Goal: Task Accomplishment & Management: Manage account settings

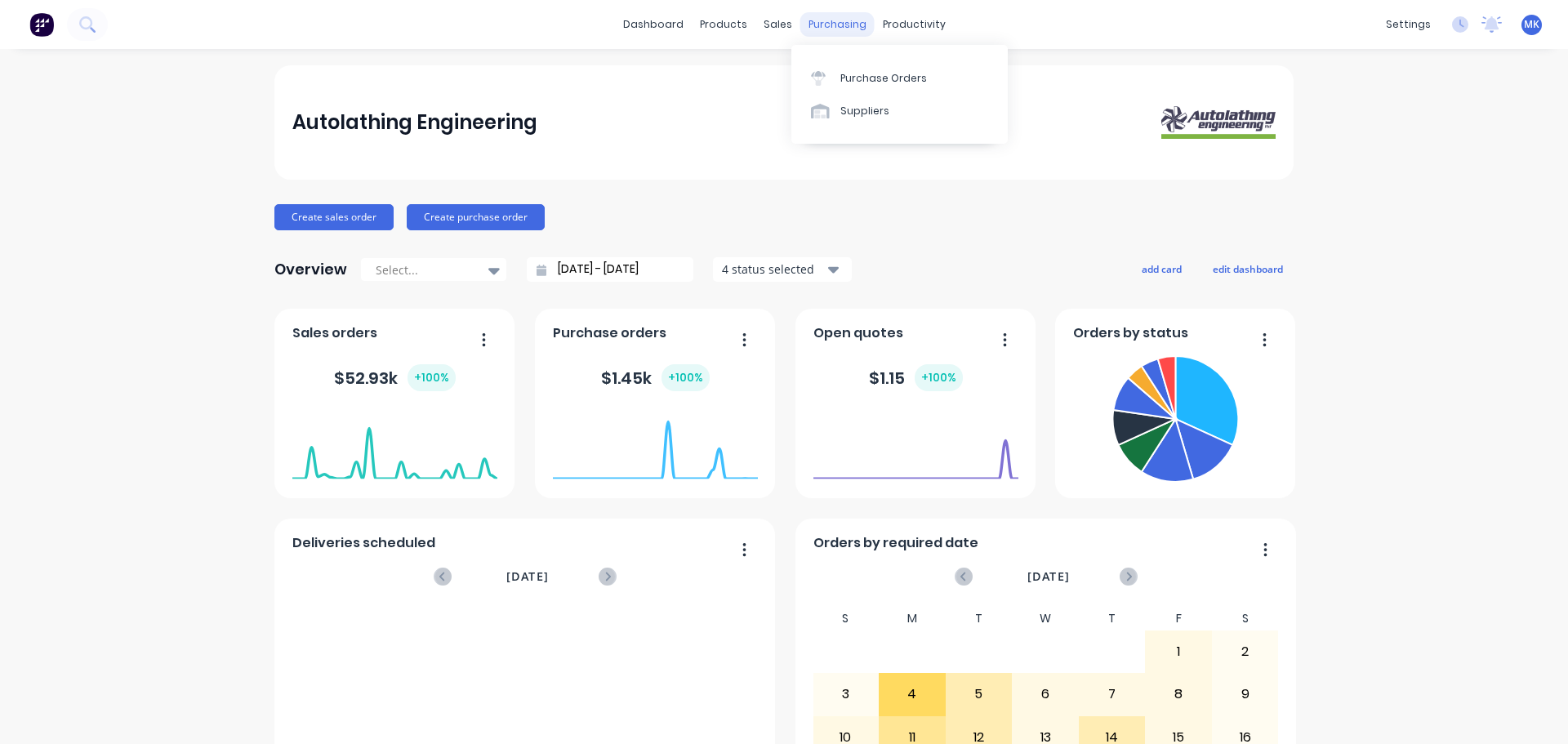
click at [821, 29] on div "purchasing" at bounding box center [837, 25] width 74 height 25
click at [844, 89] on link "Purchase Orders" at bounding box center [899, 78] width 217 height 33
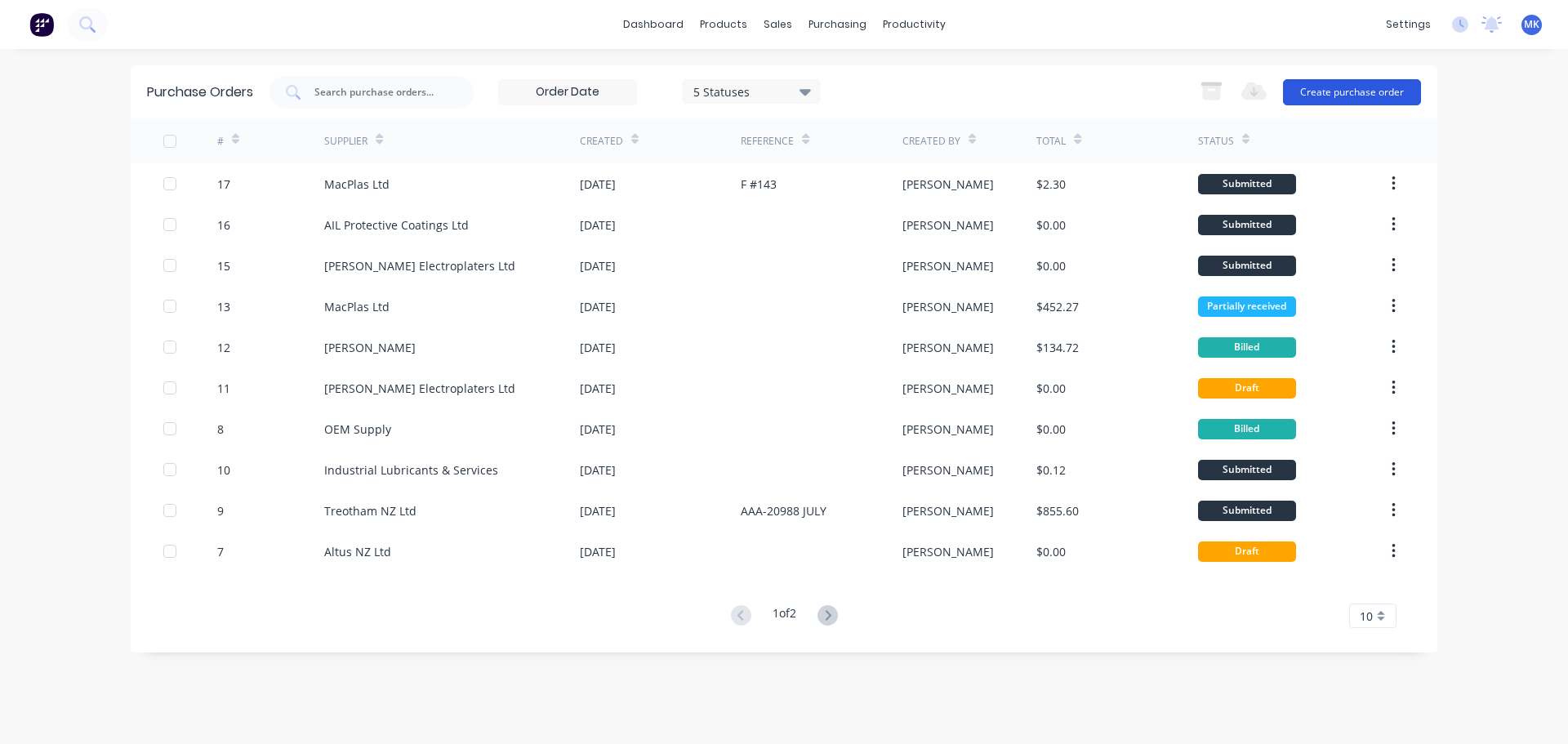
click at [1364, 94] on button "Create purchase order" at bounding box center [1351, 92] width 138 height 26
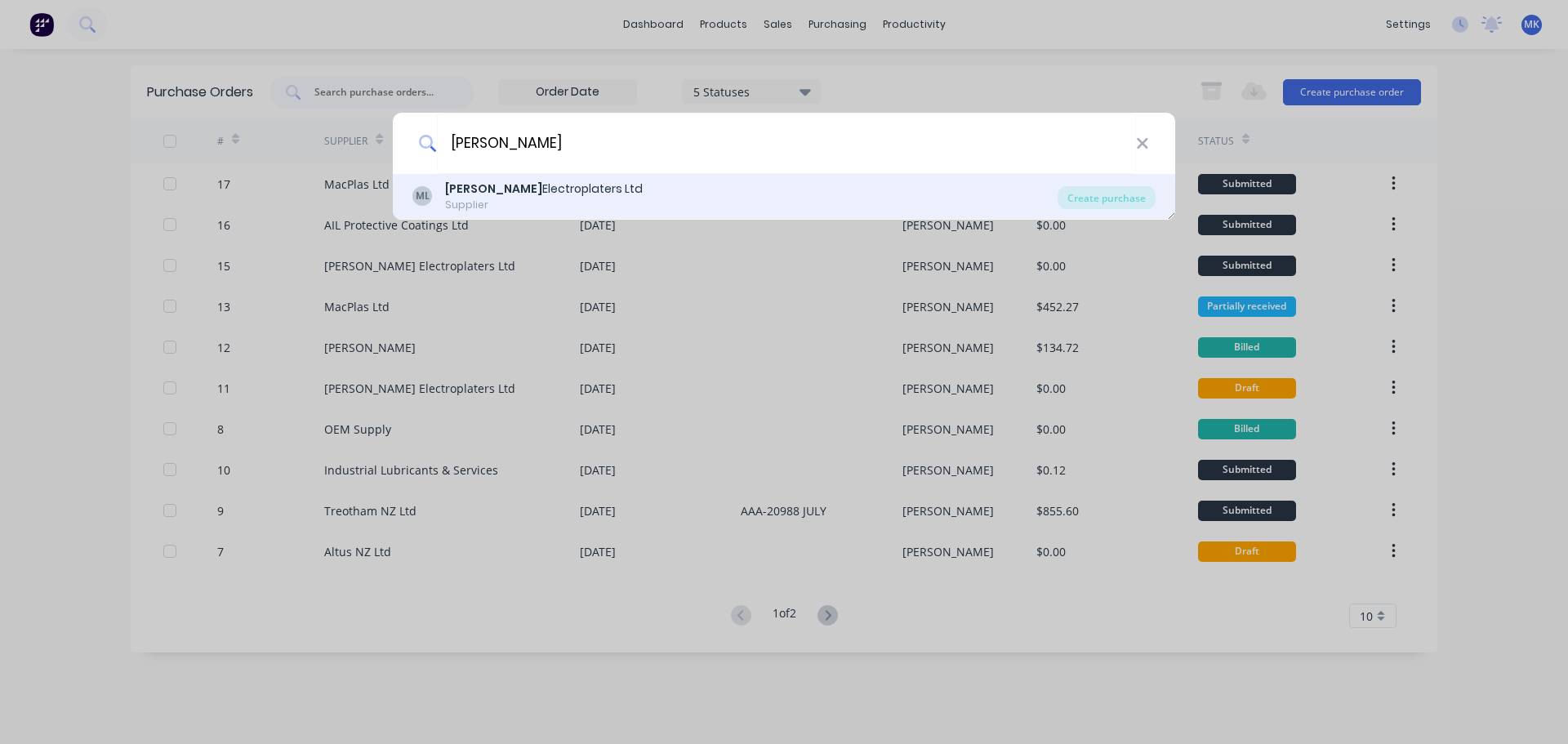
type input "[PERSON_NAME]"
click at [487, 201] on div "Supplier" at bounding box center [544, 205] width 198 height 15
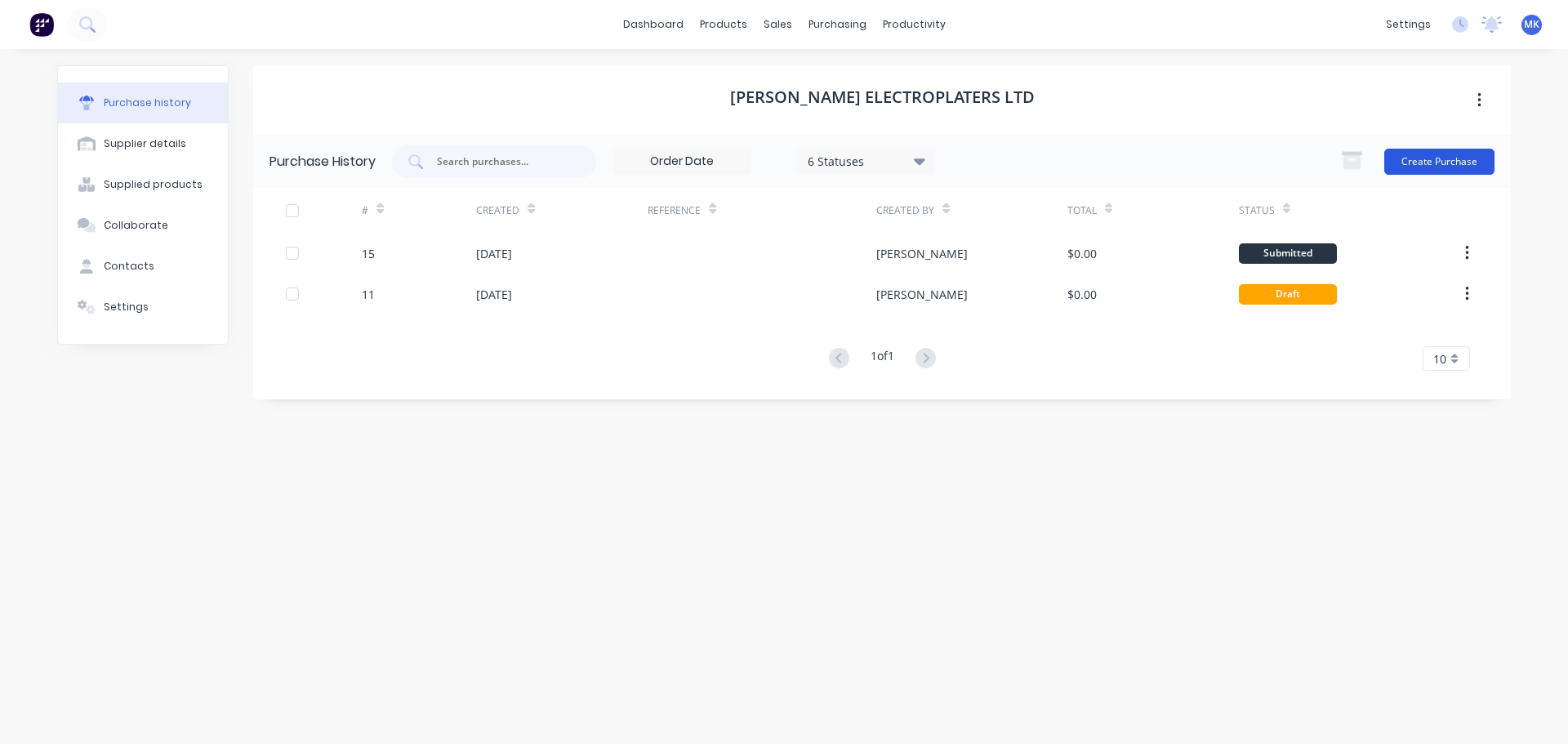
click at [1413, 163] on button "Create Purchase" at bounding box center [1439, 162] width 110 height 26
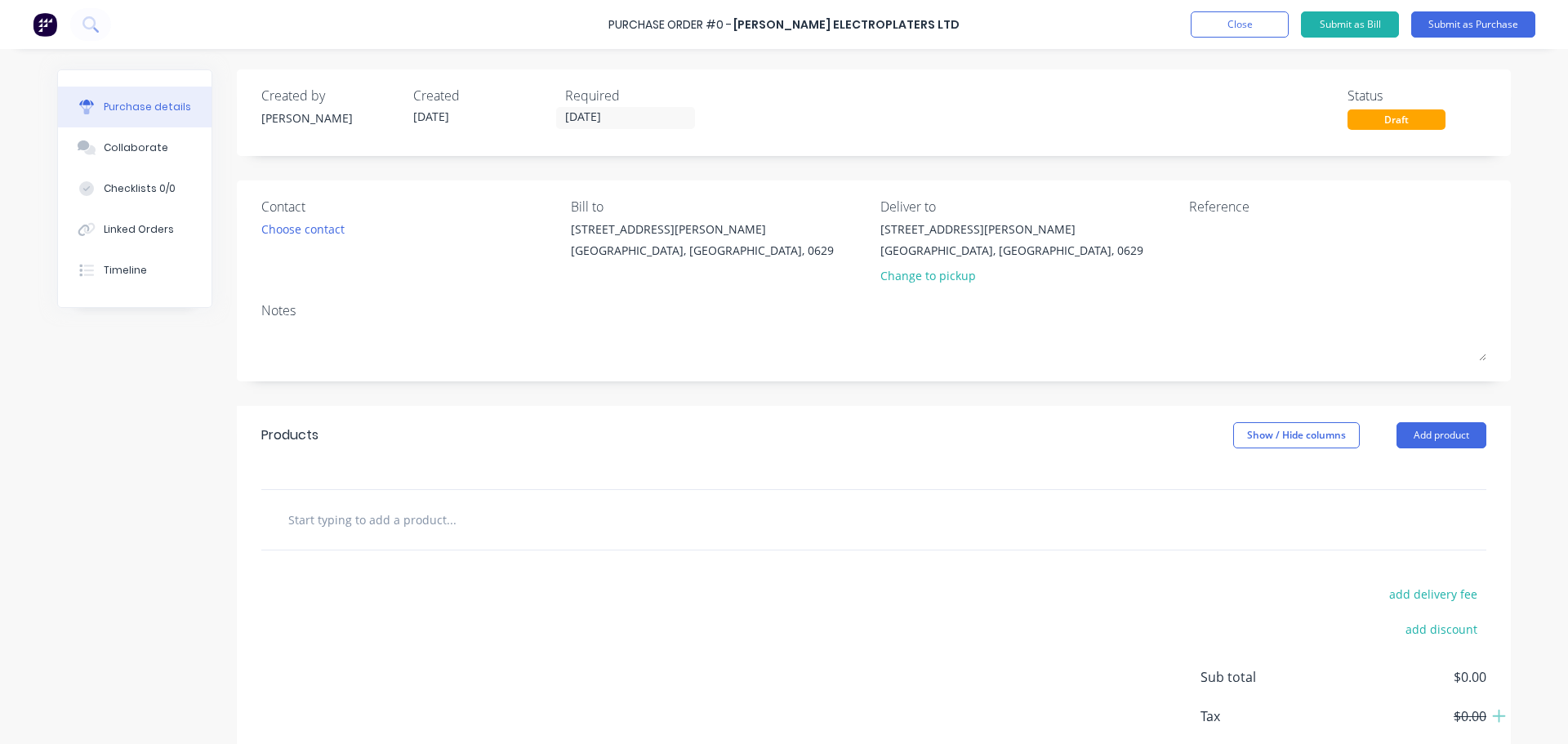
click at [406, 518] on input "text" at bounding box center [451, 519] width 327 height 33
click at [514, 532] on input "text" at bounding box center [451, 519] width 327 height 33
drag, startPoint x: 338, startPoint y: 509, endPoint x: 317, endPoint y: 509, distance: 21.0
click at [334, 509] on input "text" at bounding box center [451, 519] width 327 height 33
click at [576, 120] on input "[DATE]" at bounding box center [625, 118] width 137 height 20
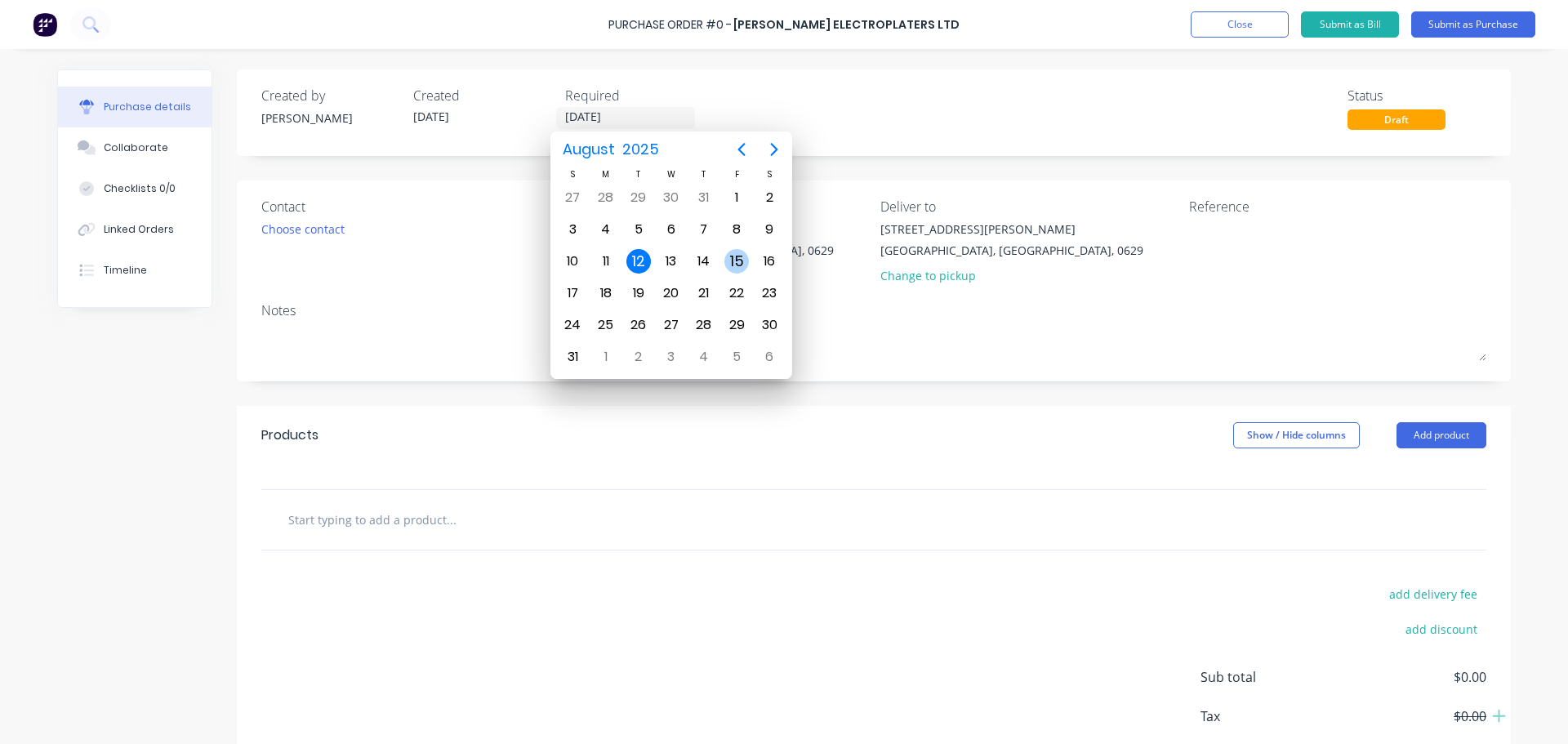
click at [741, 264] on div "15" at bounding box center [737, 262] width 25 height 25
type input "[DATE]"
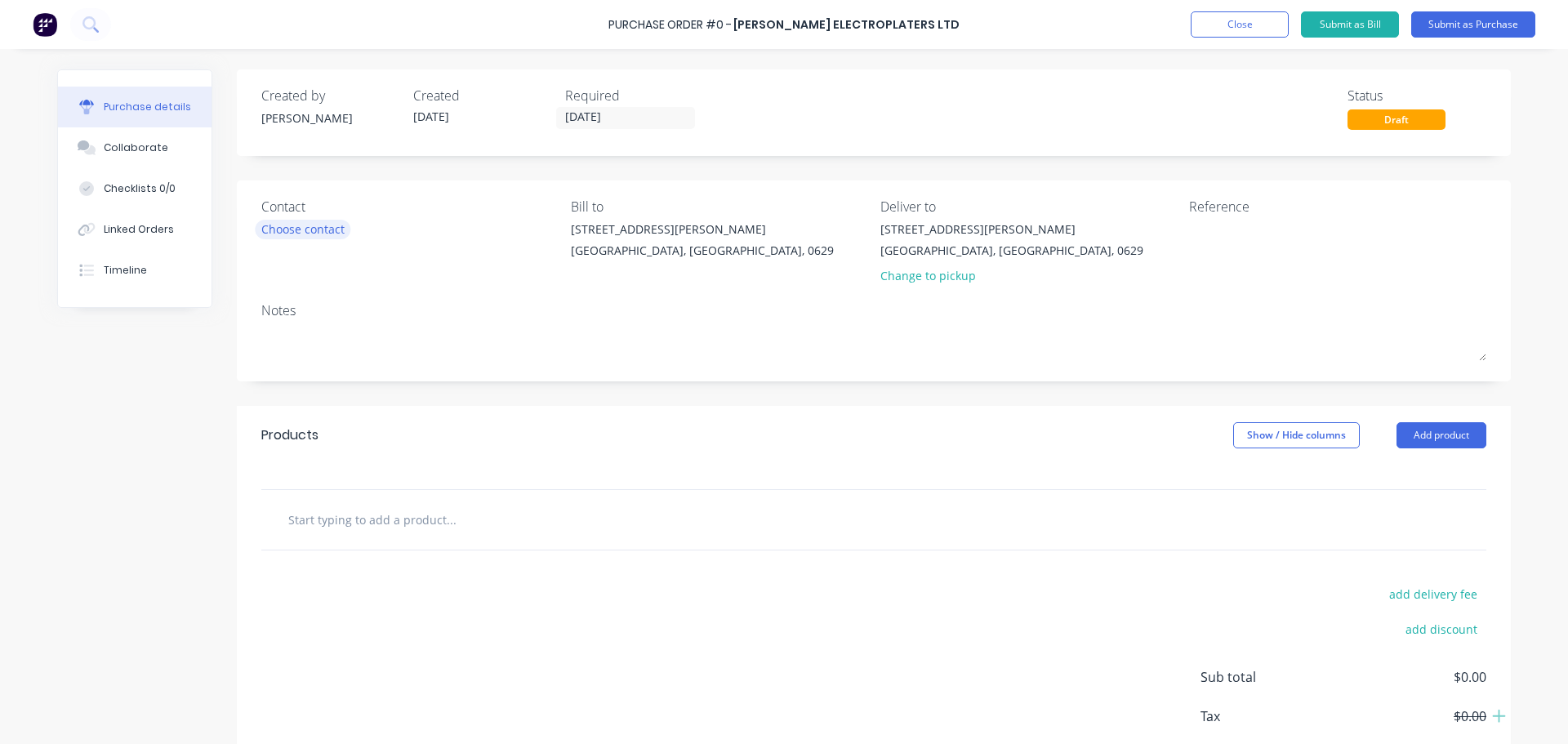
click at [305, 232] on div "Choose contact" at bounding box center [303, 229] width 83 height 17
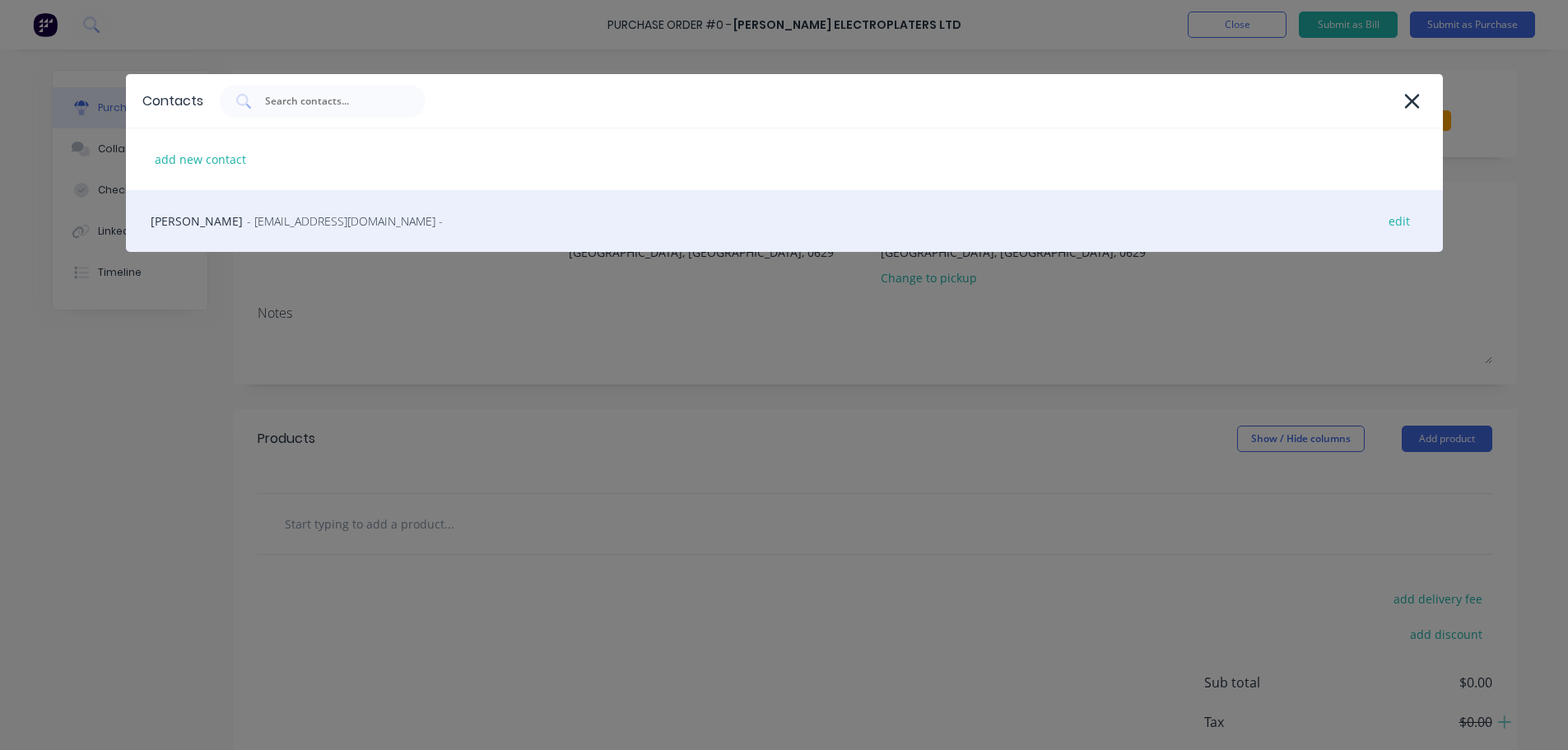
click at [264, 228] on span "- [EMAIL_ADDRESS][DOMAIN_NAME] -" at bounding box center [345, 221] width 196 height 17
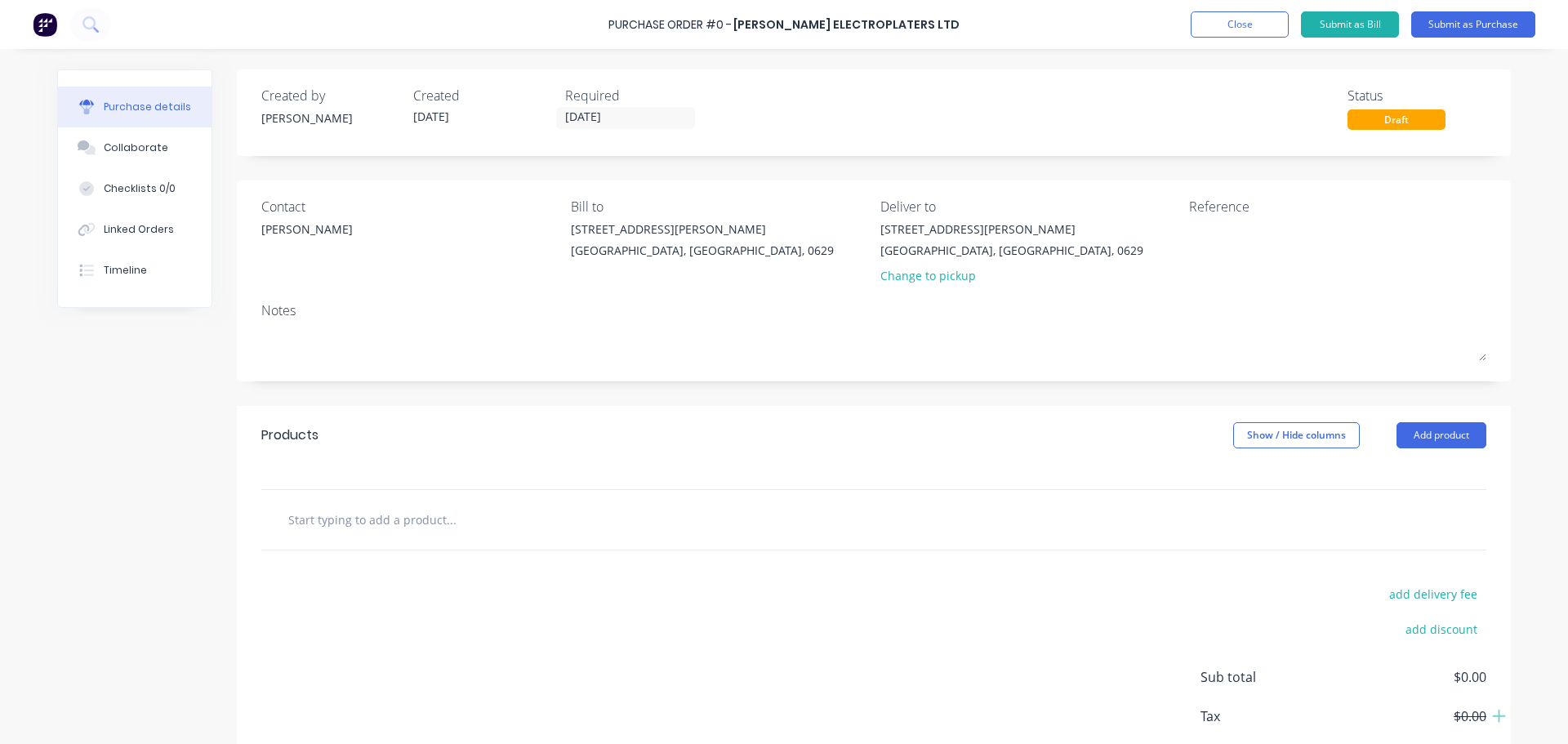
click at [386, 511] on input "text" at bounding box center [451, 519] width 327 height 33
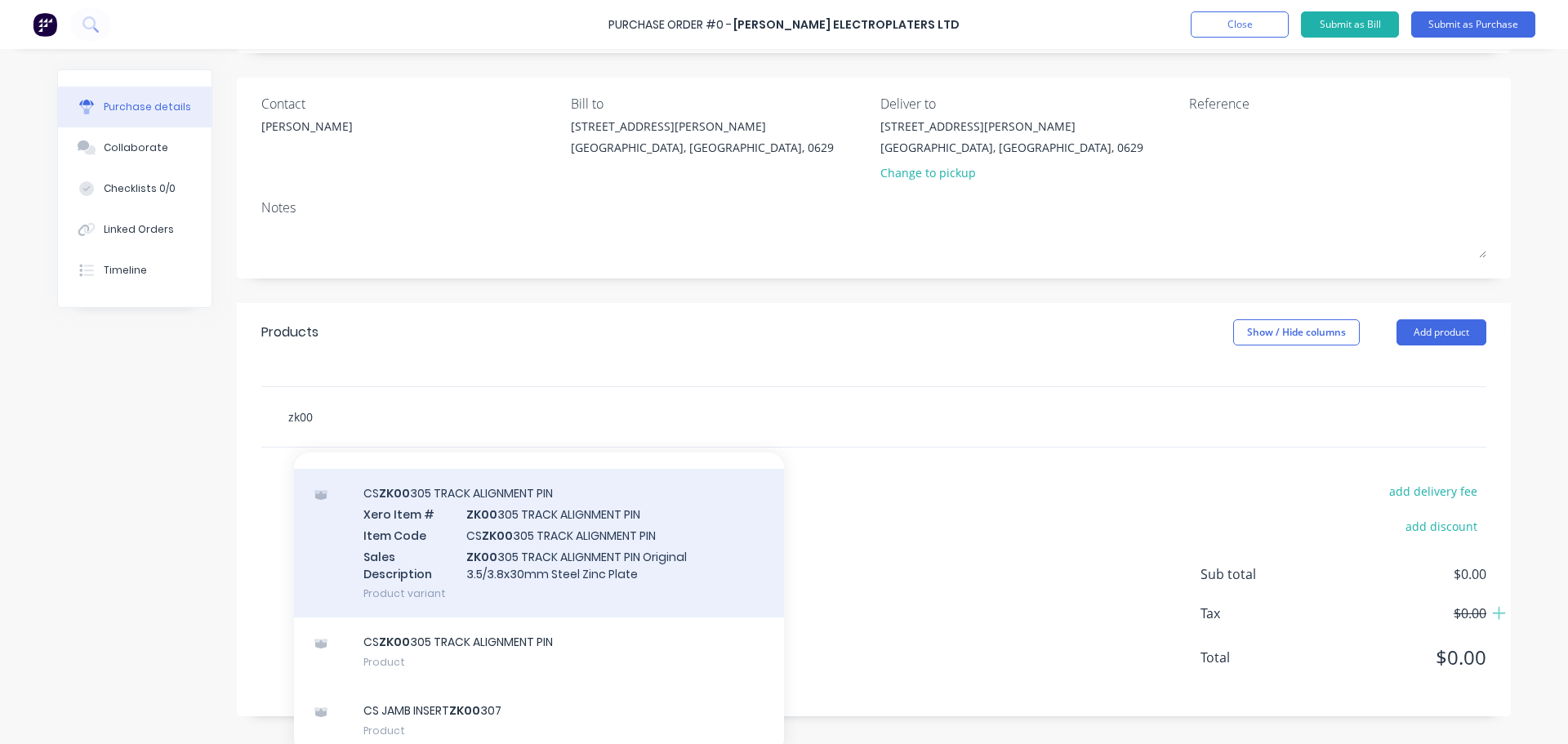
scroll to position [114, 0]
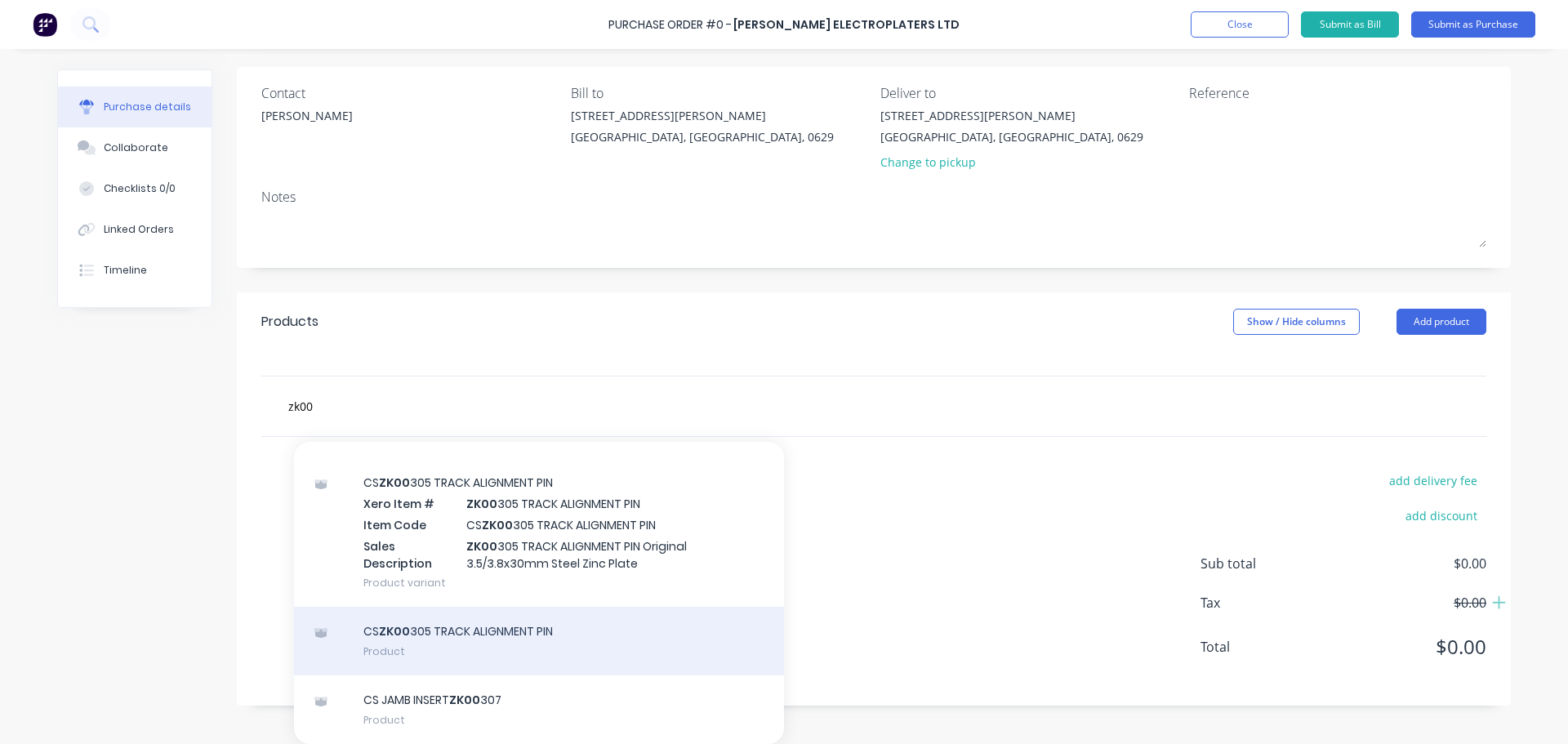
click at [473, 638] on div "CS ZK00 305 TRACK ALIGNMENT PIN Product" at bounding box center [539, 641] width 490 height 69
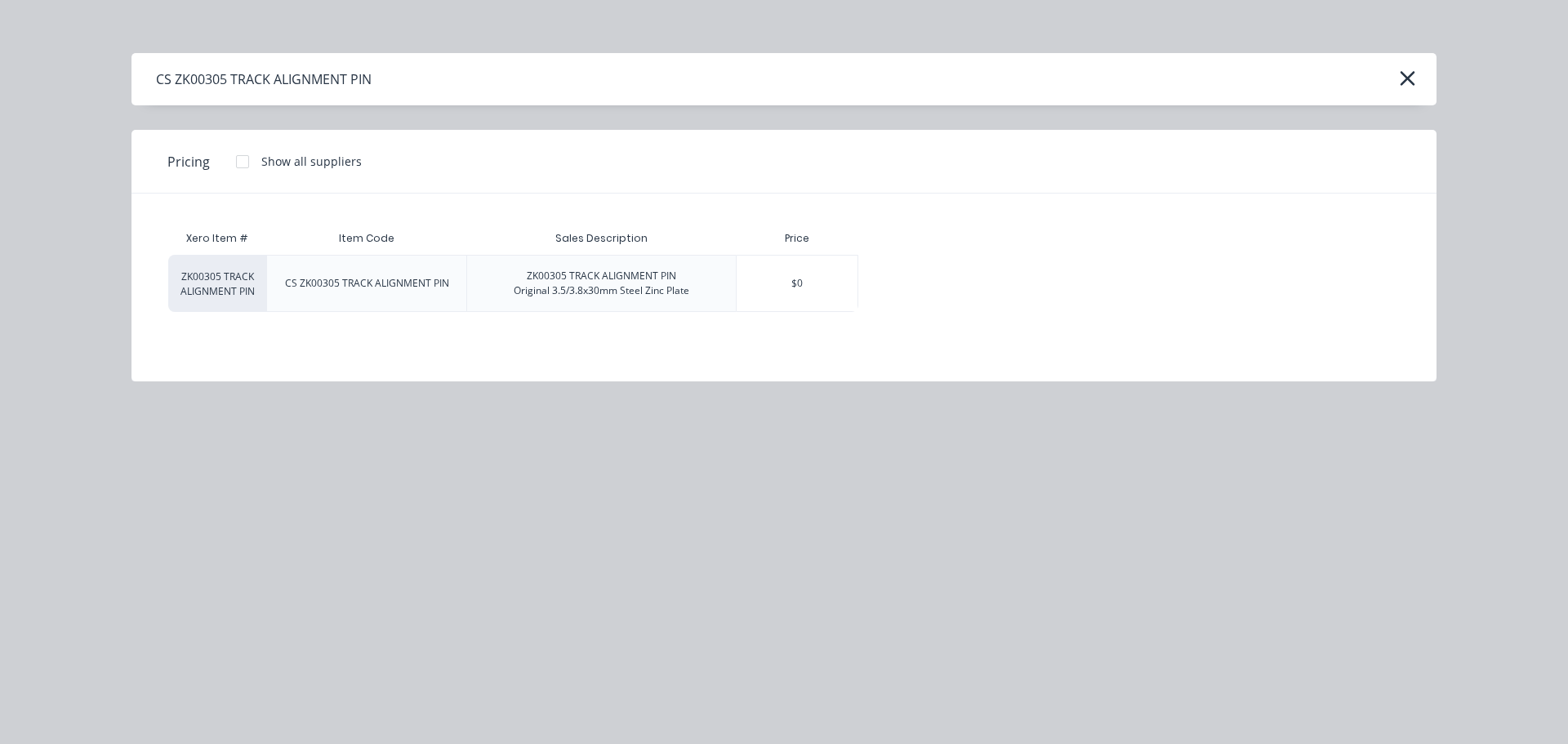
scroll to position [92, 0]
click at [240, 162] on div at bounding box center [243, 162] width 33 height 33
click at [241, 163] on div at bounding box center [243, 162] width 33 height 33
click at [1402, 79] on icon "button" at bounding box center [1407, 78] width 17 height 23
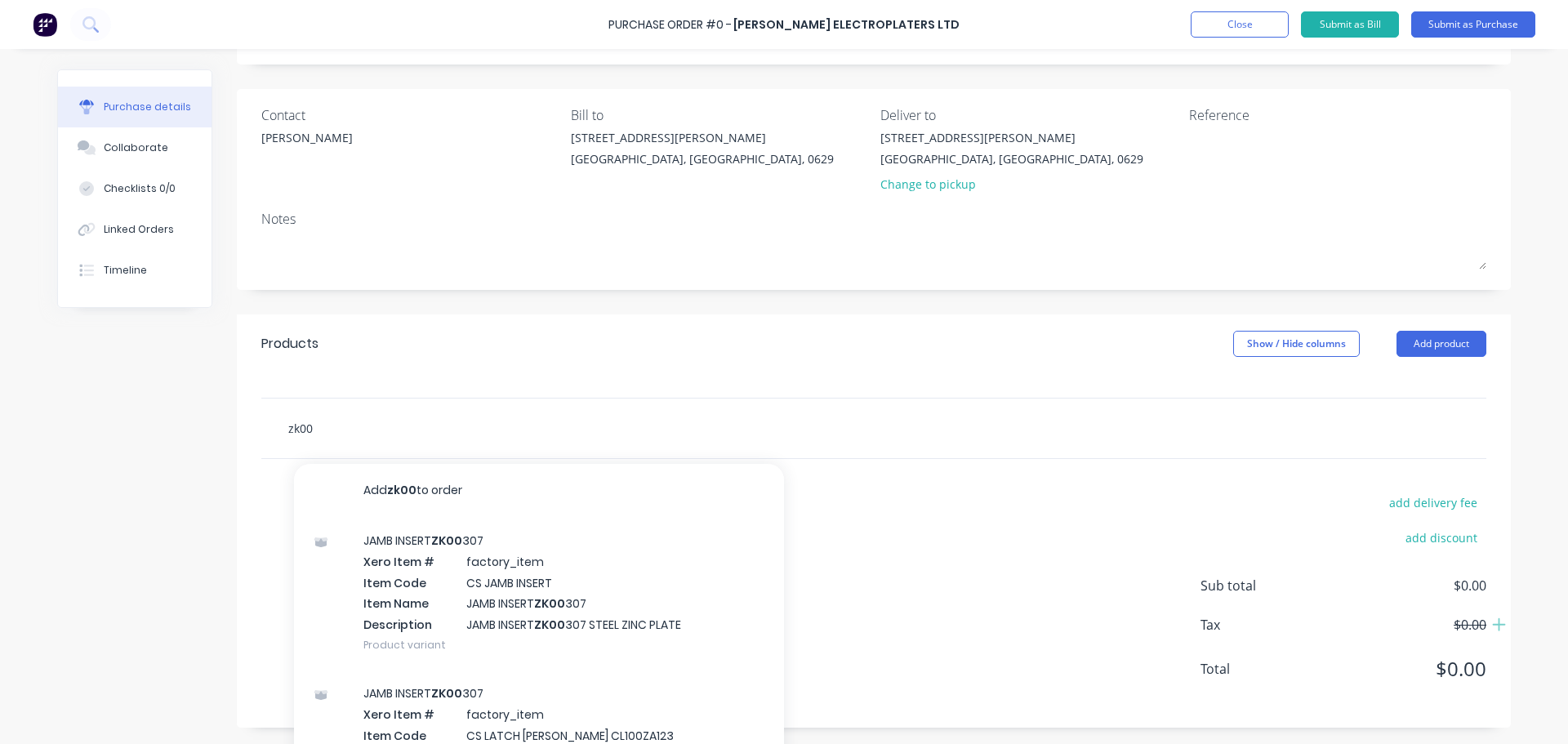
click at [325, 431] on div "zk00 Add zk00 to order JAMB INSERT ZK00 307 Xero Item # factory_item Item Code …" at bounding box center [874, 428] width 1225 height 60
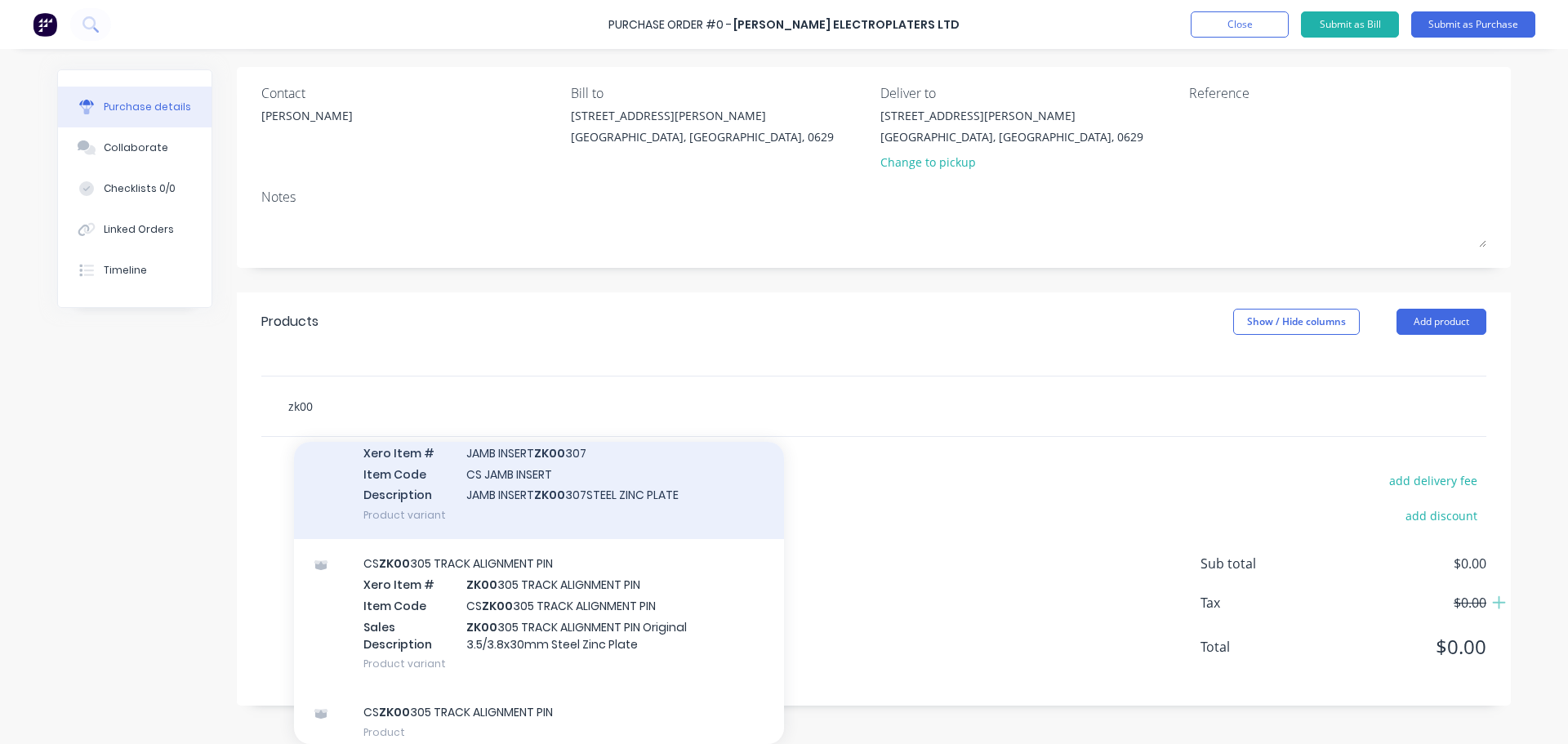
scroll to position [408, 0]
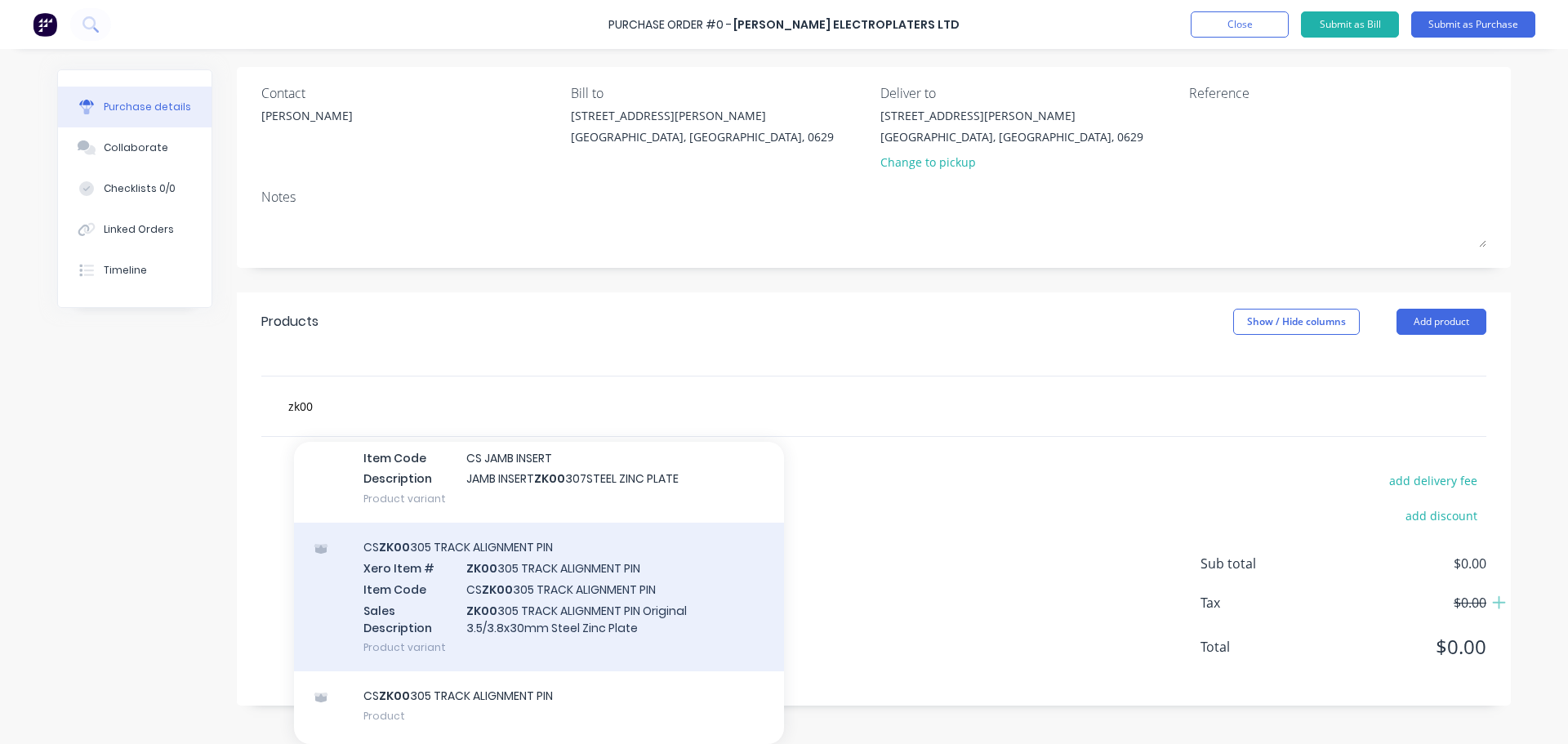
click at [485, 607] on div "CS ZK00 305 TRACK ALIGNMENT PIN Xero Item # ZK00 305 TRACK ALIGNMENT PIN Item C…" at bounding box center [539, 597] width 490 height 149
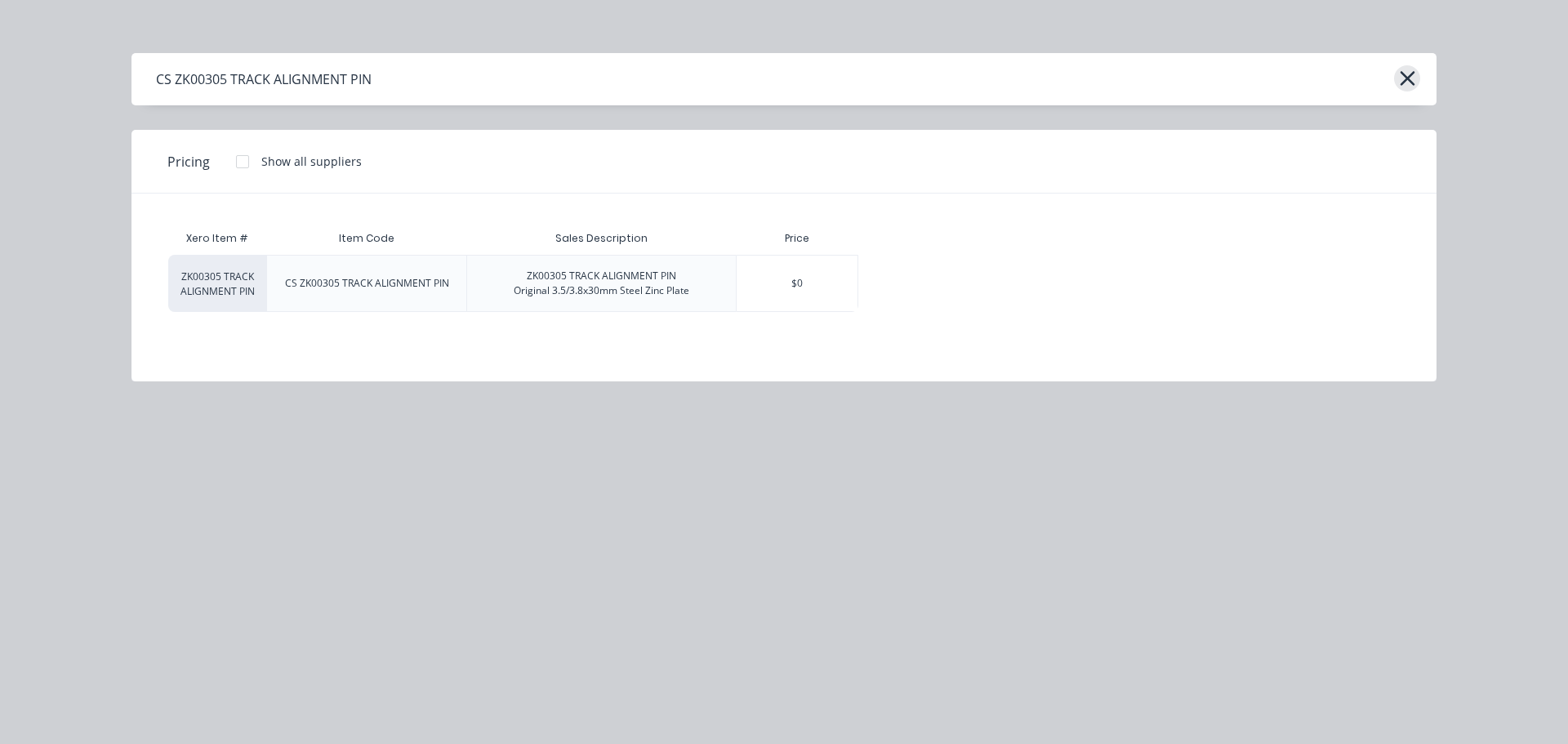
scroll to position [92, 0]
drag, startPoint x: 1406, startPoint y: 77, endPoint x: 1313, endPoint y: 100, distance: 95.8
click at [1404, 77] on icon "button" at bounding box center [1407, 78] width 15 height 15
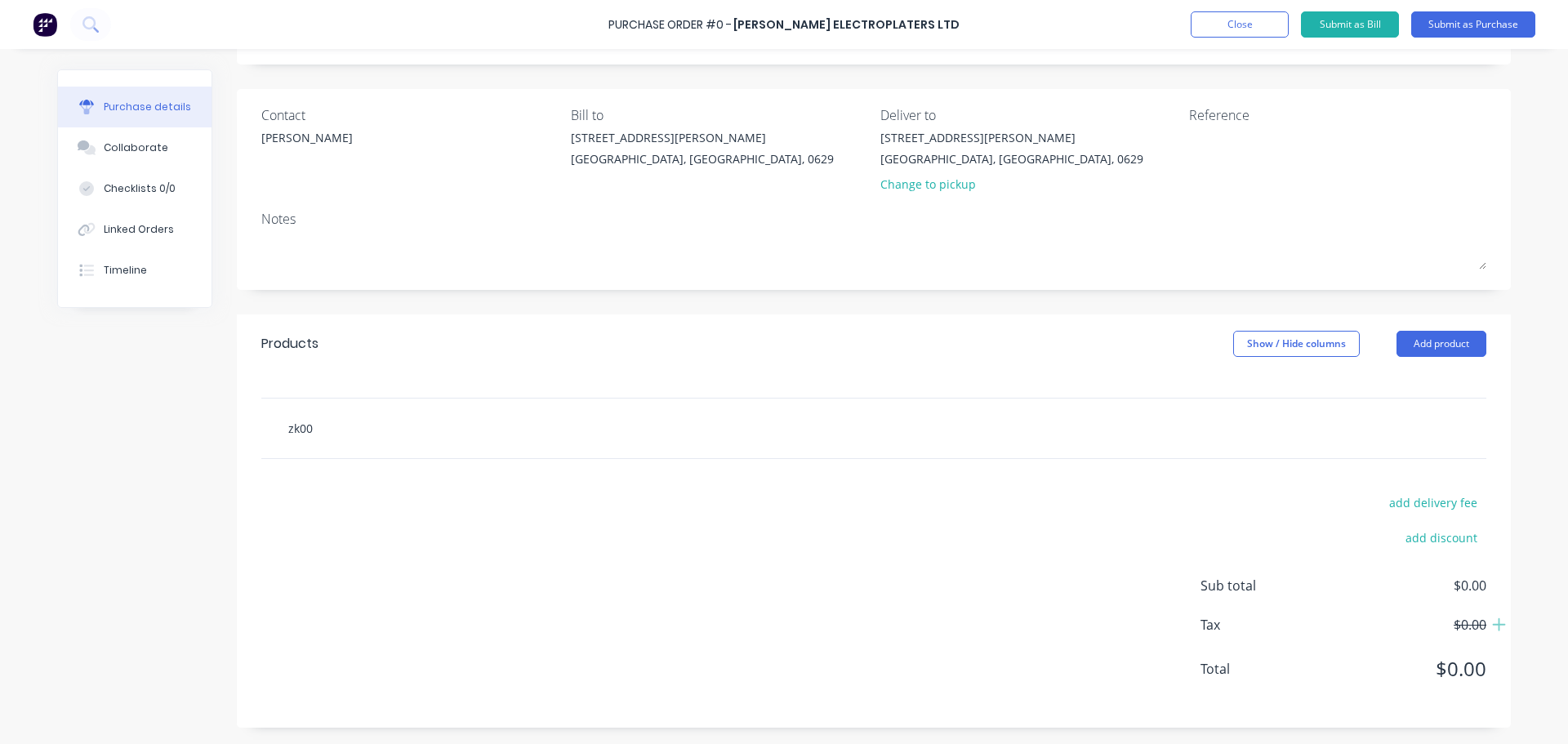
scroll to position [114, 0]
click at [342, 428] on div "zk00" at bounding box center [874, 428] width 1225 height 60
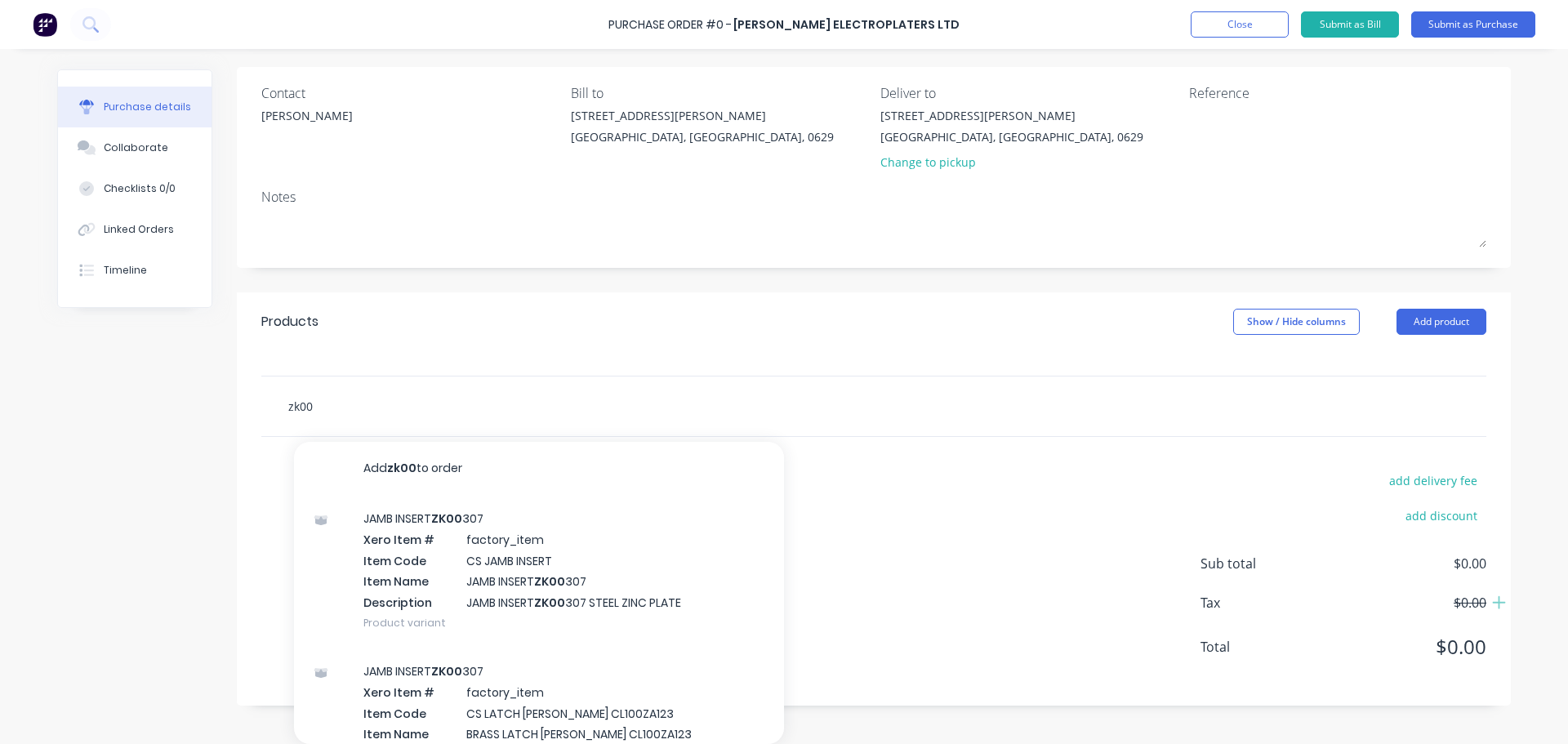
click at [294, 401] on input "zk00" at bounding box center [451, 406] width 327 height 33
click at [315, 406] on input "ZK00" at bounding box center [451, 406] width 327 height 33
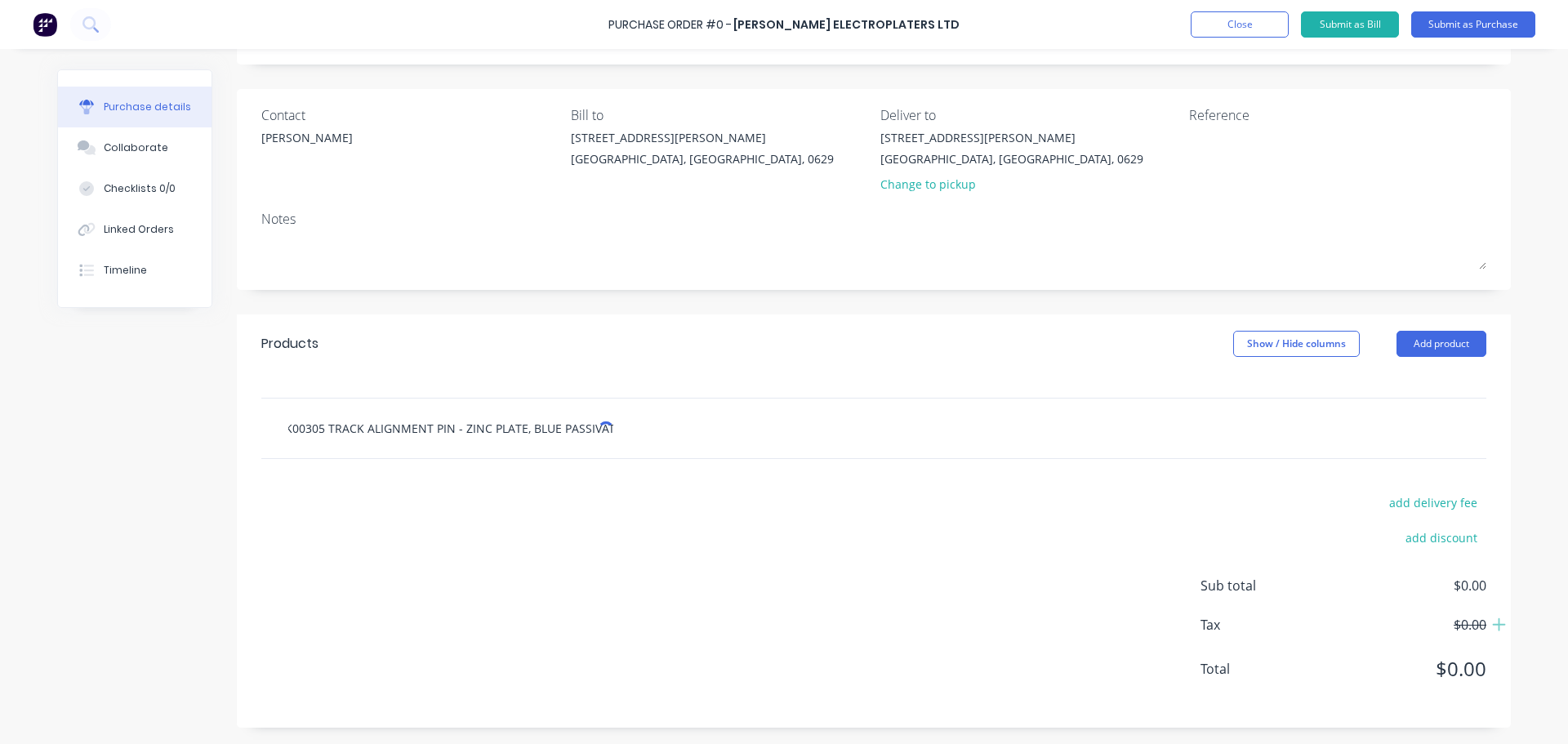
scroll to position [92, 0]
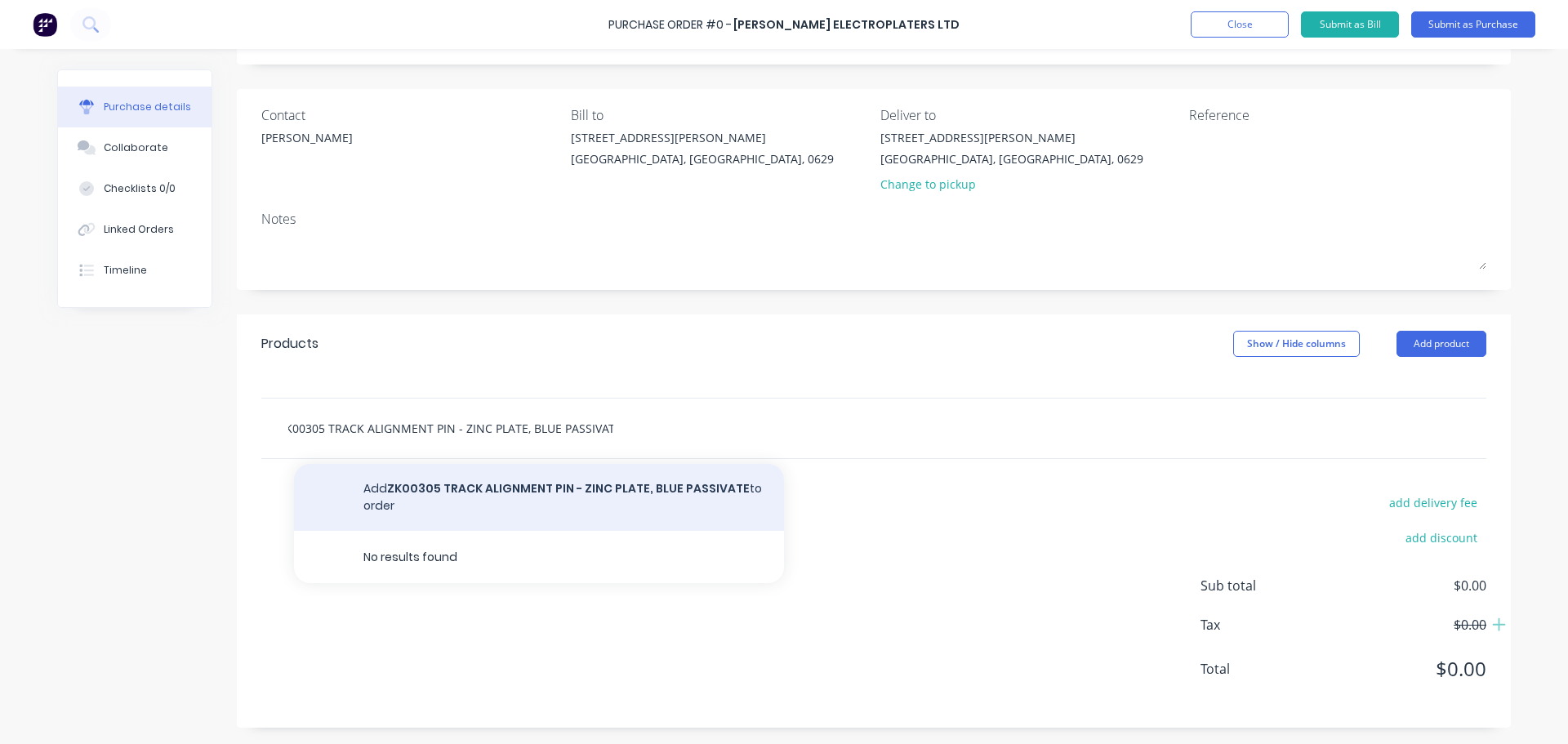
type input "ZK00305 TRACK ALIGNMENT PIN - ZINC PLATE, BLUE PASSIVATE"
click at [461, 487] on button "Add ZK00305 TRACK ALIGNMENT PIN - ZINC PLATE, BLUE PASSIVATE to order" at bounding box center [539, 497] width 490 height 67
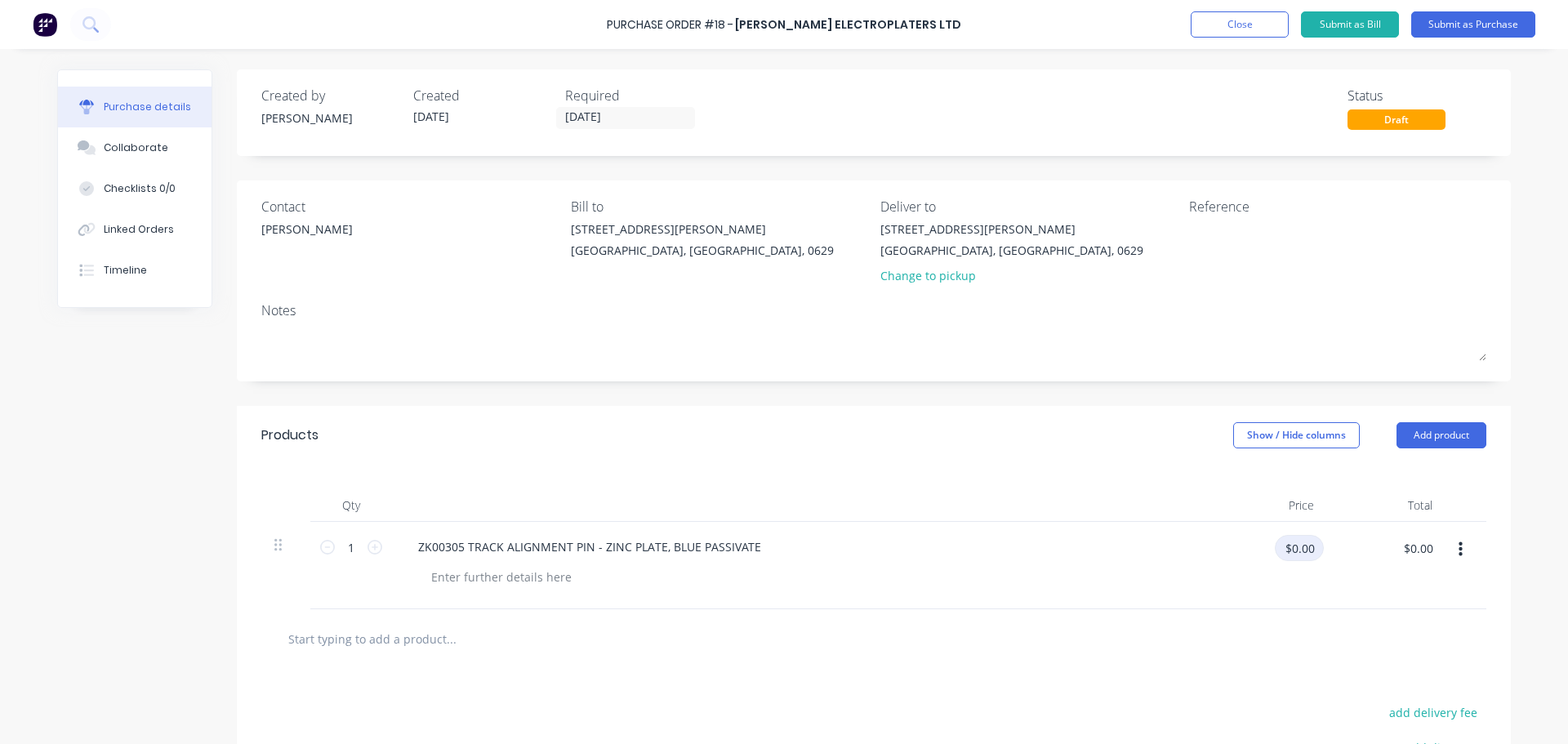
click at [1288, 554] on input "$0.00" at bounding box center [1299, 548] width 49 height 26
type input "$0.01"
drag, startPoint x: 1159, startPoint y: 472, endPoint x: 1138, endPoint y: 473, distance: 21.0
click at [1158, 472] on div "Qty Price Total 1 1 ZK00305 TRACK ALIGNMENT PIN - ZINC PLATE, BLUE PASSIVATE $0…" at bounding box center [874, 536] width 1274 height 145
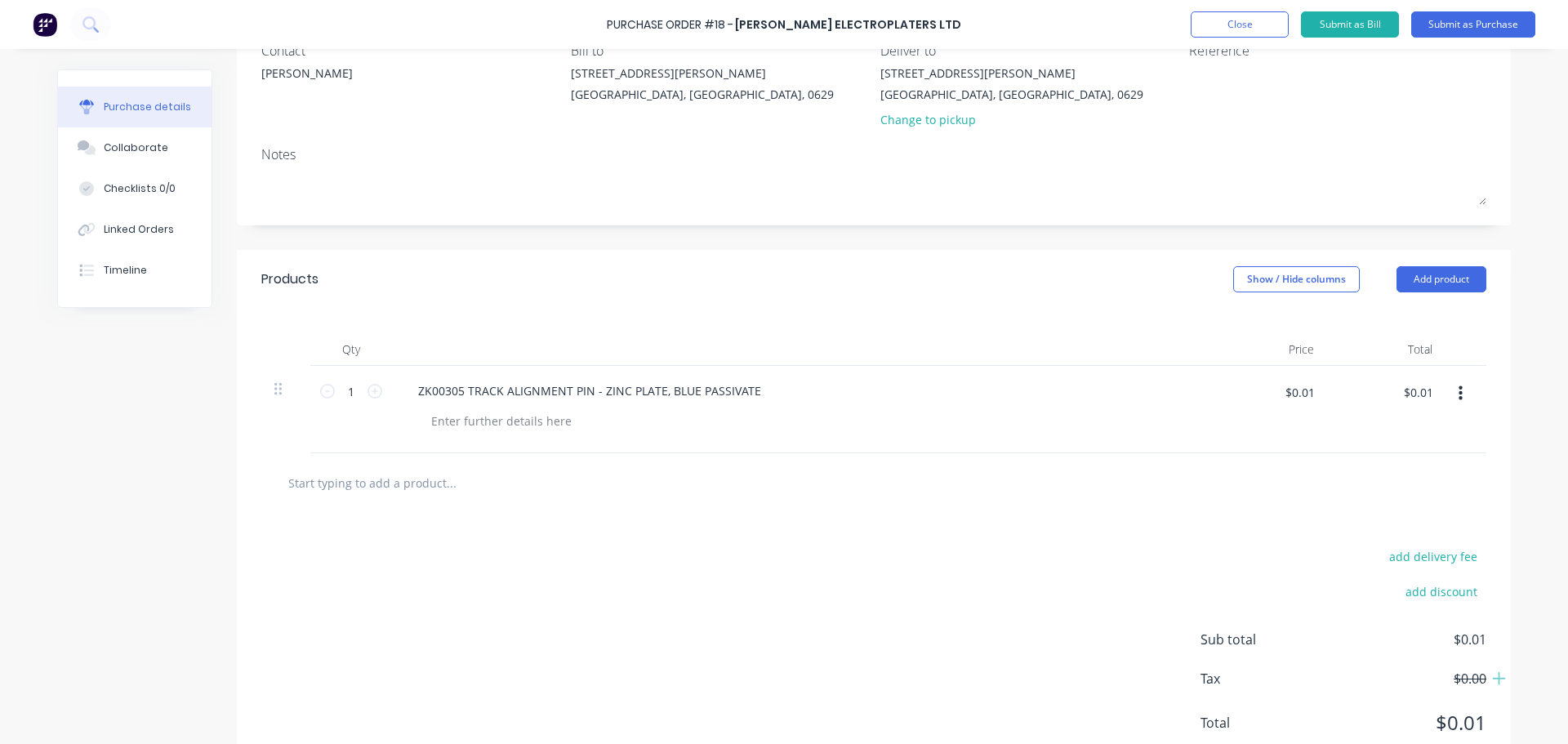
scroll to position [164, 0]
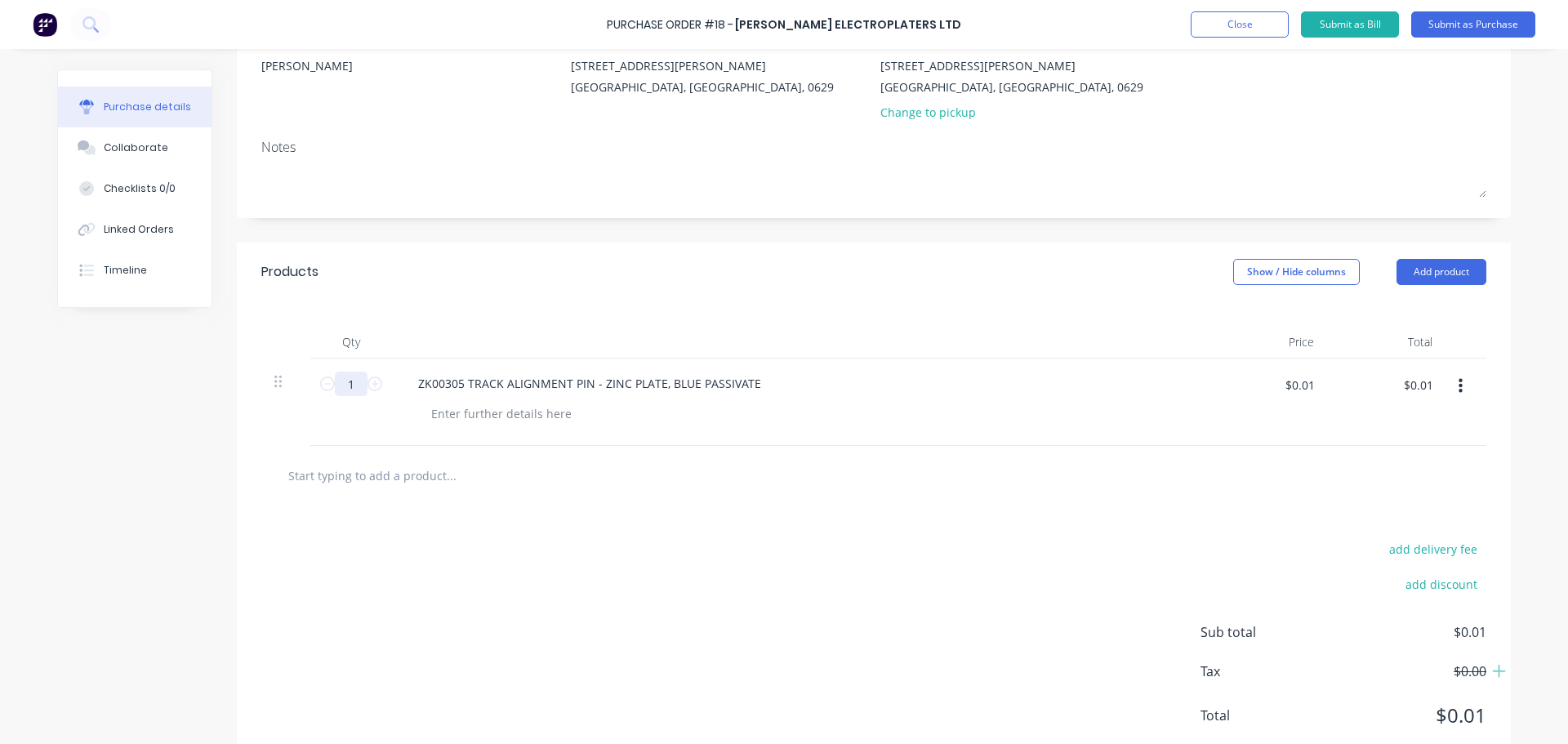
click at [352, 394] on input "1" at bounding box center [352, 383] width 33 height 25
type input "2"
type input "$0.02"
type input "26"
type input "$0.26"
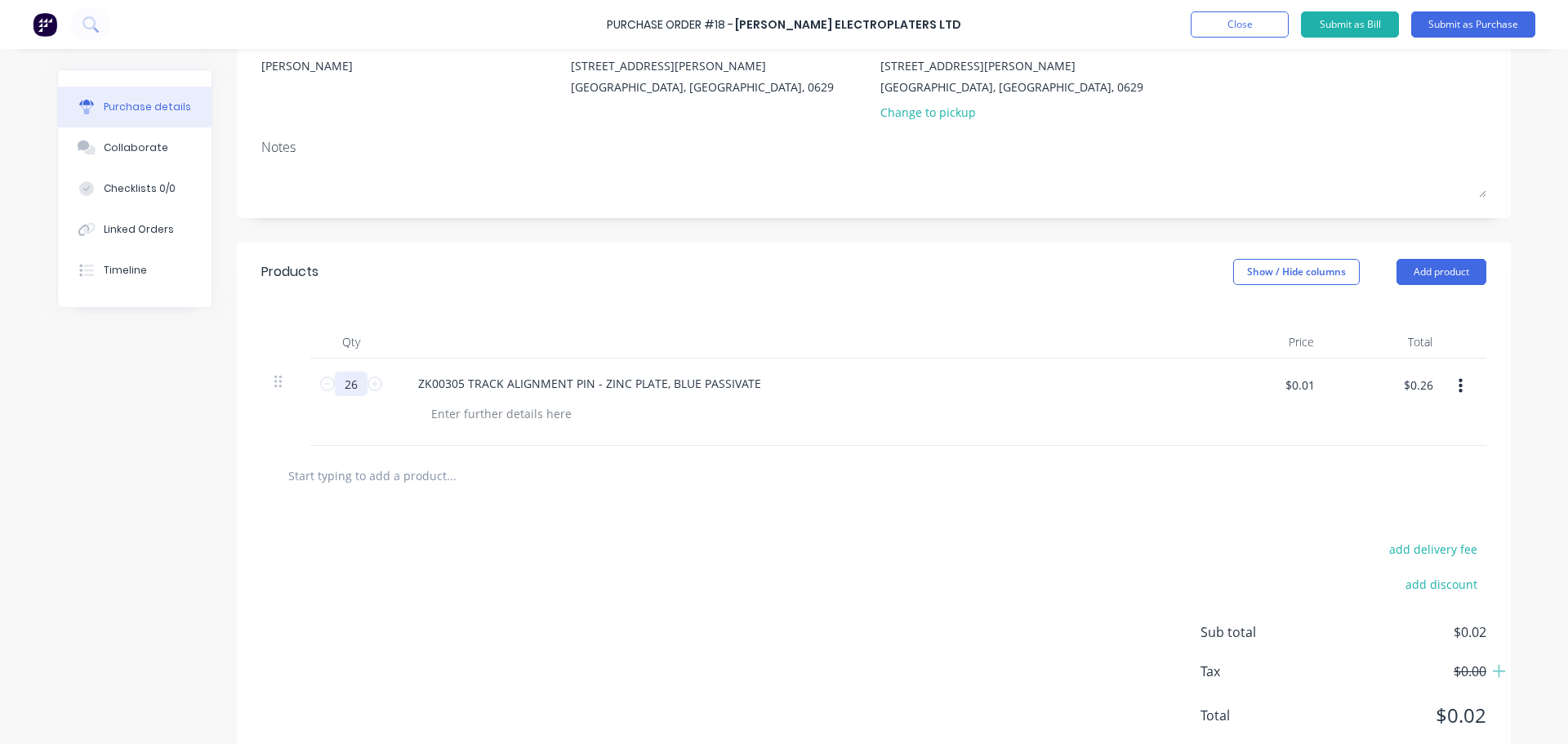
type input "266"
type input "$2.66"
type input "2660"
type input "$26.60"
type input "2660"
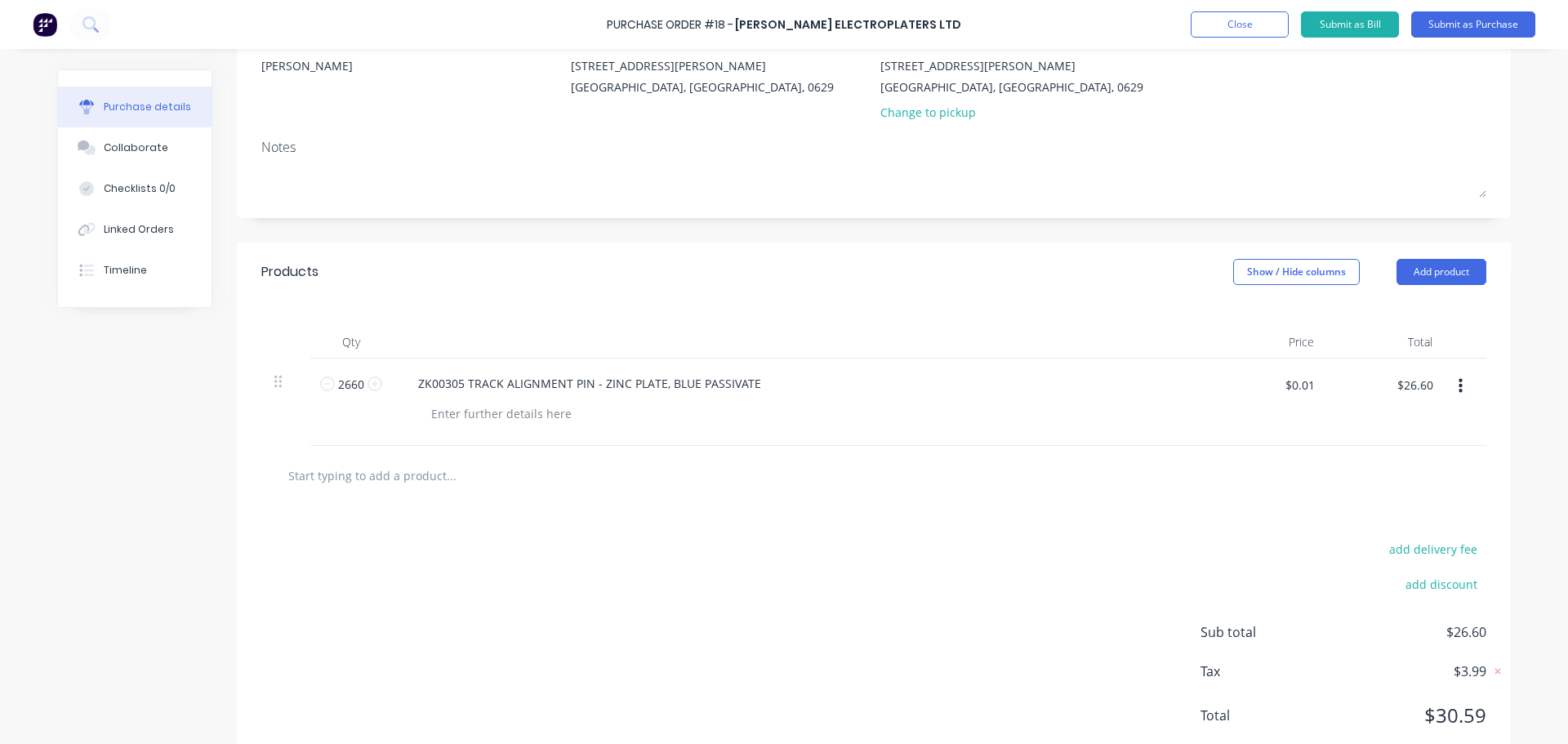
click at [881, 565] on div "add delivery fee add discount Sub total $26.60 Tax $3.99 Total $30.59" at bounding box center [874, 639] width 1274 height 269
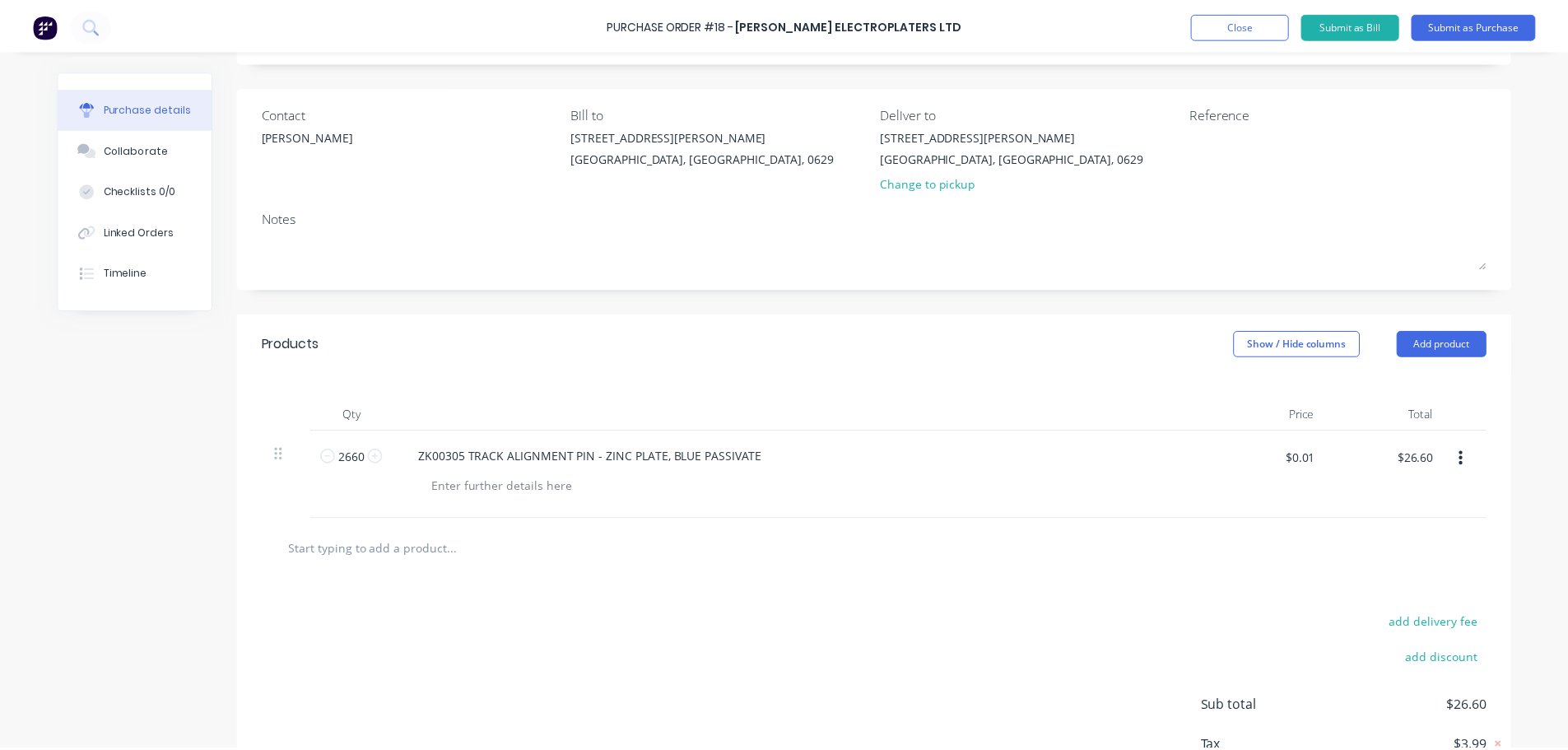
scroll to position [0, 0]
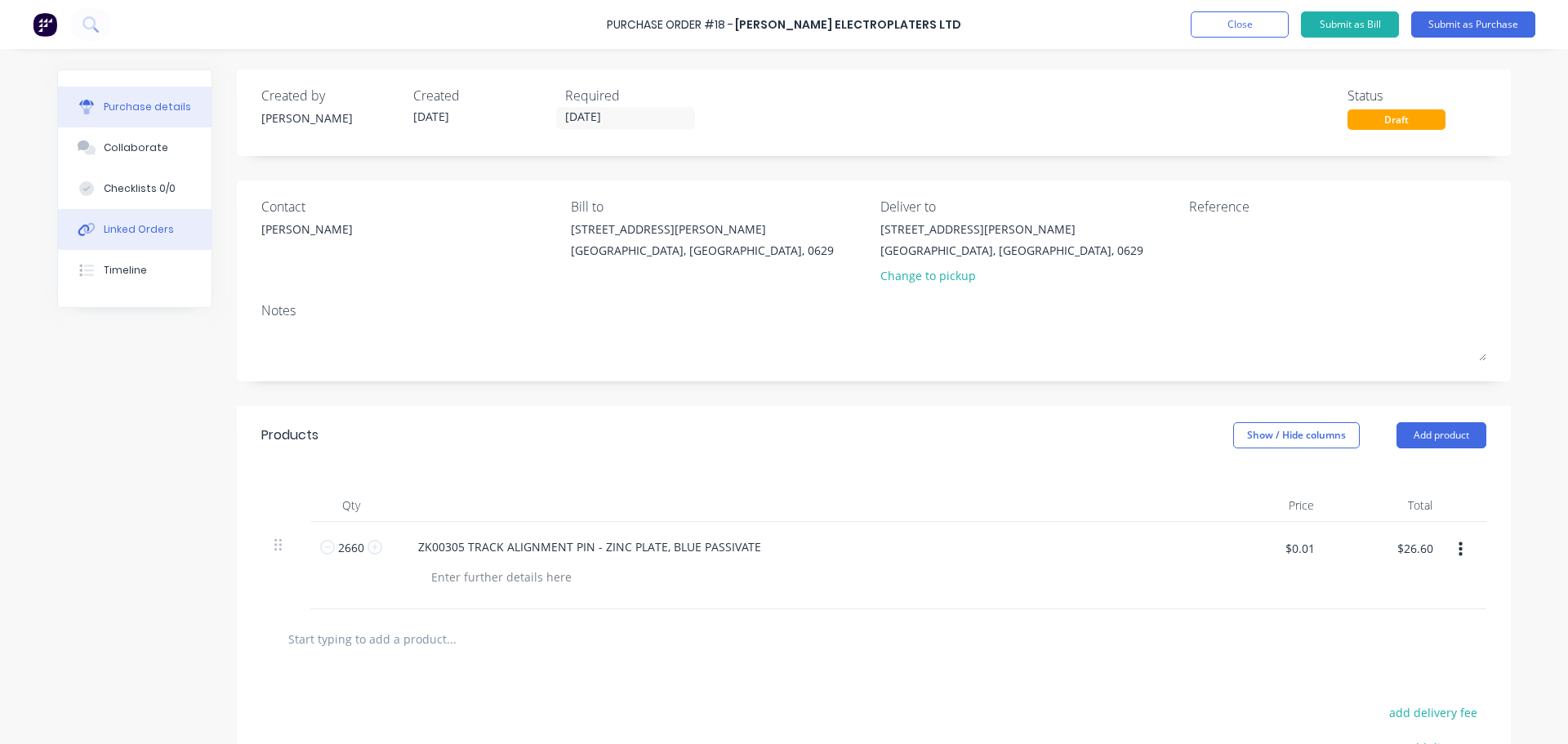
click at [140, 227] on div "Linked Orders" at bounding box center [139, 230] width 70 height 15
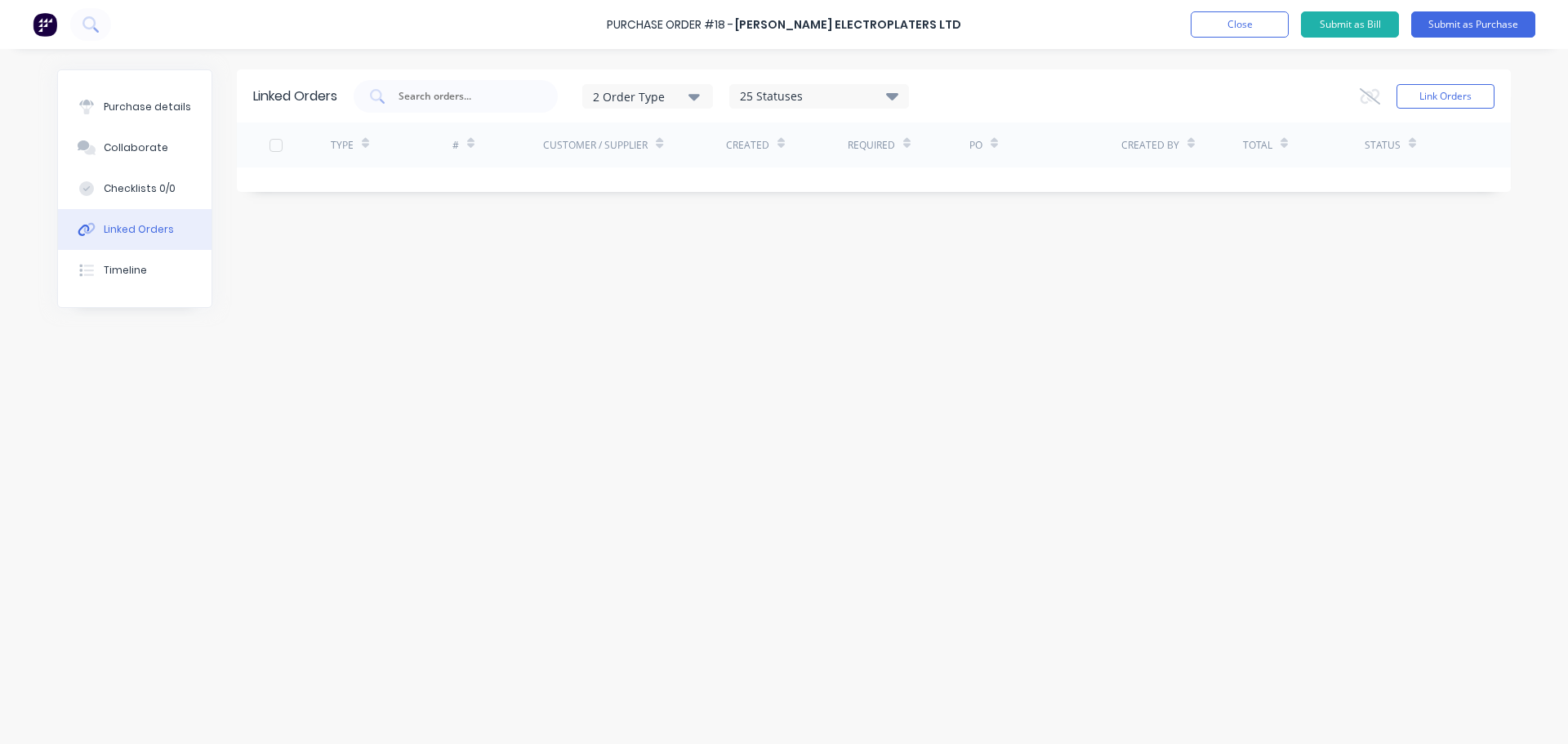
click at [392, 140] on div "TYPE" at bounding box center [392, 145] width 122 height 45
click at [438, 96] on input "text" at bounding box center [464, 96] width 136 height 16
type input "117"
click at [452, 107] on div "117" at bounding box center [456, 96] width 204 height 33
drag, startPoint x: 533, startPoint y: 260, endPoint x: 537, endPoint y: 252, distance: 8.9
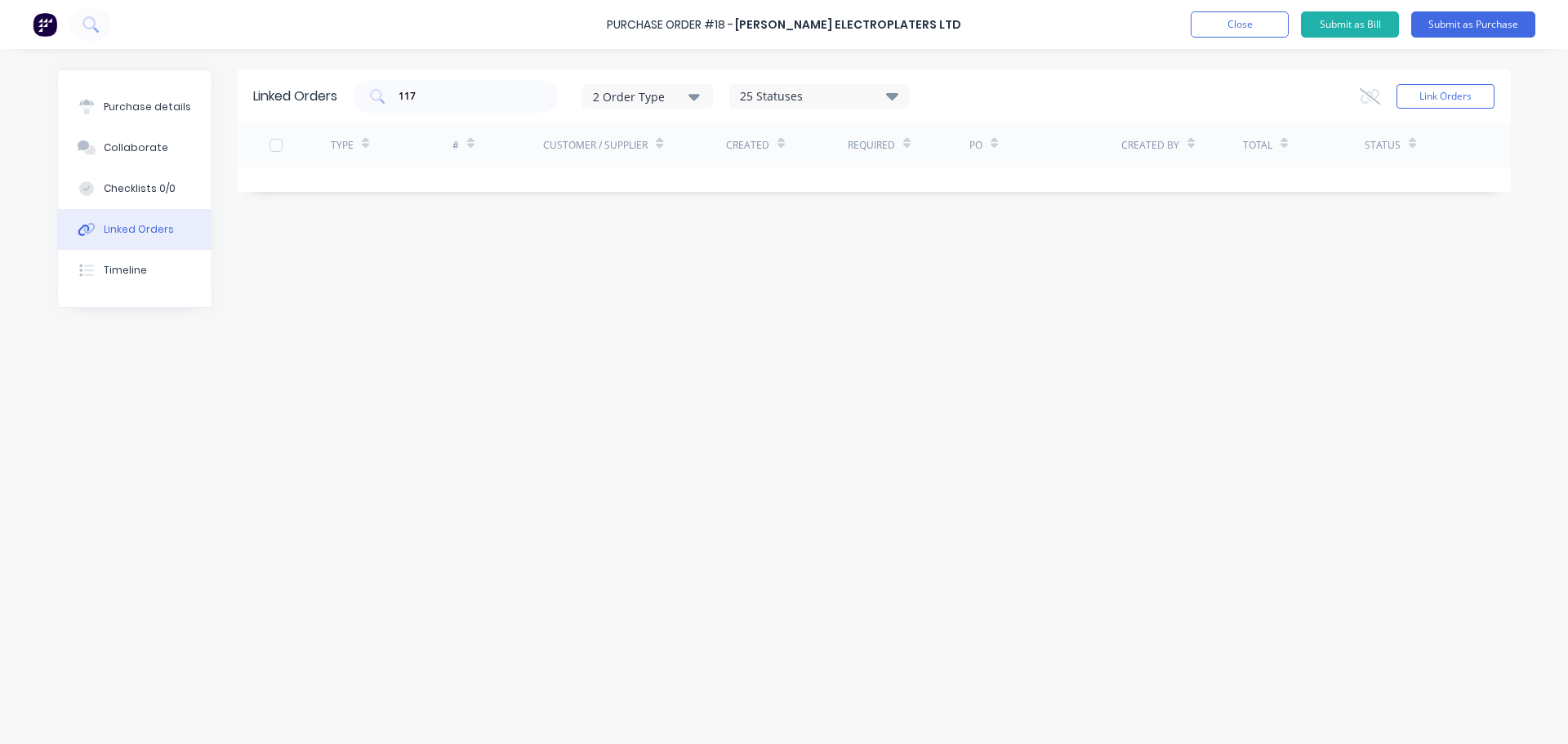
click at [534, 260] on div "Linked Orders 117 2 Order Type 25 Statuses Sales Order Status All Archived Draf…" at bounding box center [784, 392] width 1454 height 646
click at [473, 99] on input "117" at bounding box center [464, 96] width 136 height 16
click at [539, 265] on div "Linked Orders 117 2 Order Type 25 Statuses Sales Order Status All Archived Draf…" at bounding box center [784, 392] width 1454 height 646
click at [1445, 95] on button "Link Orders" at bounding box center [1445, 96] width 98 height 25
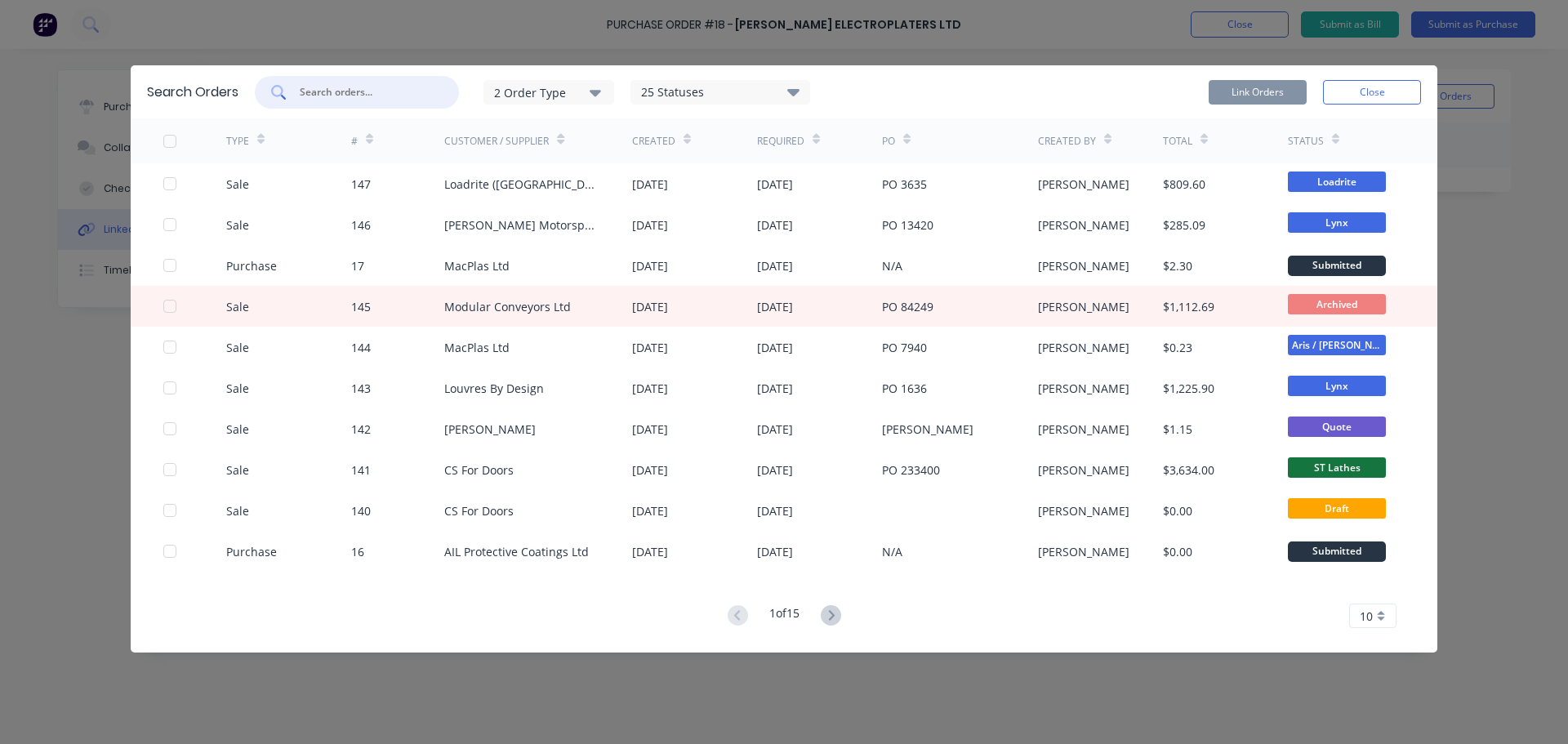
click at [349, 88] on input "text" at bounding box center [366, 92] width 136 height 16
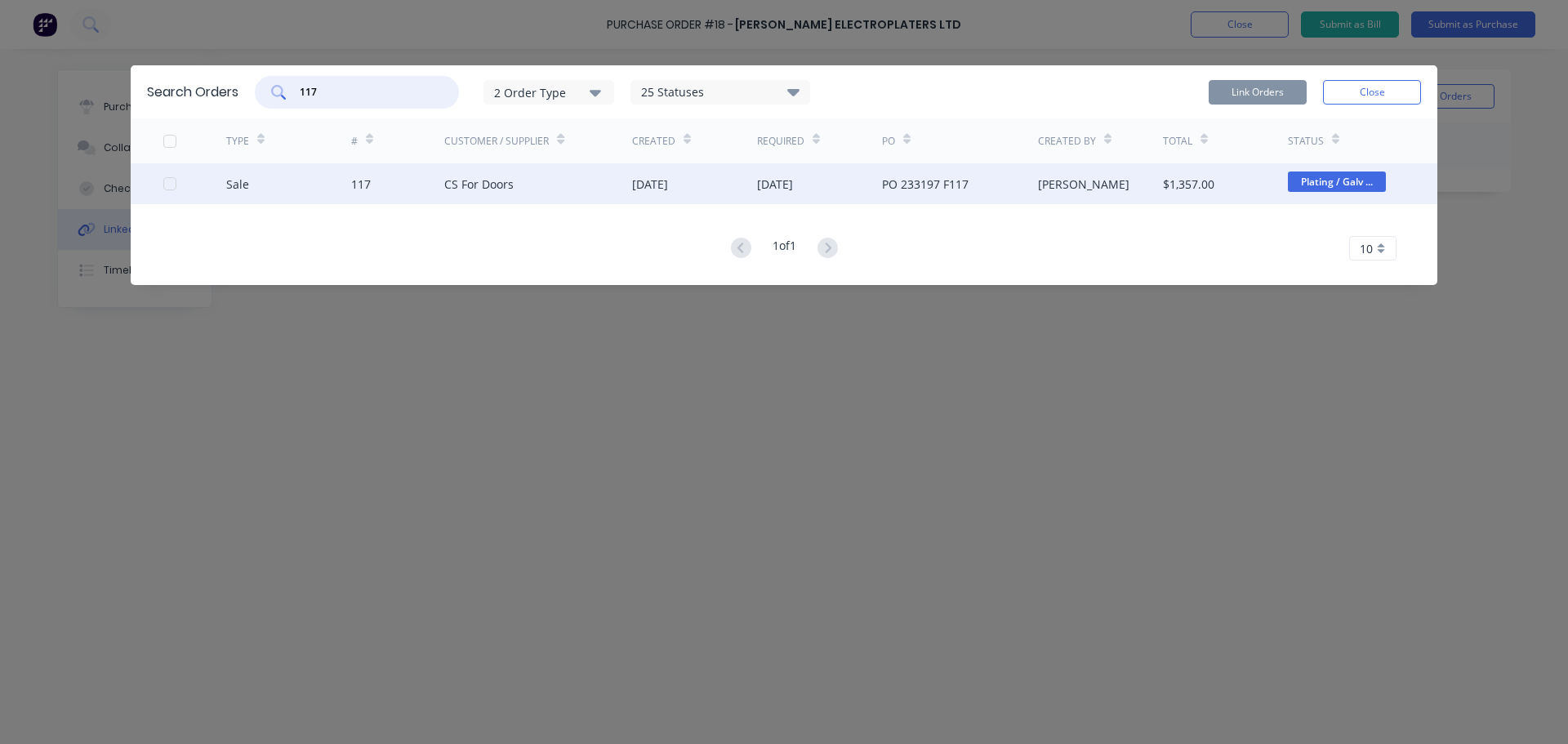
type input "117"
click at [456, 182] on div "CS For Doors" at bounding box center [478, 184] width 69 height 17
click at [169, 183] on div at bounding box center [170, 184] width 33 height 33
click at [1243, 94] on button "Link Orders" at bounding box center [1257, 92] width 98 height 25
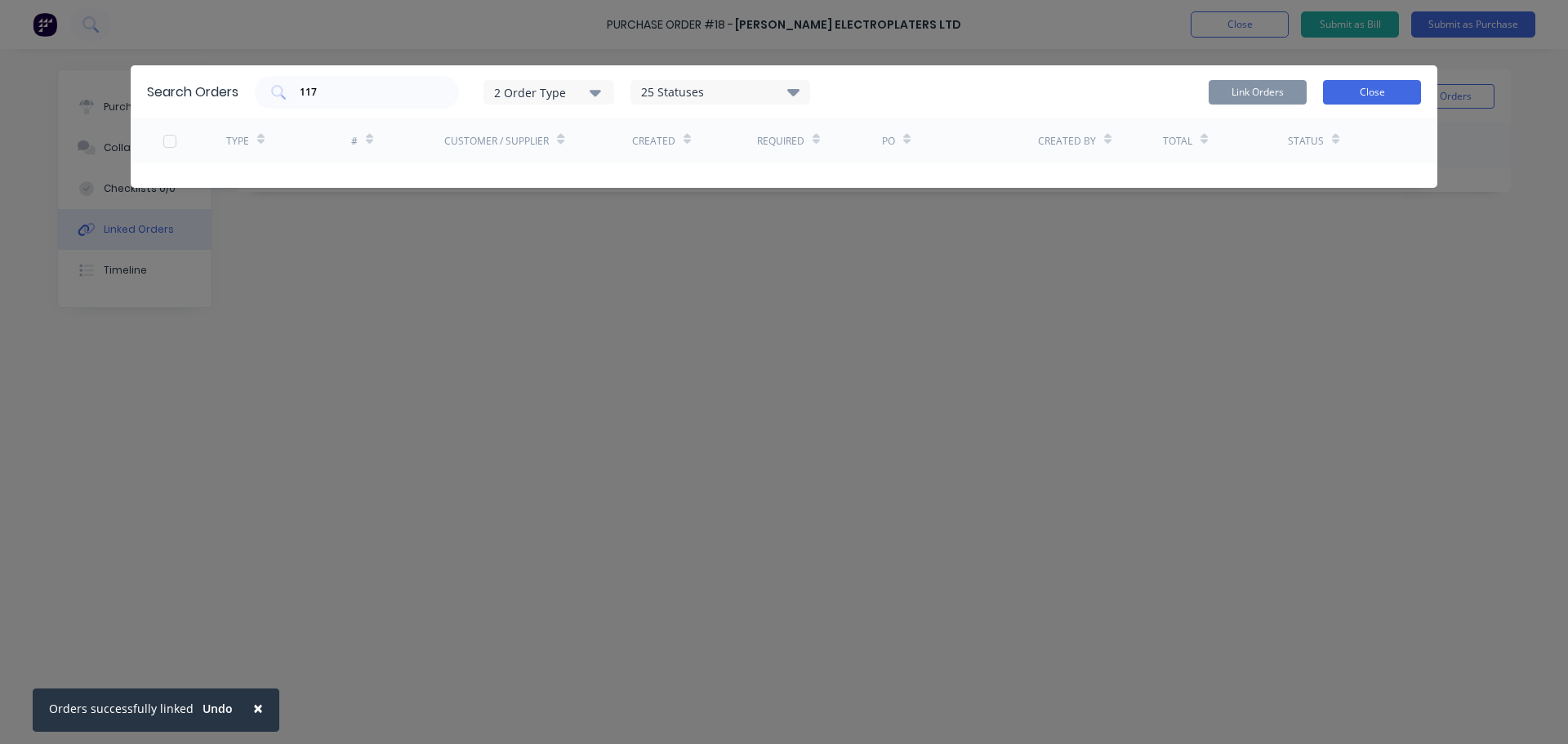
click at [1367, 95] on button "Close" at bounding box center [1372, 92] width 98 height 25
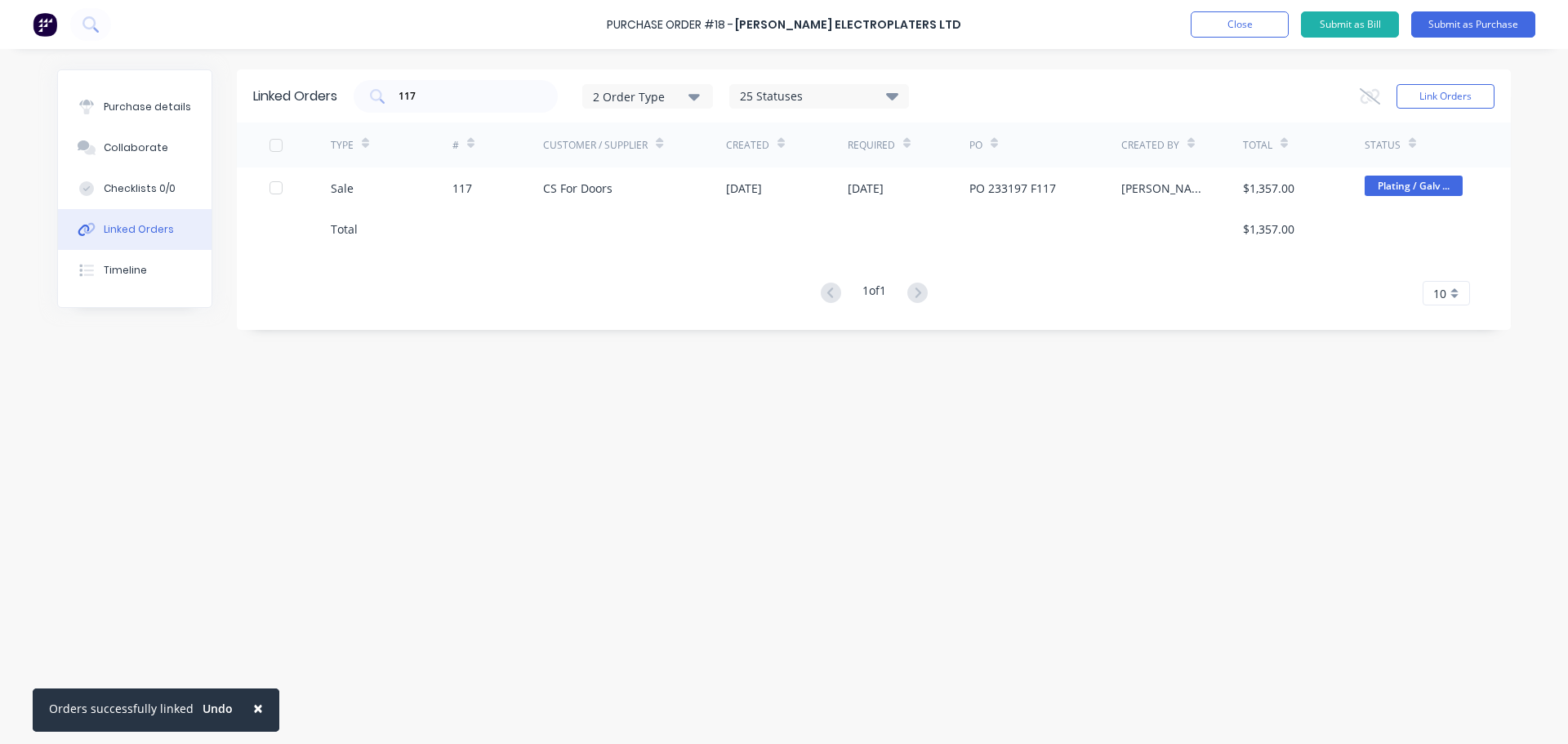
drag, startPoint x: 623, startPoint y: 446, endPoint x: 633, endPoint y: 446, distance: 10.0
click at [622, 446] on div "Linked Orders 117 2 Order Type 25 Statuses Sales Order Status All Archived Draf…" at bounding box center [784, 392] width 1454 height 646
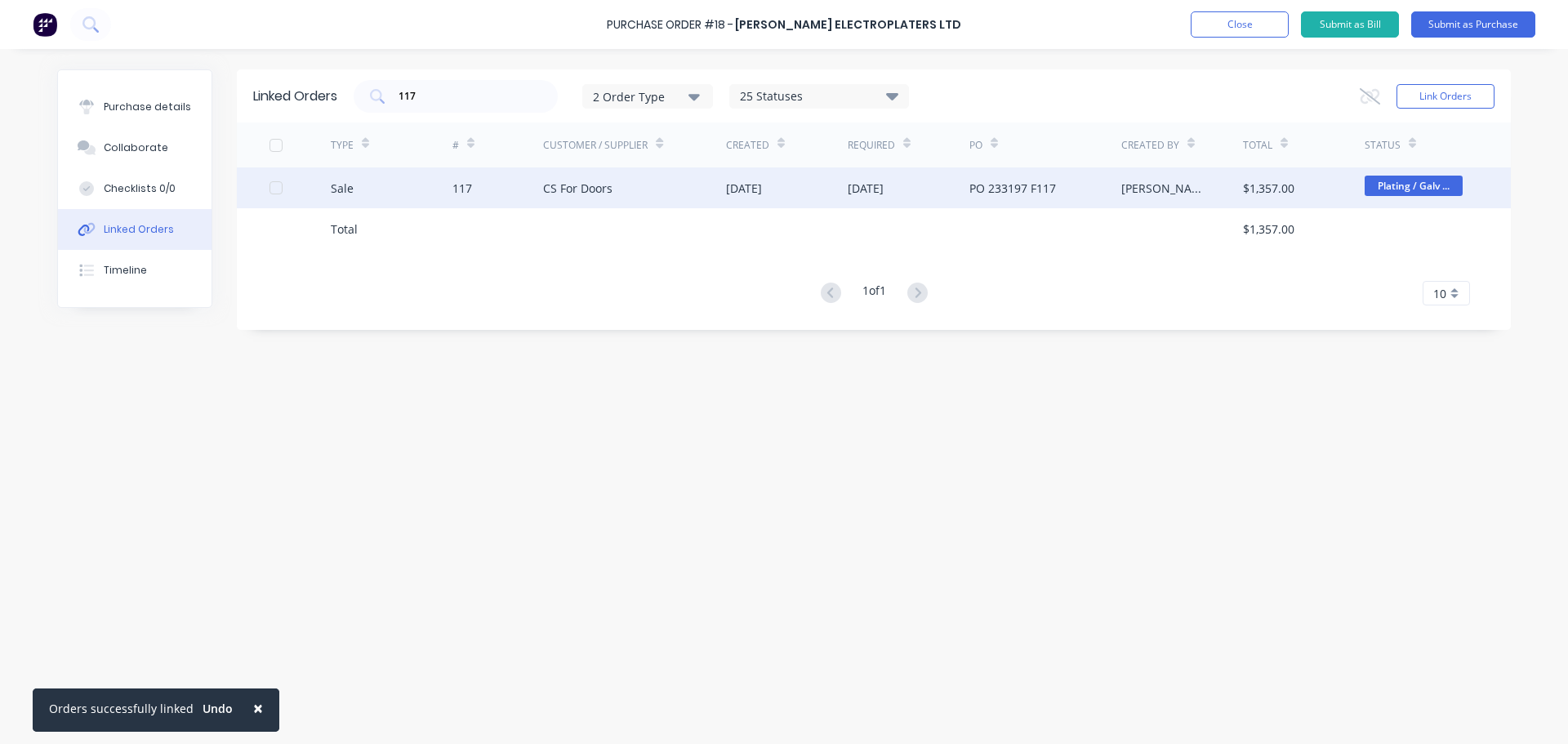
click at [660, 193] on div "CS For Doors" at bounding box center [634, 188] width 183 height 41
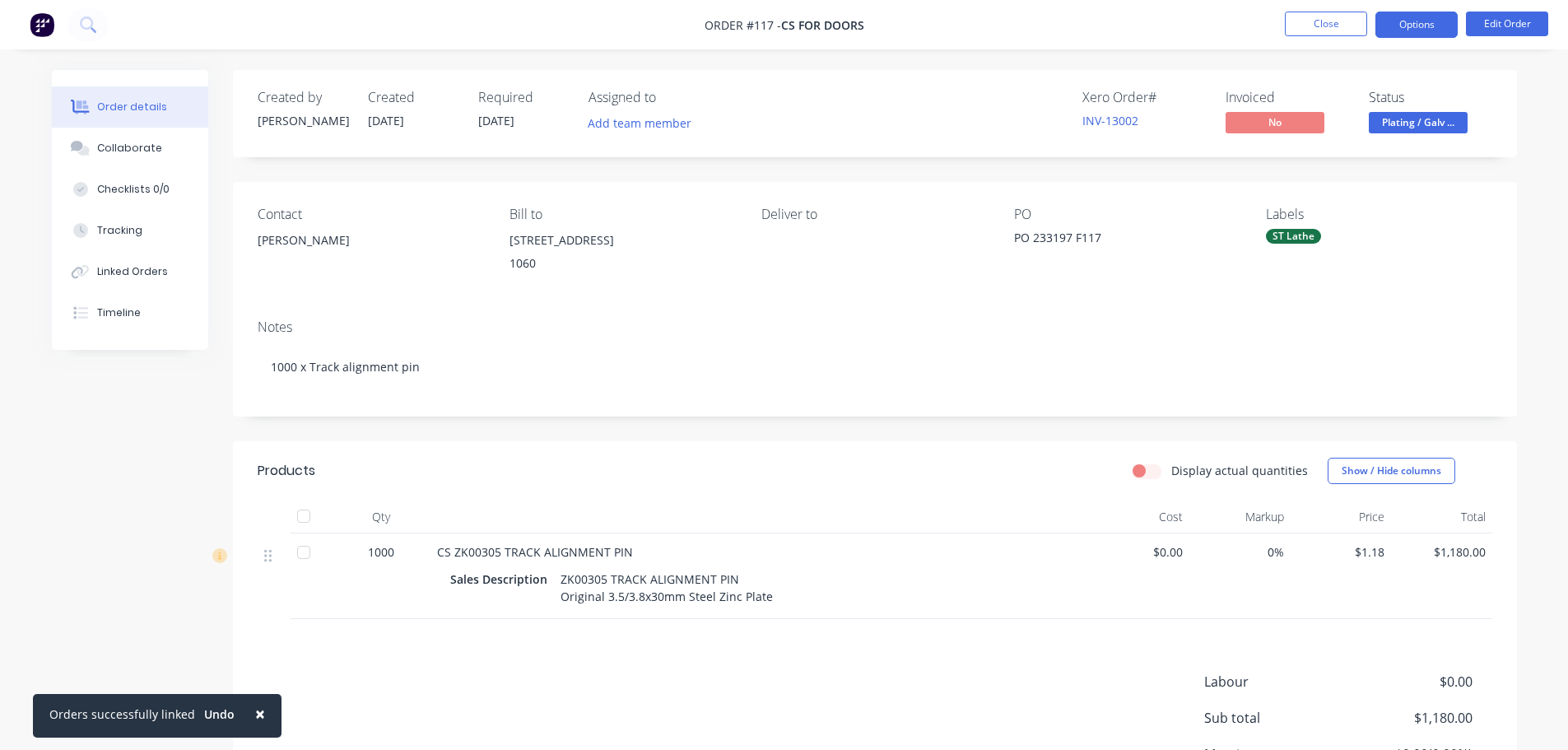
click at [1414, 27] on button "Options" at bounding box center [1416, 25] width 82 height 26
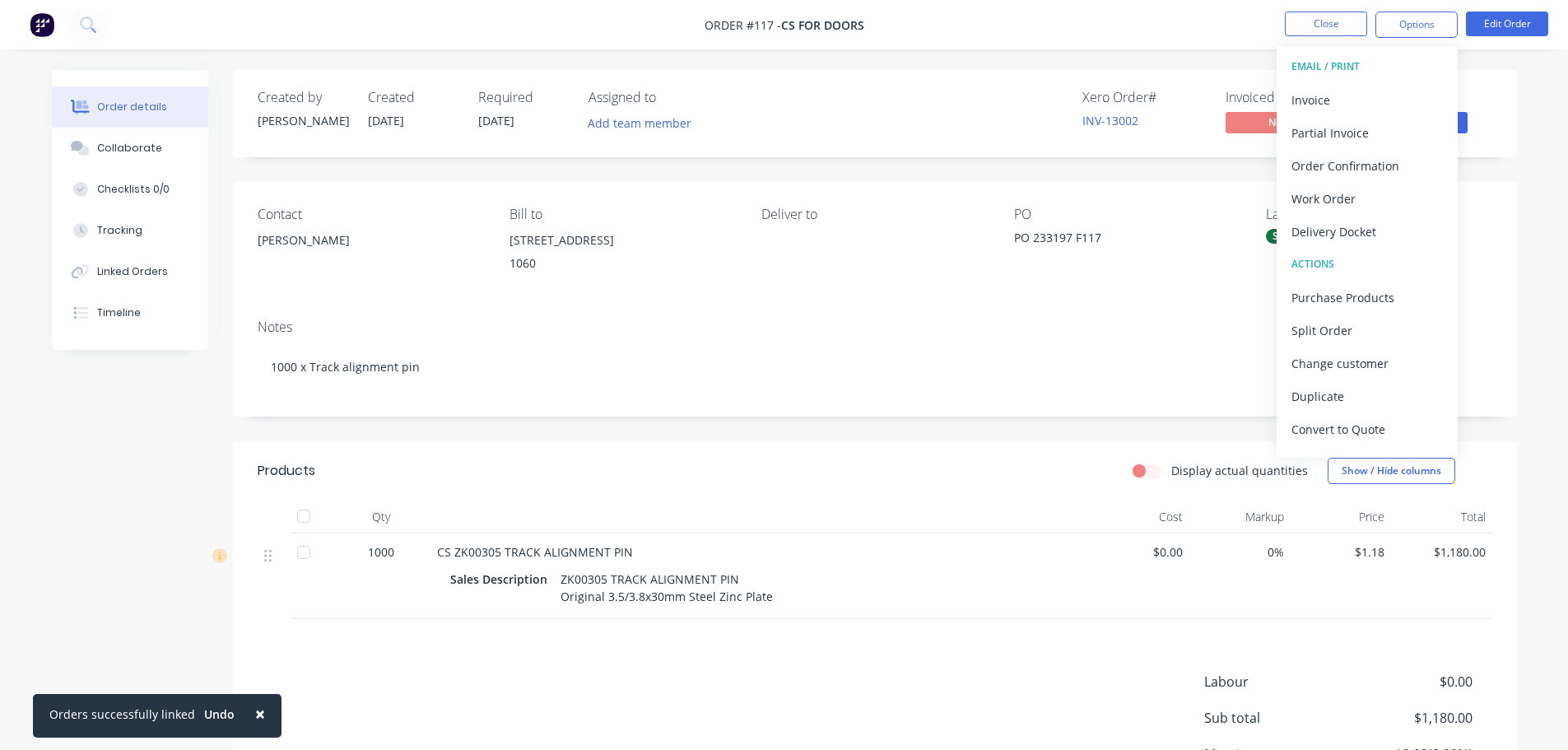
click at [1116, 340] on div "Notes 1000 x Track alignment pin" at bounding box center [875, 362] width 1284 height 110
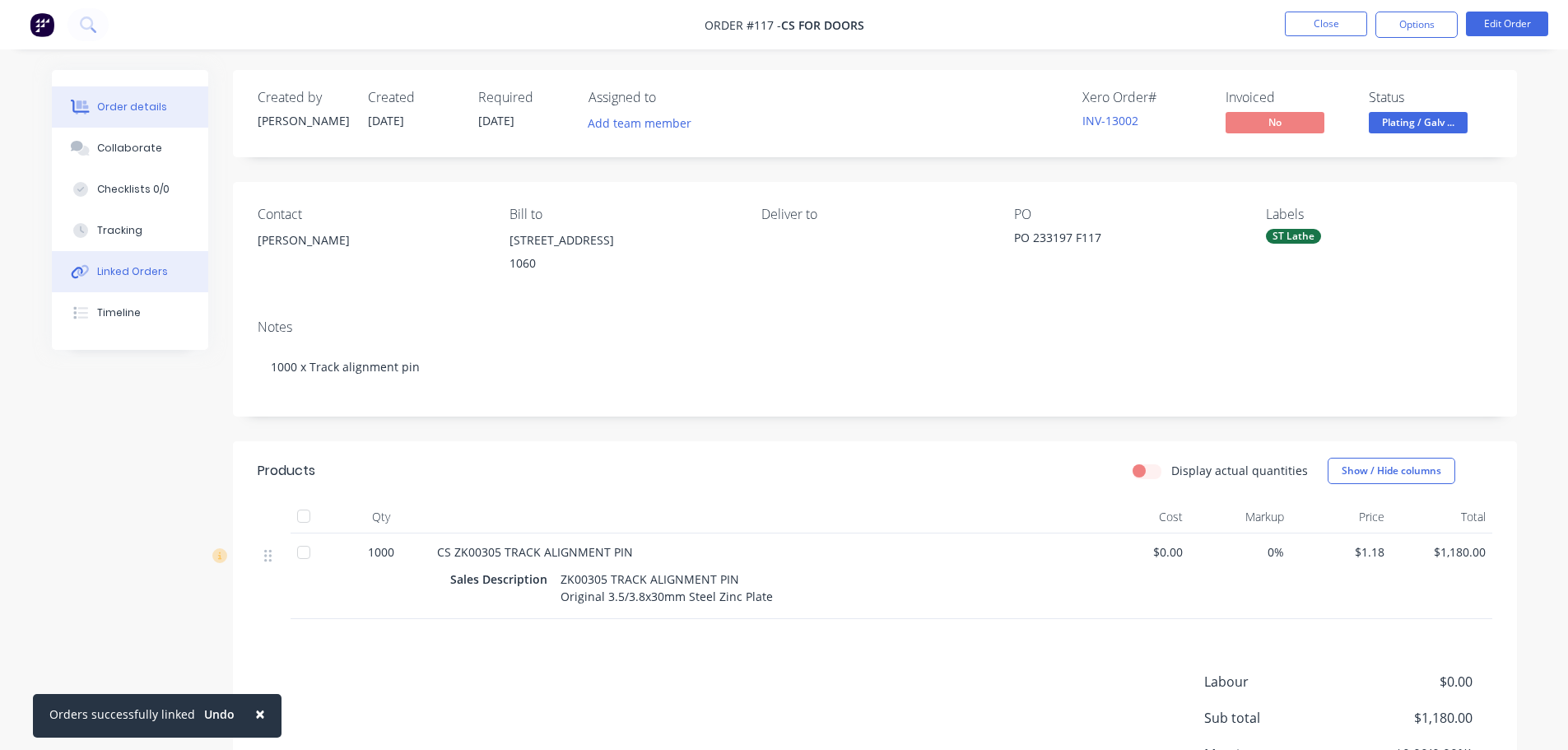
click at [134, 272] on div "Linked Orders" at bounding box center [133, 272] width 71 height 15
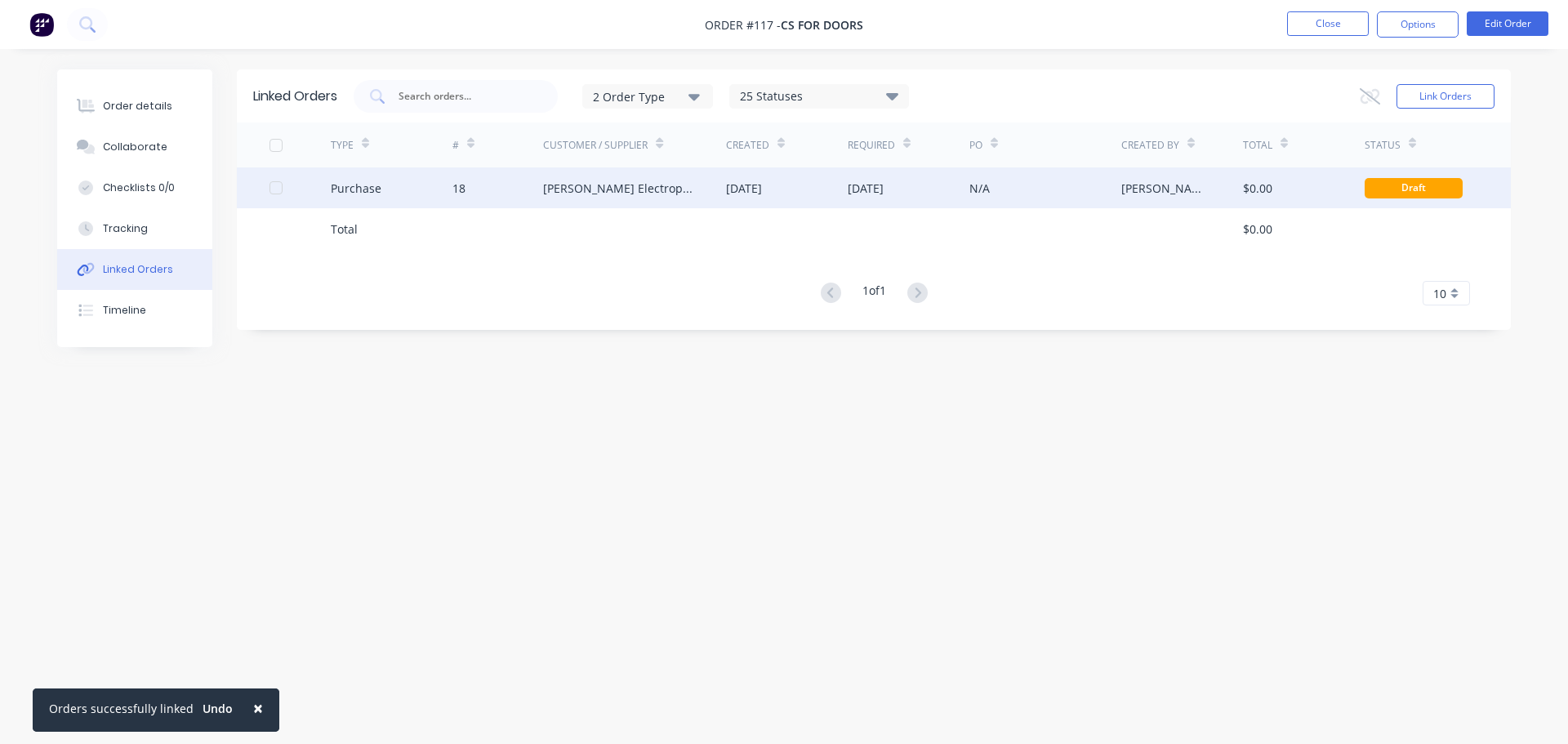
click at [597, 187] on div "[PERSON_NAME] Electroplaters Ltd" at bounding box center [618, 188] width 150 height 17
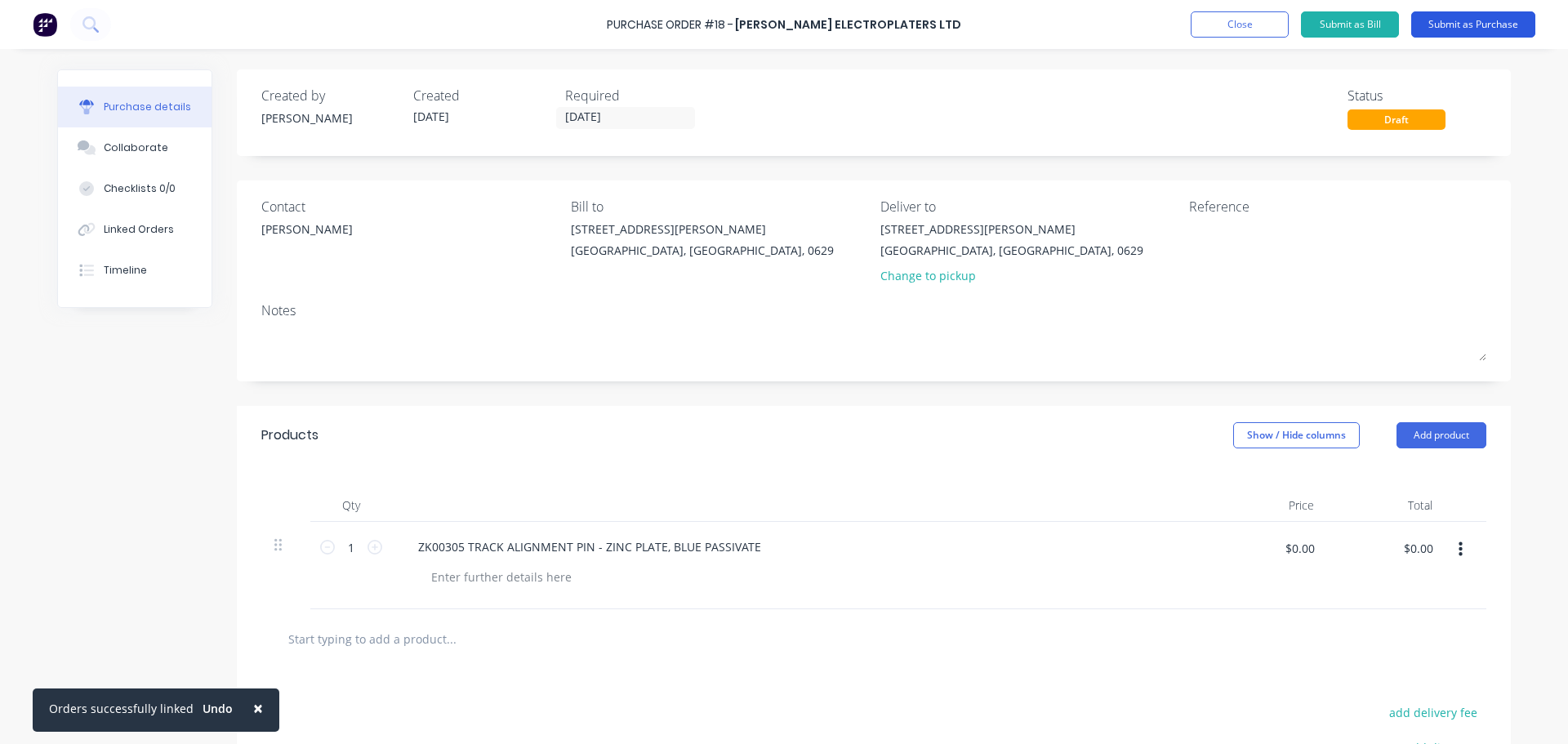
click at [1448, 25] on button "Submit as Purchase" at bounding box center [1473, 25] width 124 height 26
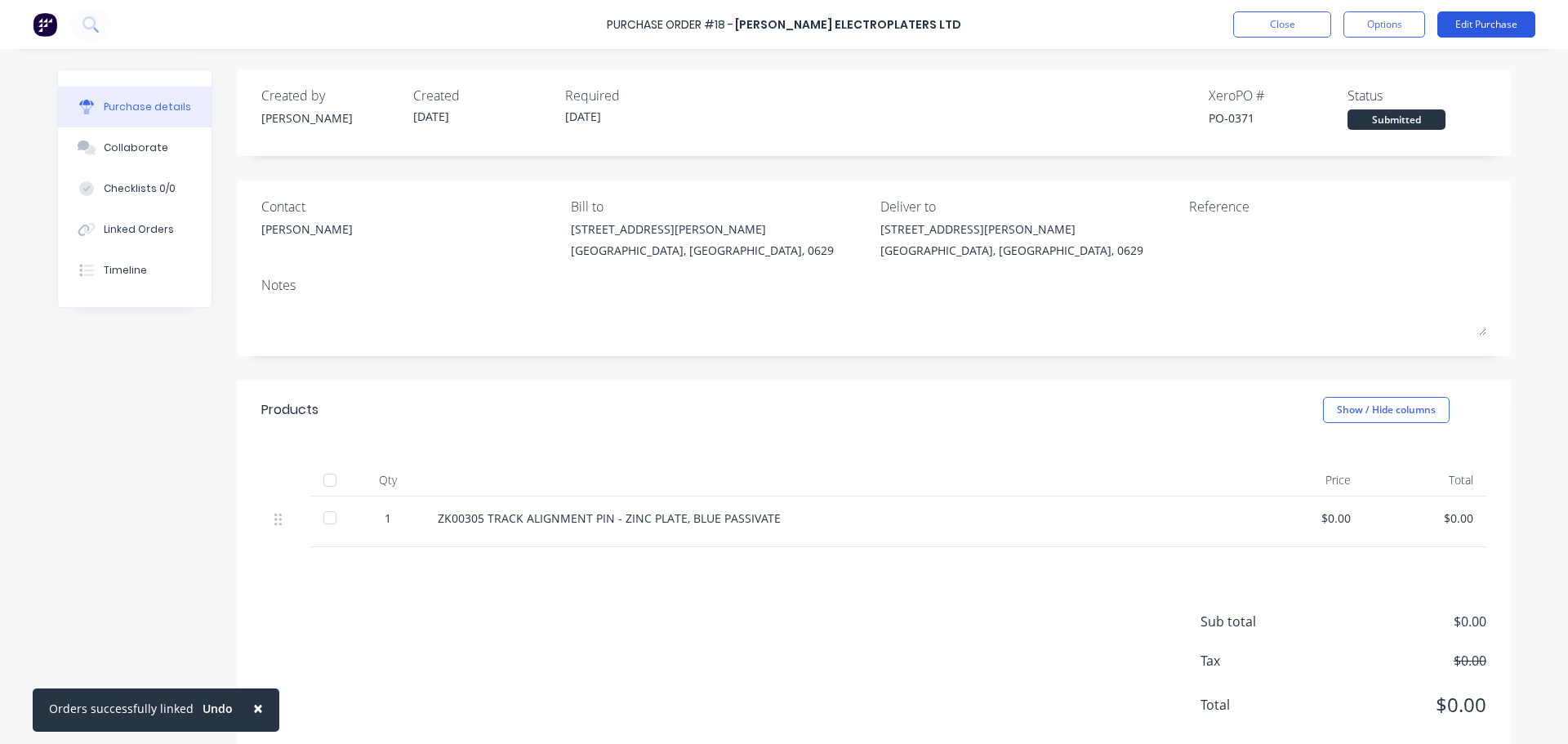
click at [1488, 24] on button "Edit Purchase" at bounding box center [1486, 25] width 98 height 26
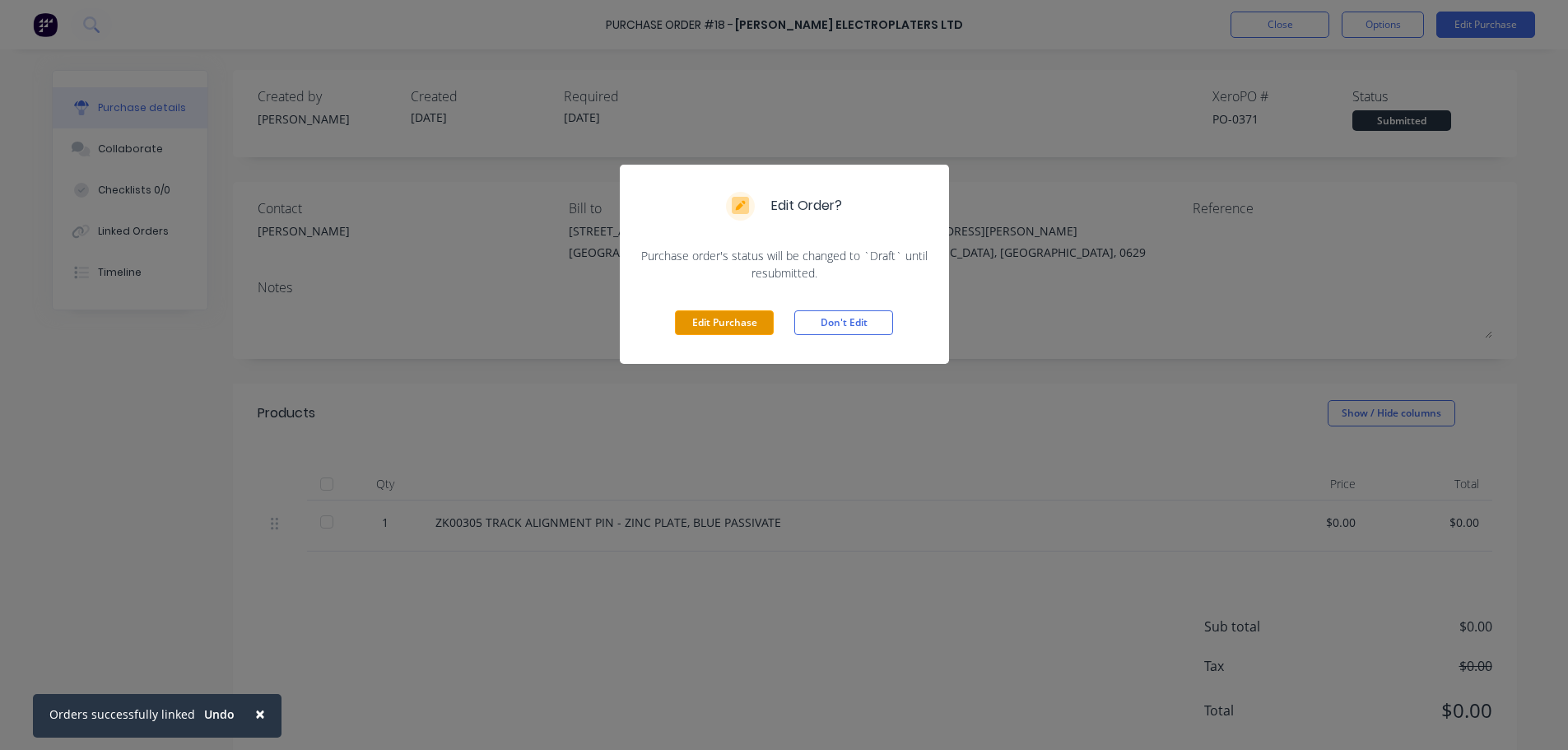
click at [728, 327] on button "Edit Purchase" at bounding box center [724, 323] width 99 height 25
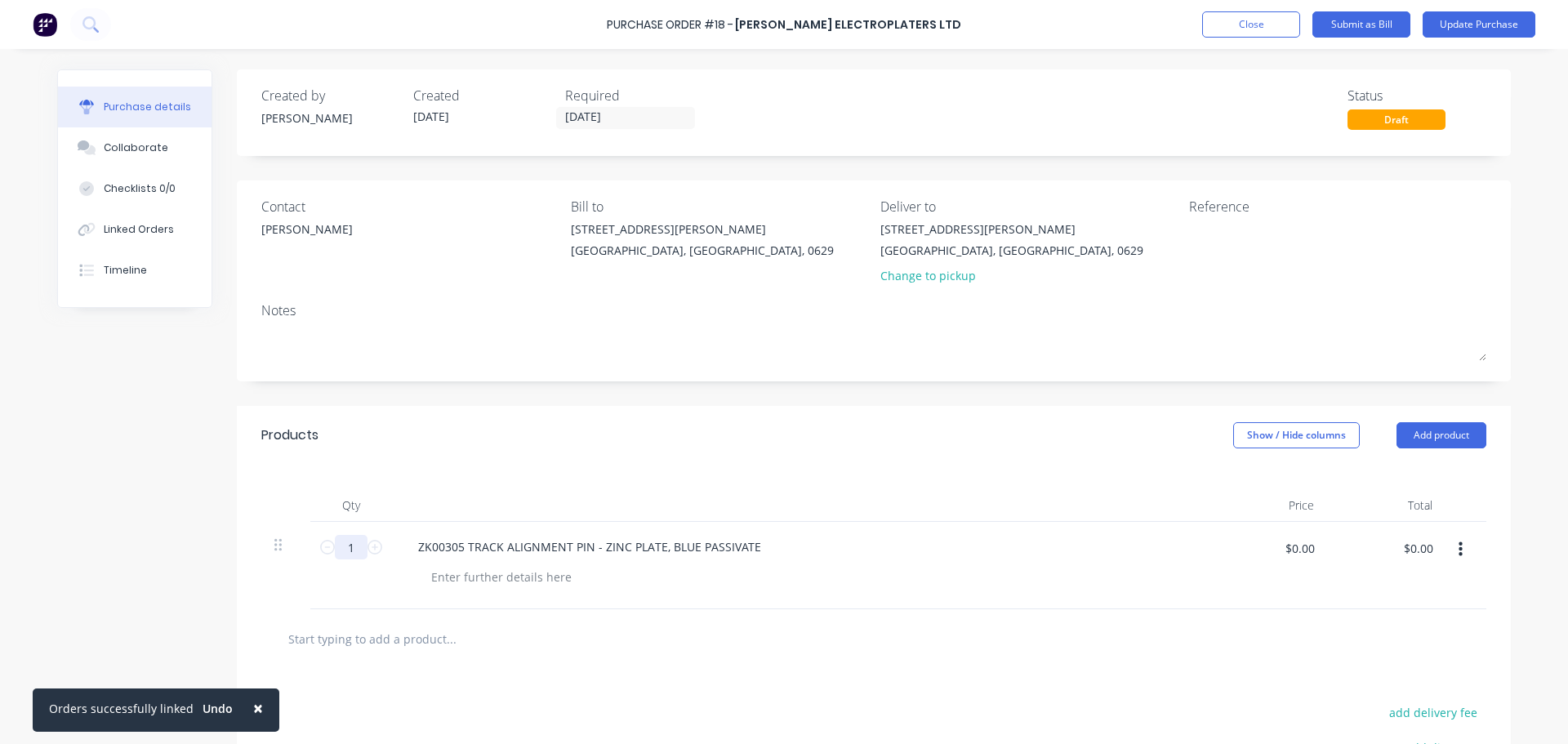
click at [341, 551] on input "1" at bounding box center [352, 547] width 33 height 25
type input "2660"
click at [1279, 550] on input "$0.00" at bounding box center [1299, 548] width 49 height 26
type input "$0.01"
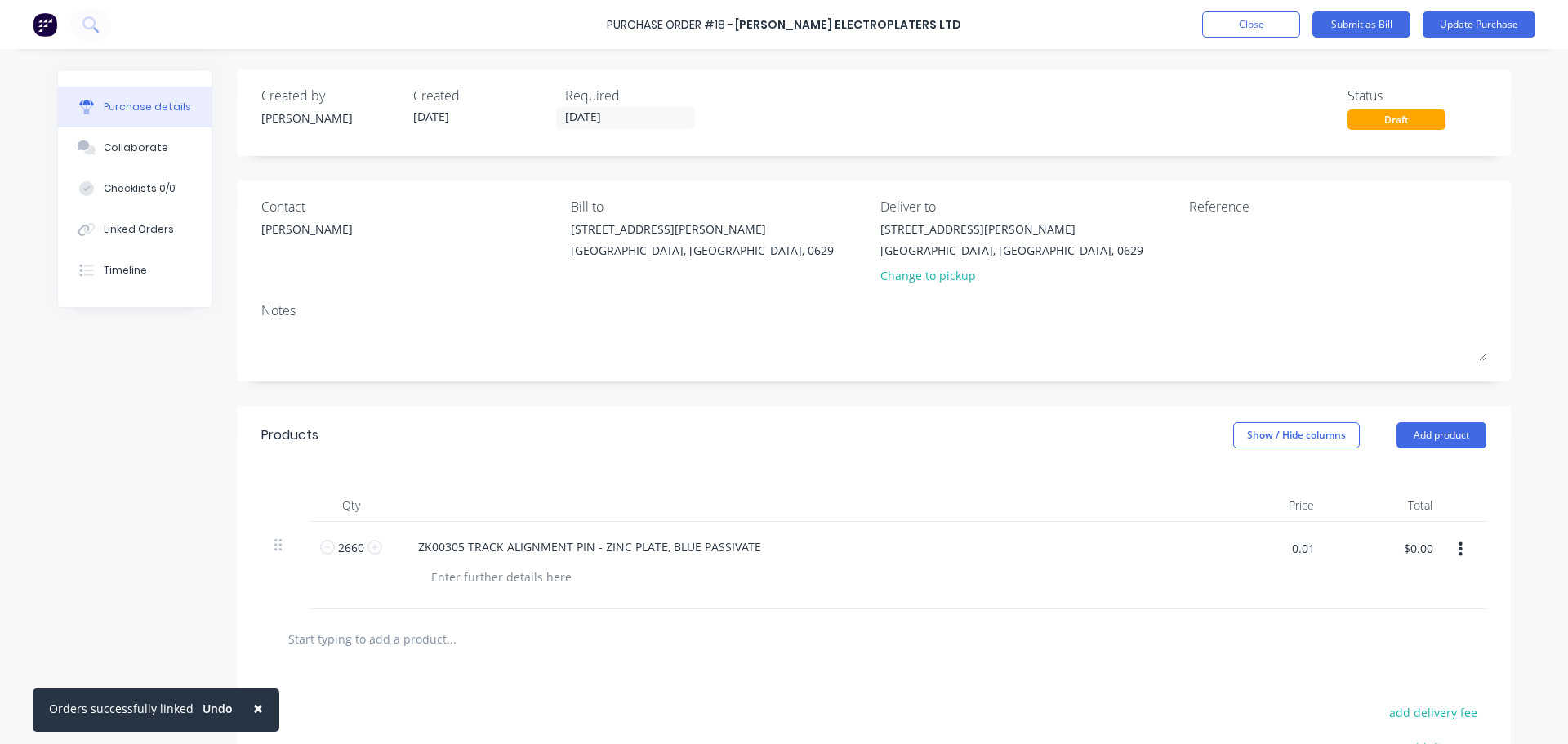
type input "$26.60"
click at [1032, 468] on div "Qty Price Total 2660 2660 ZK00305 TRACK ALIGNMENT PIN - ZINC PLATE, BLUE PASSIV…" at bounding box center [874, 536] width 1274 height 145
click at [1458, 25] on button "Update Purchase" at bounding box center [1479, 25] width 113 height 26
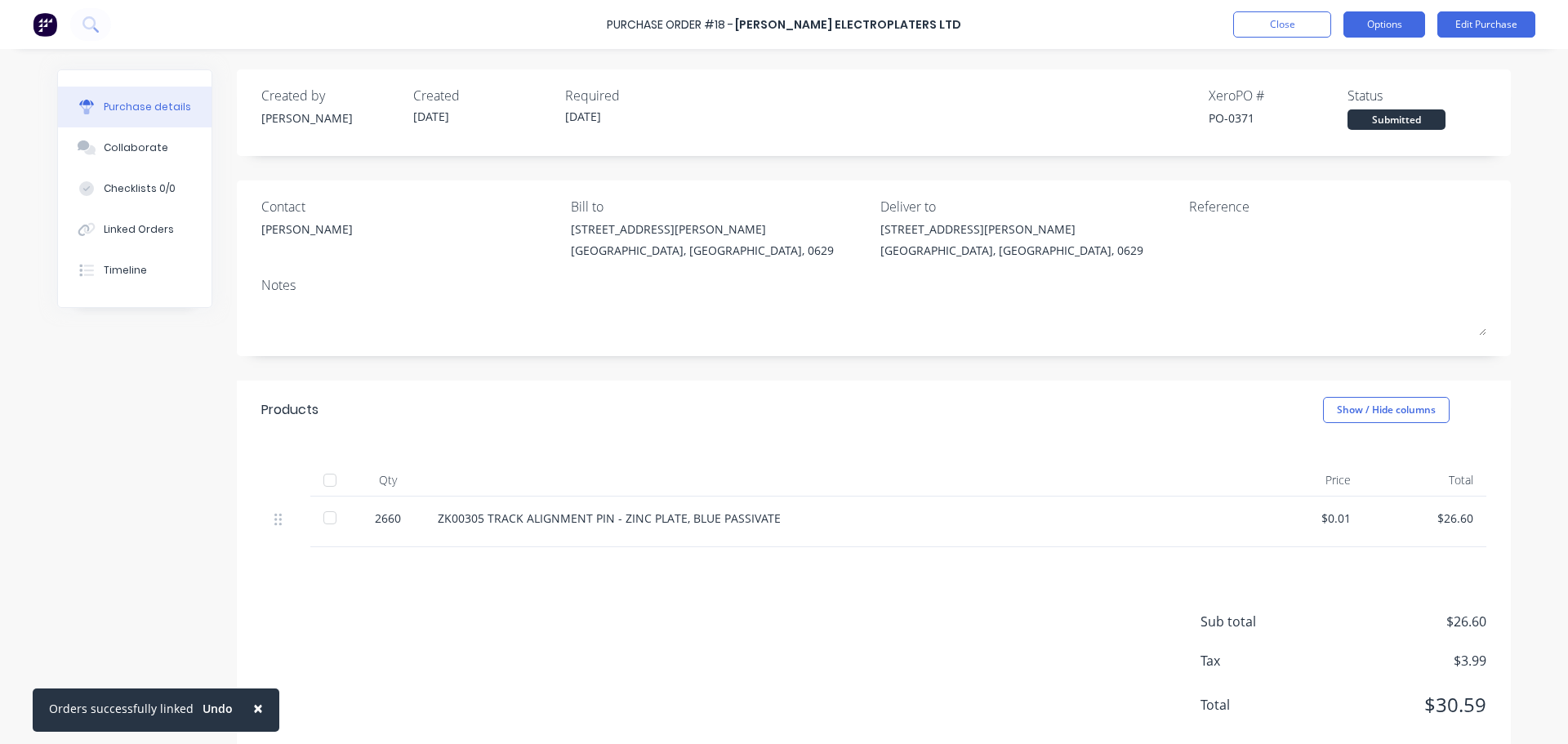
click at [1394, 23] on button "Options" at bounding box center [1384, 25] width 82 height 26
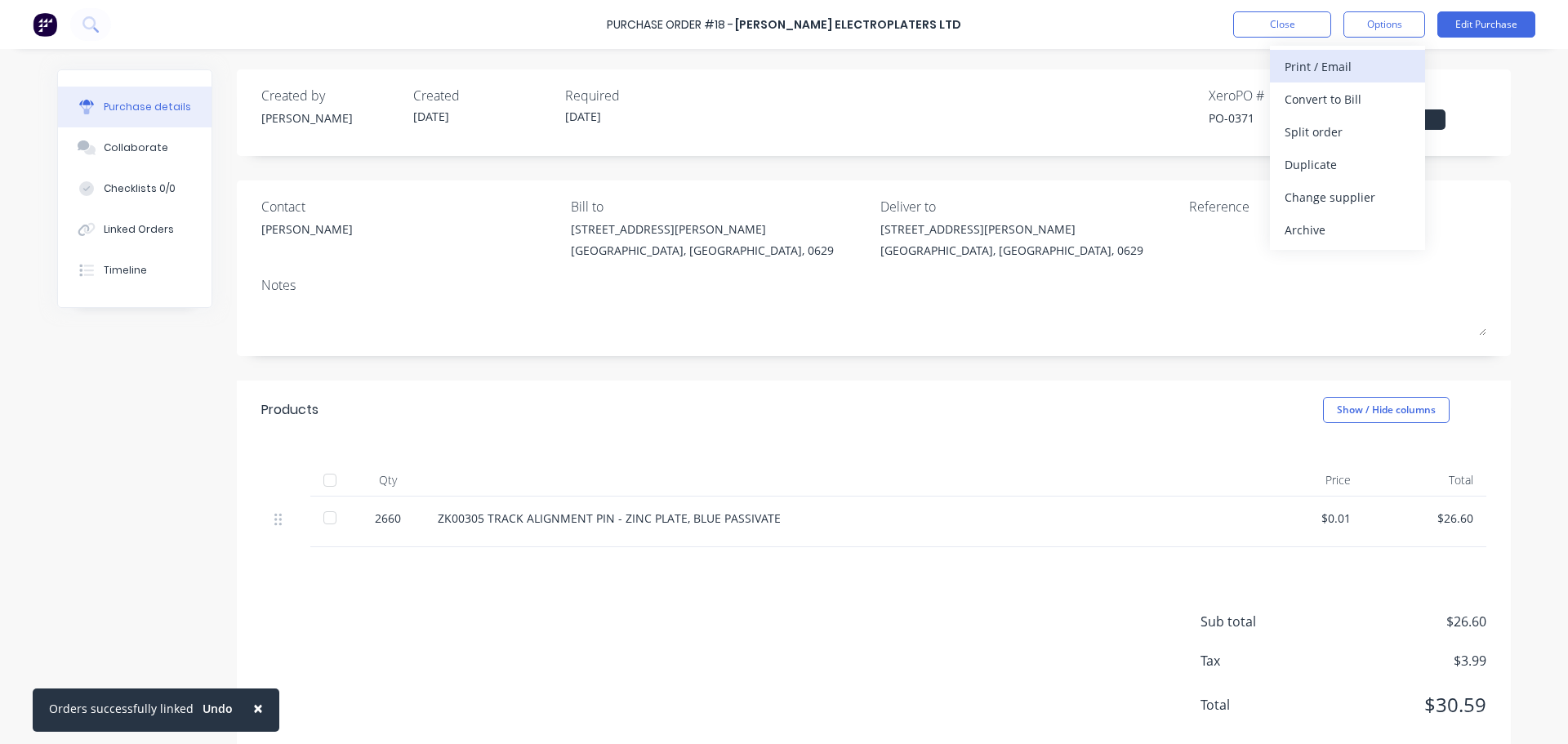
click at [1351, 71] on div "Print / Email" at bounding box center [1347, 66] width 126 height 24
click at [1304, 132] on div "Without pricing" at bounding box center [1347, 132] width 126 height 24
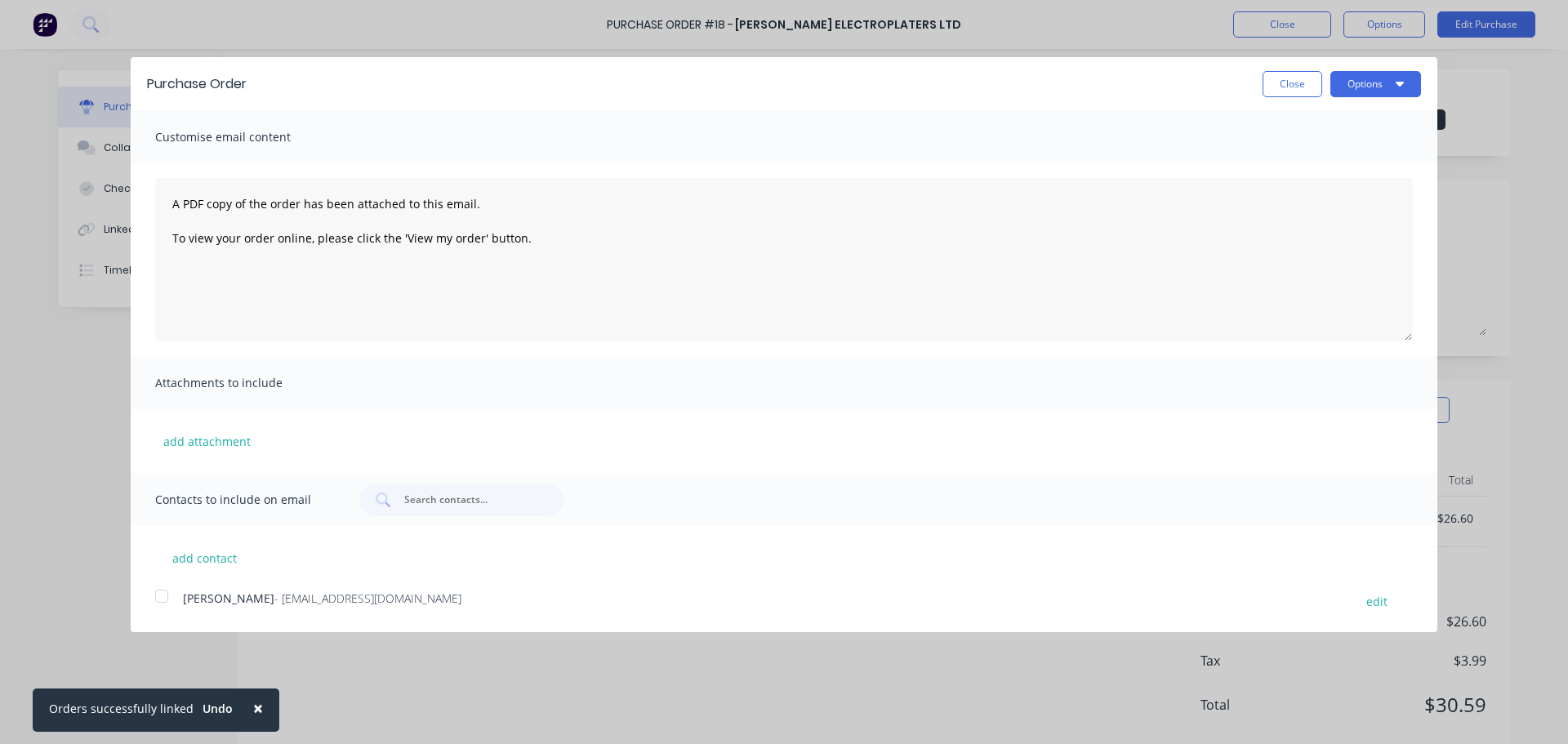
click at [163, 603] on div at bounding box center [162, 596] width 33 height 33
click at [1355, 87] on button "Options" at bounding box center [1375, 84] width 91 height 26
click at [1313, 129] on div "Print" at bounding box center [1343, 125] width 126 height 24
click at [1288, 89] on button "Close" at bounding box center [1292, 84] width 60 height 26
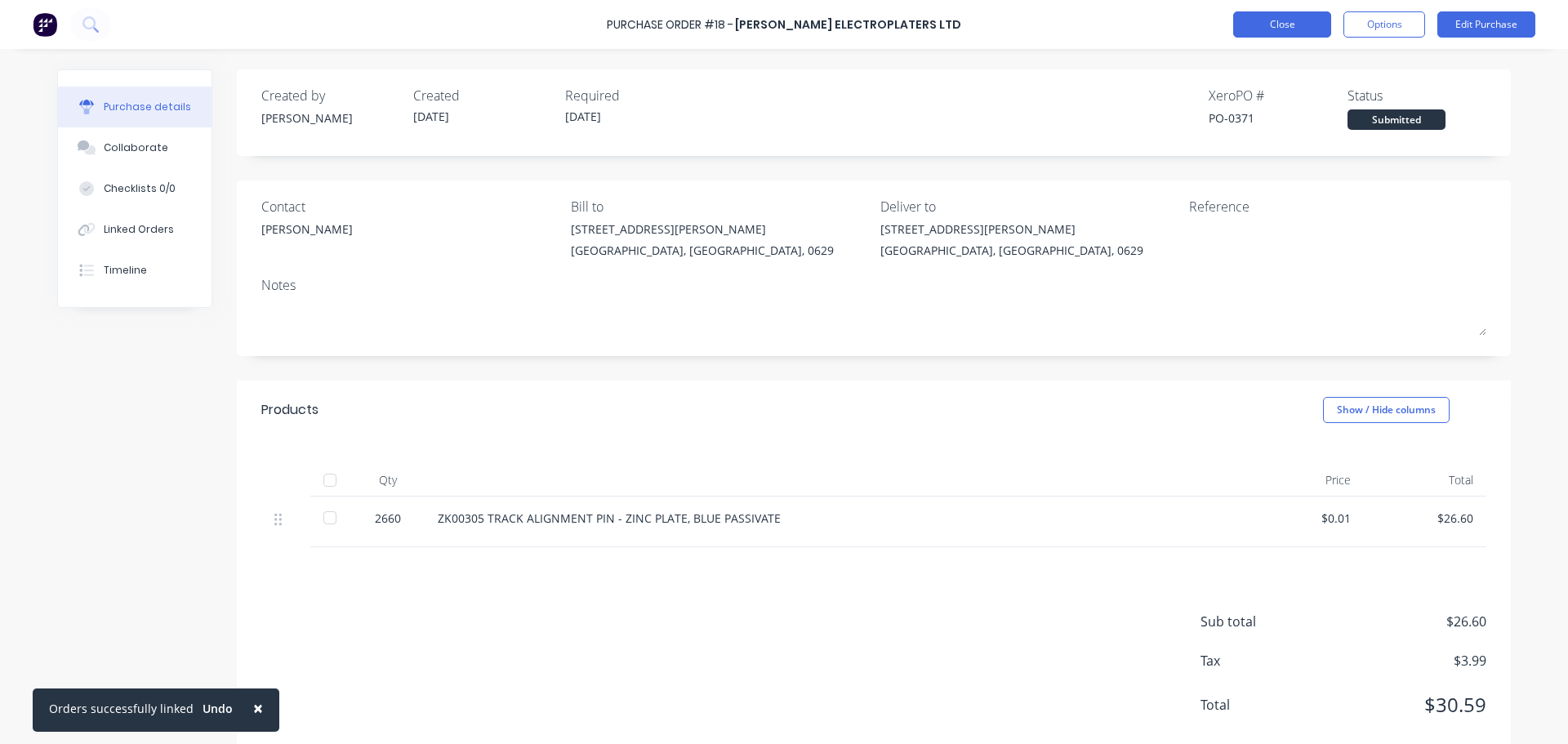
click at [1261, 31] on button "Close" at bounding box center [1282, 25] width 98 height 26
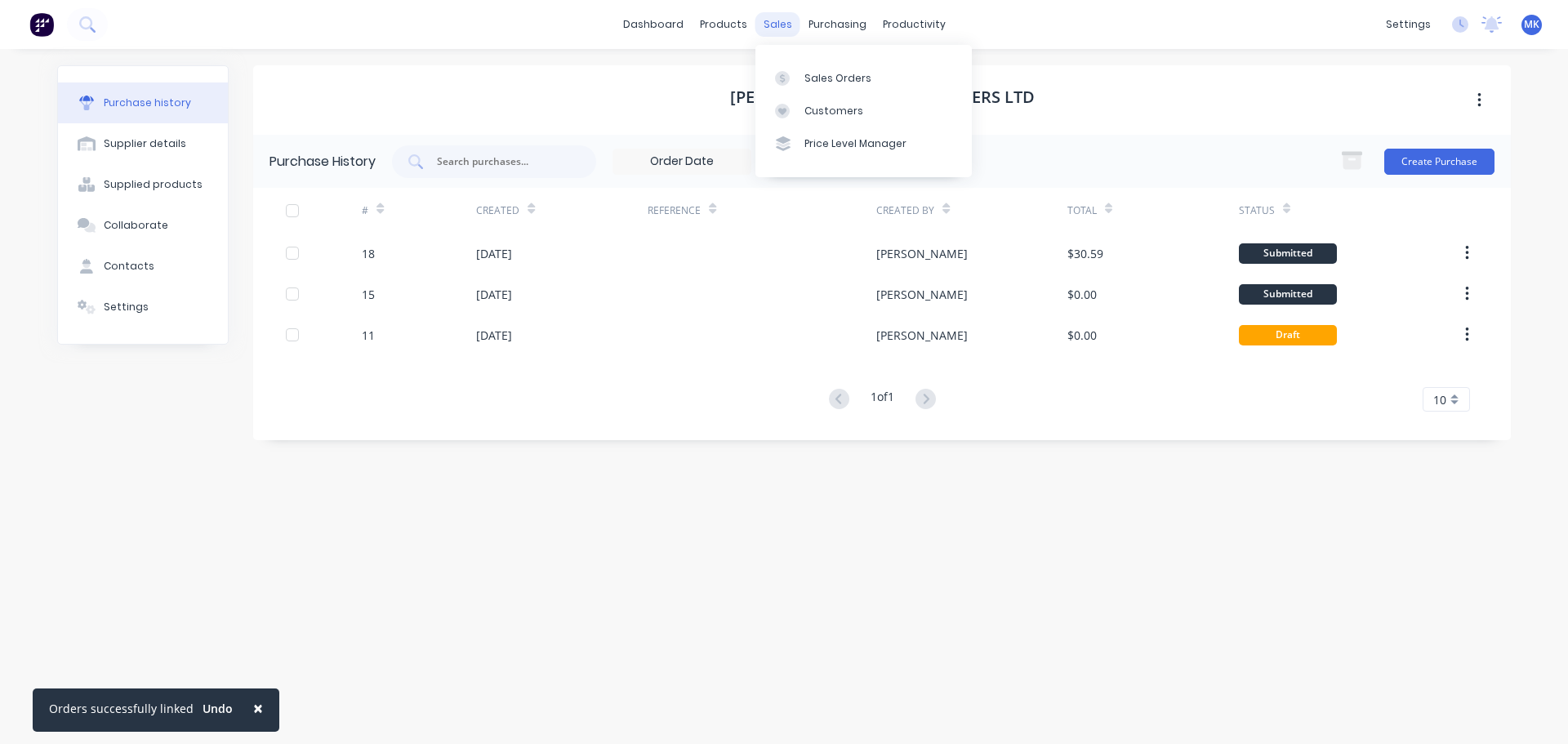
click at [774, 21] on div "sales" at bounding box center [777, 25] width 45 height 25
click at [818, 72] on div "Sales Orders" at bounding box center [838, 78] width 67 height 15
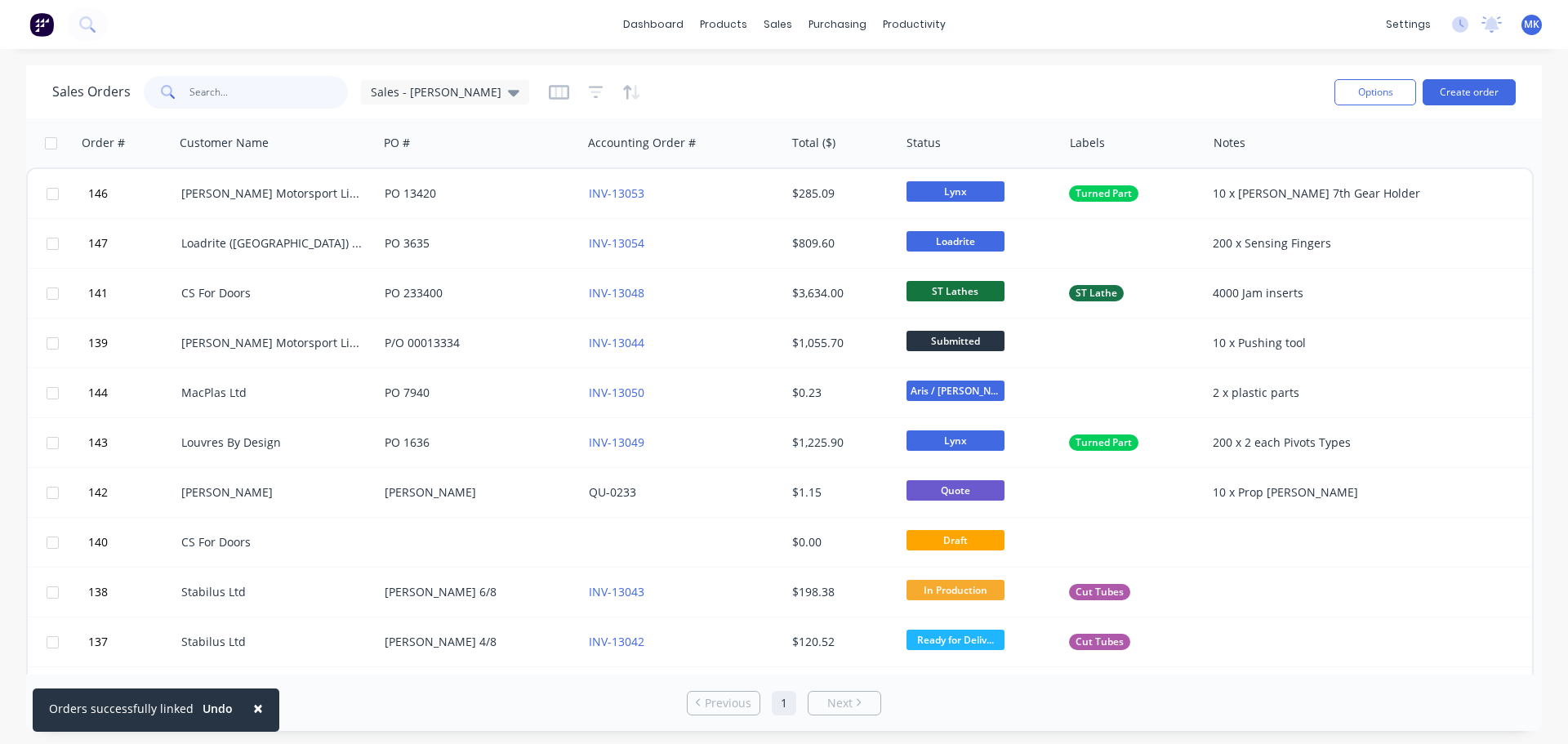
click at [247, 85] on input "text" at bounding box center [269, 92] width 159 height 33
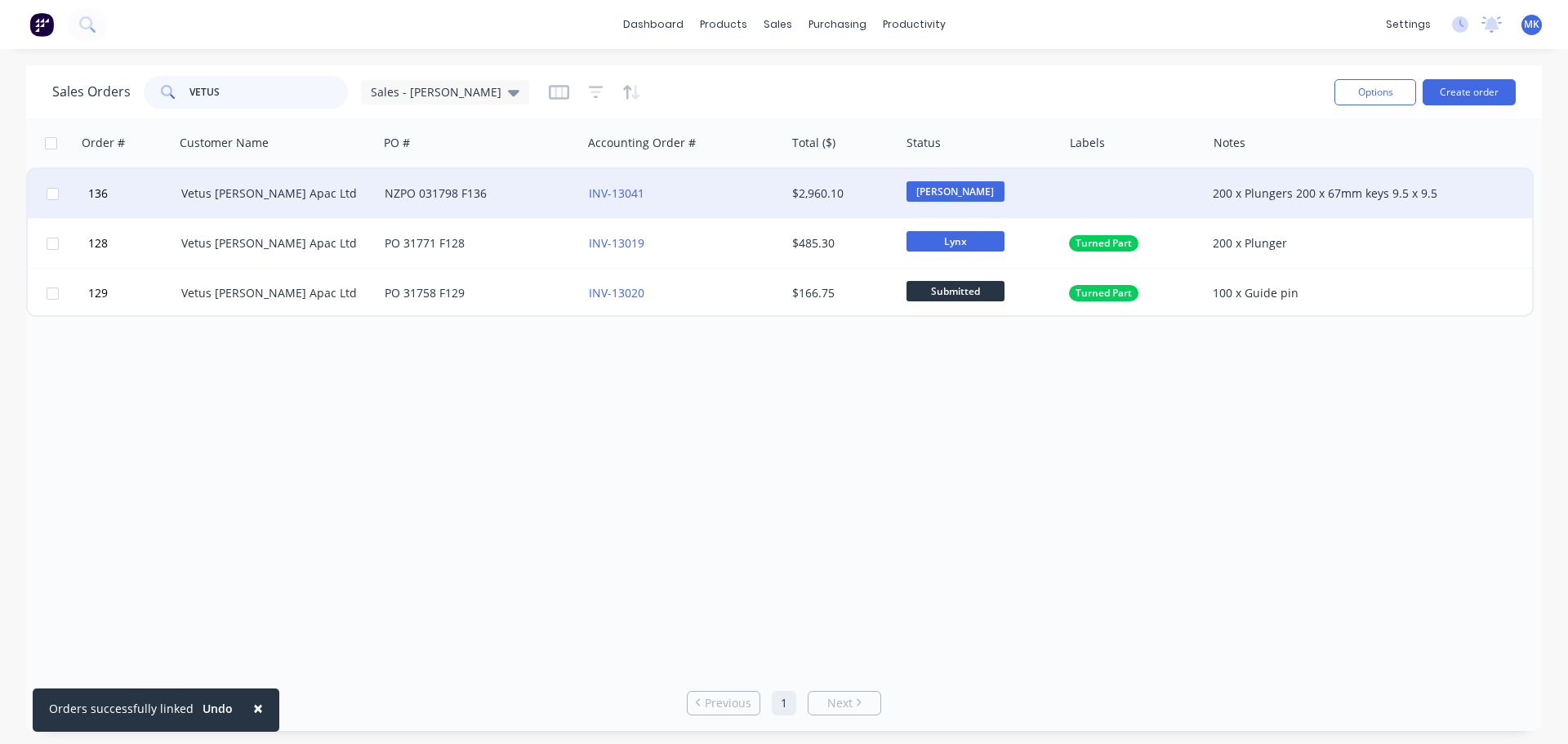
type input "VETUS"
click at [289, 199] on div "Vetus [PERSON_NAME] Apac Ltd" at bounding box center [272, 194] width 181 height 16
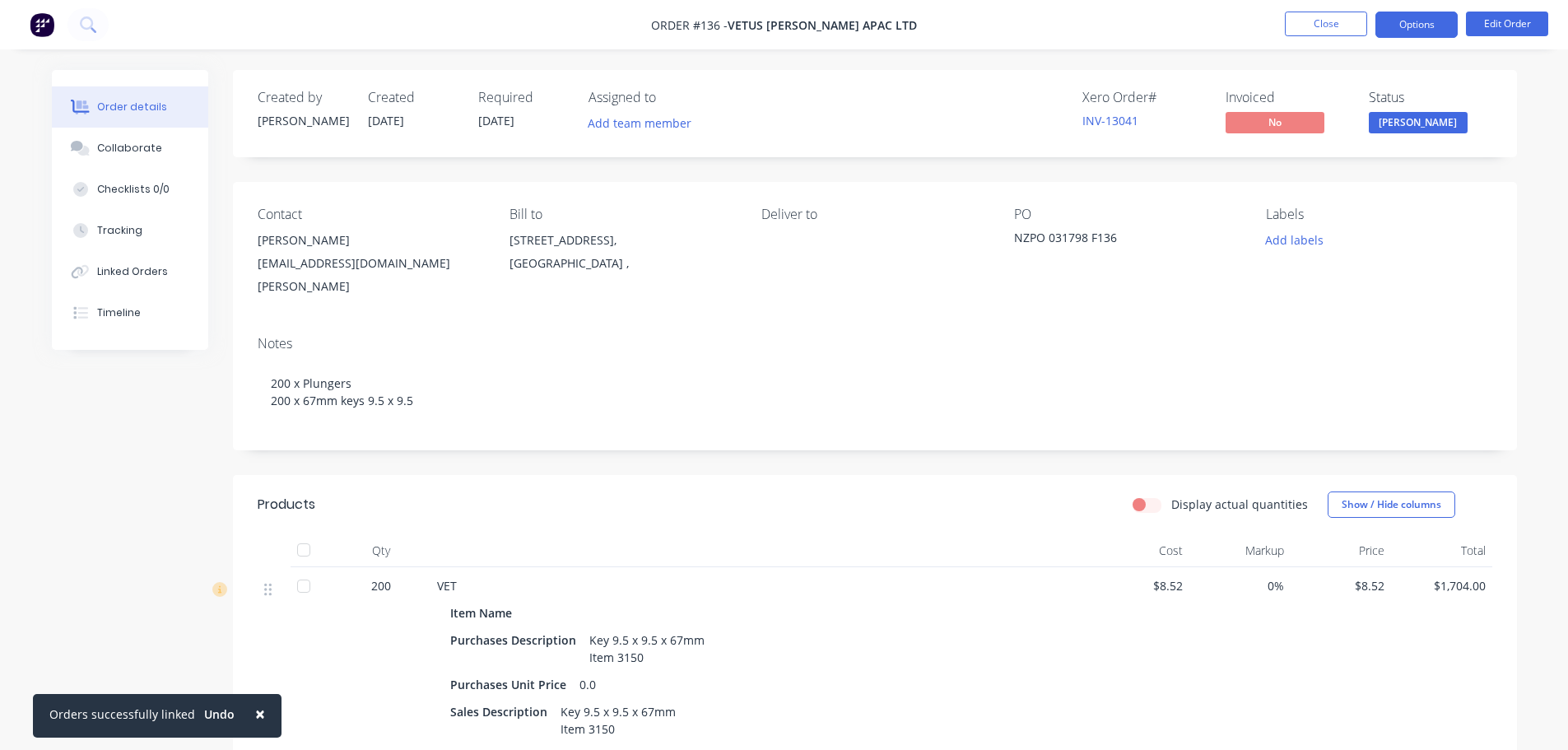
click at [1402, 28] on button "Options" at bounding box center [1416, 25] width 82 height 26
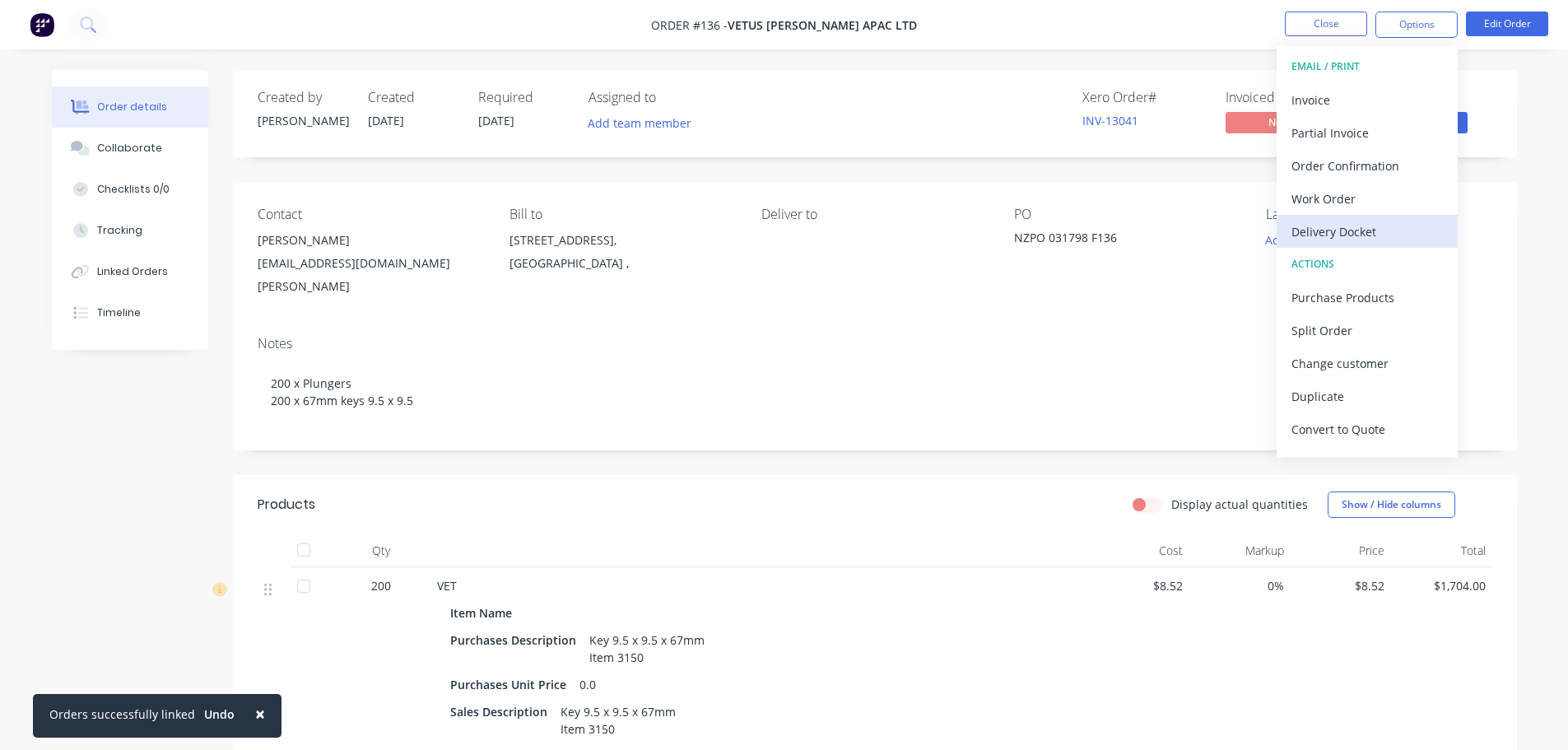
click at [1353, 235] on div "Delivery Docket" at bounding box center [1367, 232] width 152 height 24
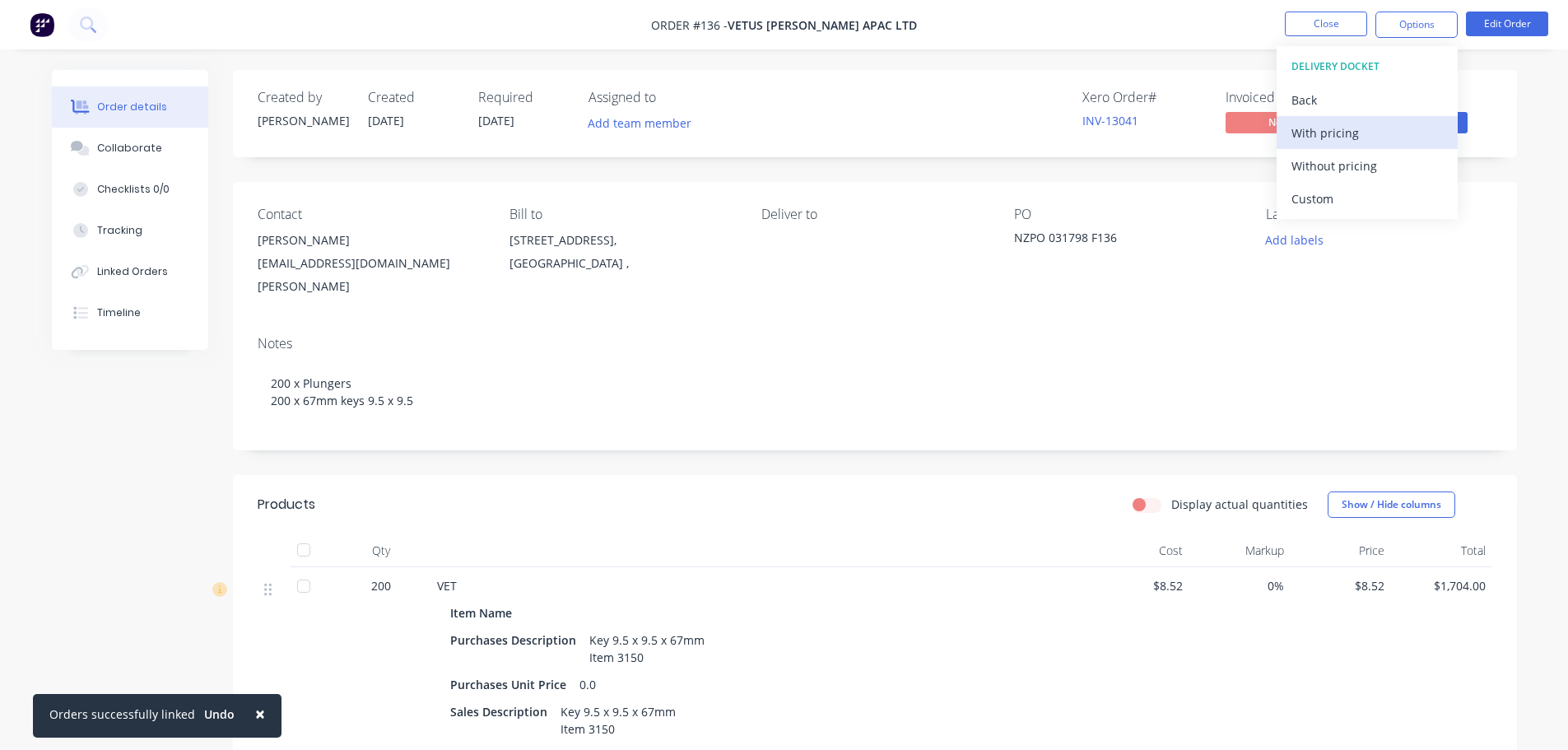
click at [1313, 134] on div "With pricing" at bounding box center [1367, 133] width 152 height 24
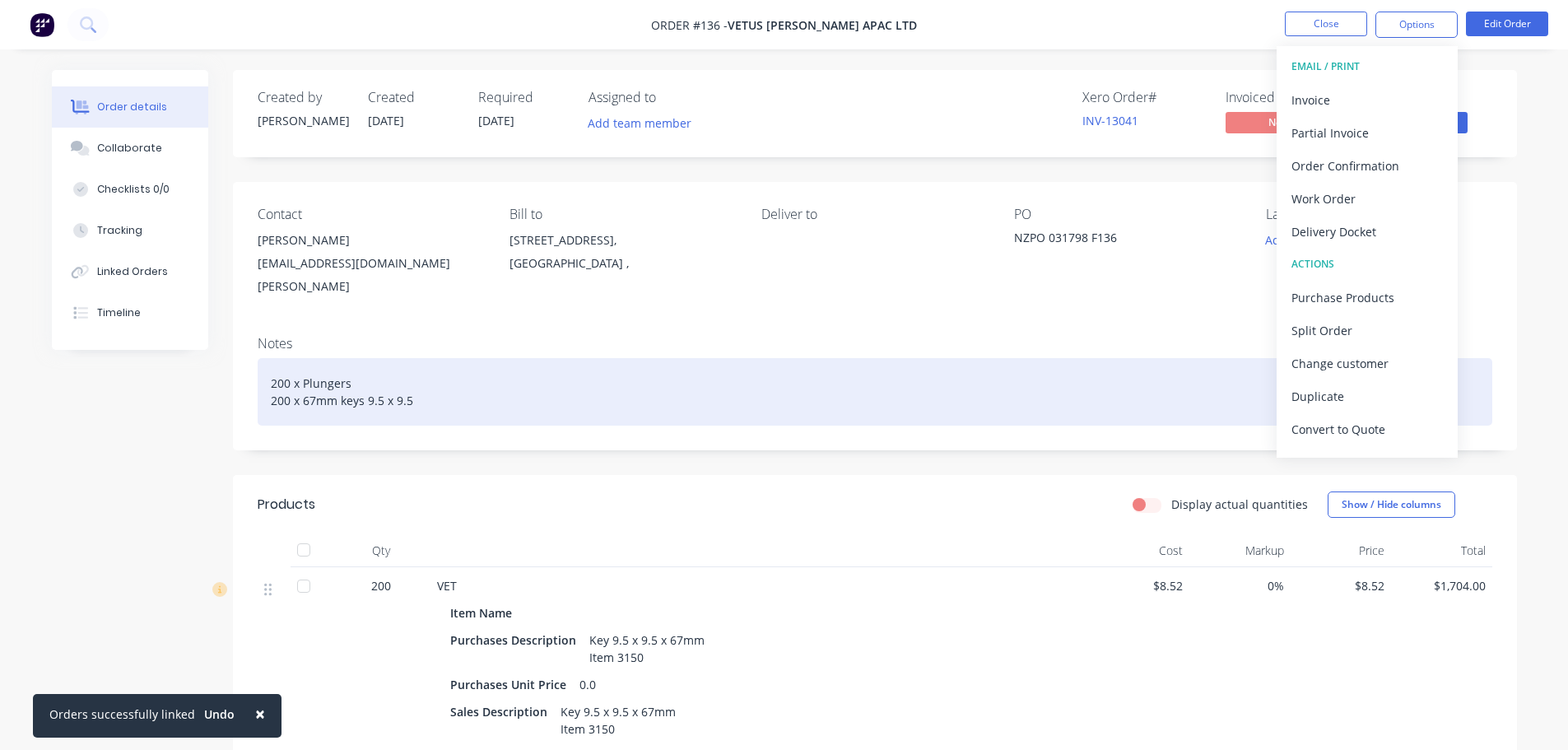
click at [1114, 359] on div "200 x Plungers 200 x 67mm keys 9.5 x 9.5" at bounding box center [875, 392] width 1234 height 68
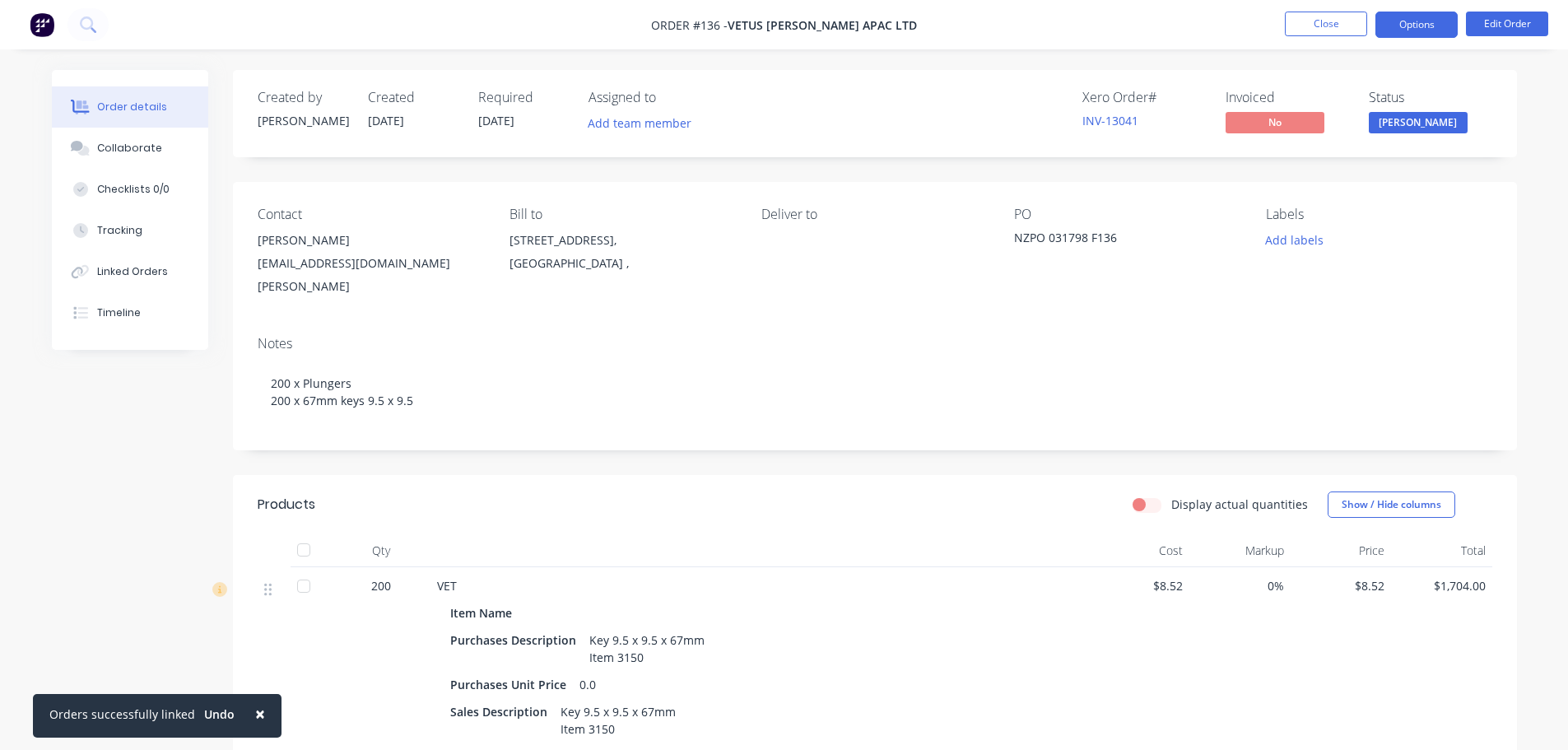
click at [1406, 30] on button "Options" at bounding box center [1416, 25] width 82 height 26
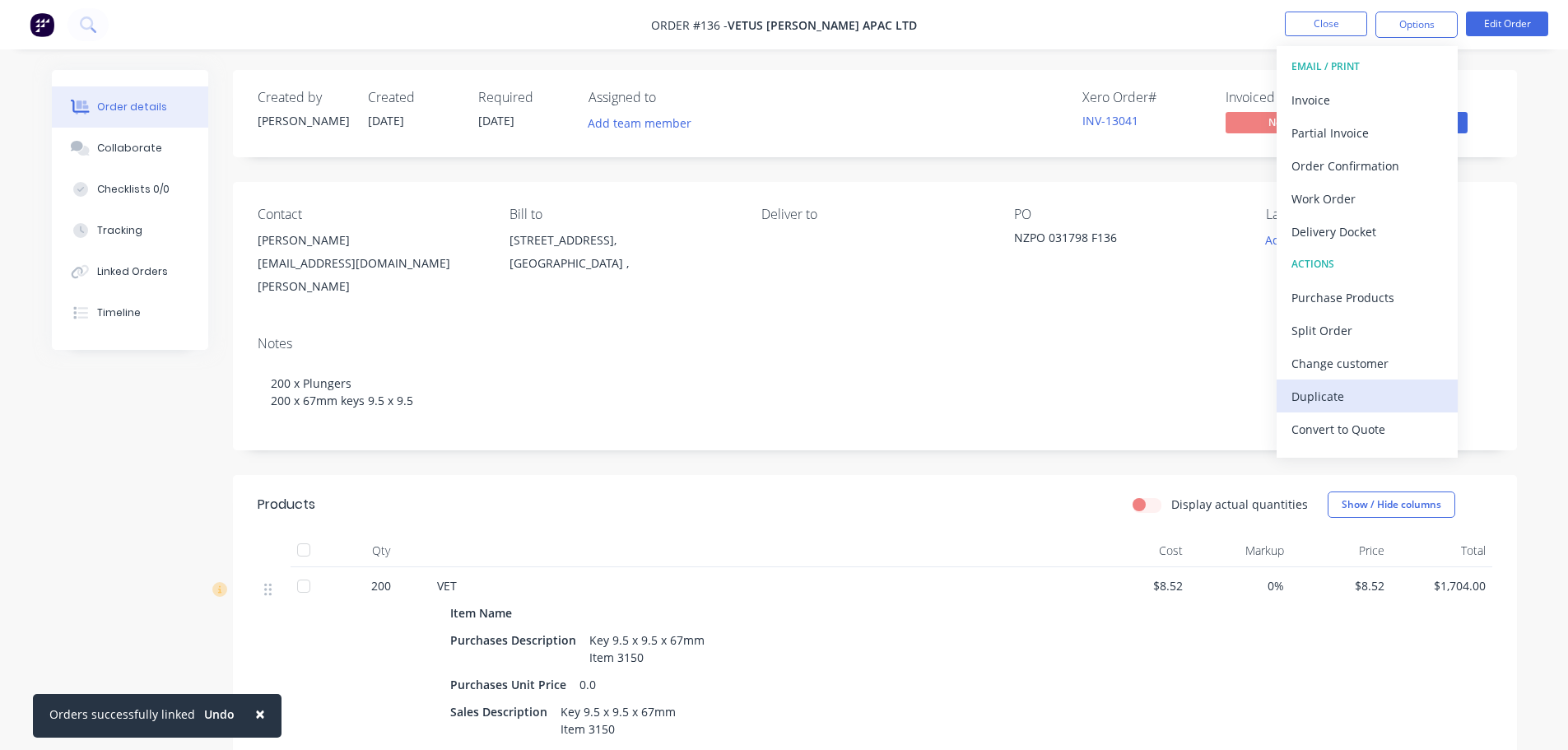
scroll to position [25, 0]
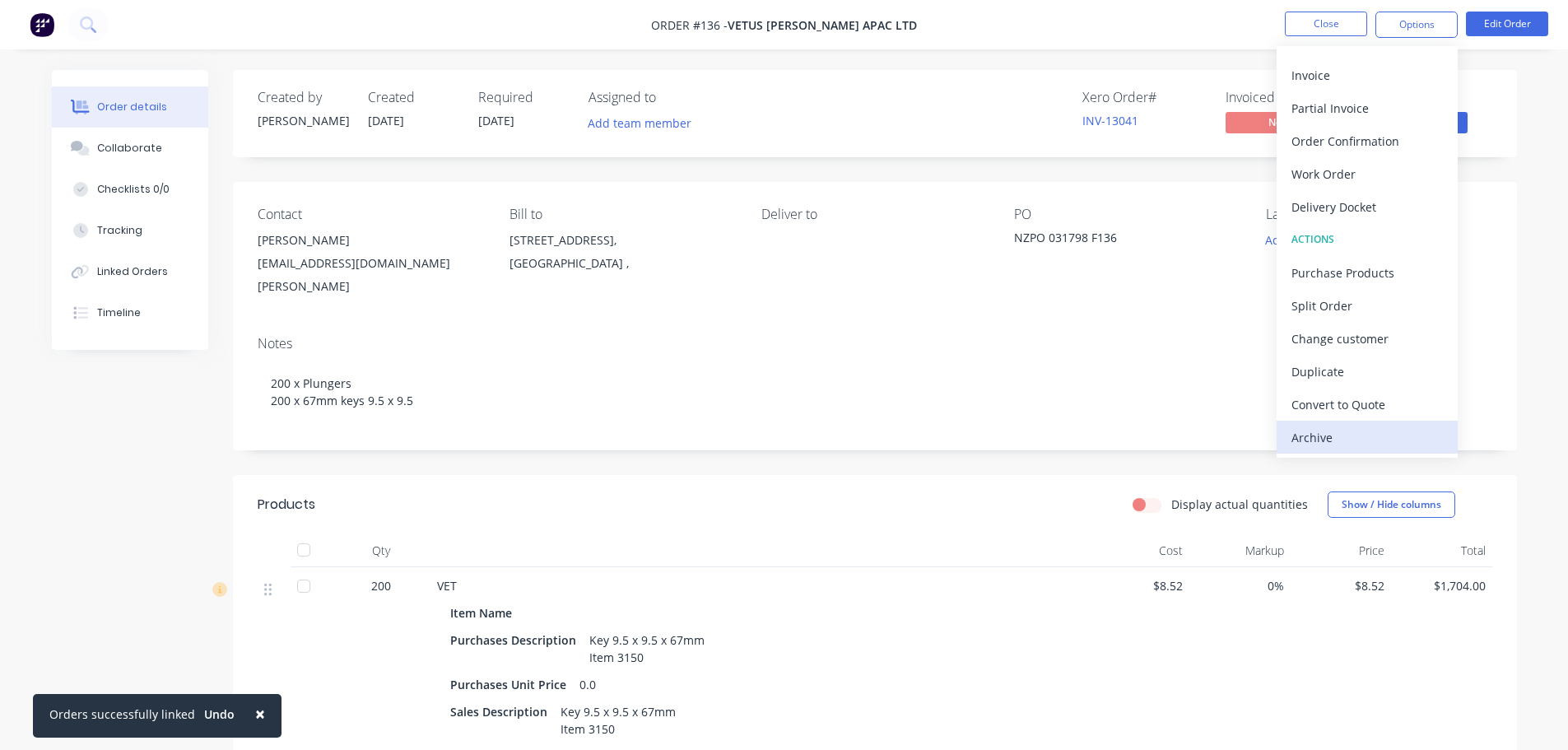
click at [1340, 445] on div "Archive" at bounding box center [1367, 437] width 152 height 24
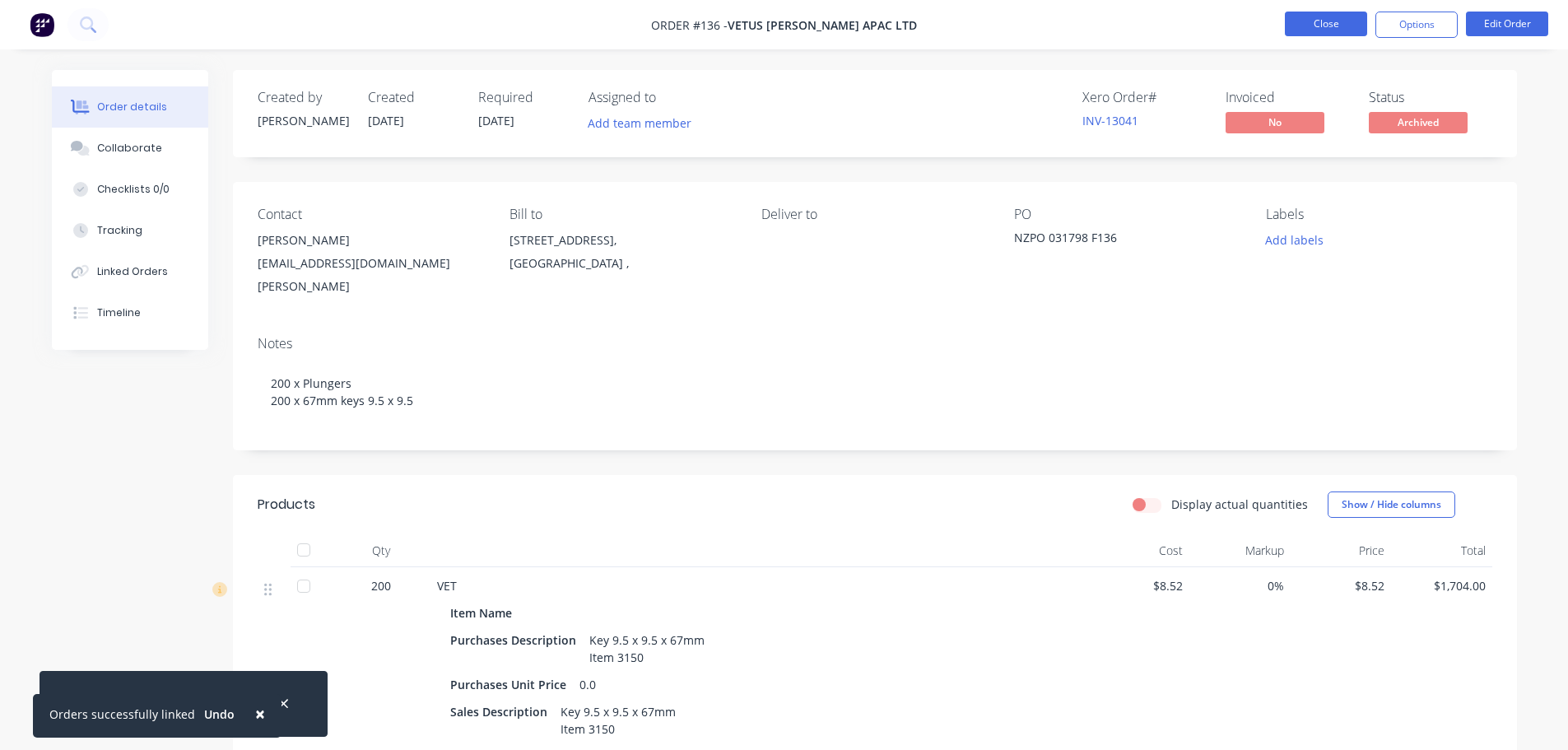
click at [1314, 28] on button "Close" at bounding box center [1326, 24] width 82 height 25
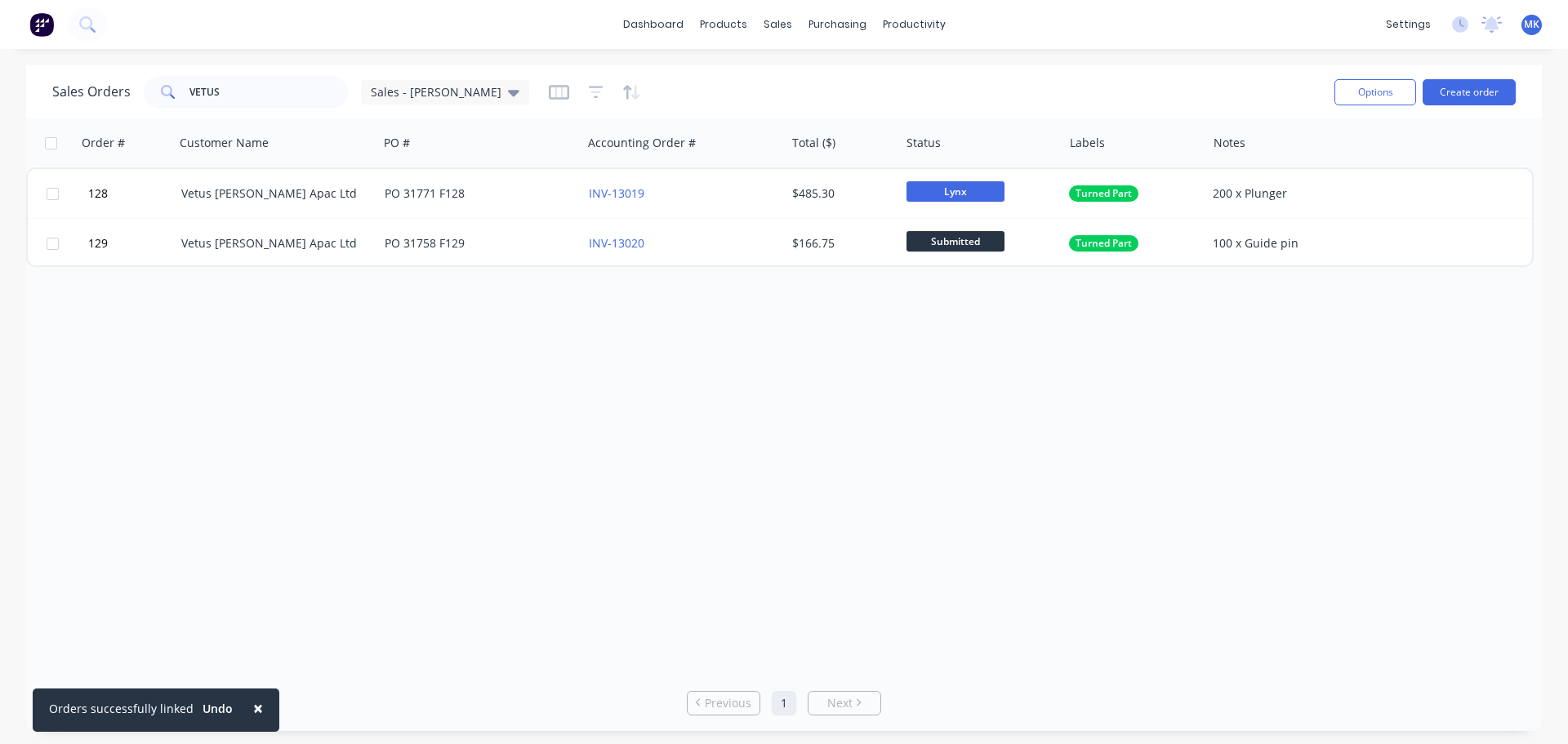
click at [107, 32] on div at bounding box center [54, 25] width 108 height 33
click at [98, 21] on button at bounding box center [87, 25] width 41 height 33
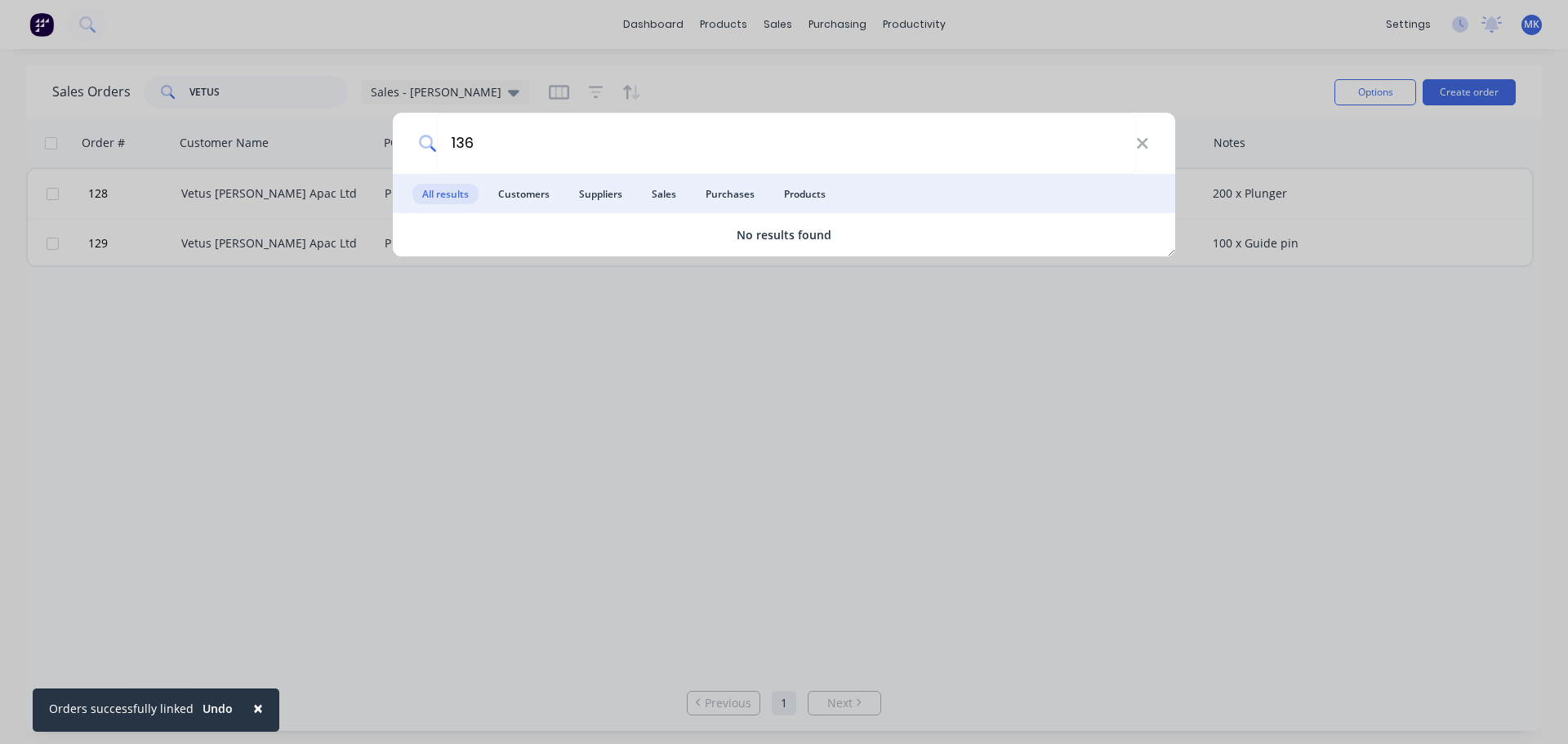
type input "136"
drag, startPoint x: 529, startPoint y: 345, endPoint x: 486, endPoint y: 168, distance: 182.1
click at [529, 344] on div "136 All results Customers Suppliers Sales Purchases Products No results found" at bounding box center [784, 372] width 1568 height 744
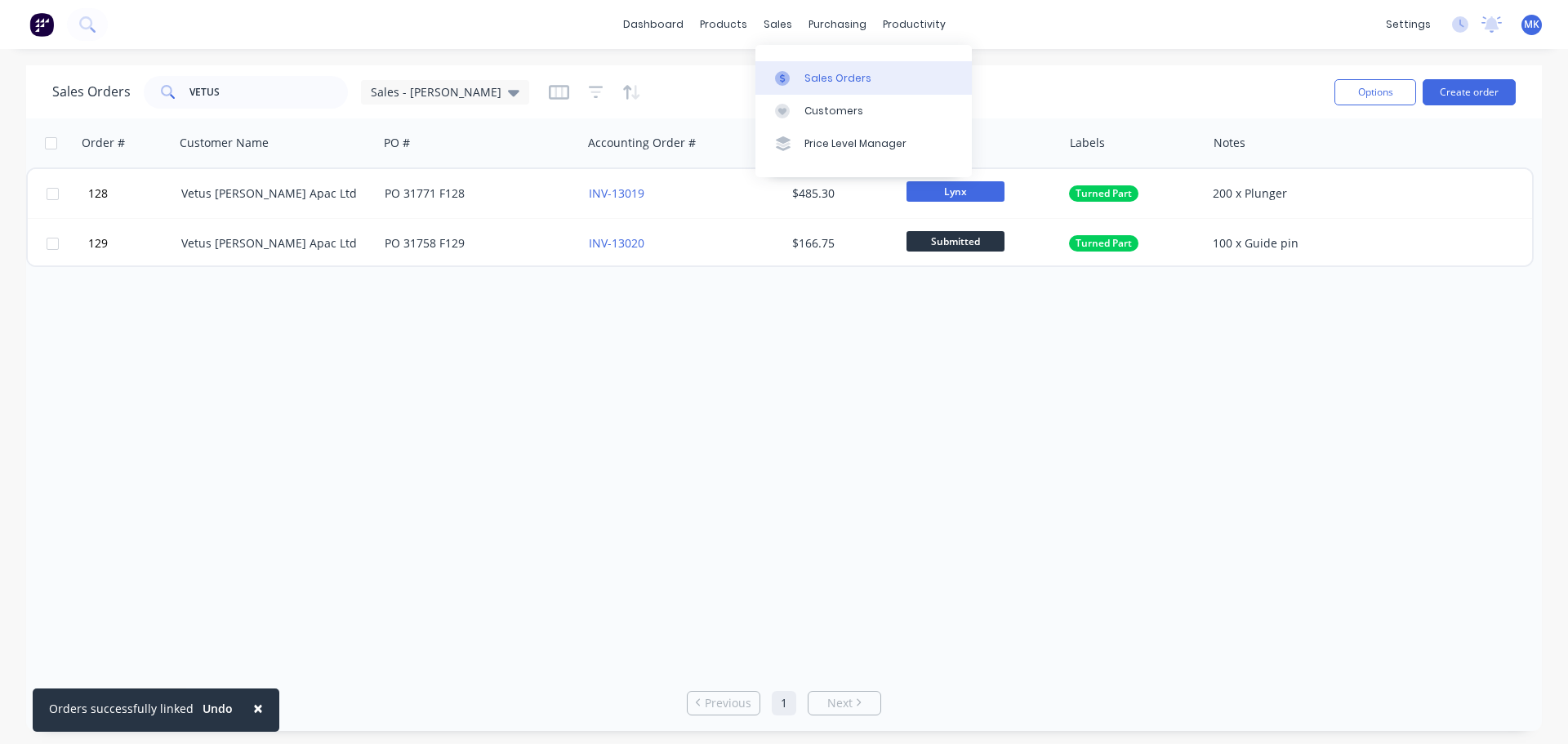
click at [812, 74] on div "Sales Orders" at bounding box center [838, 78] width 67 height 15
click at [827, 104] on div "Customers" at bounding box center [834, 111] width 59 height 15
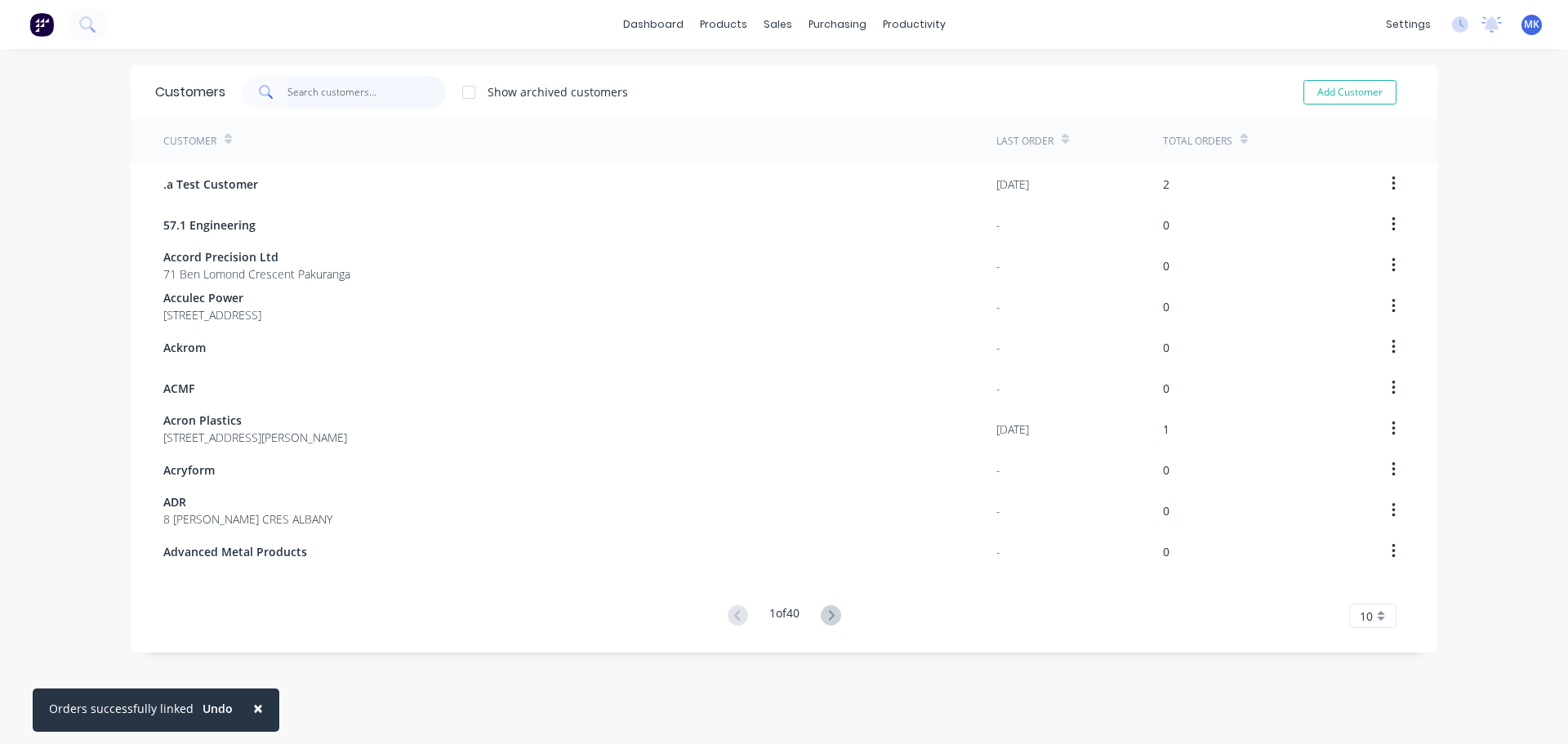
click at [332, 89] on input "text" at bounding box center [367, 92] width 159 height 33
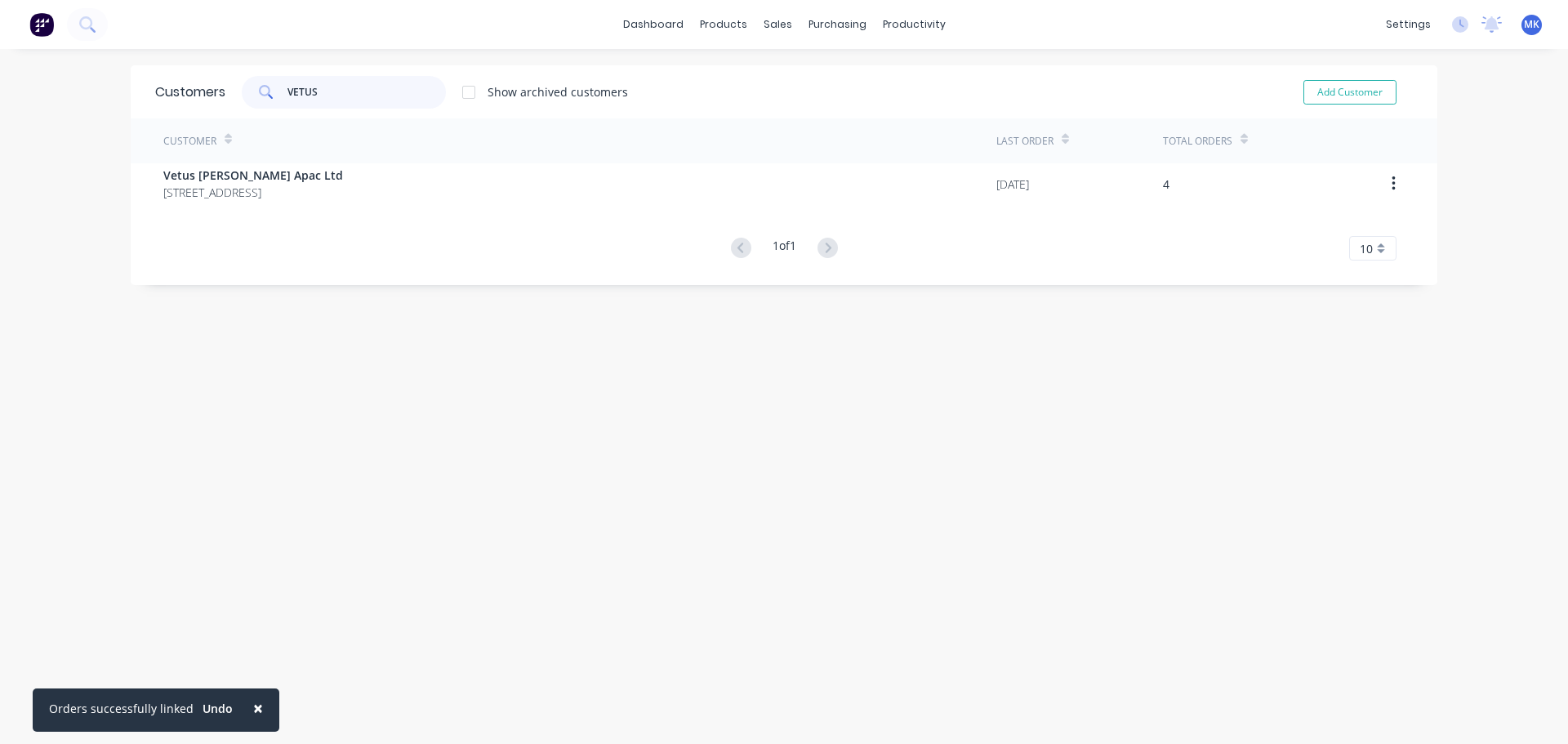
type input "VETUS"
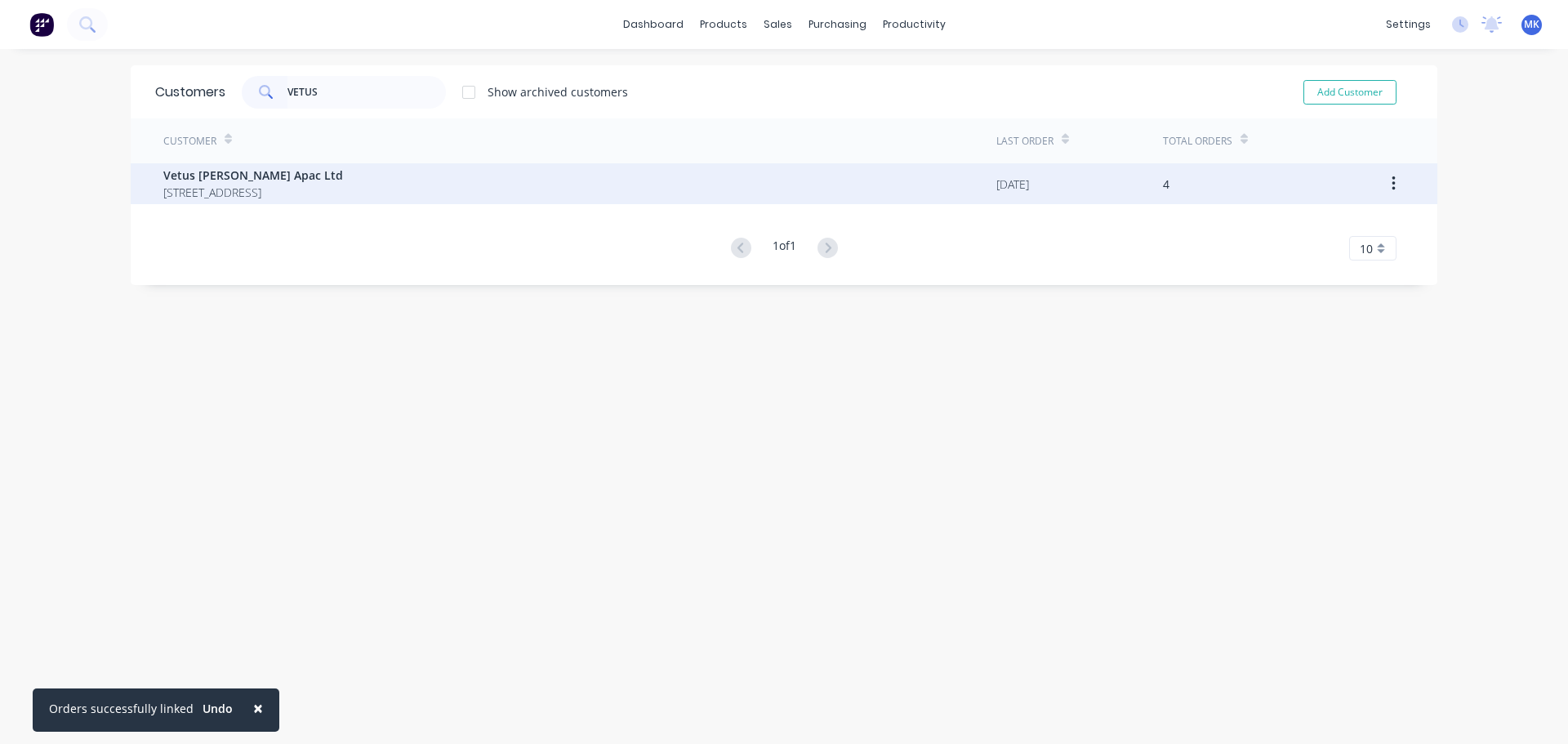
click at [200, 175] on span "Vetus [PERSON_NAME] Apac Ltd" at bounding box center [253, 175] width 180 height 17
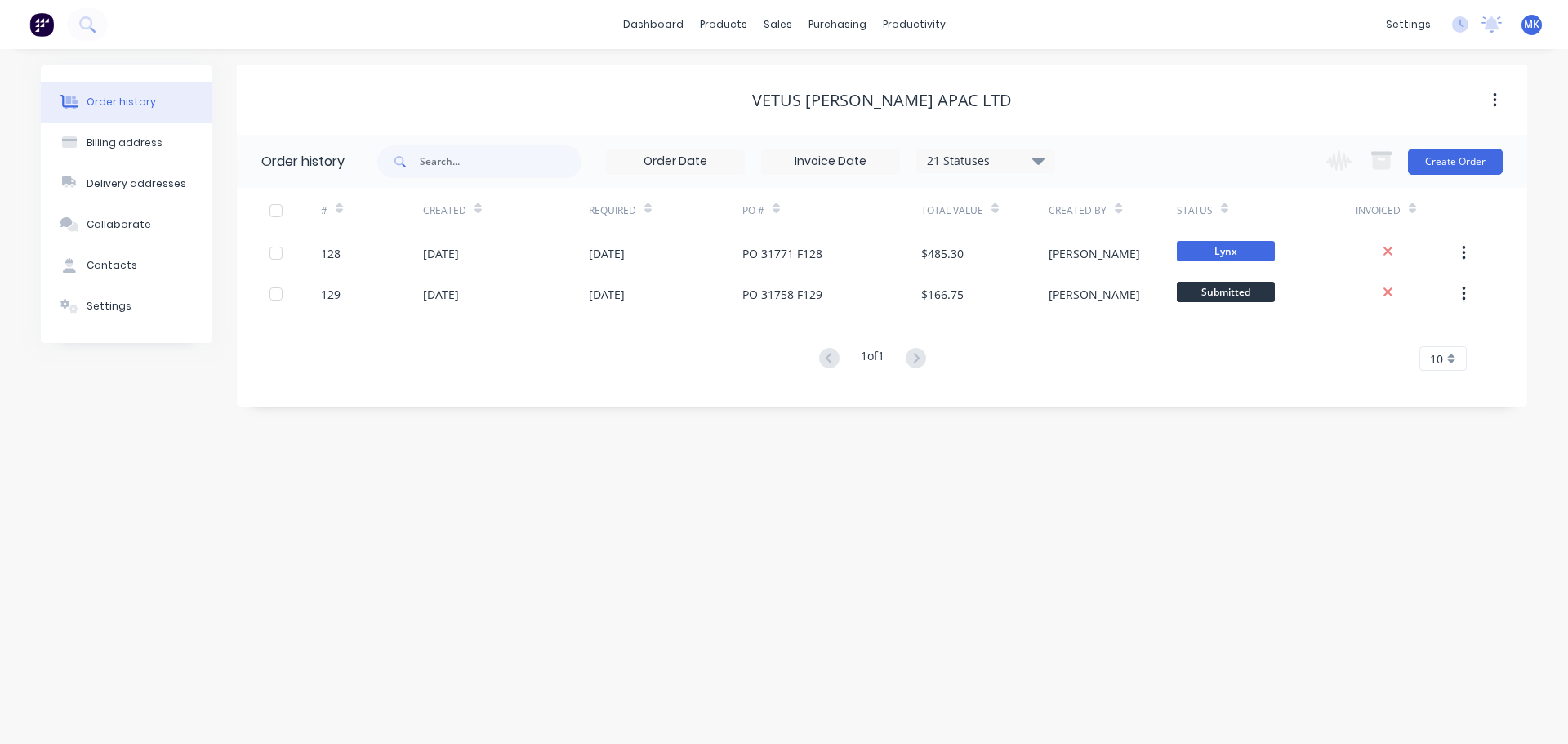
click at [1028, 164] on div "21 Statuses" at bounding box center [986, 161] width 137 height 18
click at [1120, 381] on label at bounding box center [1120, 381] width 0 height 0
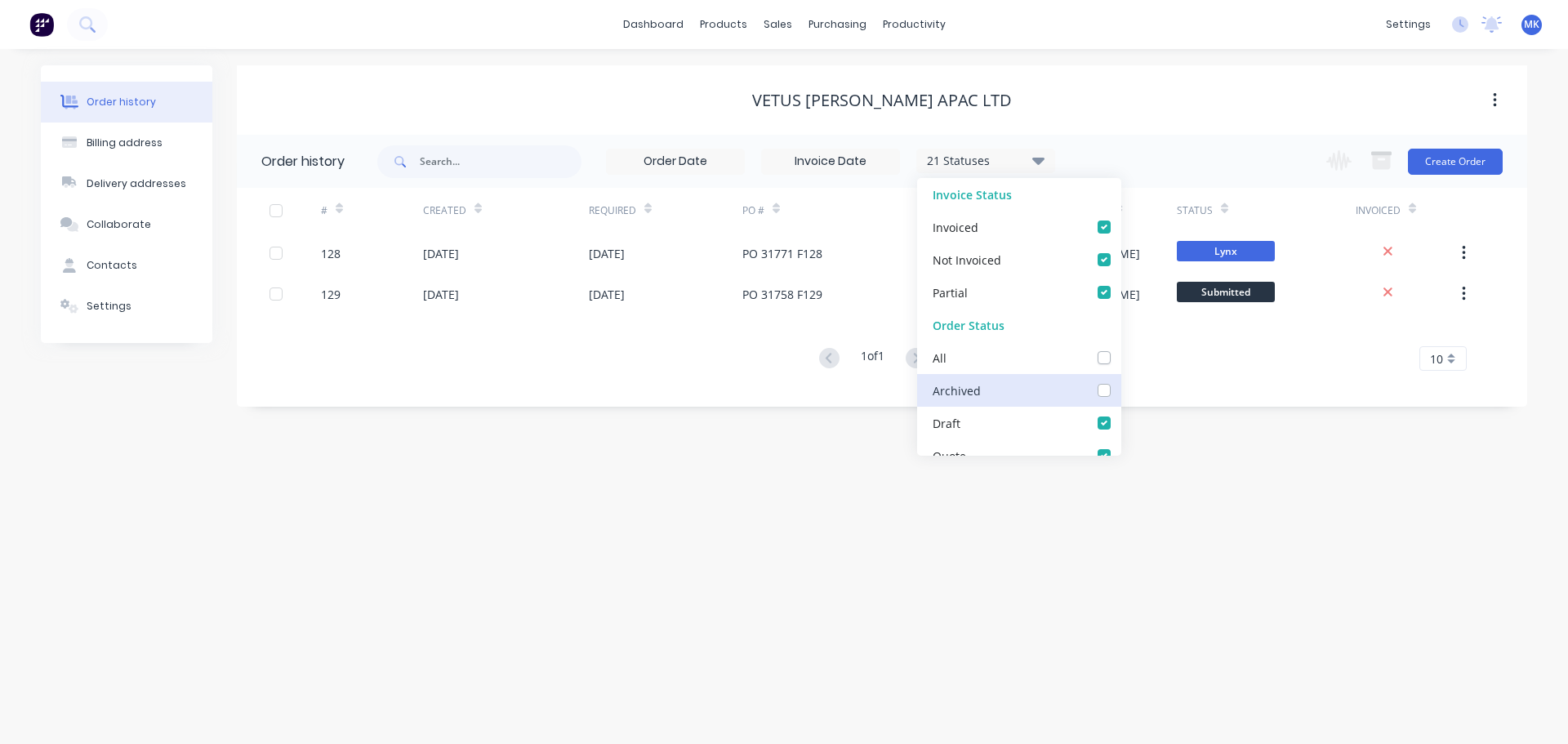
click at [1120, 388] on input "checkbox" at bounding box center [1127, 388] width 13 height 16
checkbox input "true"
click at [758, 477] on div "Order history Billing address Delivery addresses Collaborate Contacts Settings …" at bounding box center [784, 397] width 1568 height 695
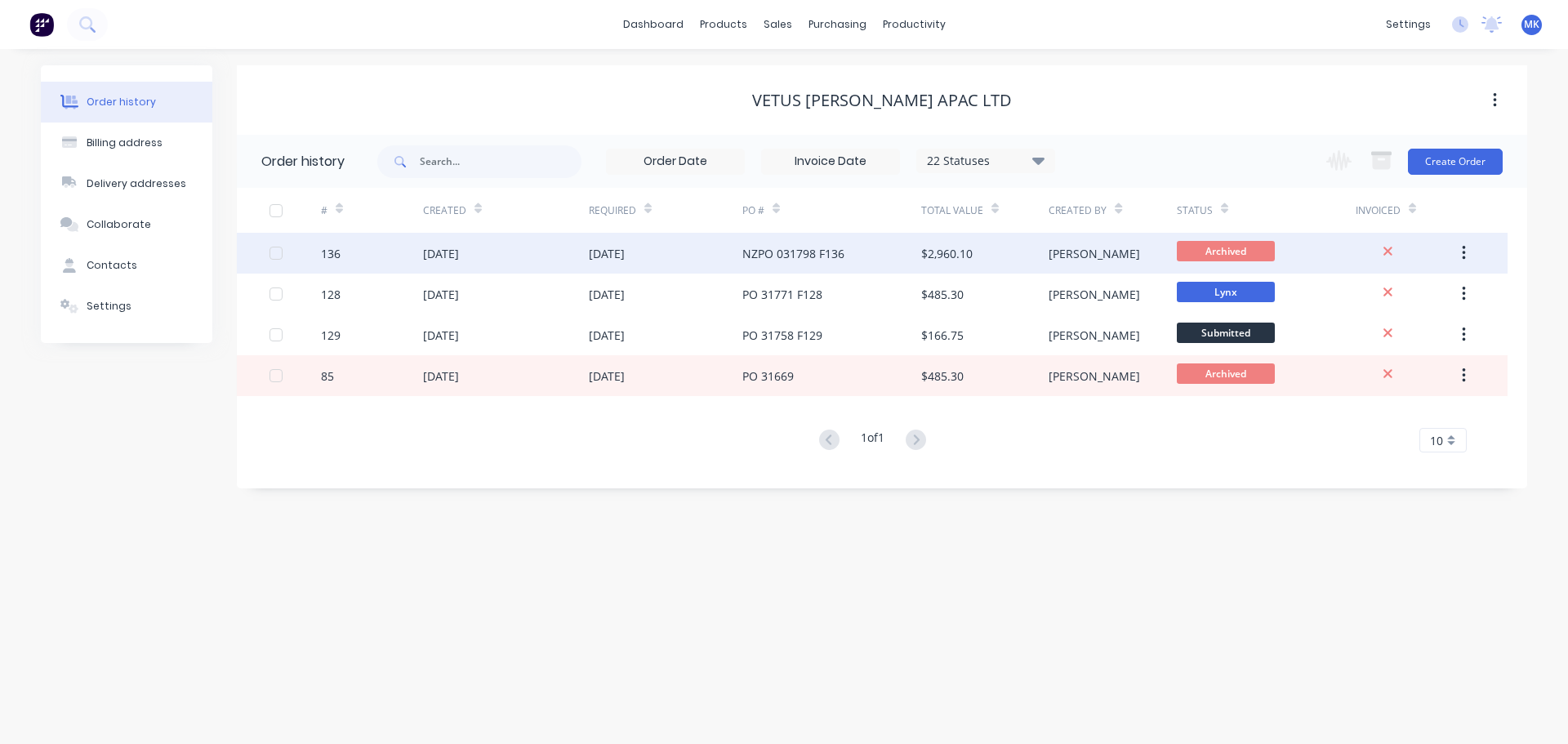
click at [276, 256] on div at bounding box center [276, 253] width 33 height 33
click at [459, 250] on div "[DATE]" at bounding box center [441, 253] width 36 height 17
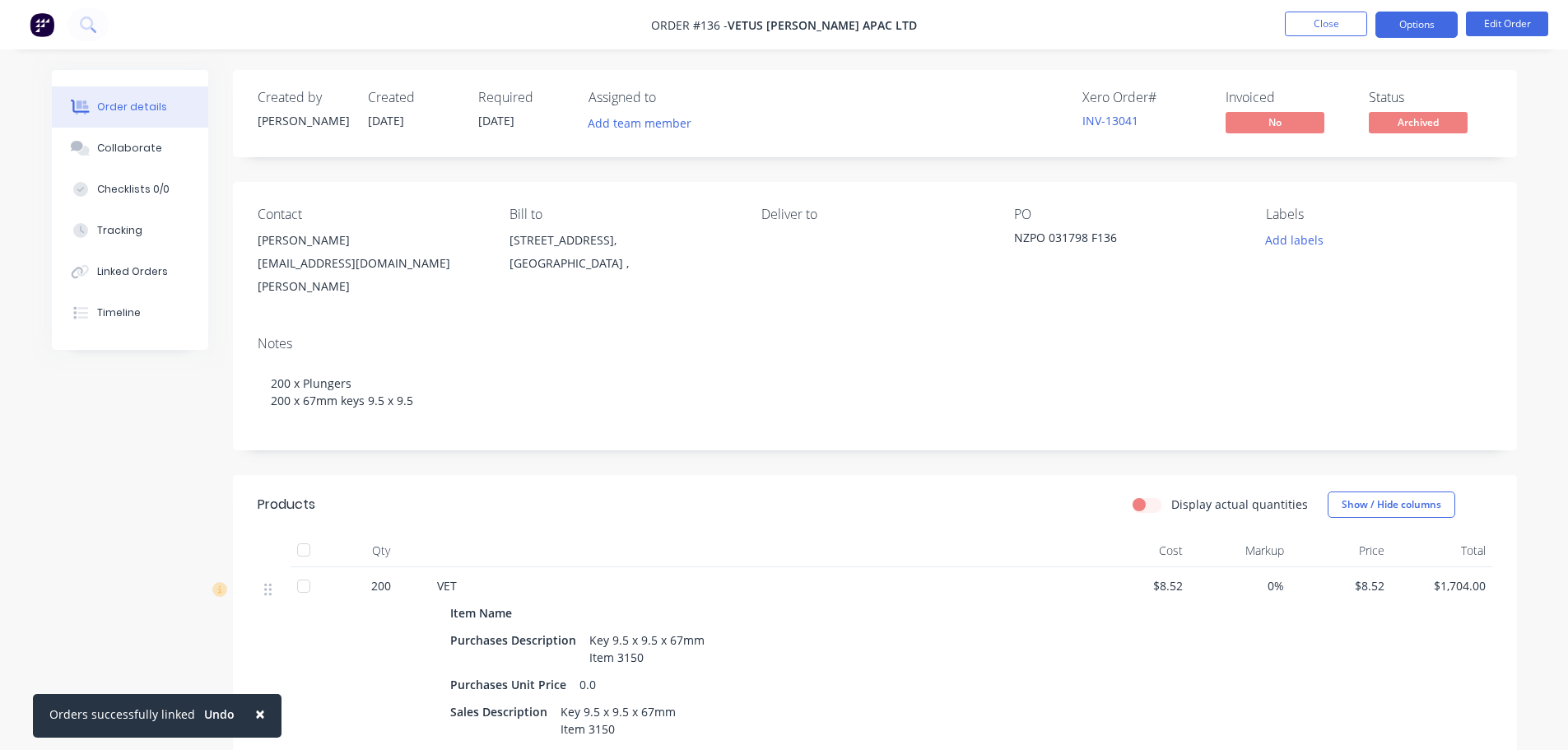
click at [1420, 26] on button "Options" at bounding box center [1416, 25] width 82 height 26
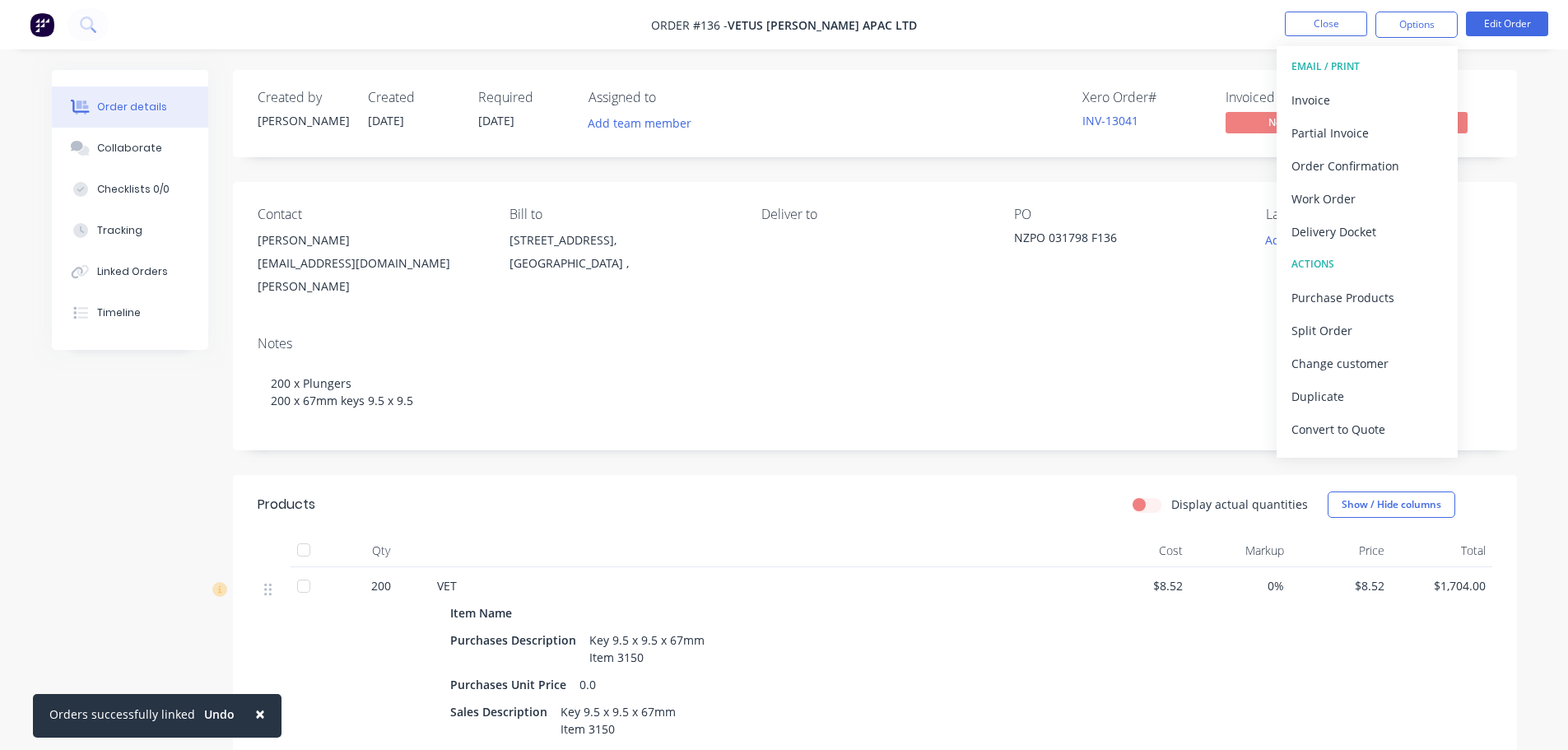
scroll to position [25, 0]
click at [1328, 434] on div "Unarchive" at bounding box center [1367, 437] width 152 height 24
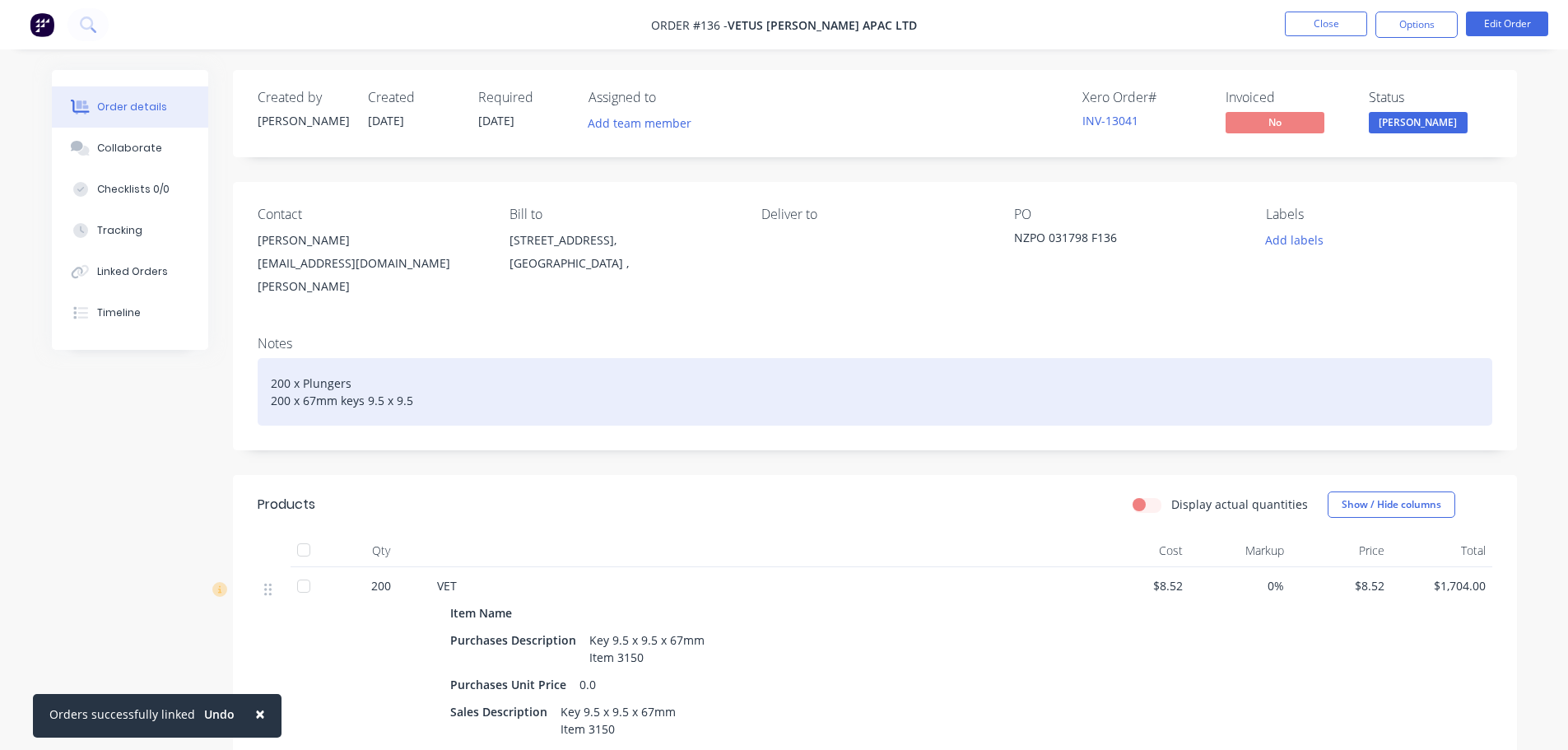
click at [737, 359] on div "200 x Plungers 200 x 67mm keys 9.5 x 9.5" at bounding box center [875, 392] width 1234 height 68
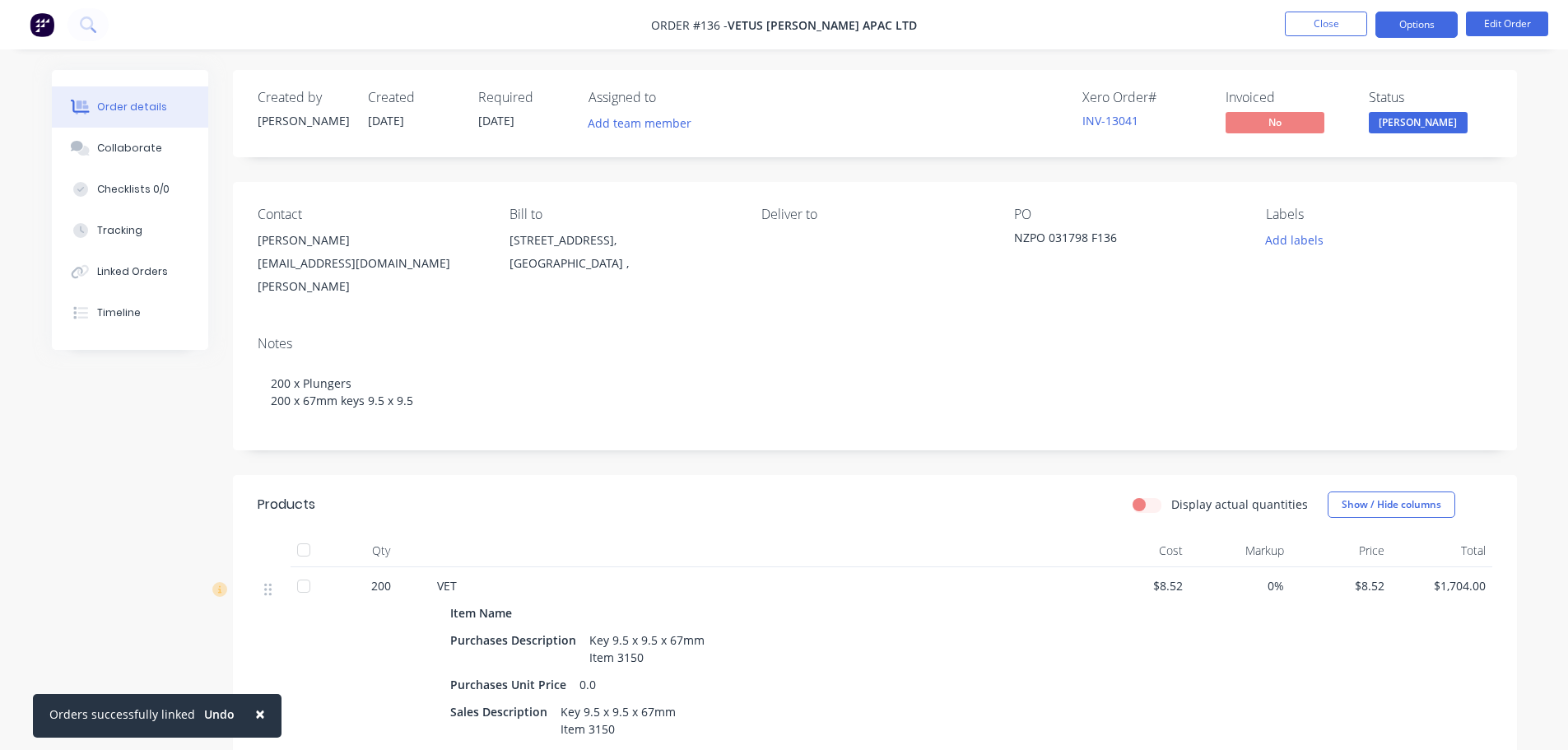
click at [1404, 30] on button "Options" at bounding box center [1416, 25] width 82 height 26
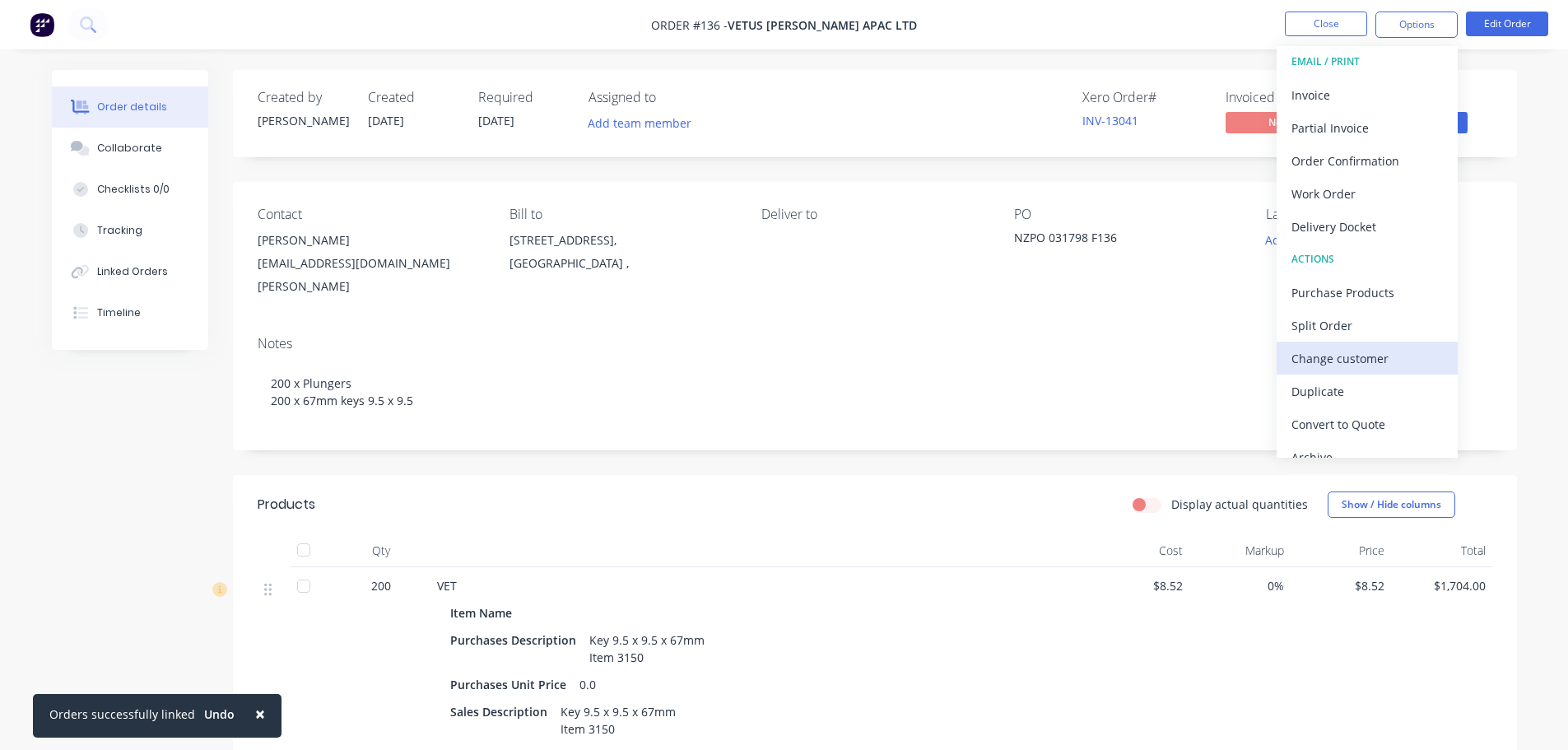
scroll to position [0, 0]
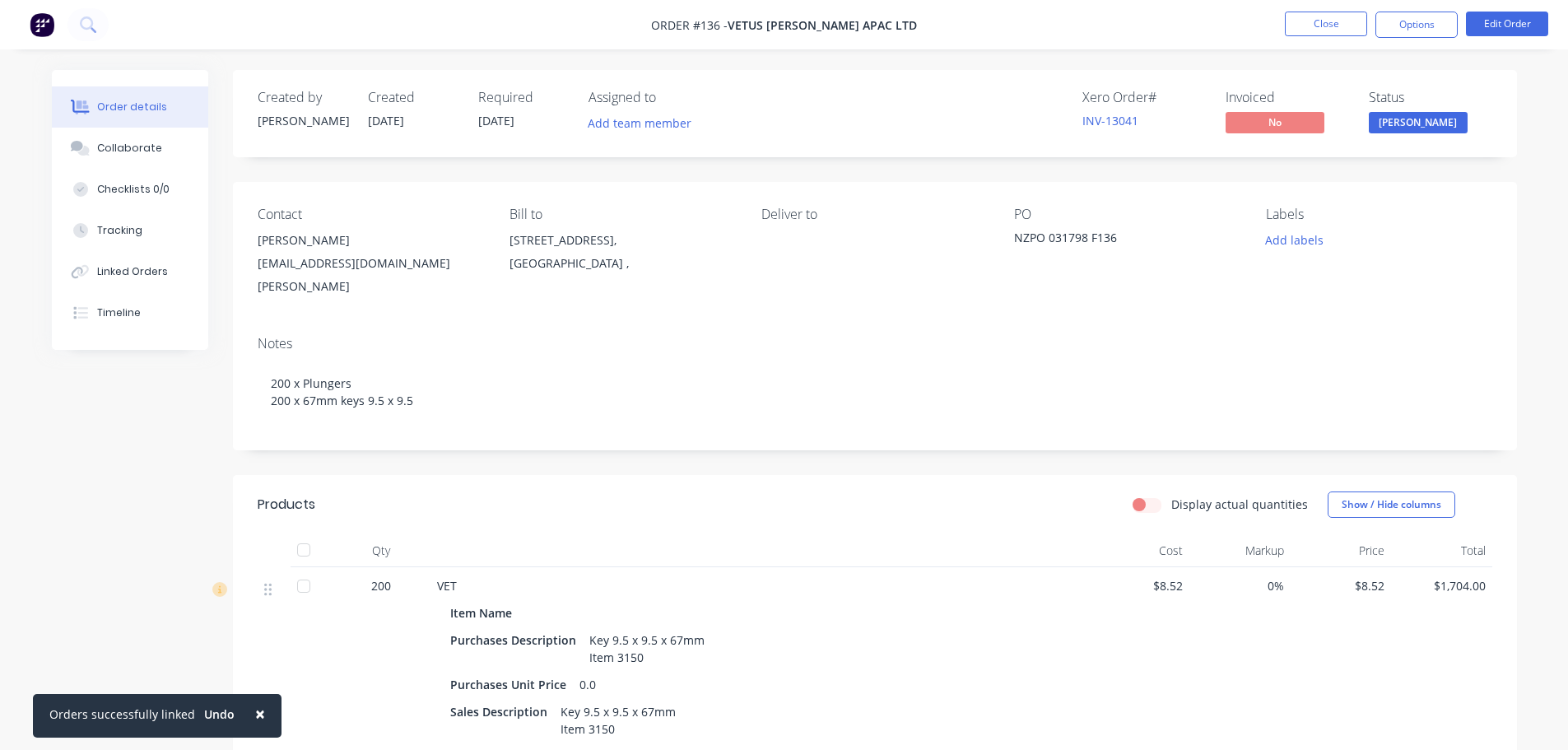
drag, startPoint x: 140, startPoint y: 490, endPoint x: 175, endPoint y: 486, distance: 35.2
click at [141, 490] on div "Created by [PERSON_NAME] Created [DATE] Required [DATE] Assigned to Add team me…" at bounding box center [784, 627] width 1465 height 1114
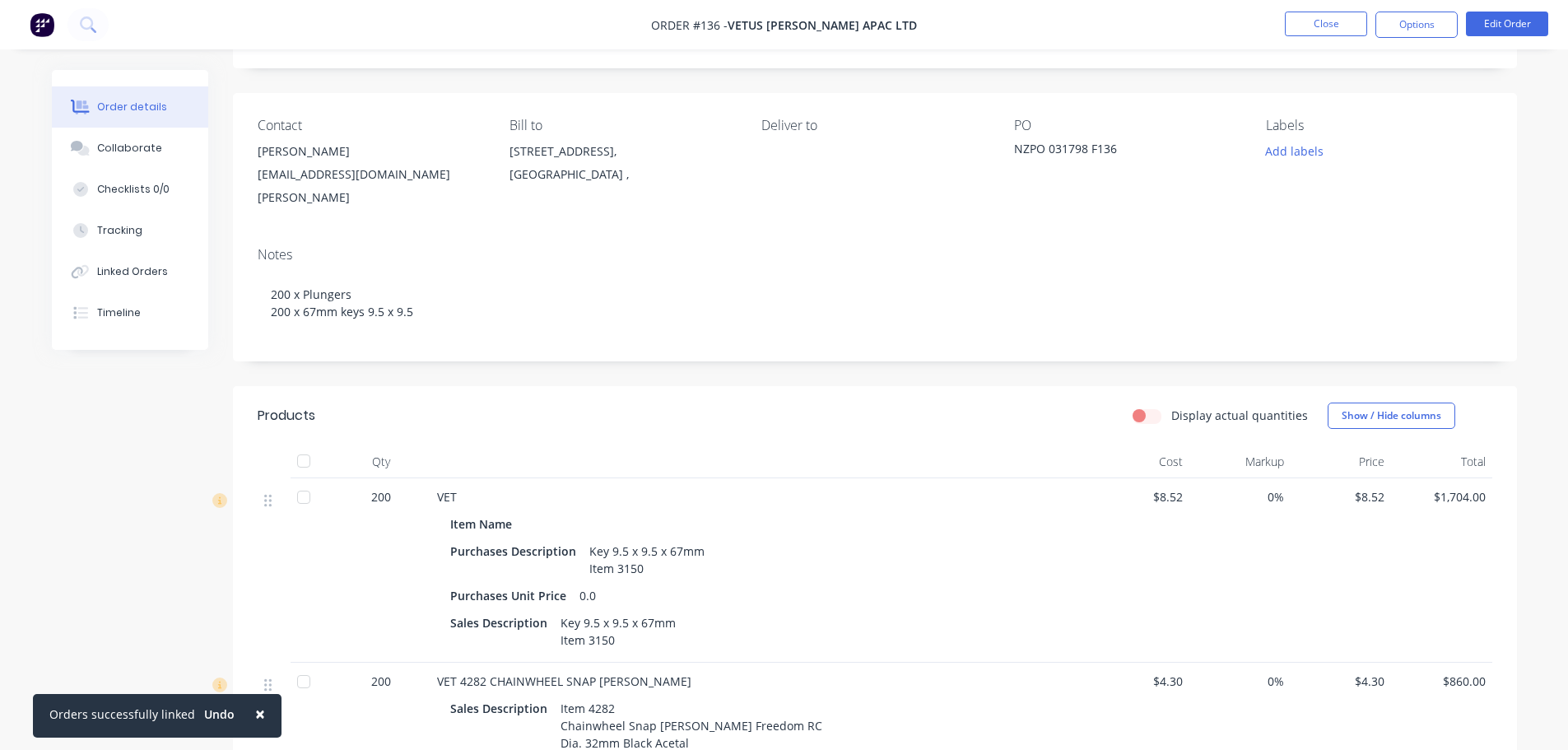
scroll to position [88, 0]
click at [119, 237] on div "Tracking" at bounding box center [119, 231] width 45 height 15
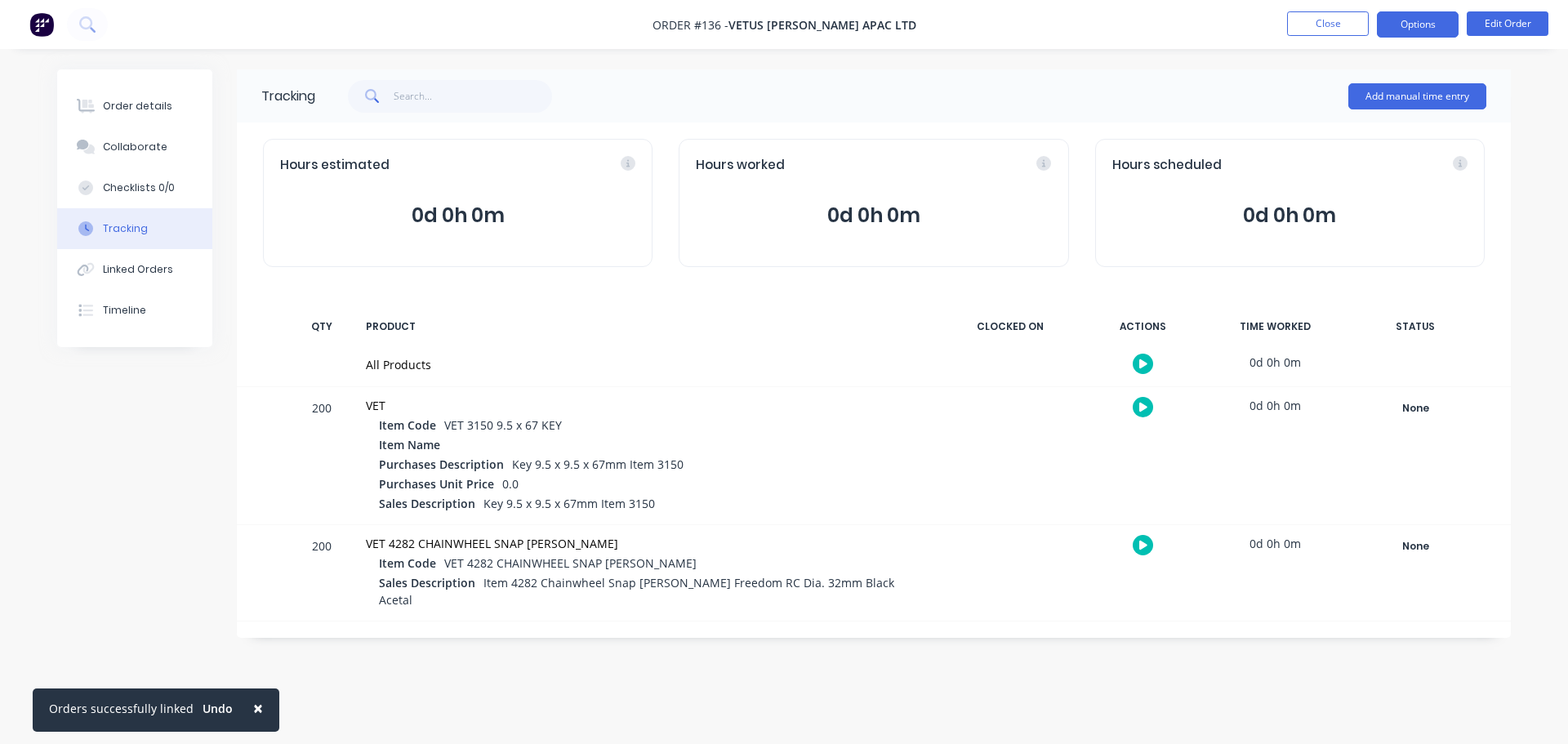
click at [1413, 27] on button "Options" at bounding box center [1418, 25] width 82 height 26
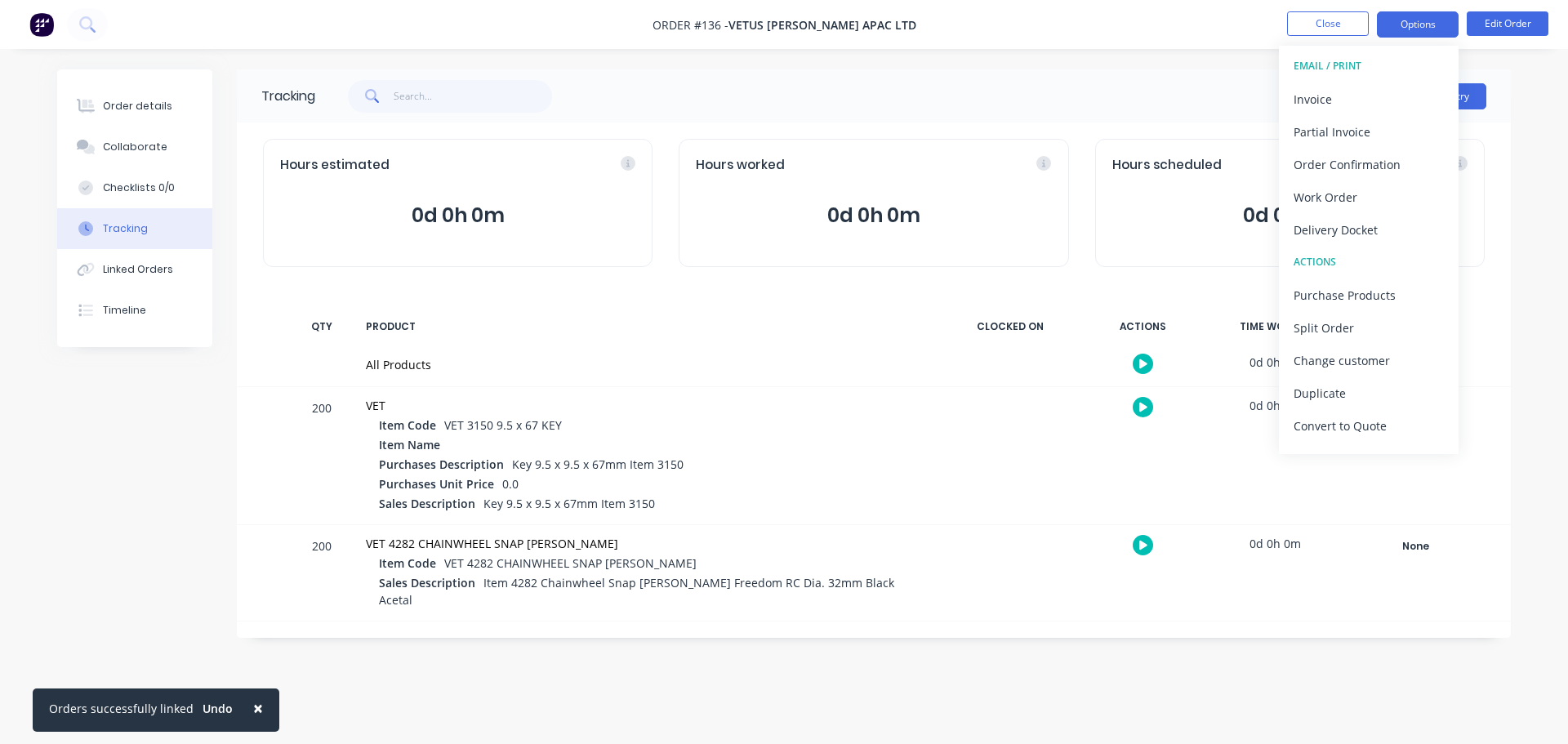
click at [1395, 32] on button "Options" at bounding box center [1418, 25] width 82 height 26
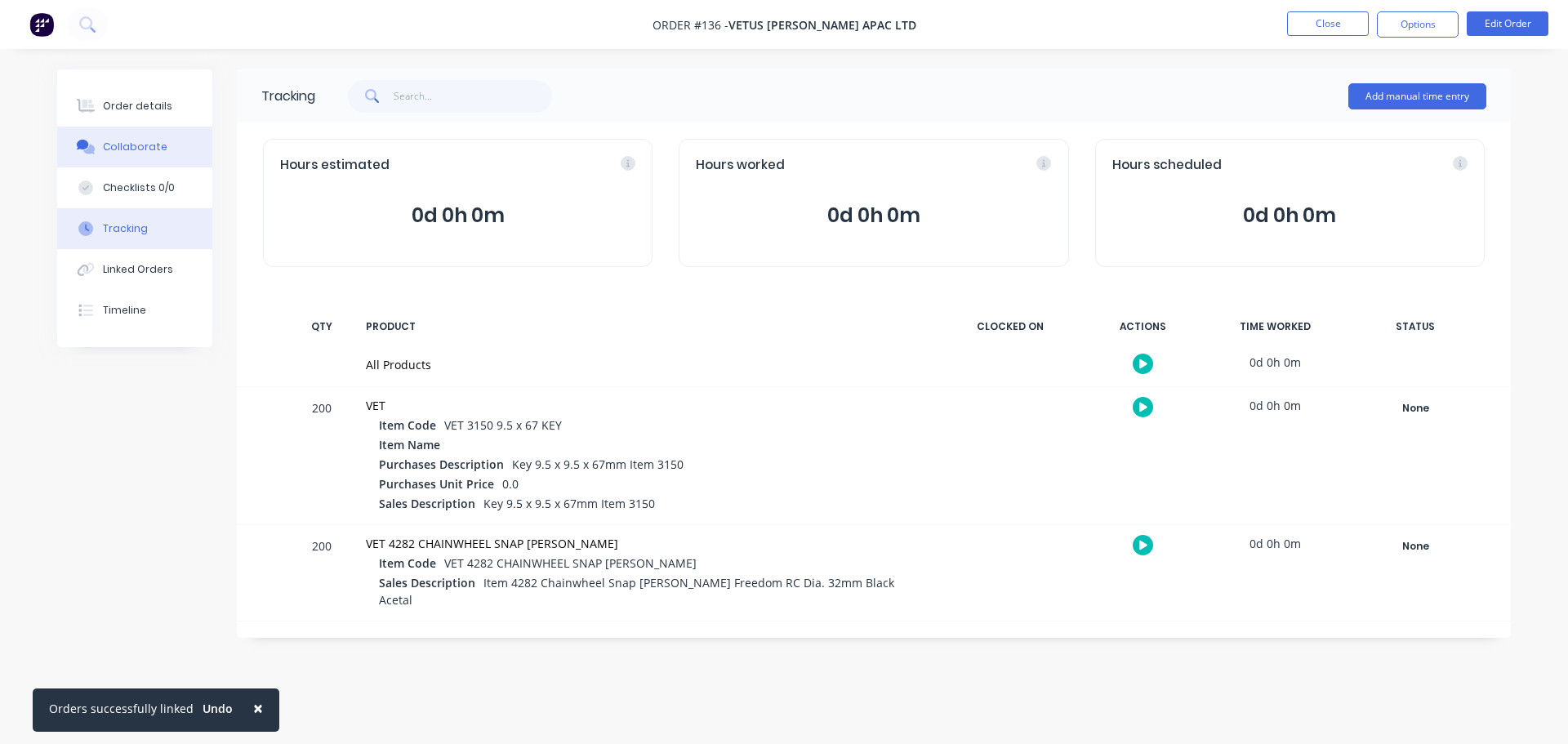
click at [164, 155] on button "Collaborate" at bounding box center [135, 147] width 155 height 41
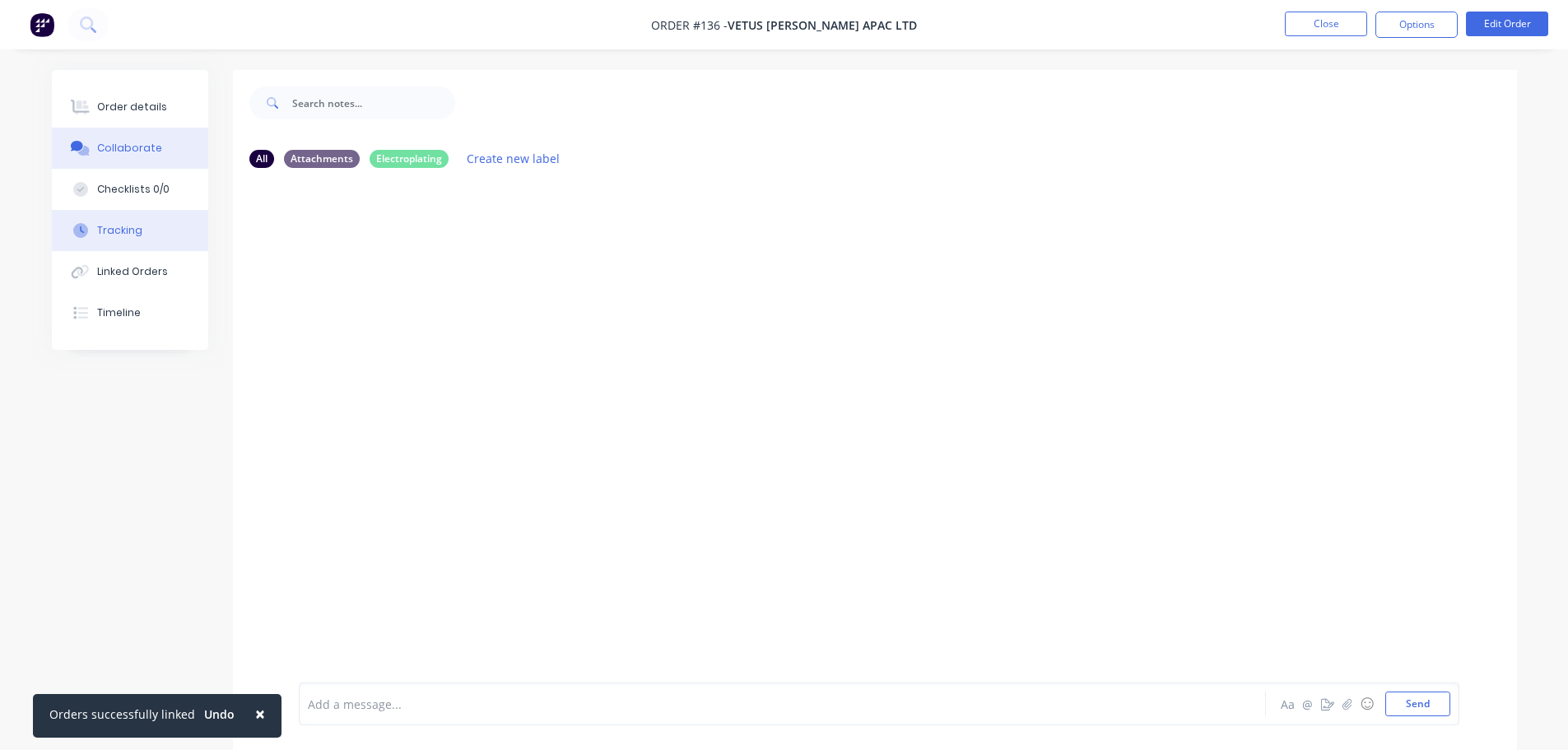
click at [113, 222] on button "Tracking" at bounding box center [130, 231] width 157 height 41
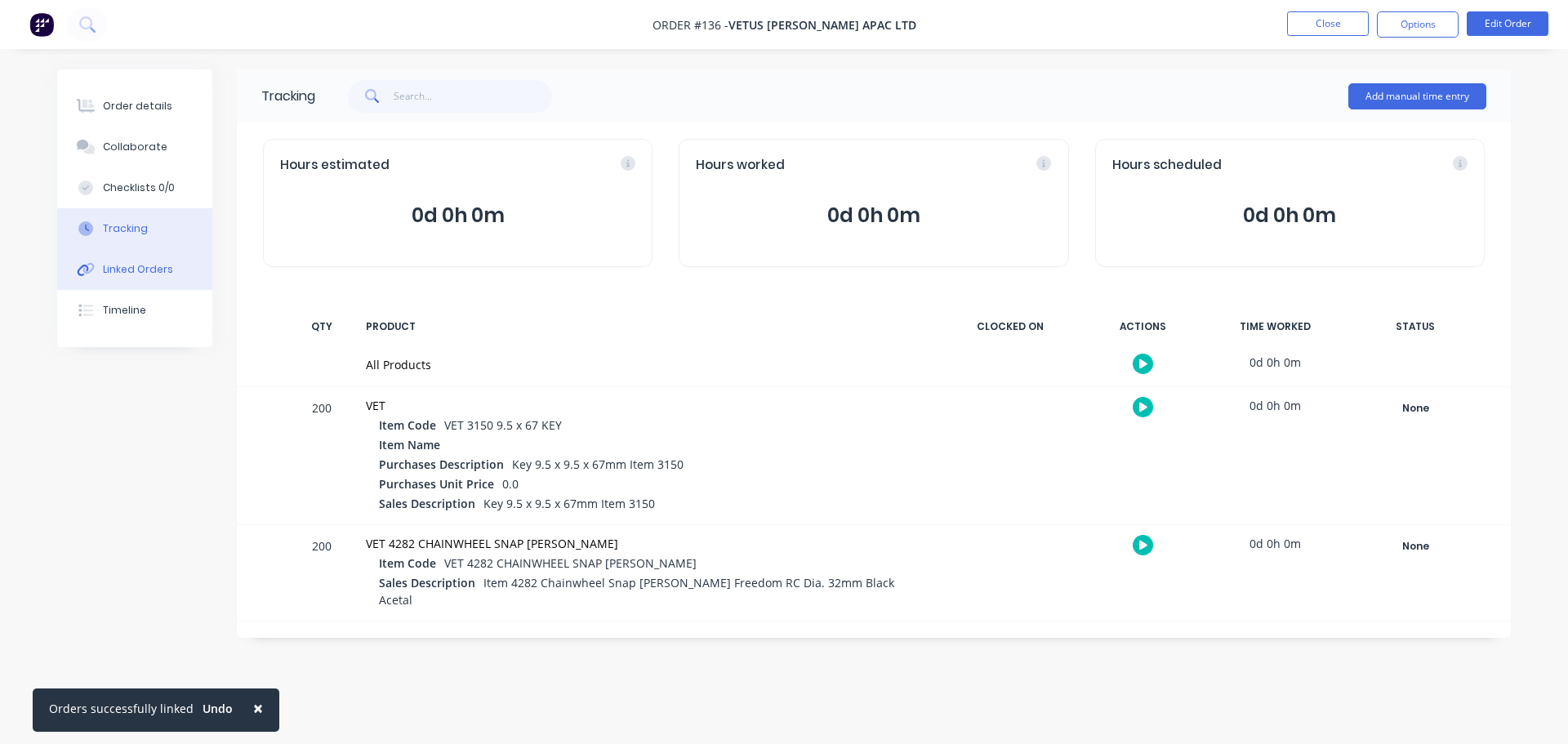
click at [158, 277] on button "Linked Orders" at bounding box center [135, 270] width 155 height 41
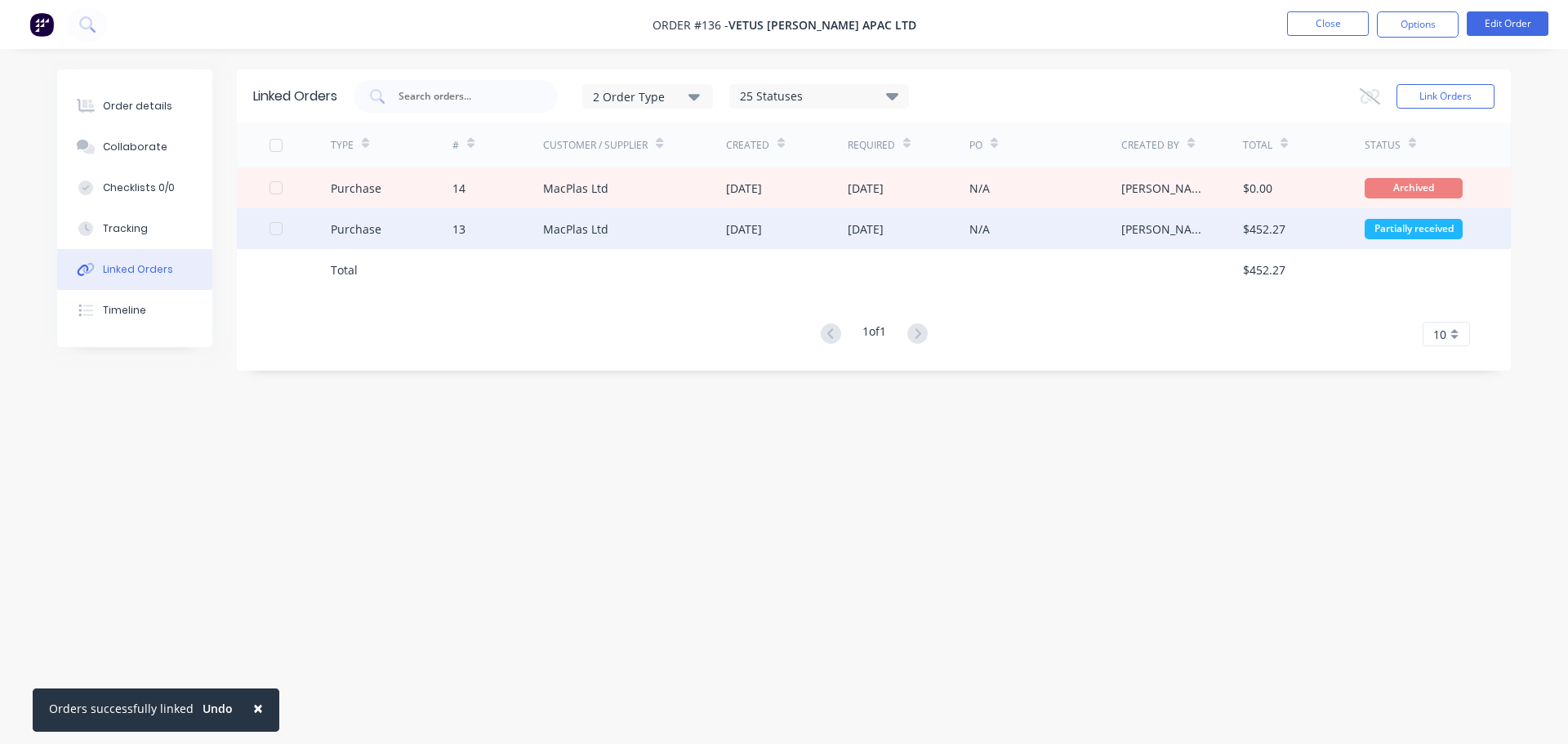
click at [559, 244] on div "TYPE # Customer / Supplier Created Required PO Created By Total Status Purchase…" at bounding box center [874, 235] width 1274 height 224
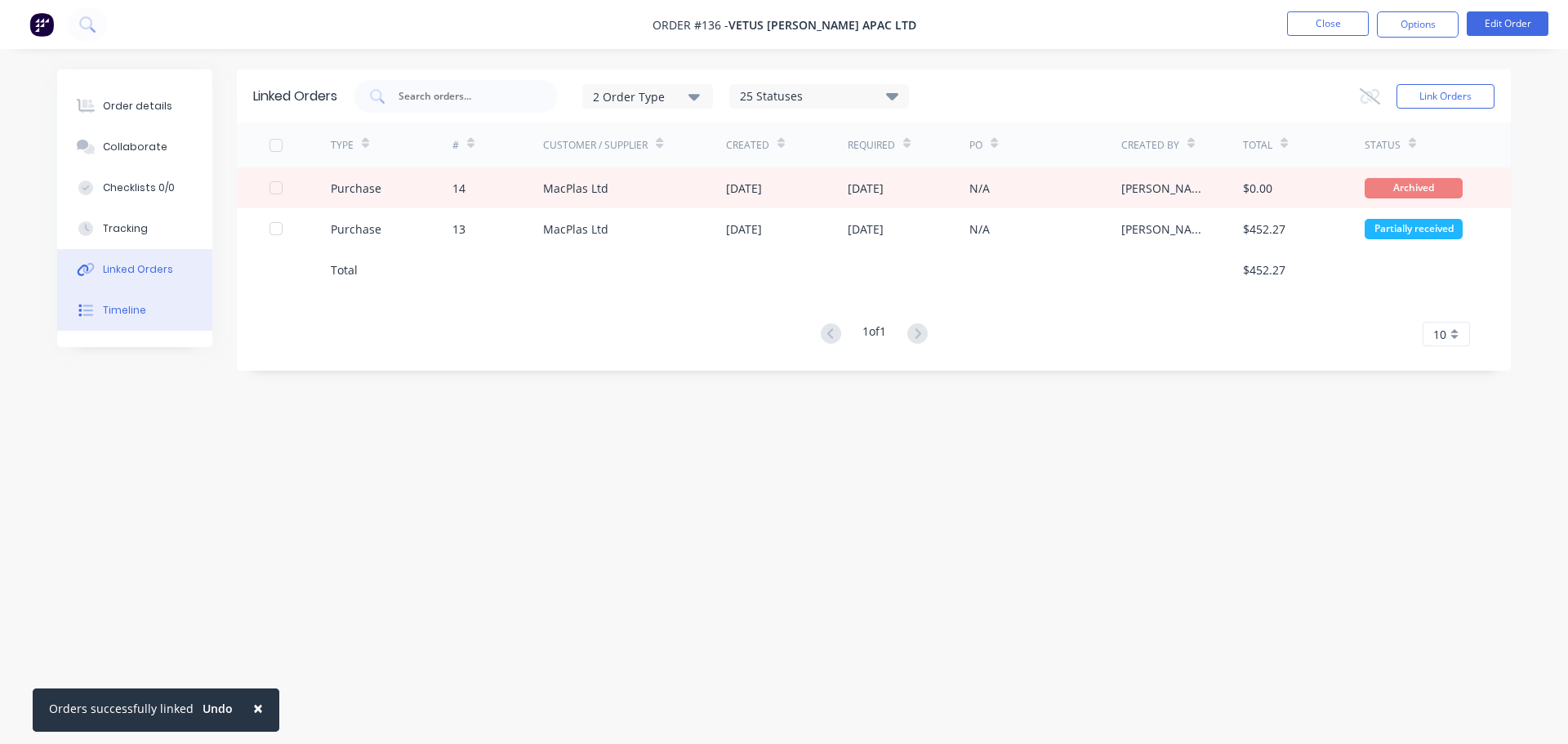
click at [144, 311] on button "Timeline" at bounding box center [135, 311] width 155 height 41
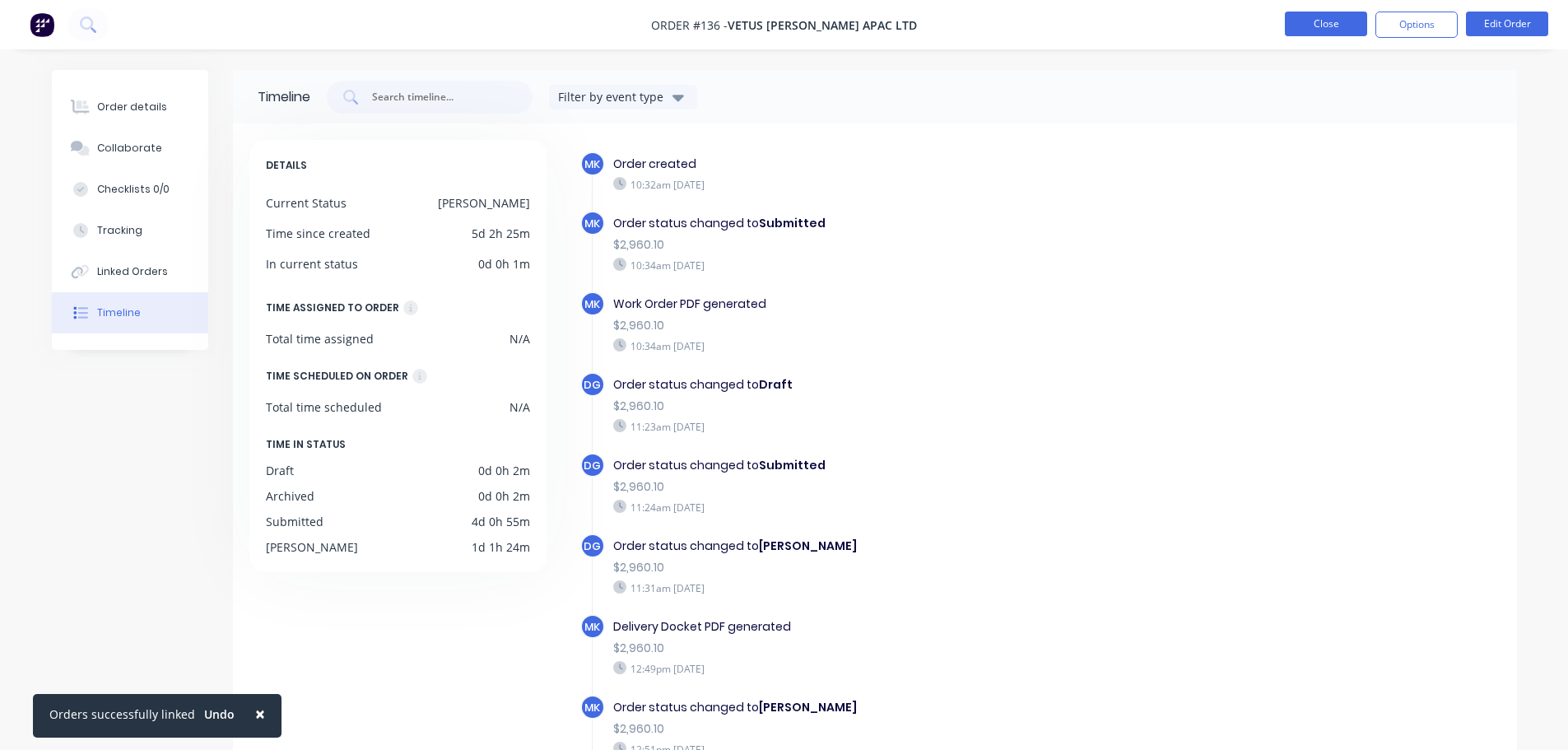
click at [1330, 25] on button "Close" at bounding box center [1326, 24] width 82 height 25
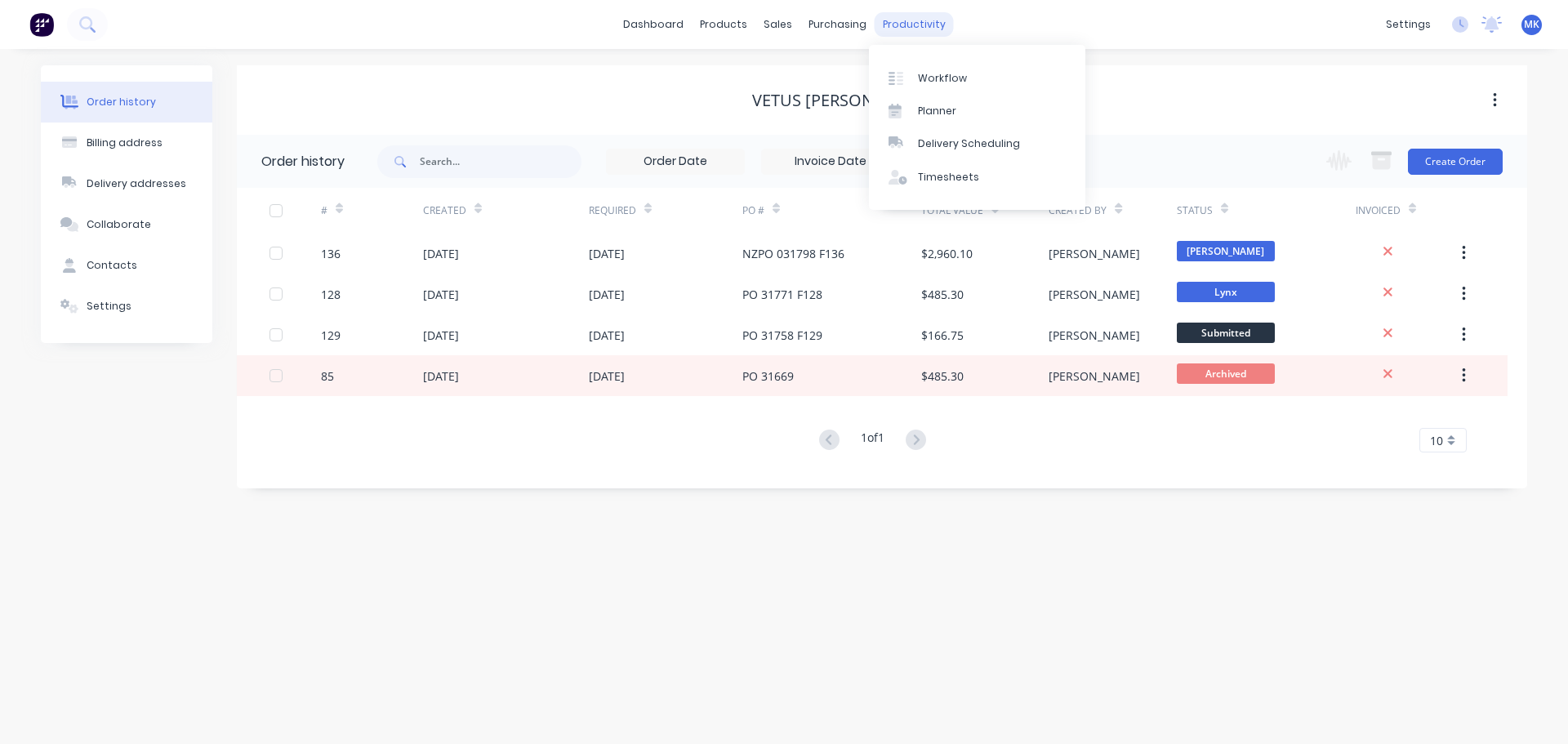
click at [901, 29] on div "productivity" at bounding box center [914, 25] width 79 height 25
click at [933, 83] on div "Workflow" at bounding box center [943, 78] width 49 height 15
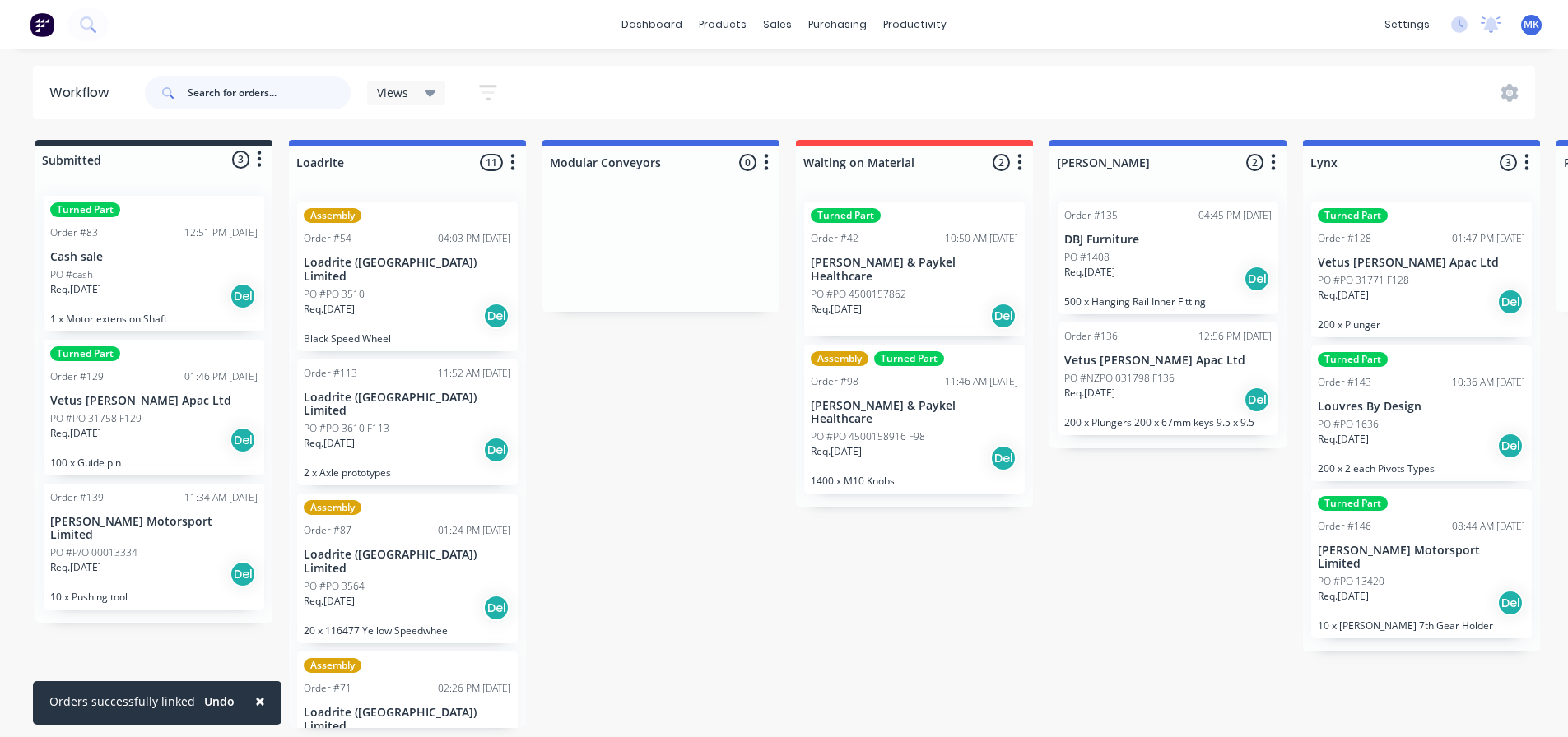
click at [218, 98] on input "text" at bounding box center [269, 93] width 163 height 33
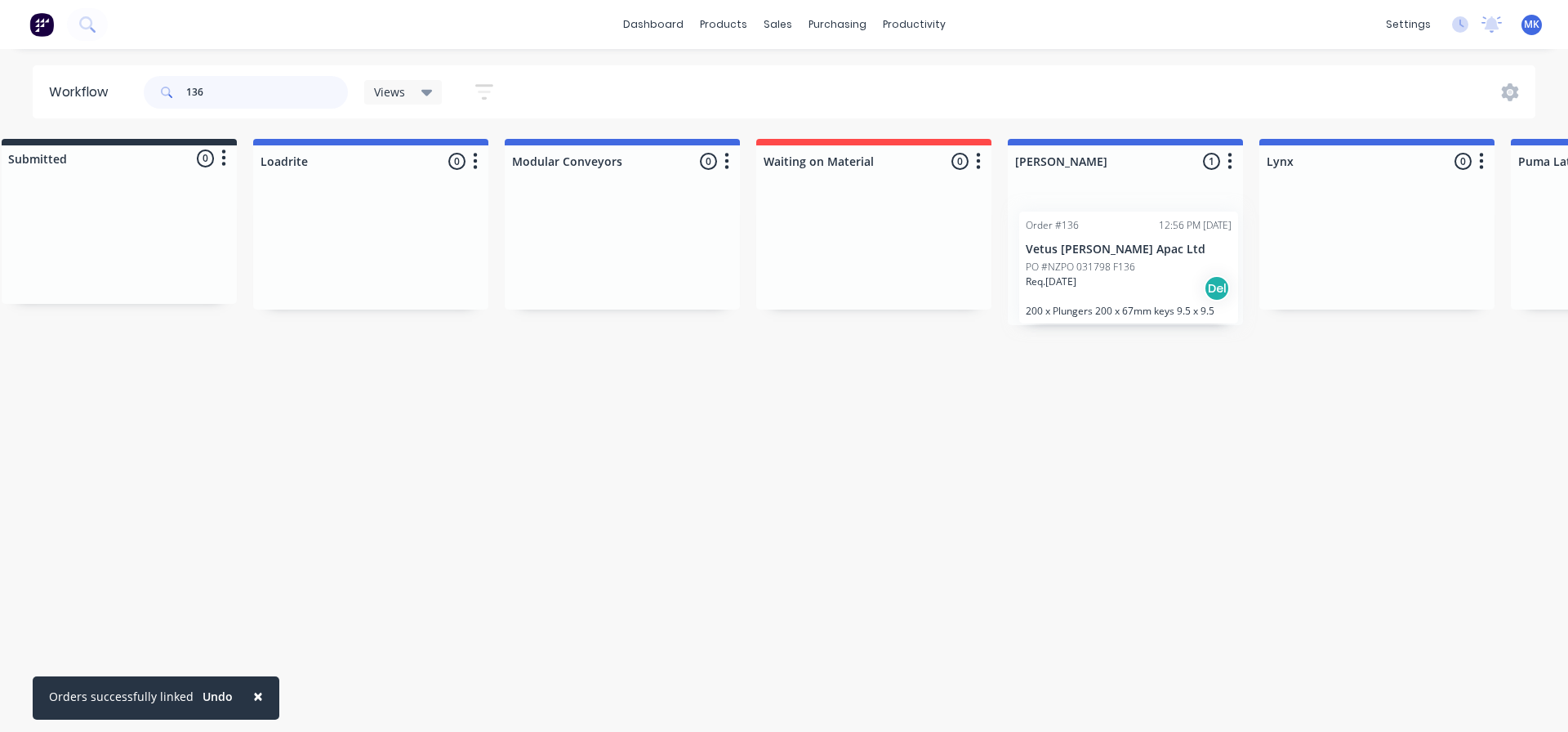
scroll to position [0, 34]
drag, startPoint x: 1104, startPoint y: 267, endPoint x: 1076, endPoint y: 266, distance: 28.0
click at [1076, 266] on div "Order #136 12:56 PM [DATE] Vetus [PERSON_NAME] Apac Ltd PO #NZPO 031798 F136 Re…" at bounding box center [1125, 256] width 235 height 138
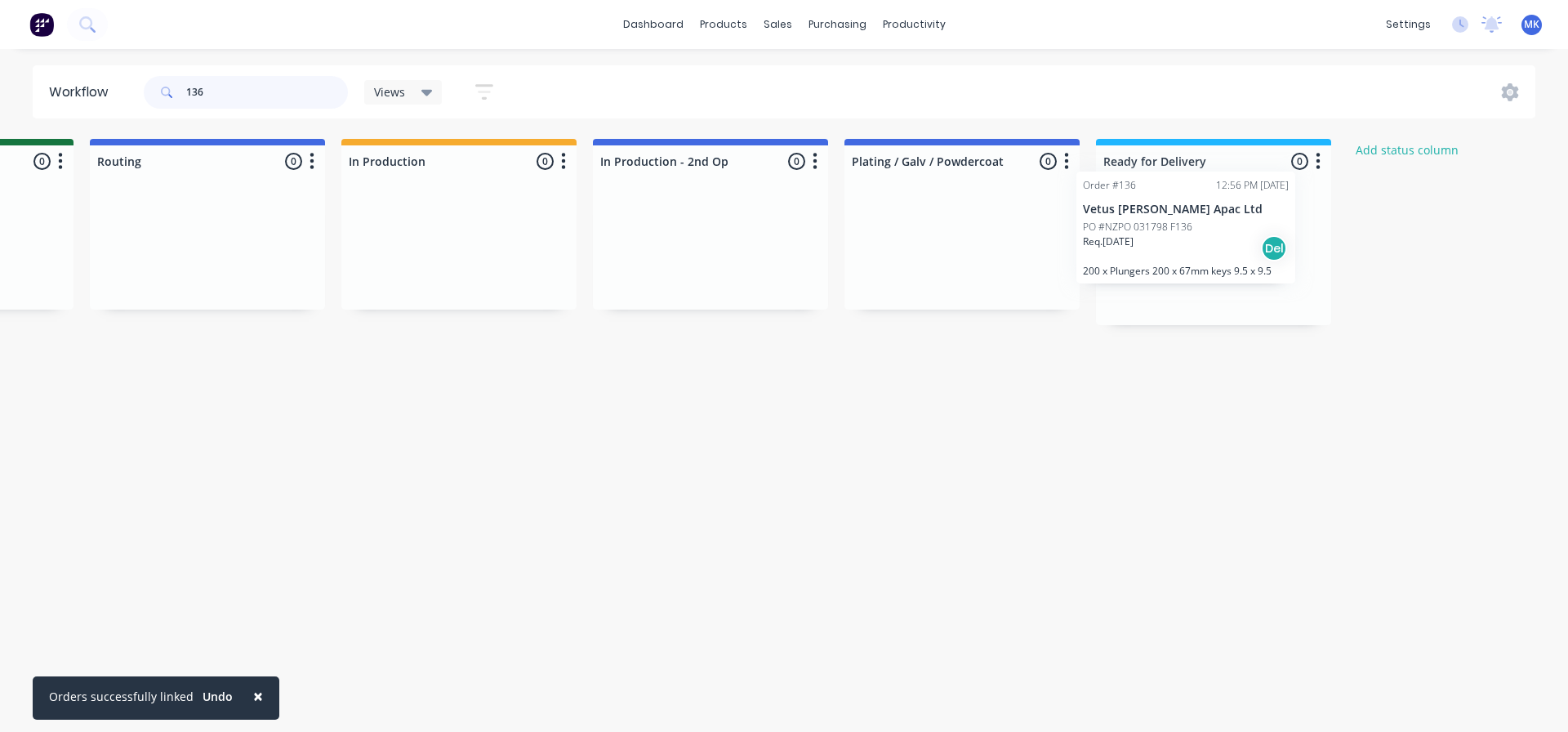
scroll to position [0, 2215]
drag, startPoint x: 821, startPoint y: 267, endPoint x: 1135, endPoint y: 240, distance: 315.2
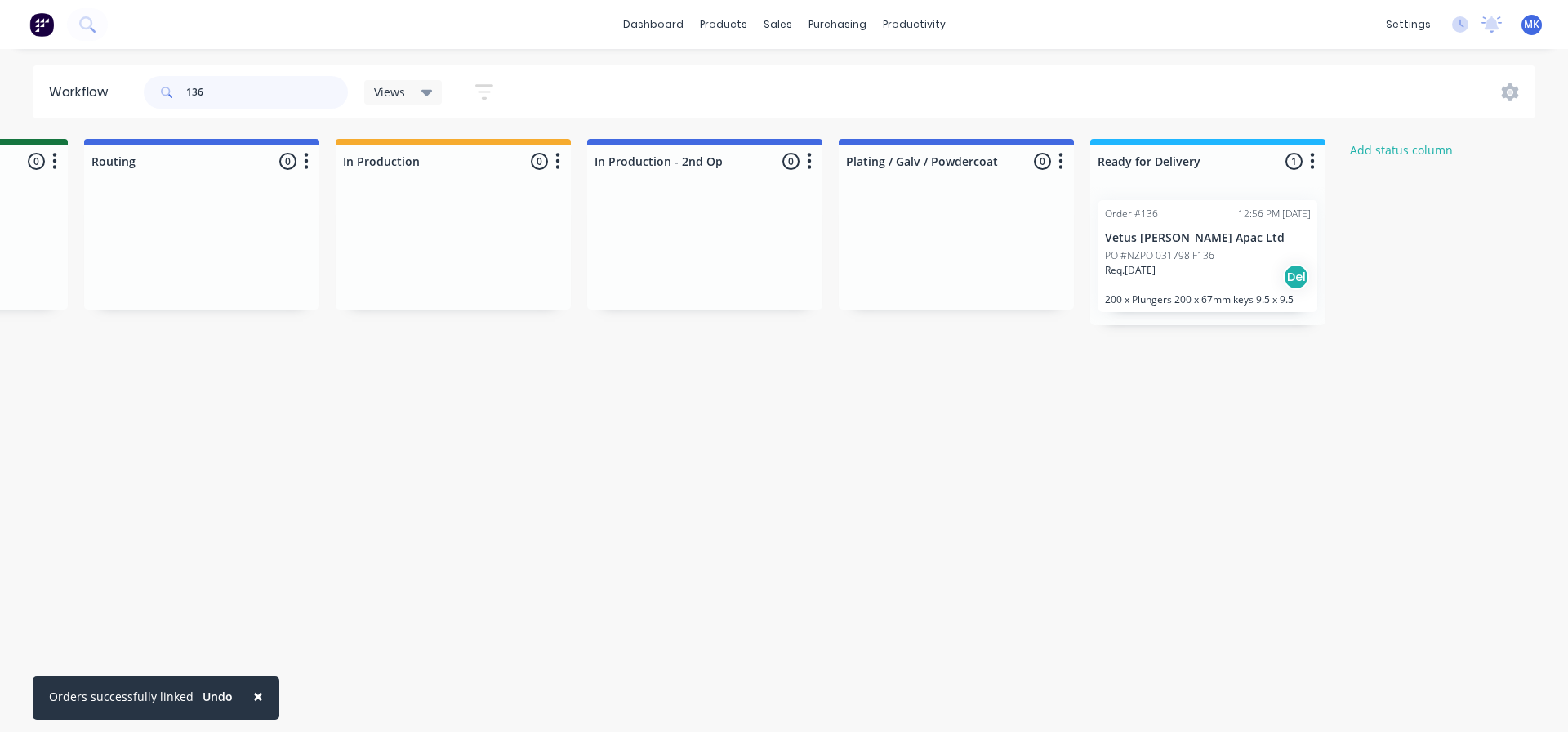
type input "136"
click at [1315, 160] on button "button" at bounding box center [1312, 162] width 20 height 20
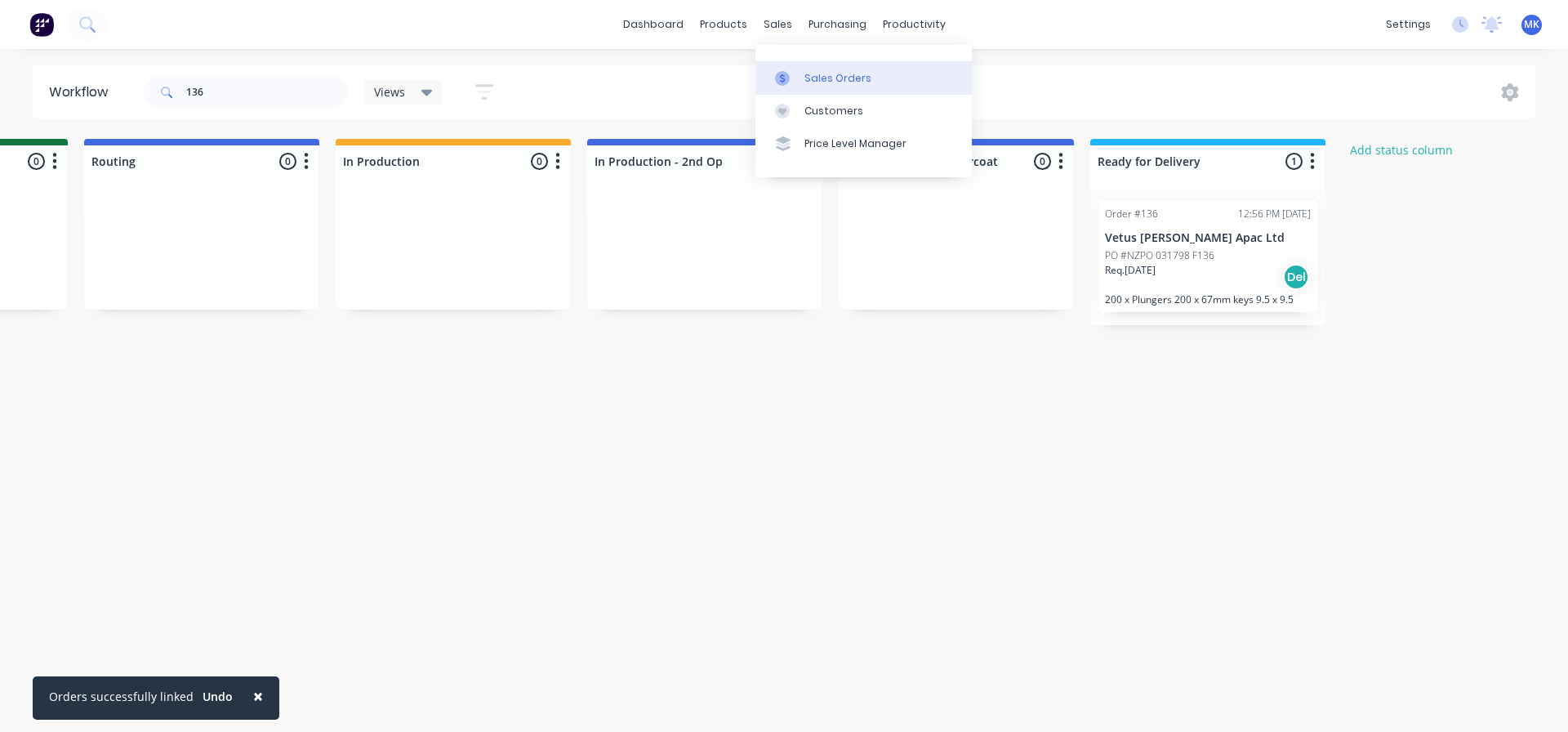
click at [823, 85] on div "Sales Orders" at bounding box center [838, 79] width 67 height 15
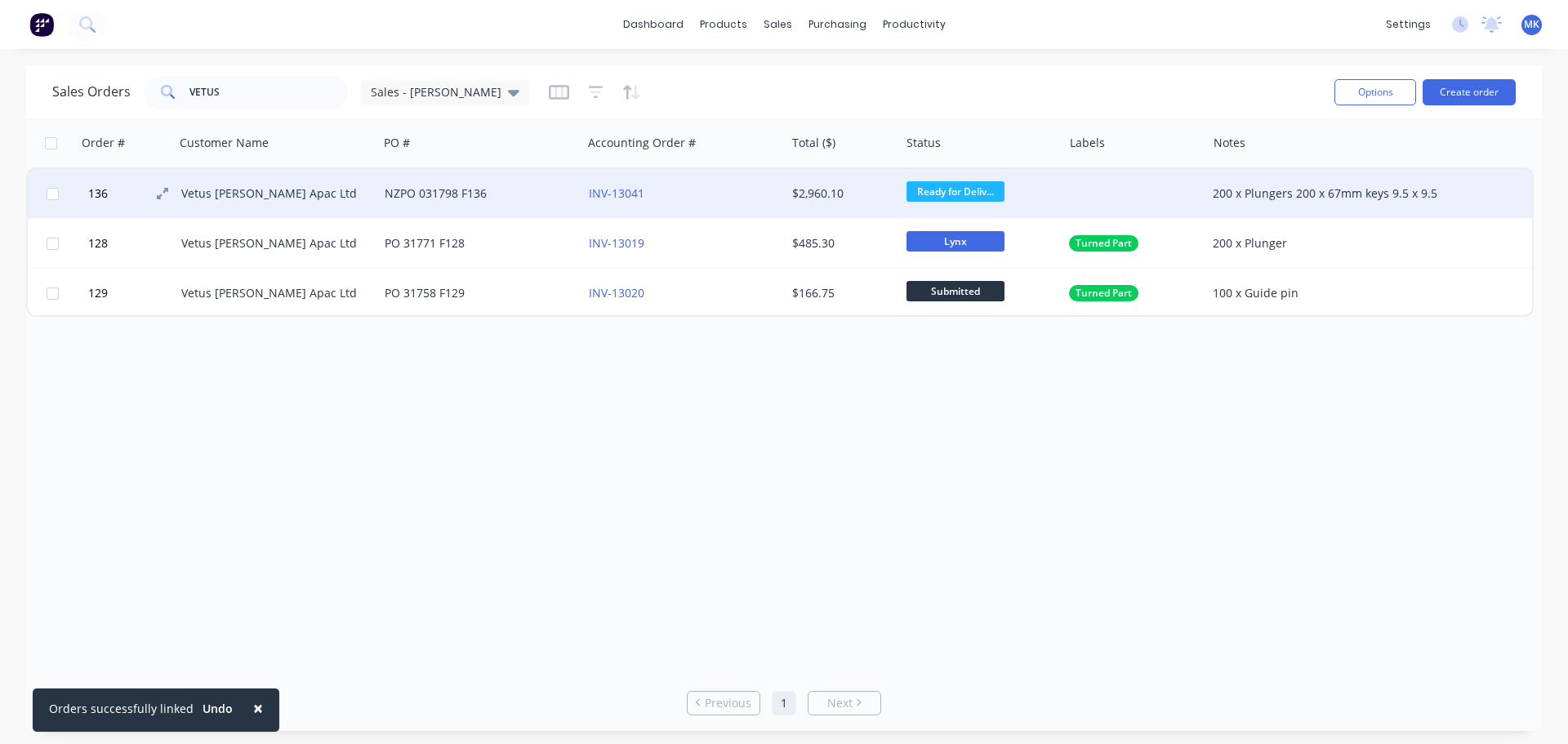
click at [130, 199] on button "136" at bounding box center [132, 194] width 98 height 49
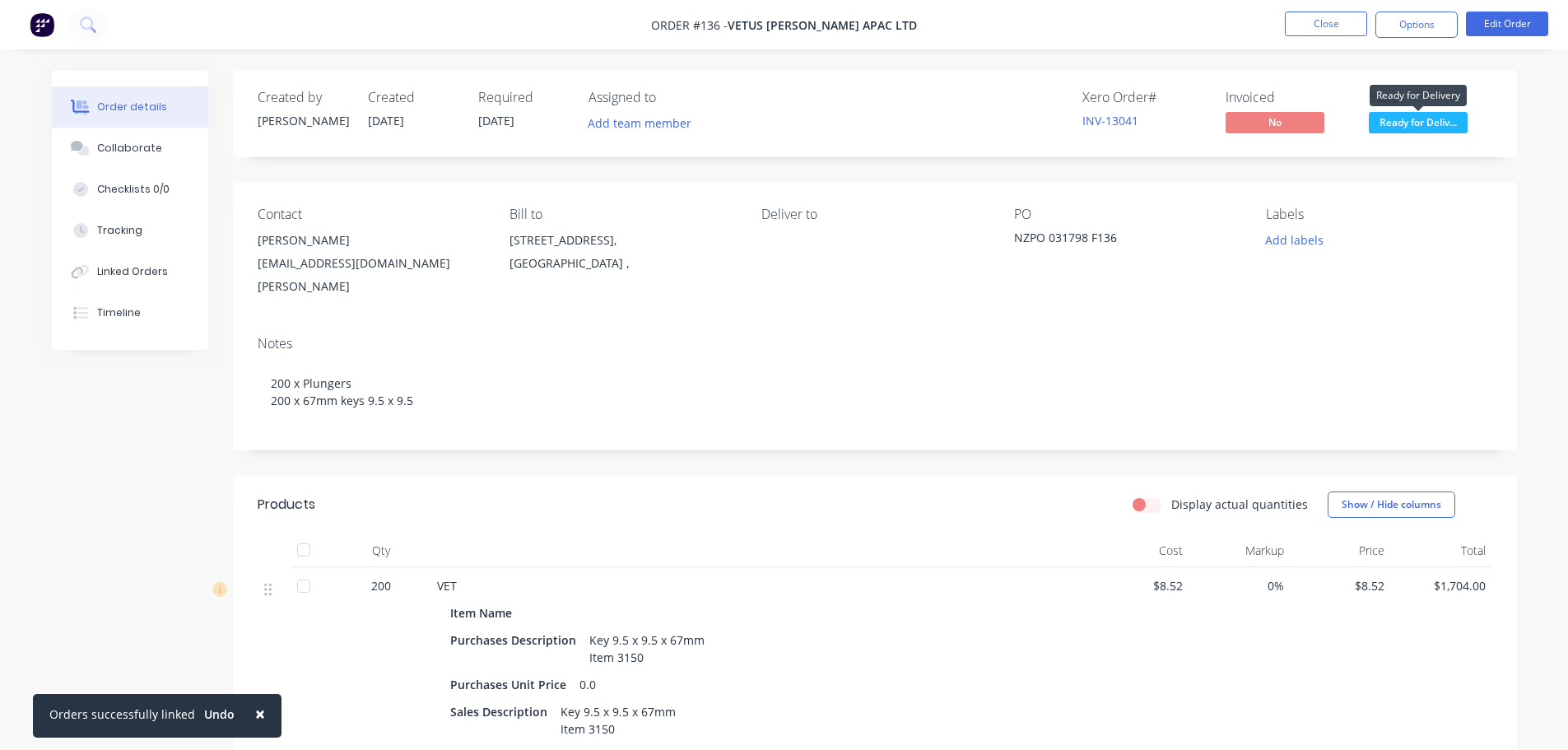
click at [1425, 126] on span "Ready for Deliv..." at bounding box center [1418, 122] width 99 height 21
click at [975, 124] on div "Xero Order # INV-13041 Invoiced No Status Ready for Deliv..." at bounding box center [1122, 114] width 739 height 48
click at [1408, 19] on button "Options" at bounding box center [1416, 25] width 82 height 26
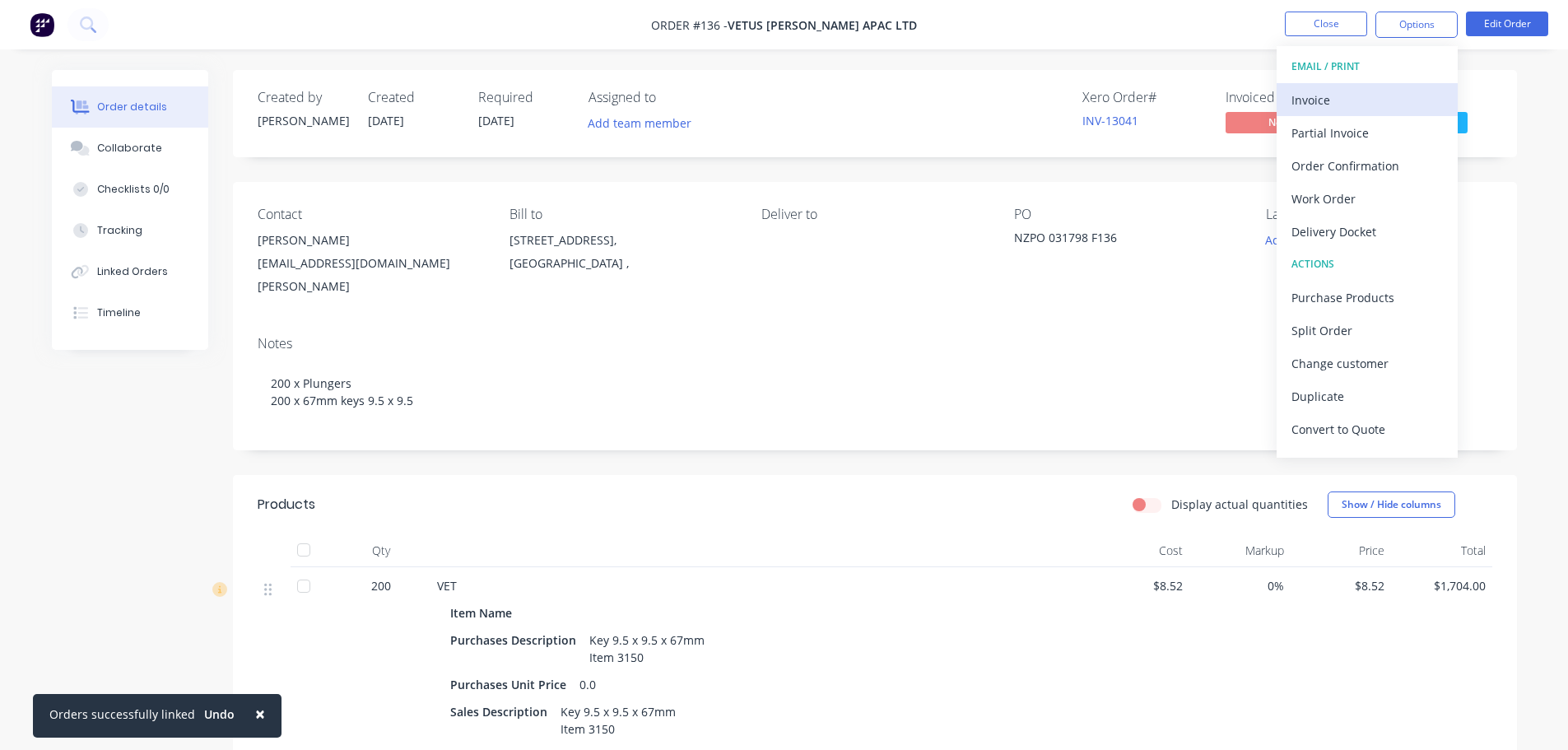
click at [1338, 91] on div "Invoice" at bounding box center [1367, 100] width 152 height 24
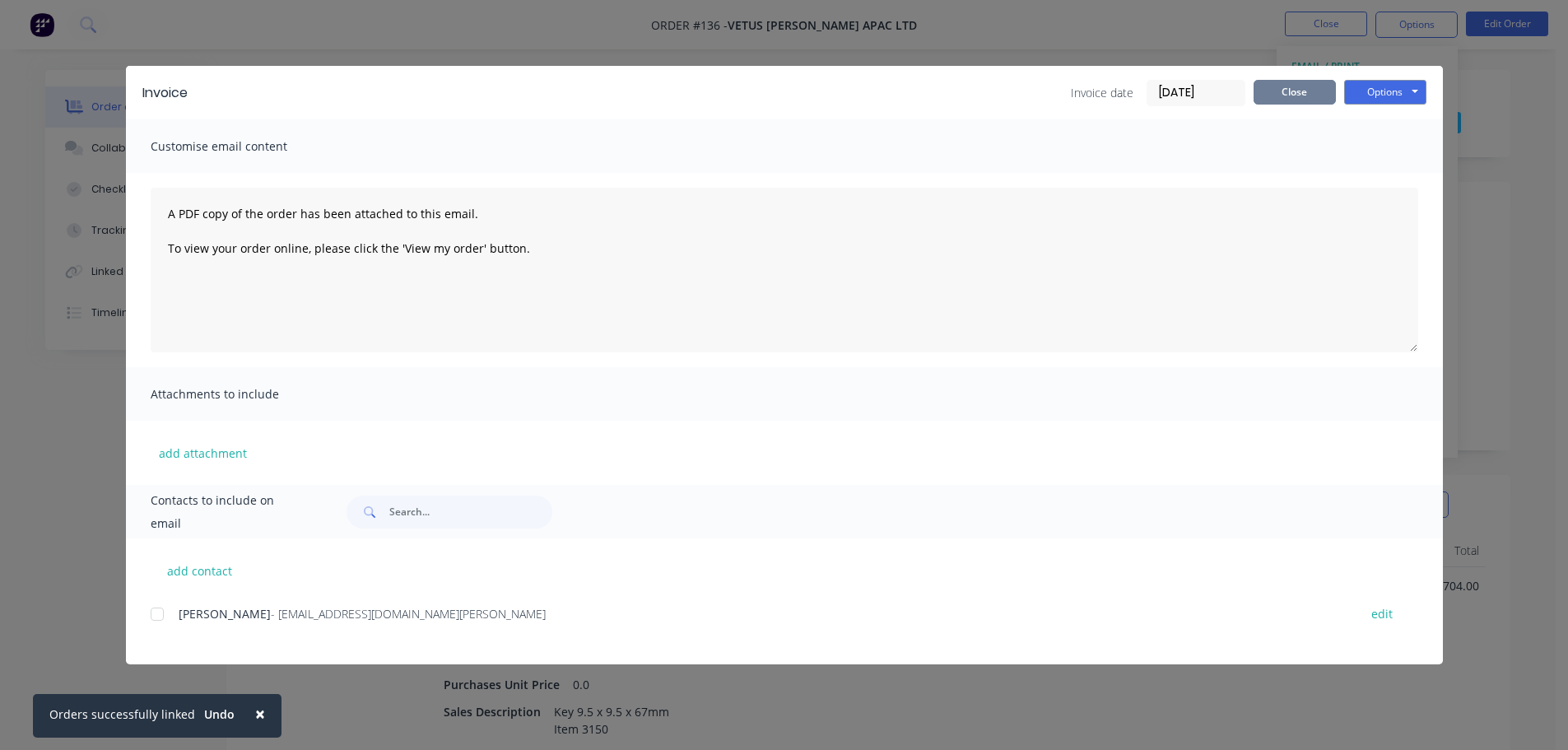
click at [1297, 98] on button "Close" at bounding box center [1294, 92] width 82 height 25
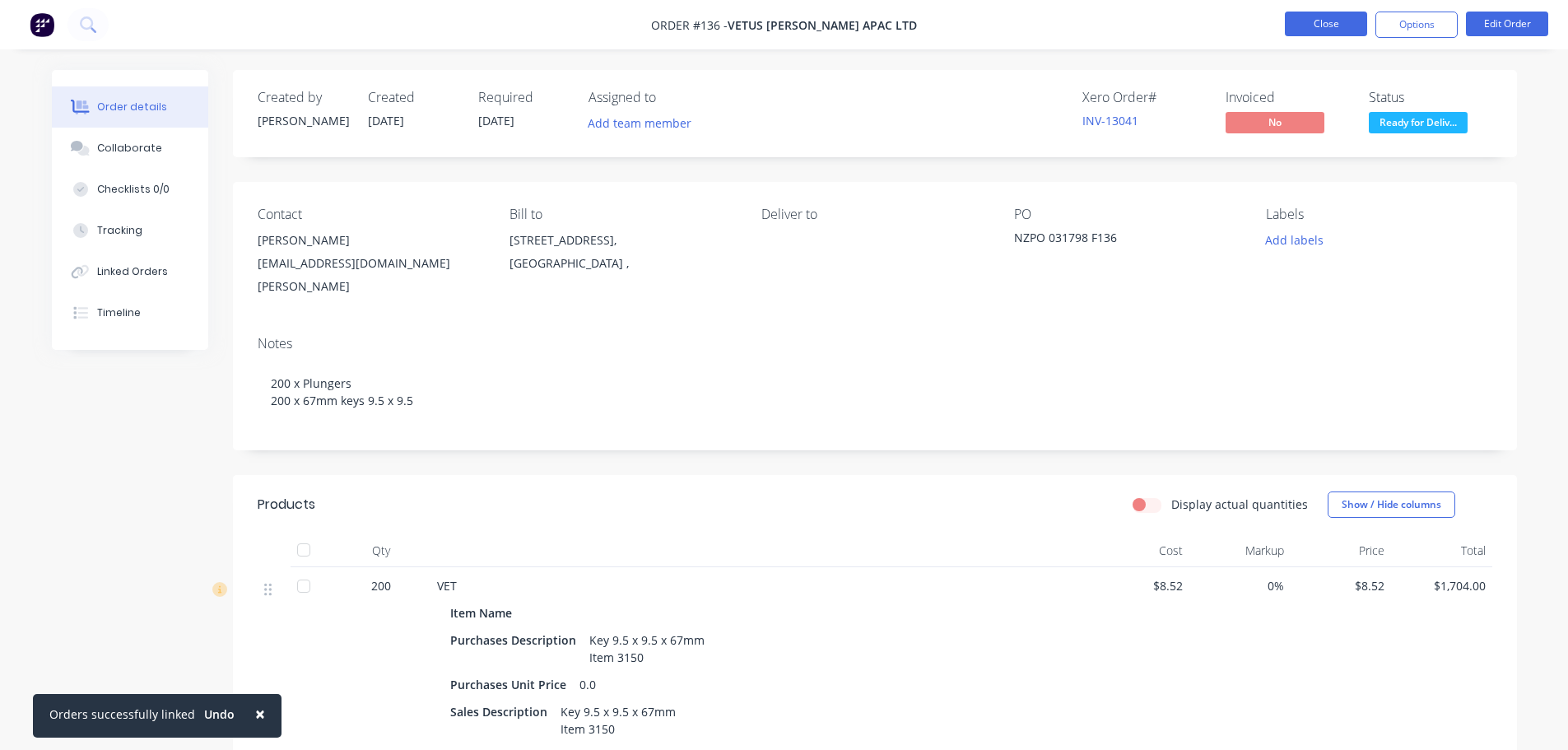
click at [1288, 27] on button "Close" at bounding box center [1326, 24] width 82 height 25
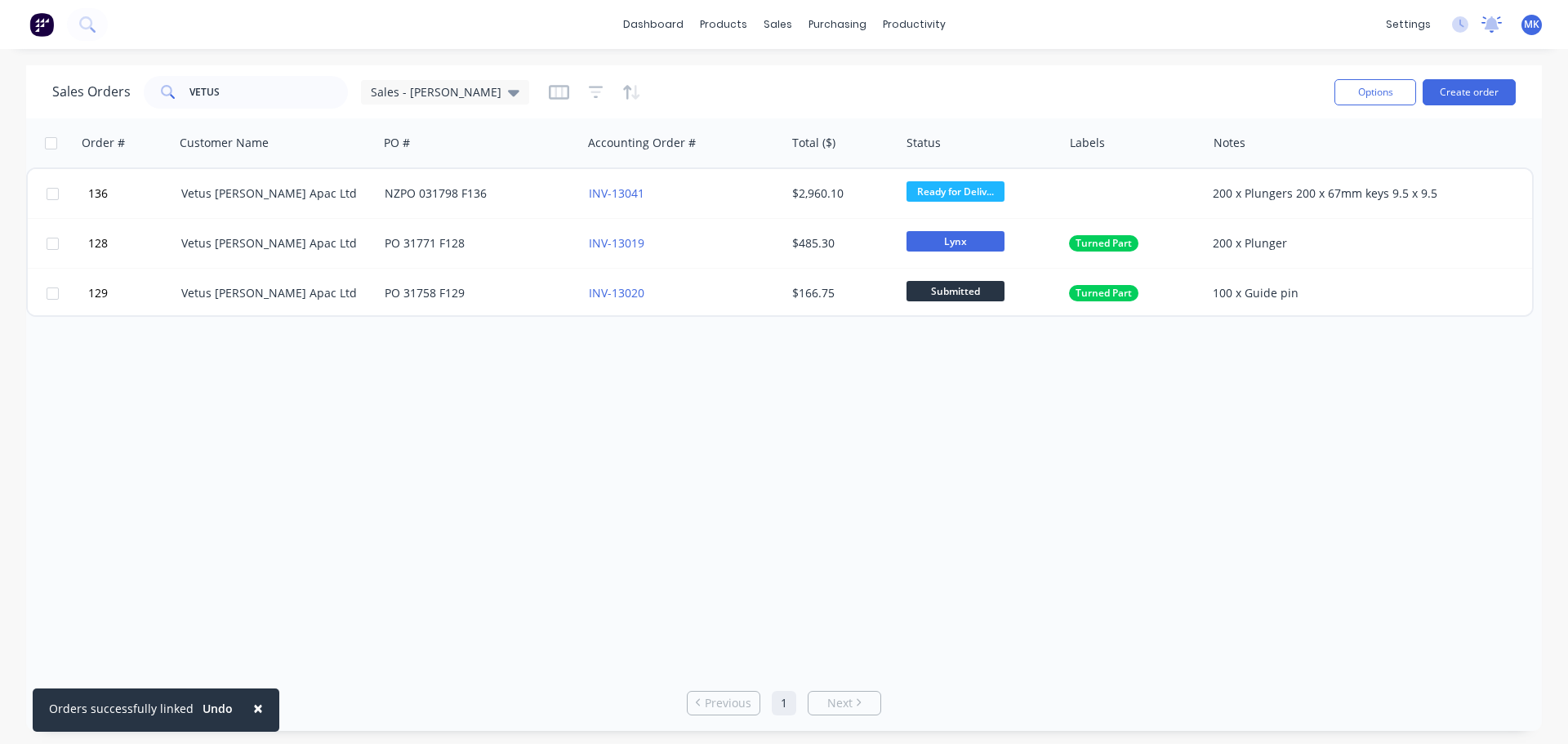
click at [1496, 20] on icon at bounding box center [1492, 23] width 15 height 13
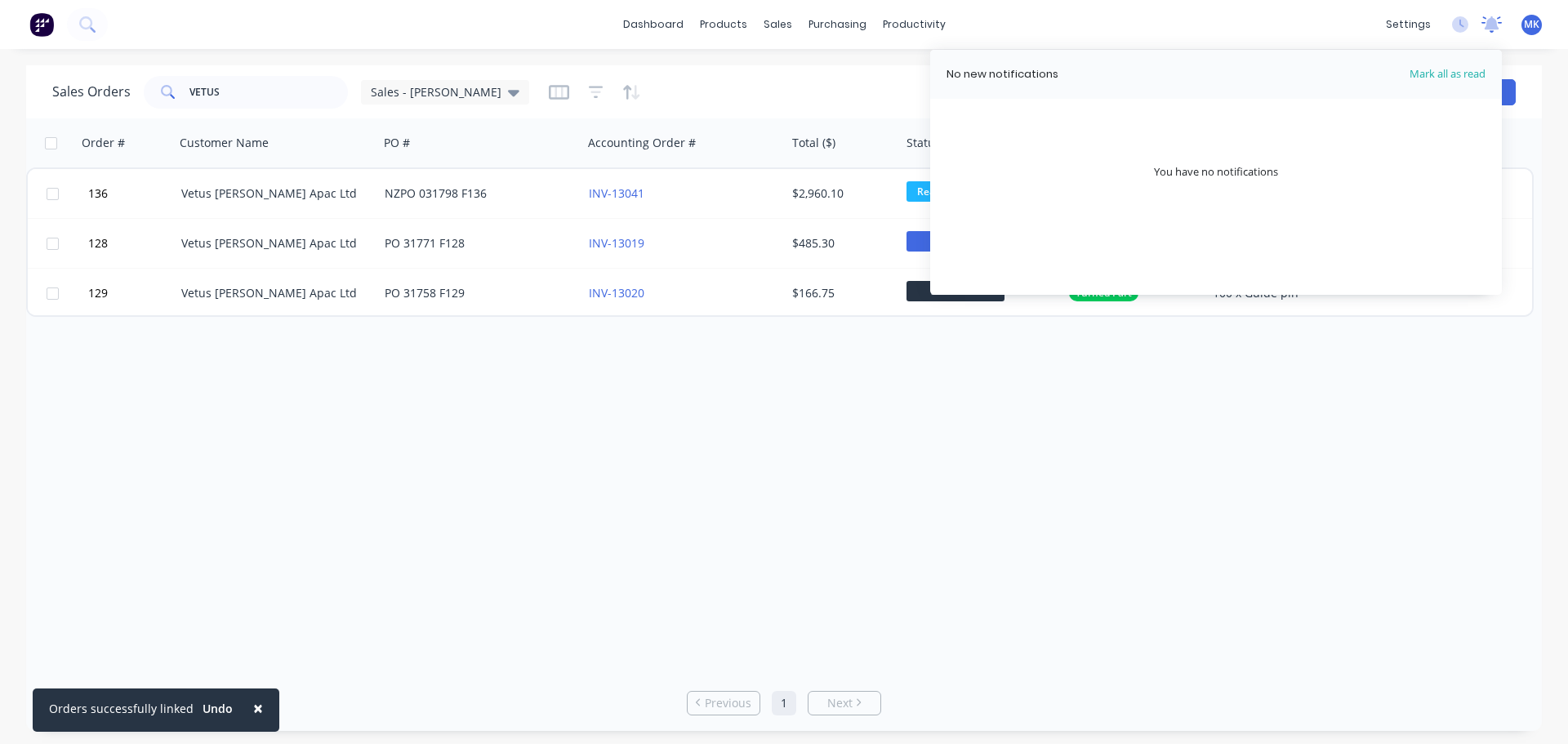
click at [1491, 26] on icon at bounding box center [1492, 23] width 15 height 13
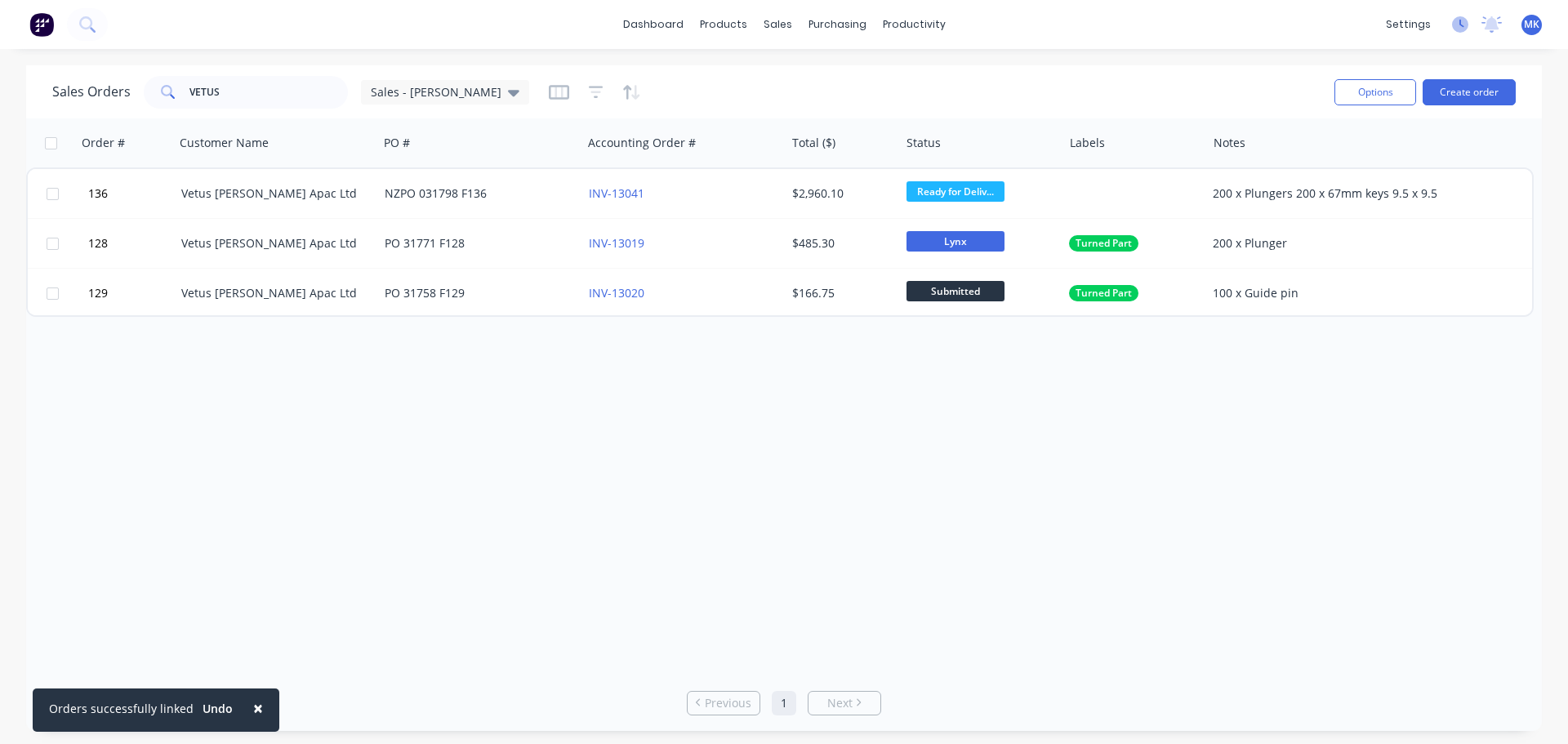
click at [1462, 25] on icon at bounding box center [1462, 24] width 5 height 8
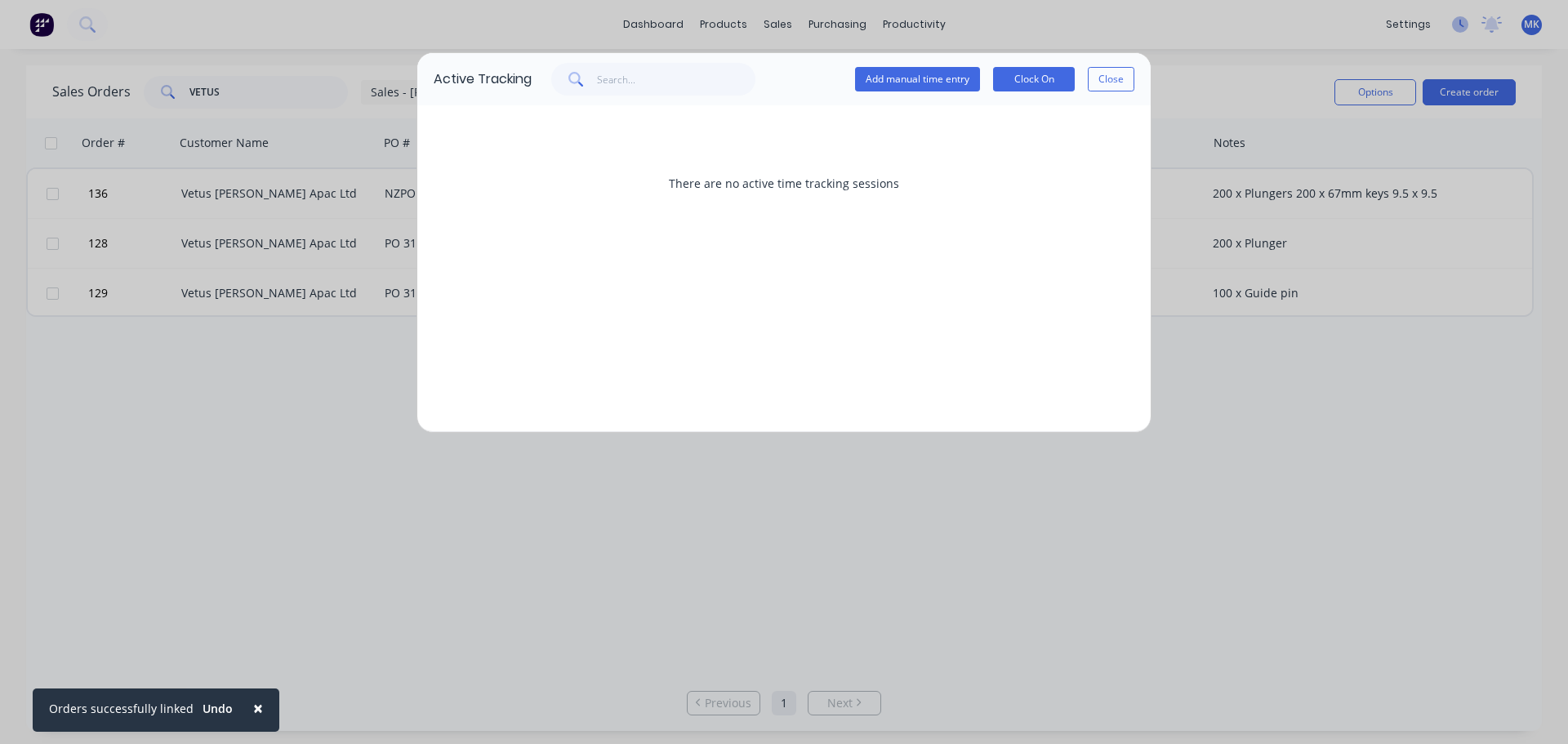
click at [1462, 25] on div "Active Tracking Add manual time entry Clock On Close There are no active time t…" at bounding box center [784, 372] width 1568 height 744
click at [1121, 74] on button "Close" at bounding box center [1111, 79] width 47 height 25
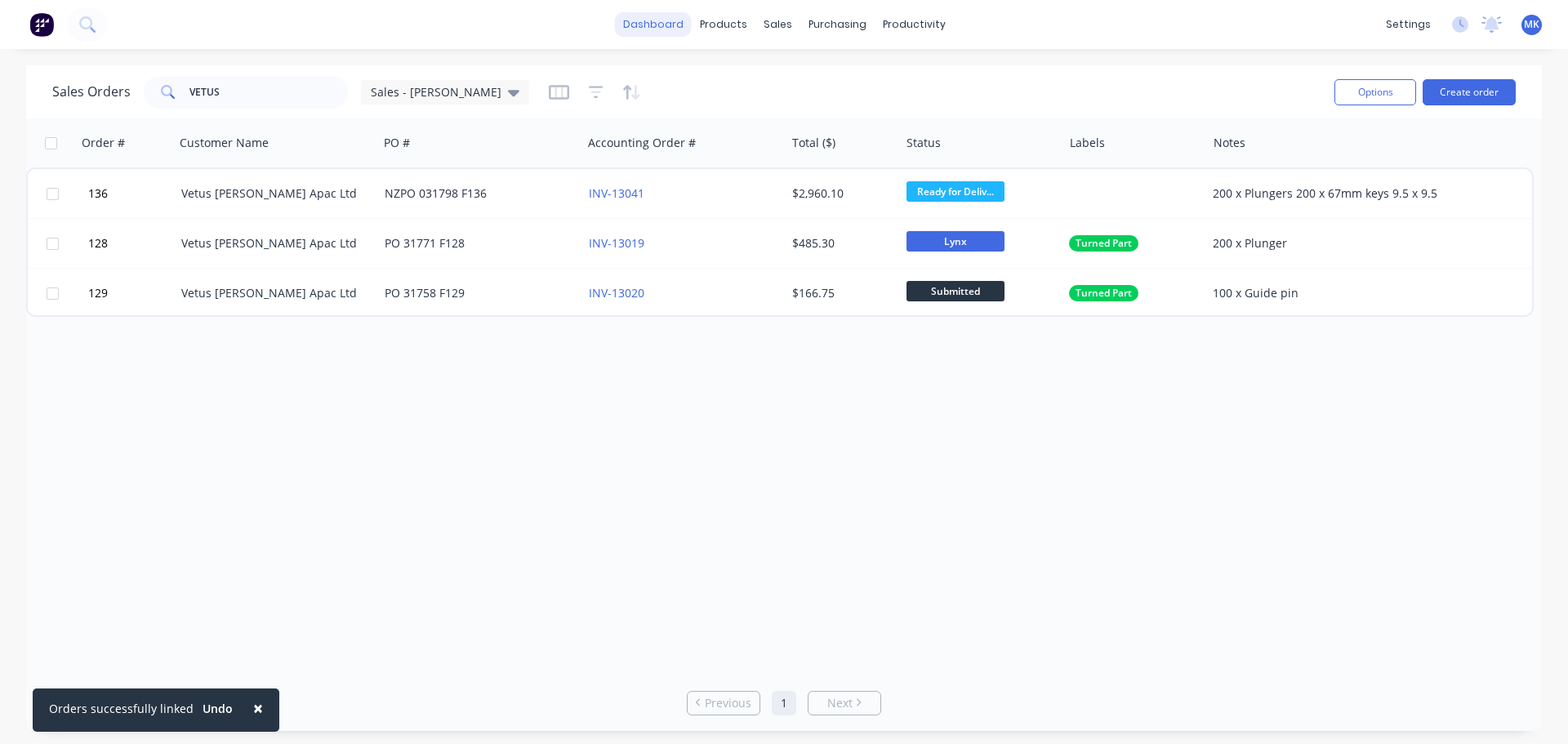
click at [652, 29] on link "dashboard" at bounding box center [653, 25] width 77 height 25
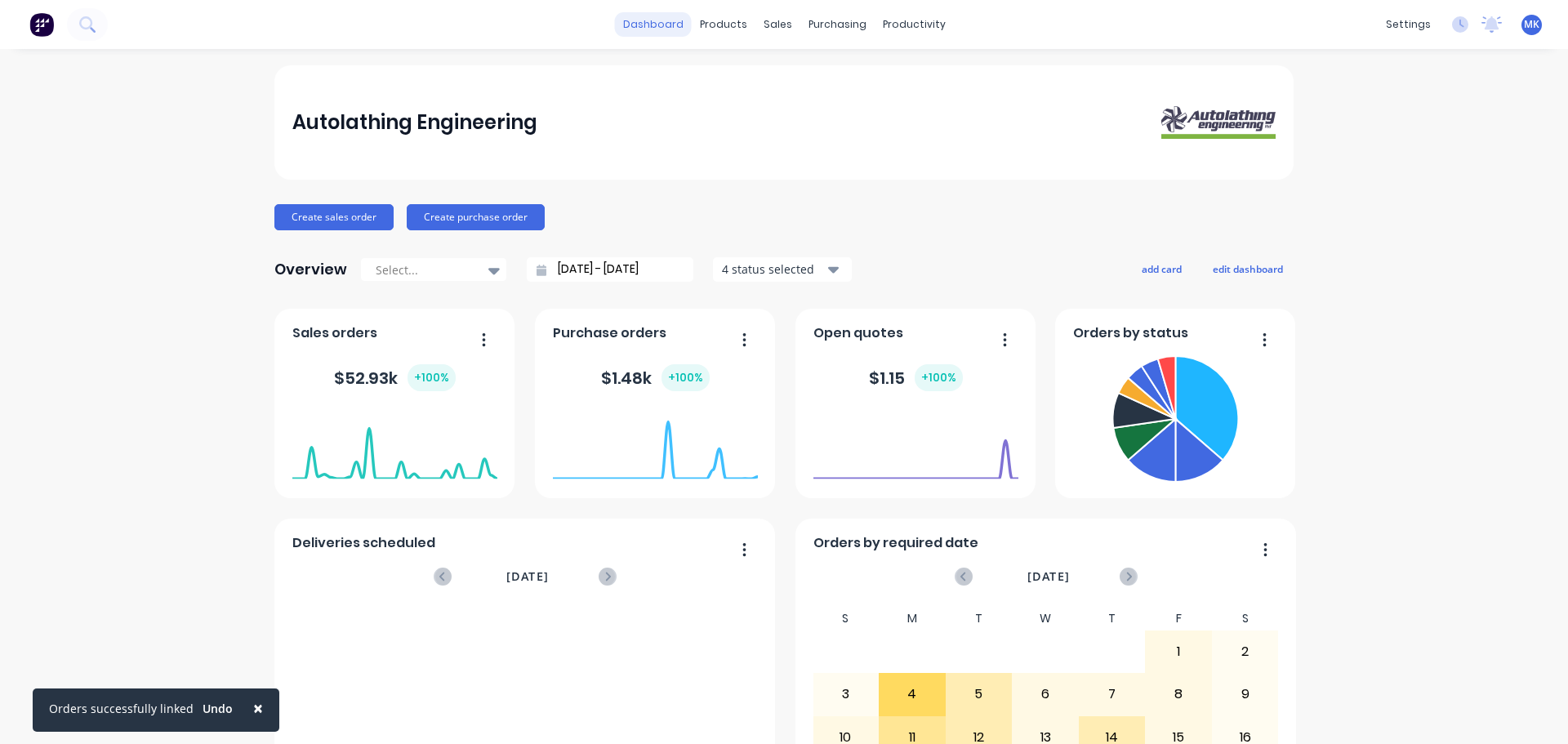
click at [648, 20] on link "dashboard" at bounding box center [653, 25] width 77 height 25
click at [776, 21] on div "sales" at bounding box center [777, 25] width 45 height 25
click at [805, 86] on link "Sales Orders" at bounding box center [858, 78] width 217 height 33
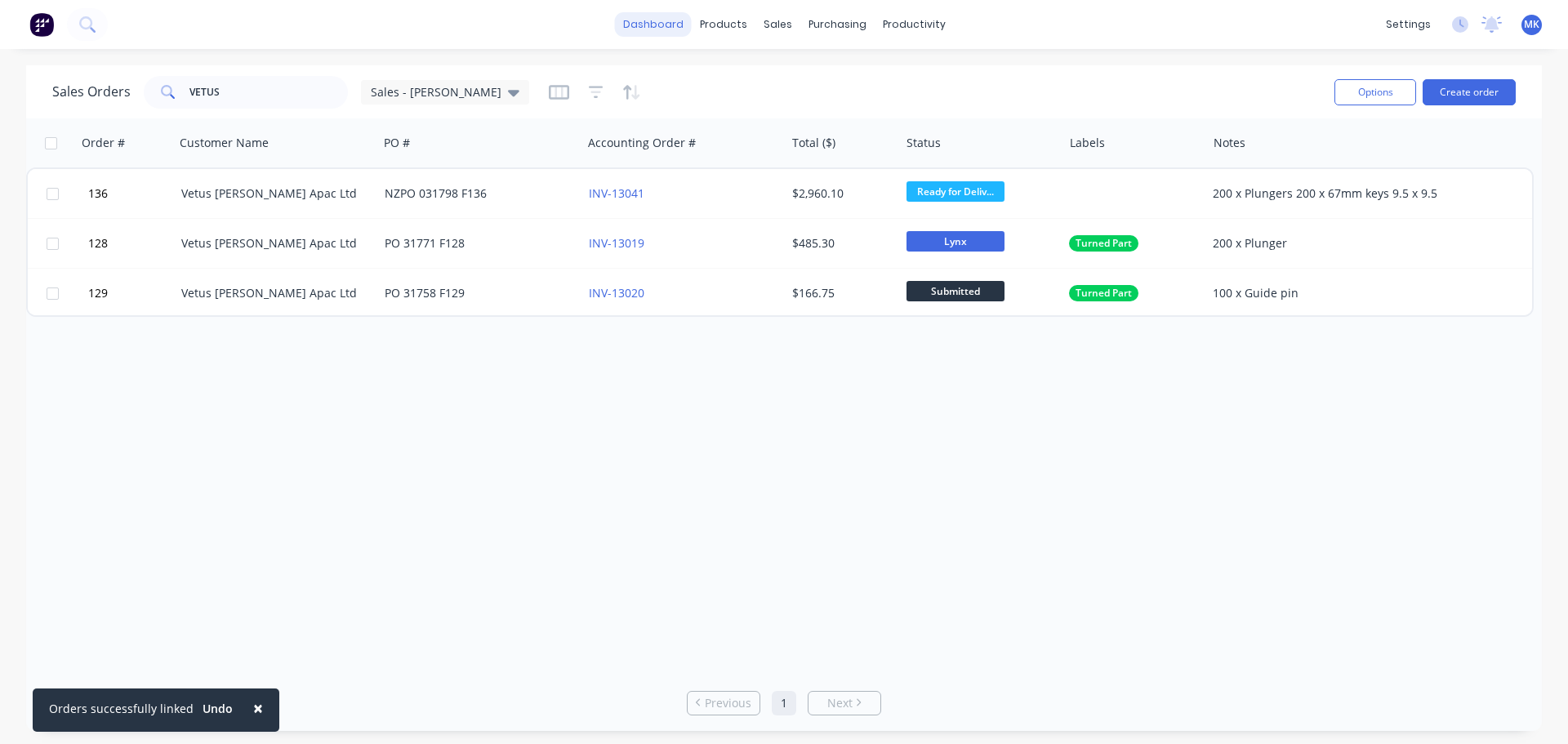
click at [671, 27] on link "dashboard" at bounding box center [653, 25] width 77 height 25
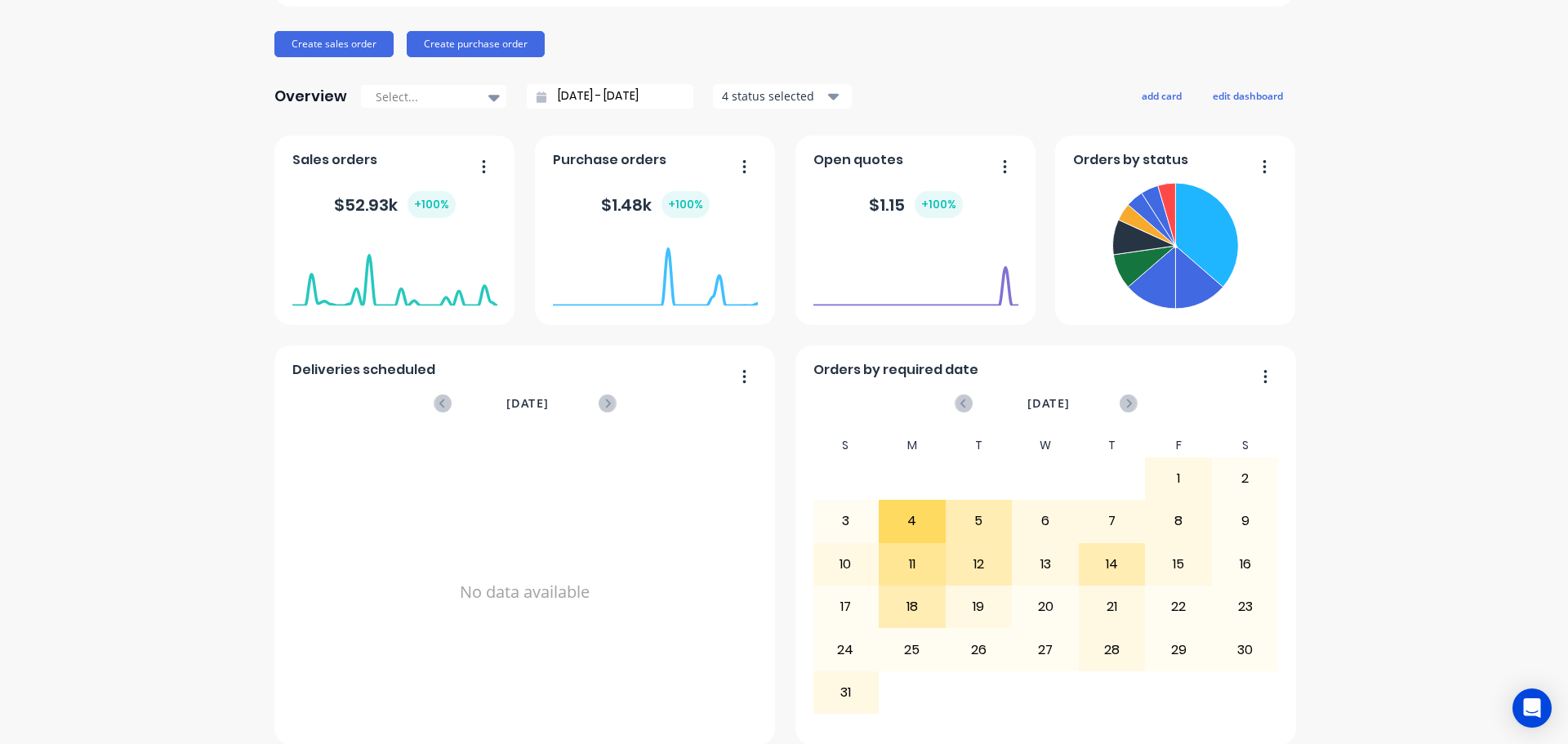
scroll to position [190, 0]
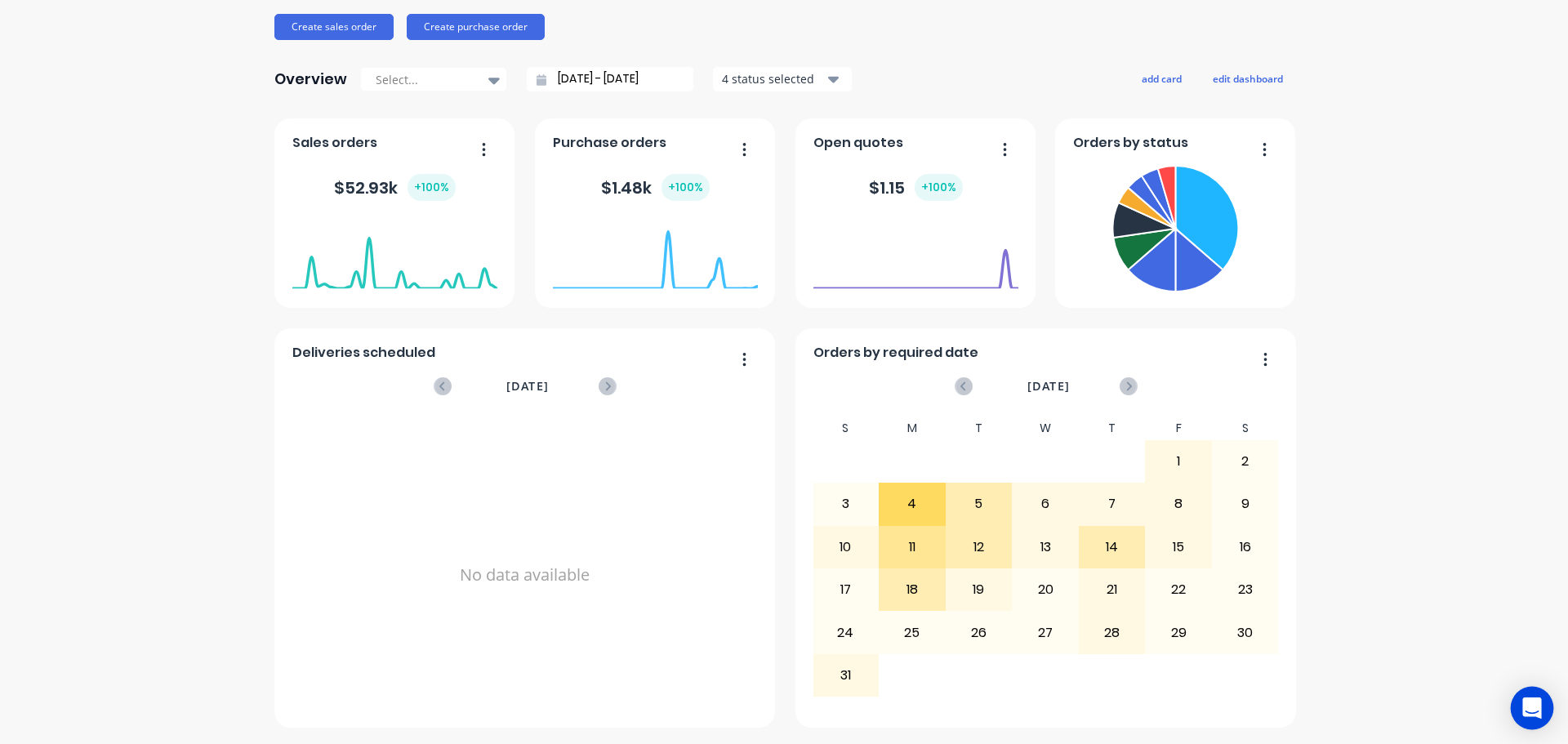
click at [1527, 716] on div "Open Intercom Messenger" at bounding box center [1532, 708] width 43 height 43
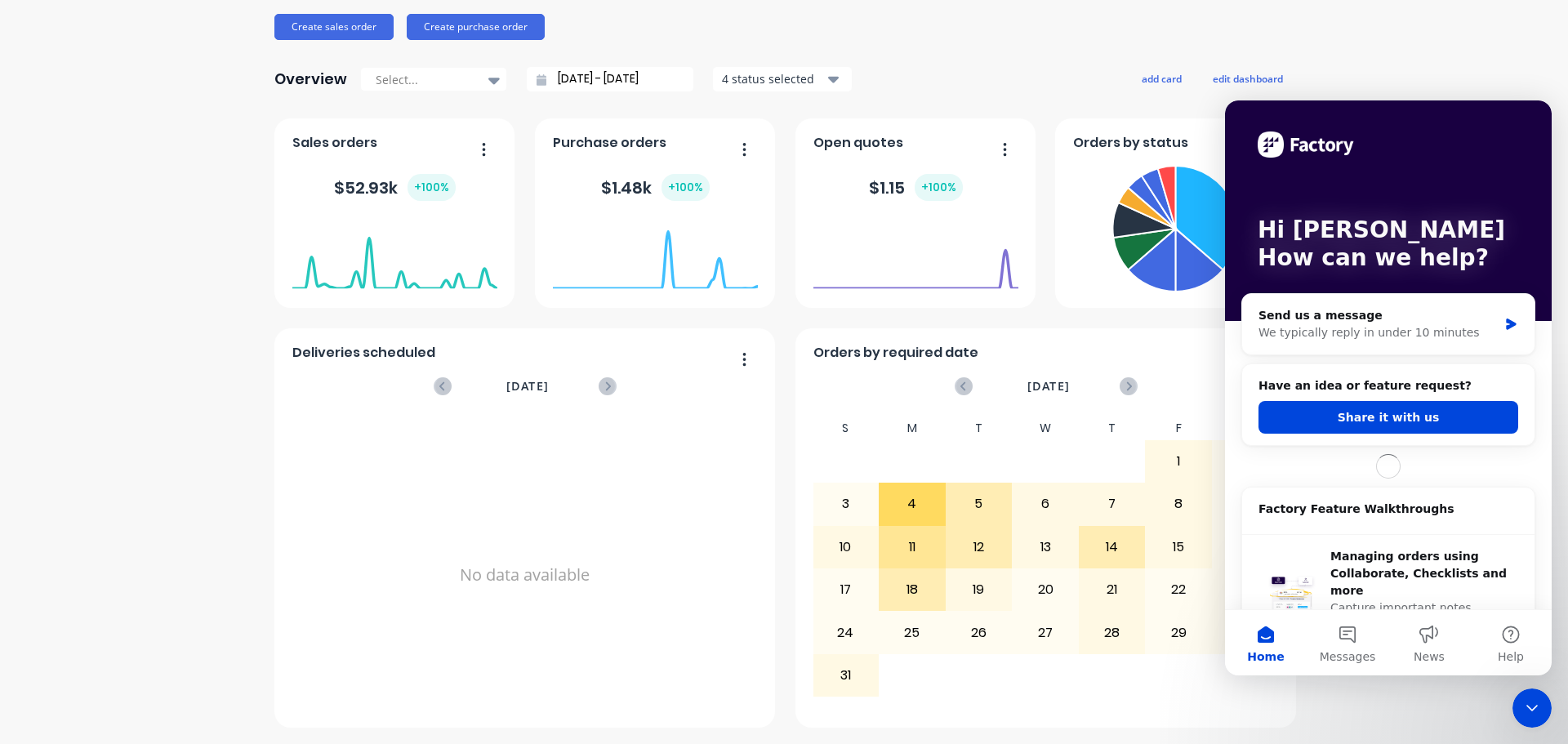
scroll to position [0, 0]
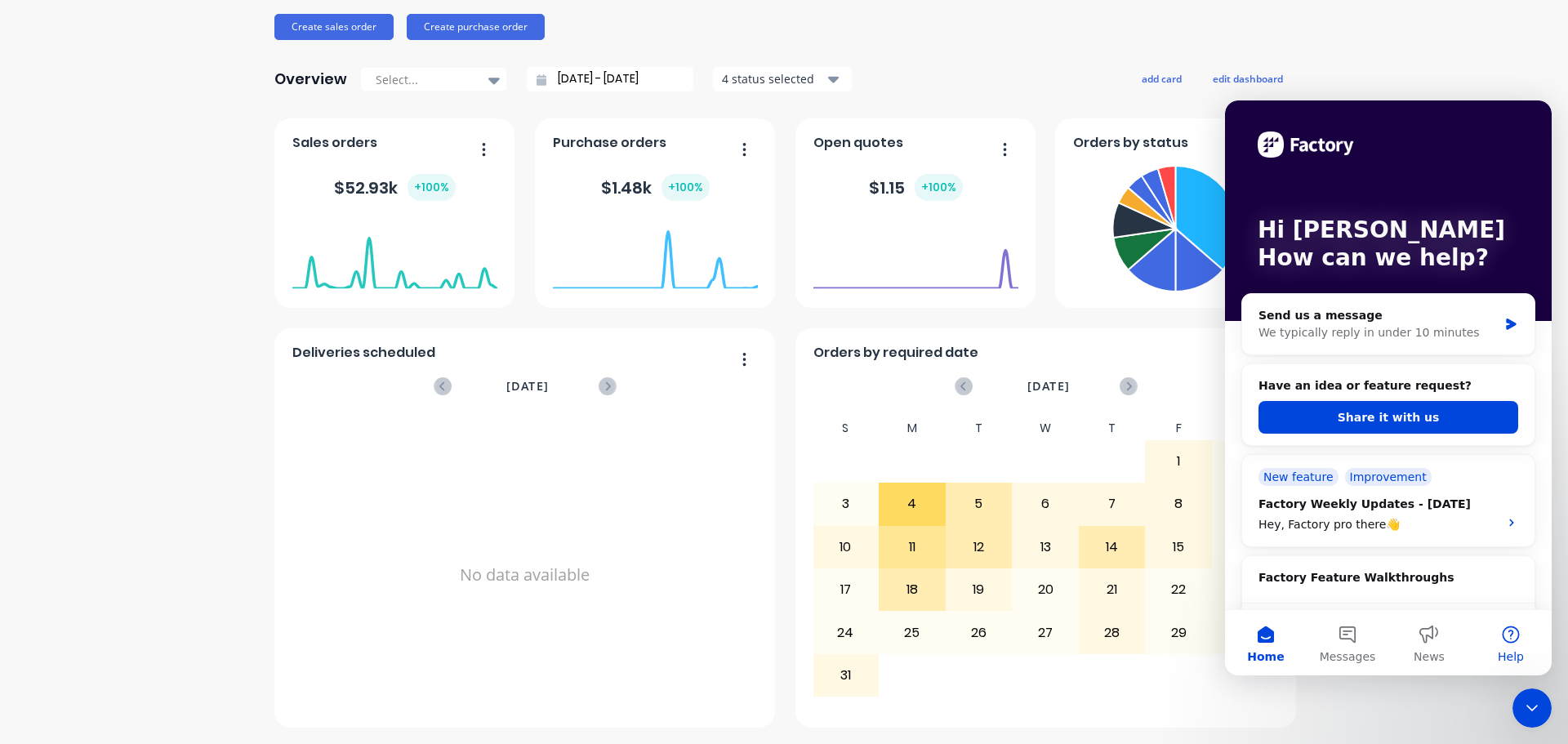
click at [1508, 643] on button "Help" at bounding box center [1511, 643] width 82 height 65
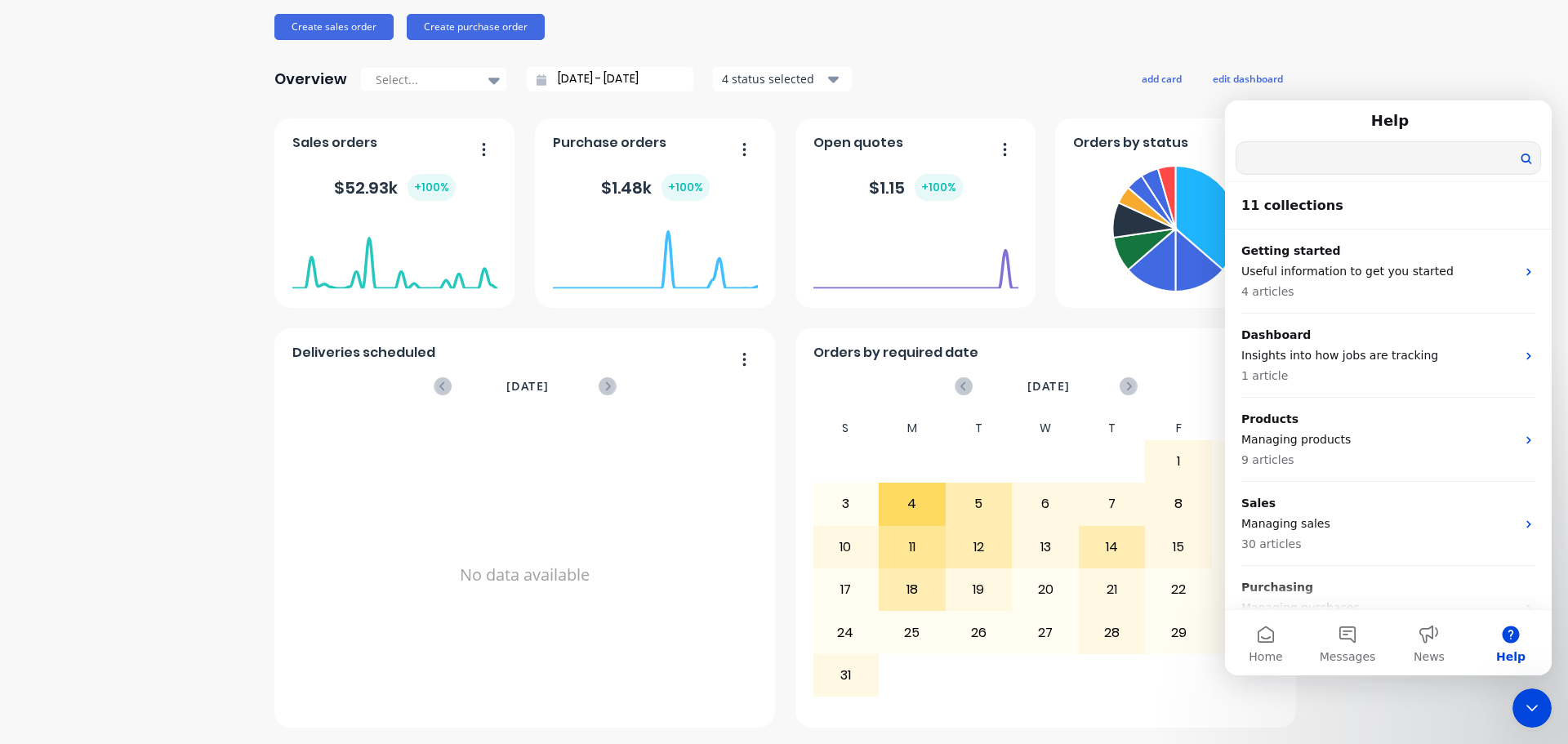
click at [1282, 157] on input "Search for help" at bounding box center [1388, 158] width 304 height 32
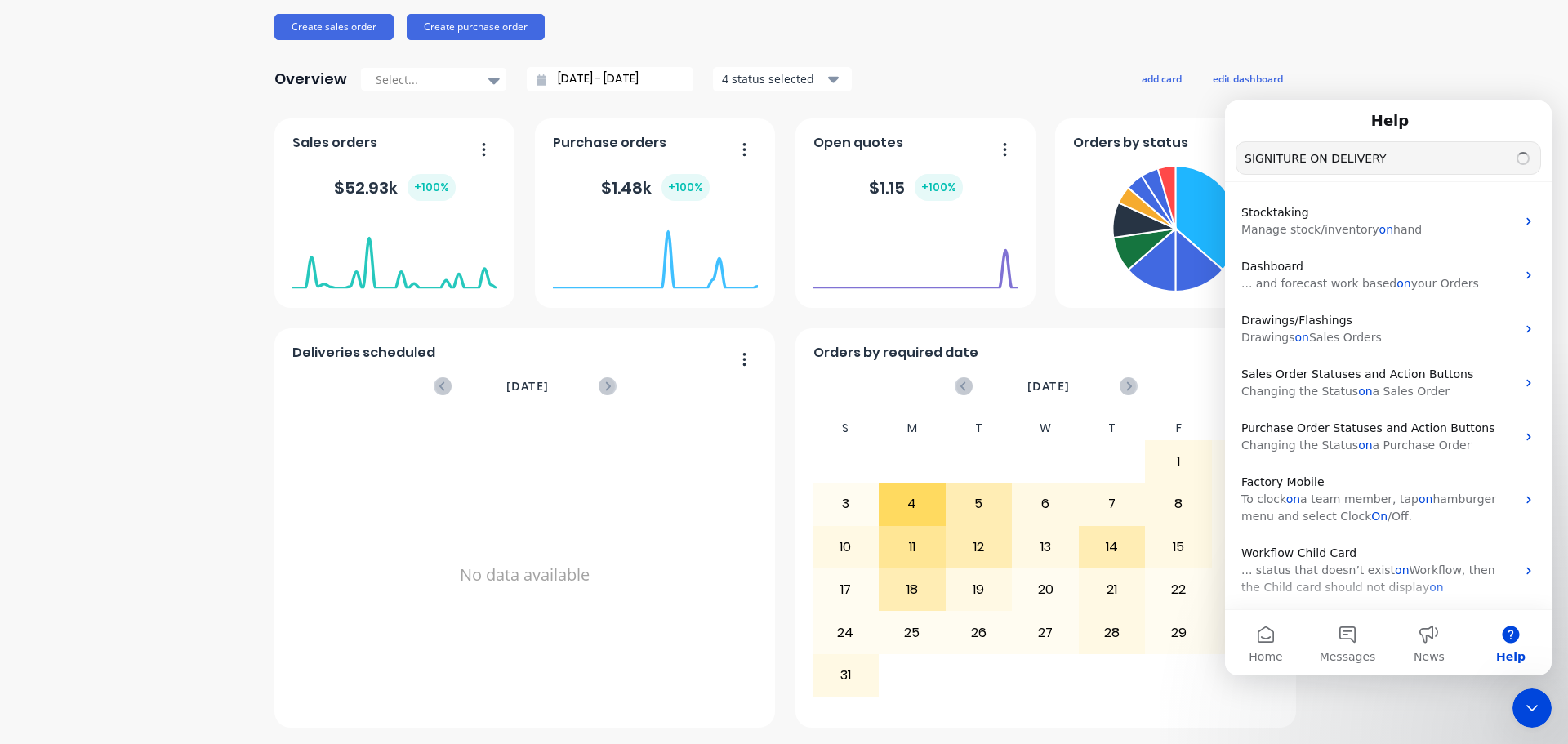
type input "SIGNITURE ON DELIVERY"
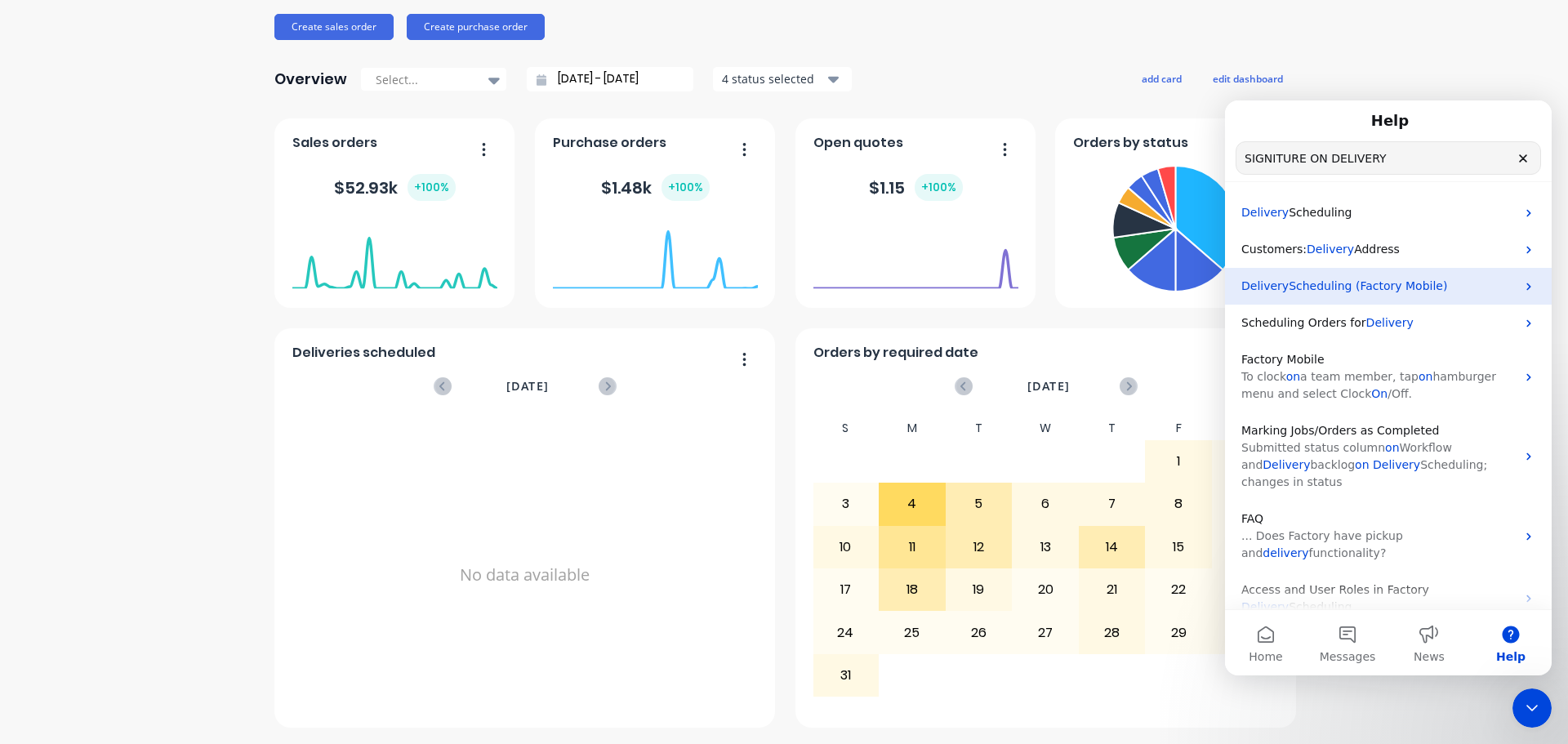
click at [1393, 280] on span "Scheduling (Factory Mobile)" at bounding box center [1368, 286] width 159 height 13
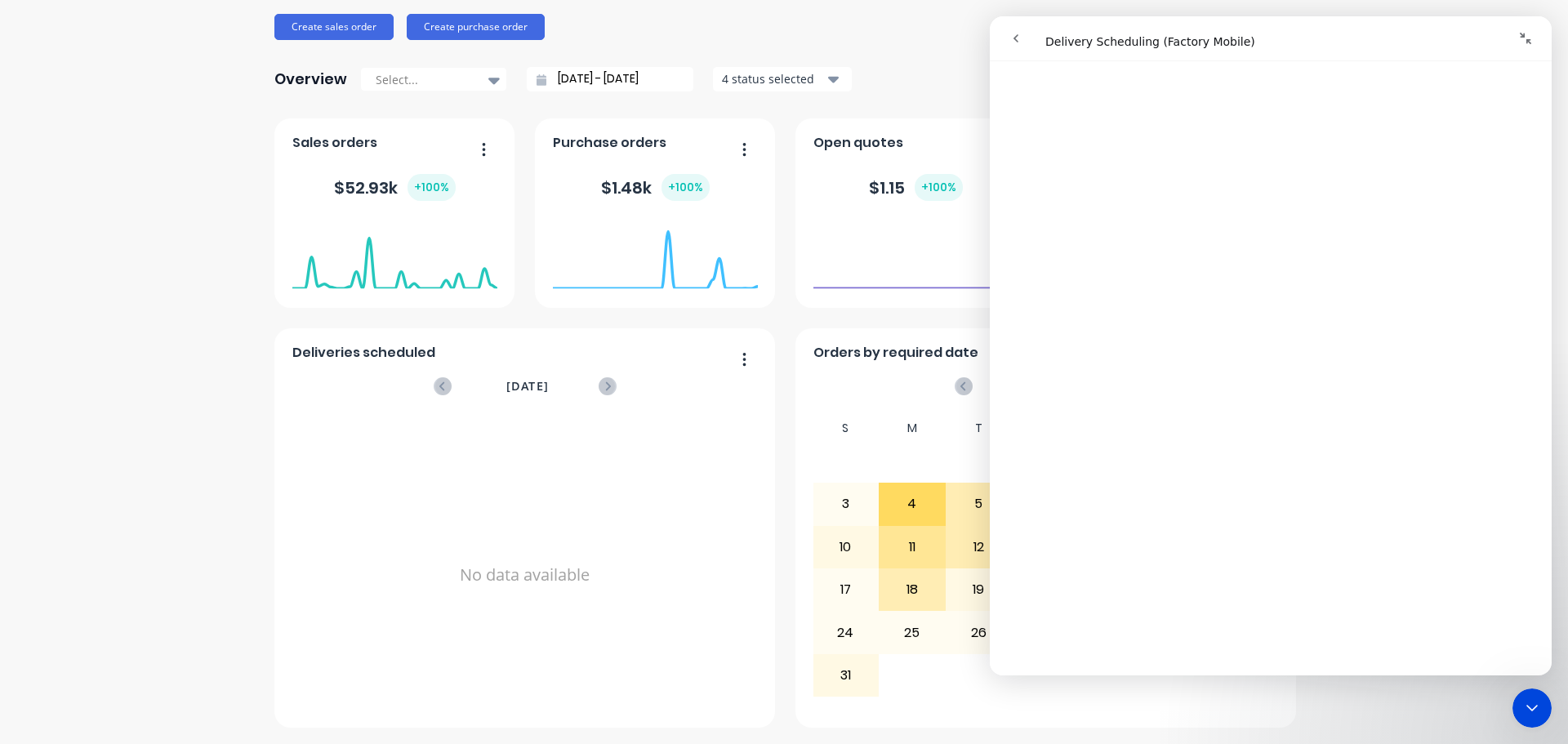
scroll to position [1143, 0]
click at [181, 242] on div "Autolathing Engineering Create sales order Create purchase order Overview Selec…" at bounding box center [784, 301] width 1568 height 853
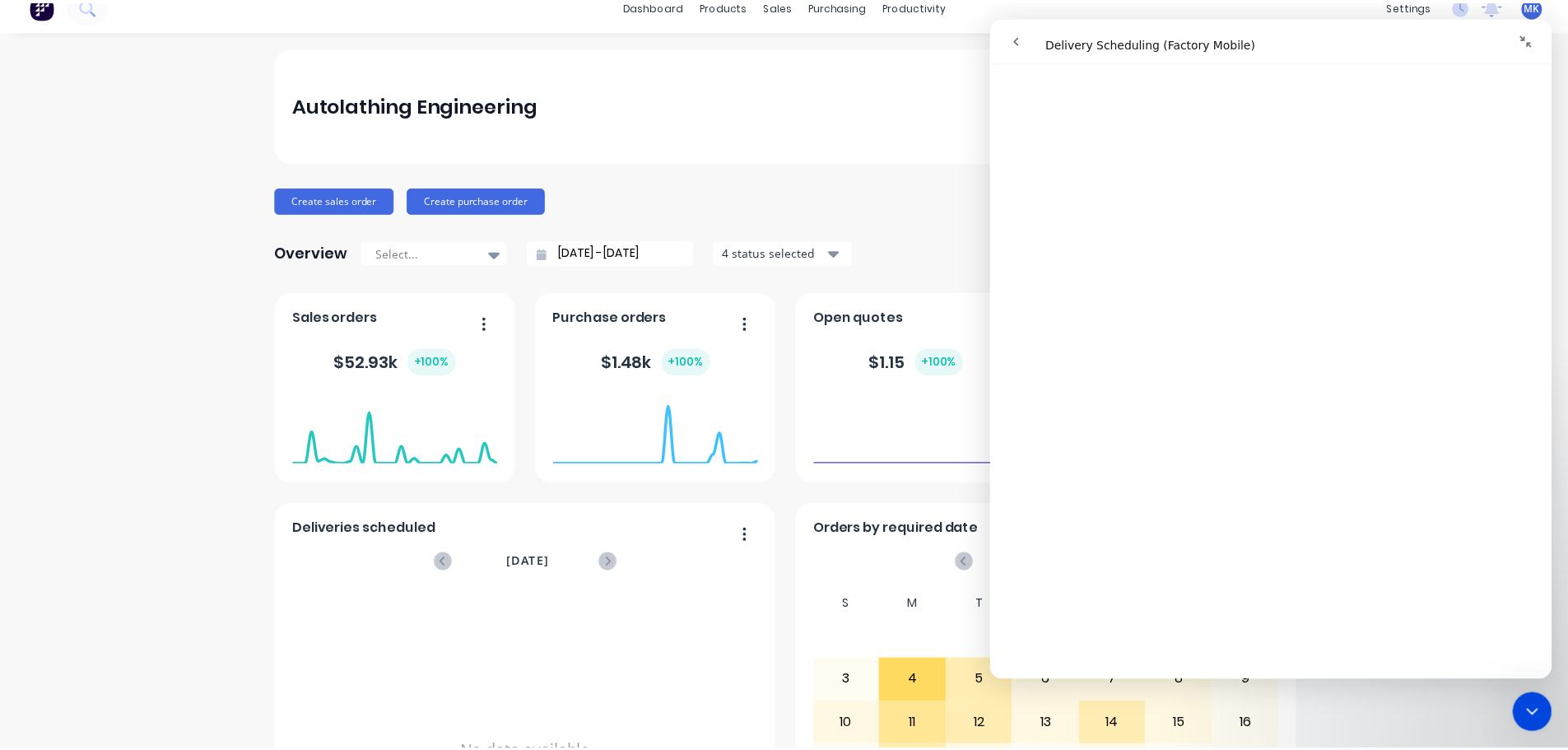
scroll to position [0, 0]
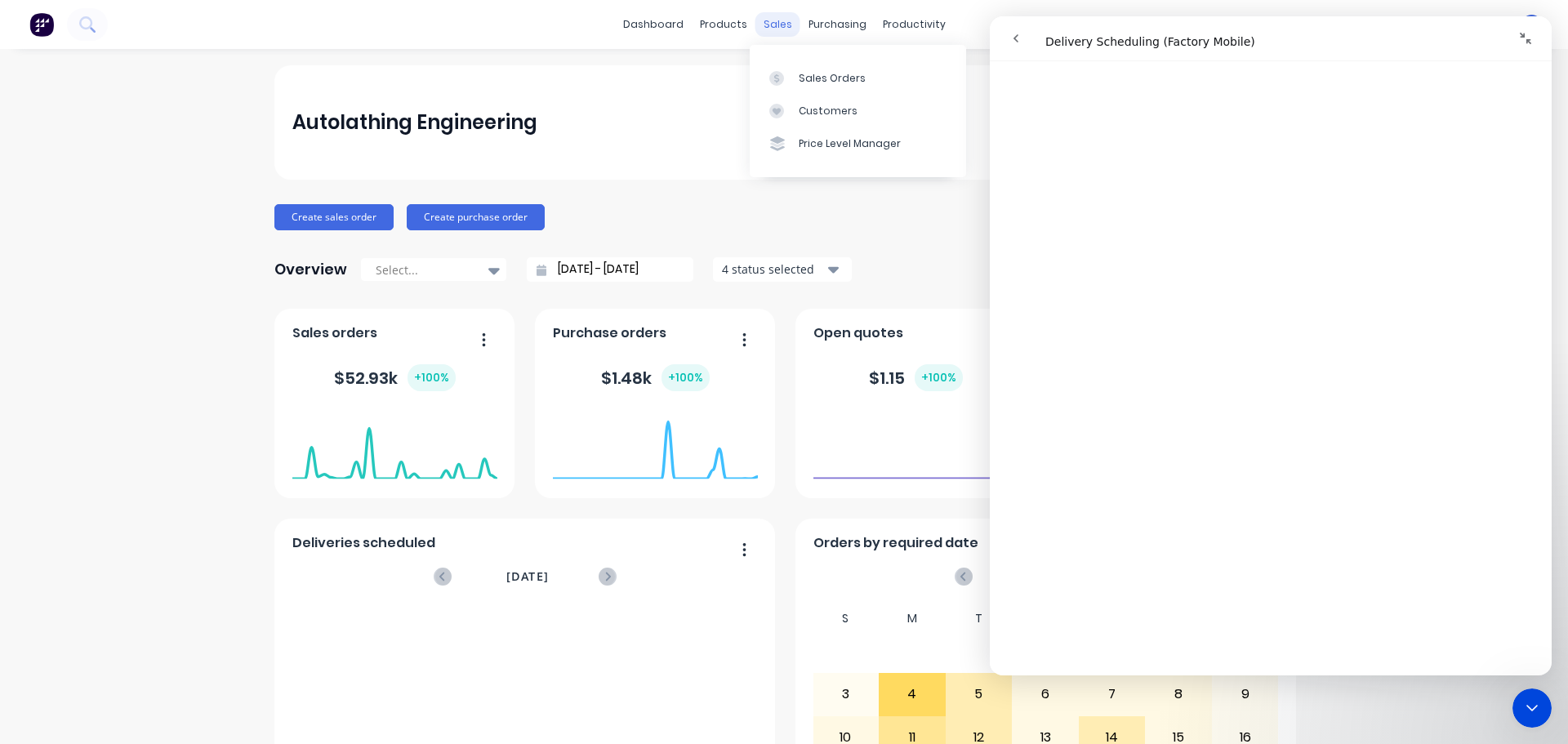
click at [773, 25] on div "sales" at bounding box center [777, 25] width 45 height 25
click at [804, 83] on div "Sales Orders" at bounding box center [832, 78] width 67 height 15
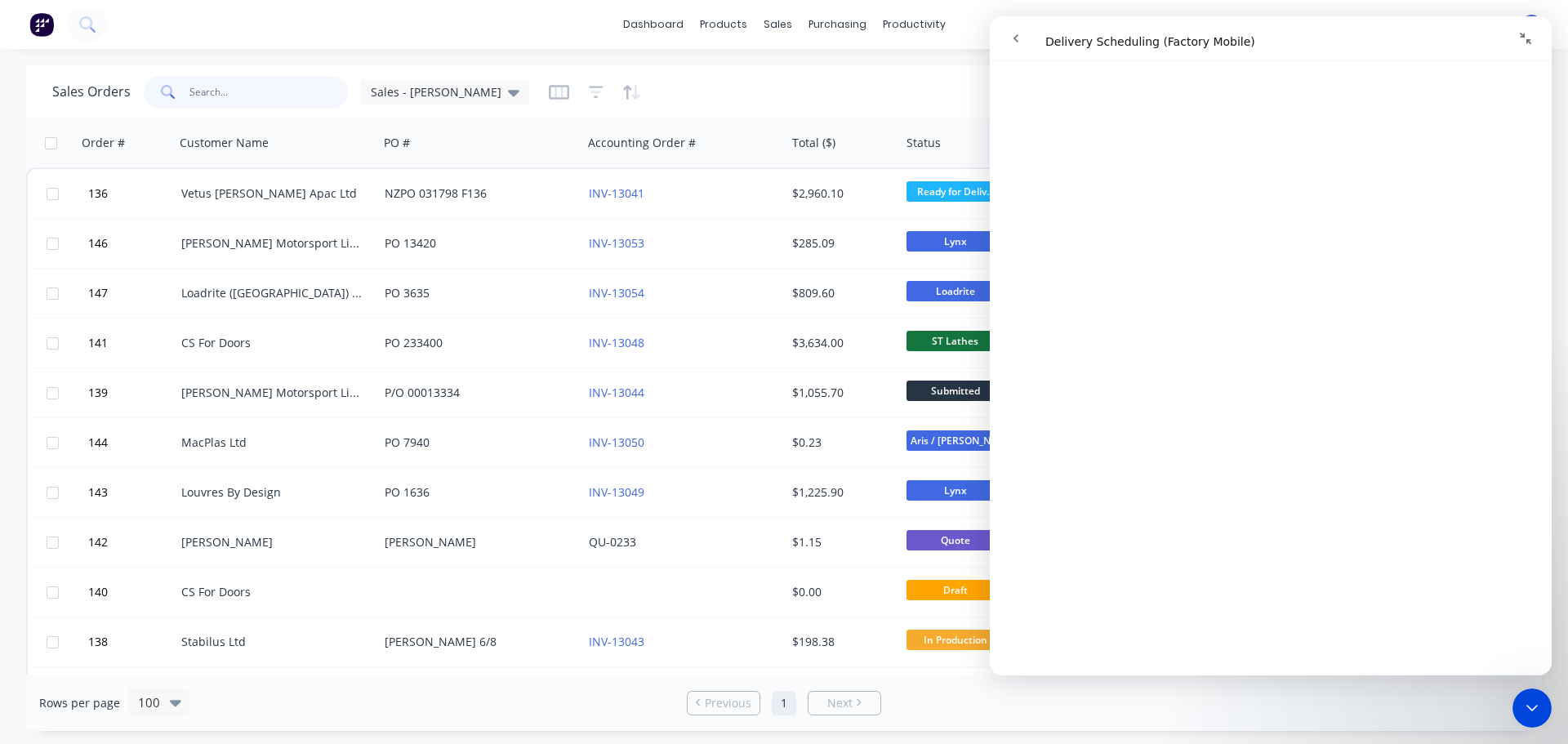
click at [261, 87] on input "text" at bounding box center [269, 92] width 159 height 33
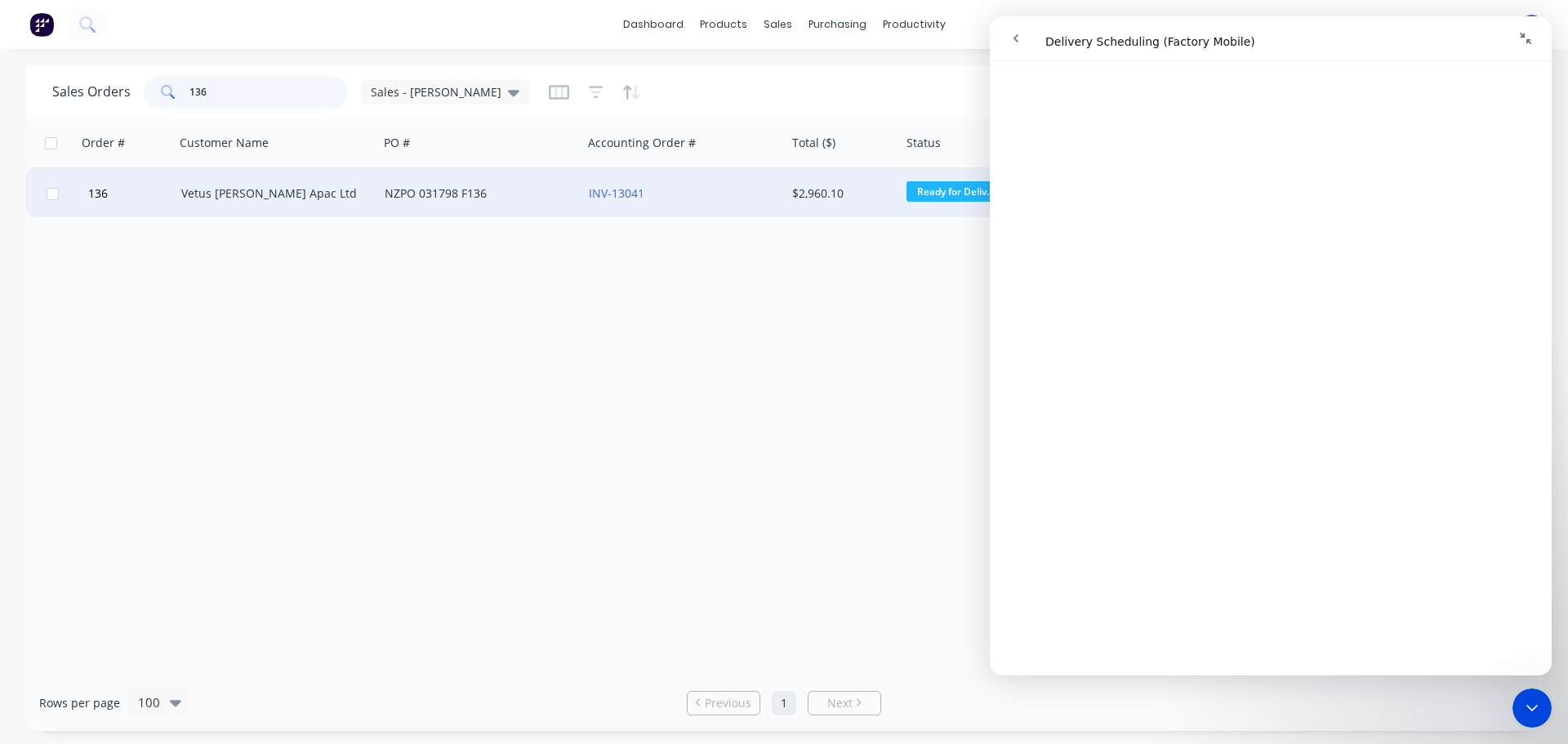
type input "136"
click at [213, 197] on div "Vetus [PERSON_NAME] Apac Ltd" at bounding box center [272, 194] width 181 height 16
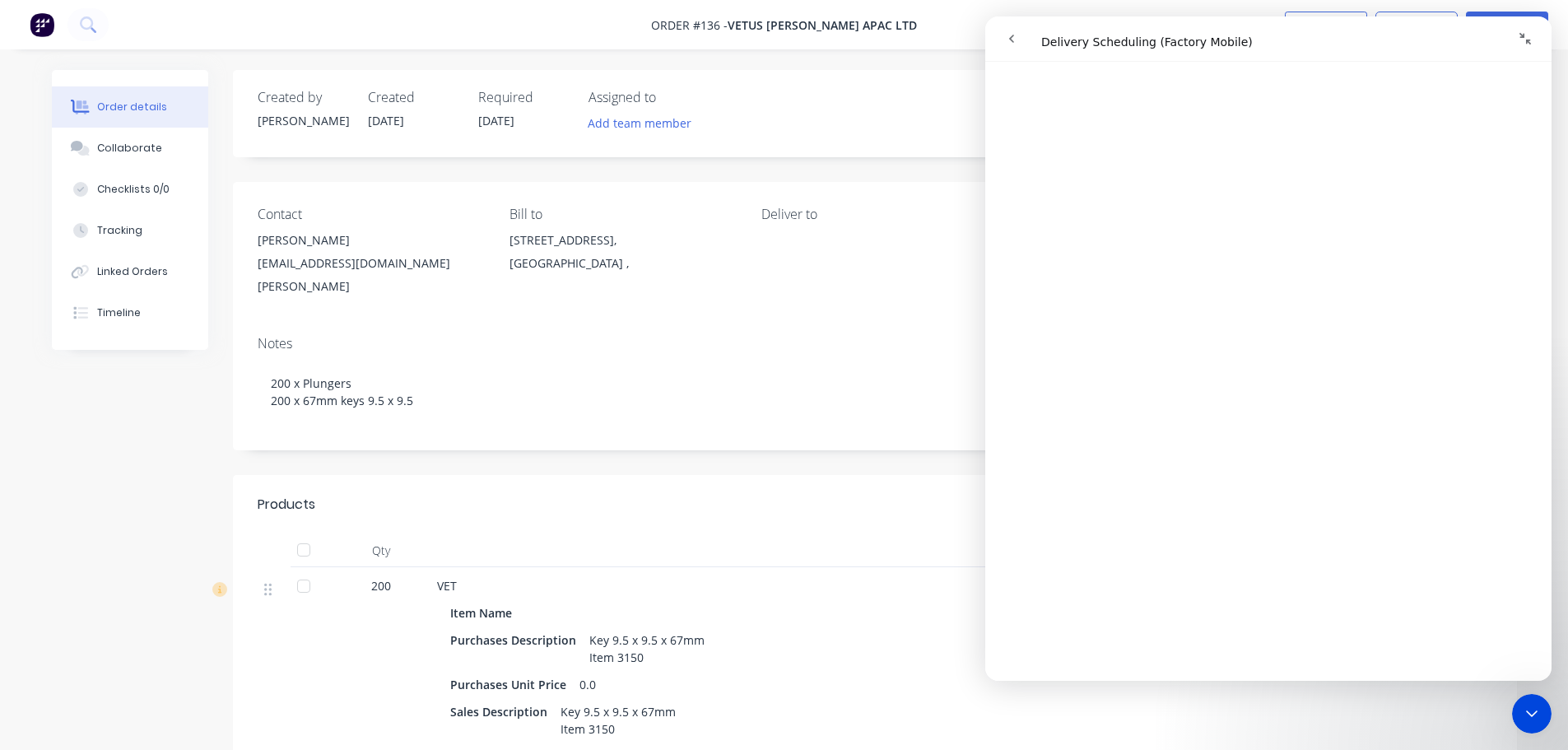
scroll to position [330, 0]
click at [1015, 36] on icon "go back" at bounding box center [1012, 39] width 13 height 13
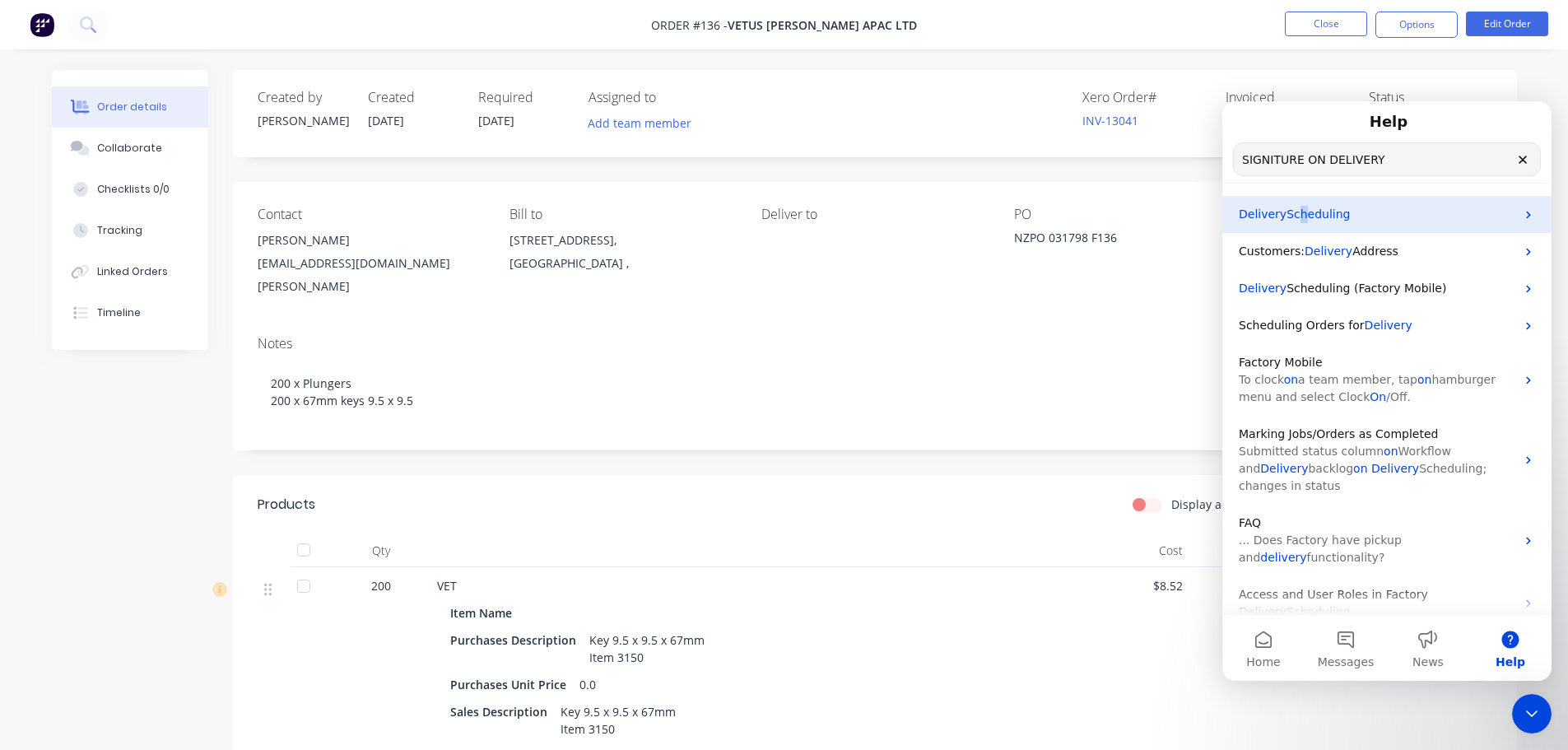
click at [1293, 213] on span "Scheduling" at bounding box center [1318, 214] width 63 height 13
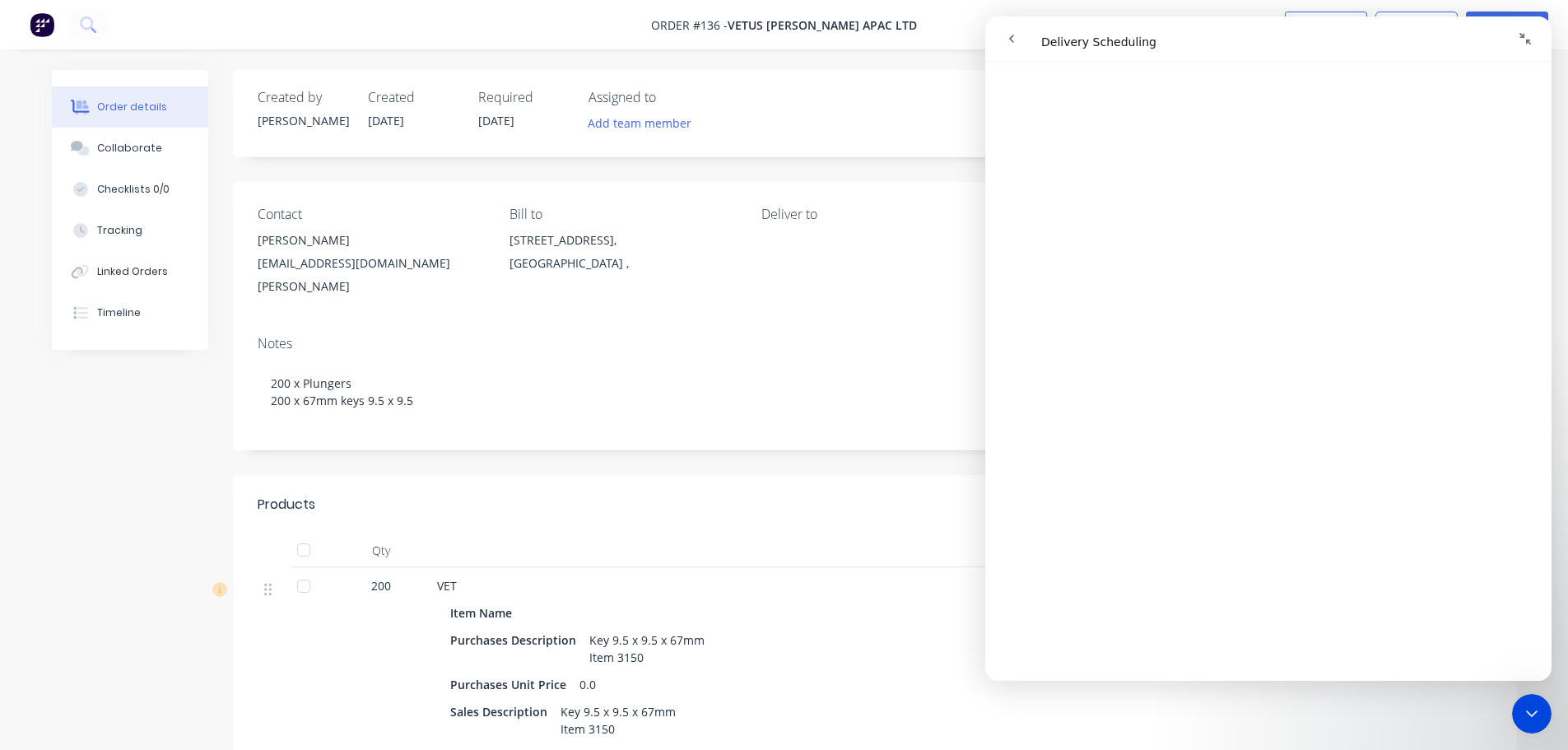
scroll to position [525, 0]
click at [676, 340] on div "Notes 200 x Plungers 200 x 67mm keys 9.5 x 9.5" at bounding box center [875, 387] width 1284 height 128
drag, startPoint x: 1389, startPoint y: 35, endPoint x: 1340, endPoint y: 45, distance: 50.0
click at [1340, 45] on div "Intercom messenger" at bounding box center [1407, 39] width 266 height 31
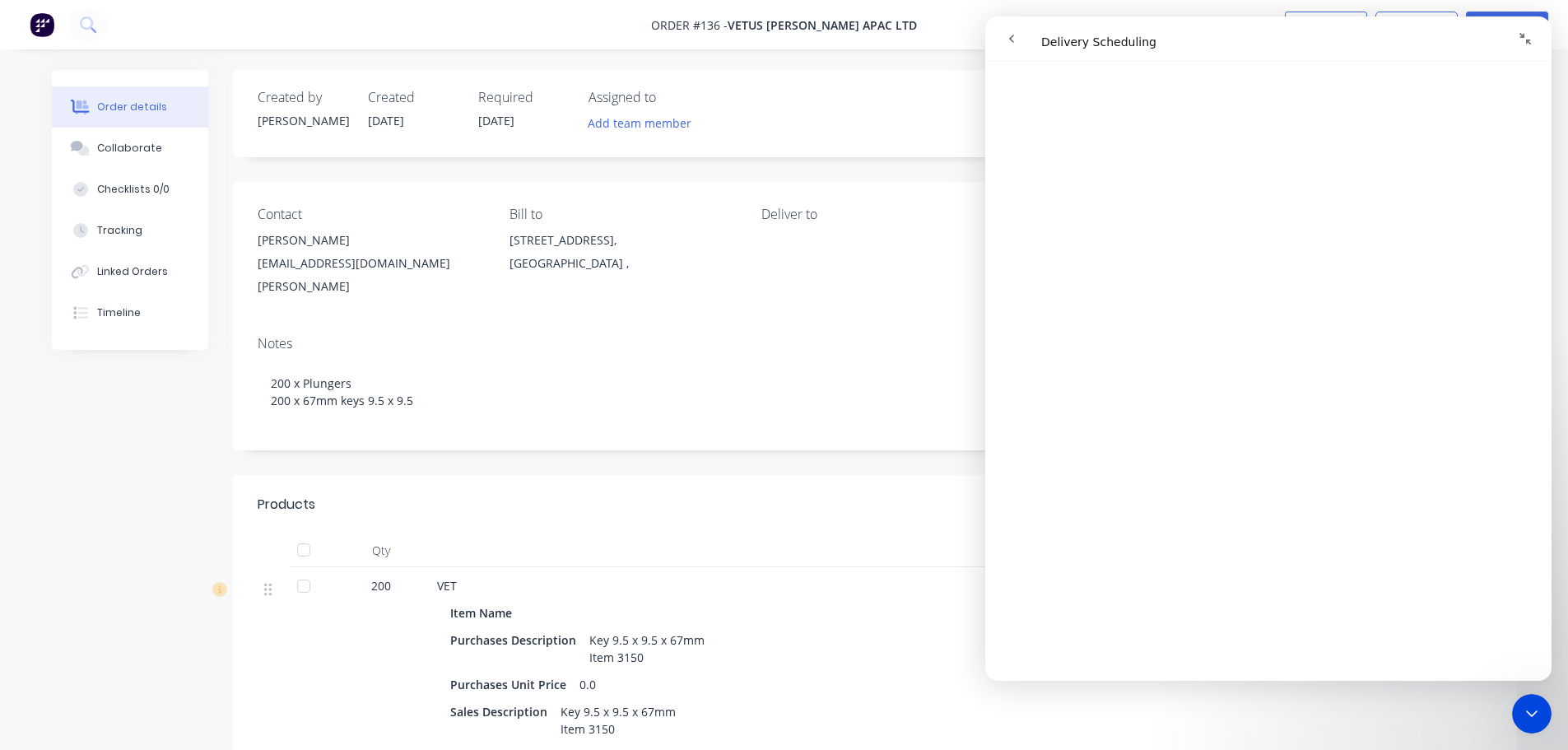
scroll to position [0, 0]
click at [878, 137] on div "Created by Matt Created 07/08/25 Required 15/08/25 Assigned to Add team member …" at bounding box center [875, 114] width 1284 height 87
click at [884, 101] on div "Xero Order # INV-13041 Invoiced No Status Ready for Deliv..." at bounding box center [1122, 114] width 739 height 48
click at [887, 96] on div "Xero Order # INV-13041 Invoiced No Status Ready for Deliv..." at bounding box center [1122, 114] width 739 height 48
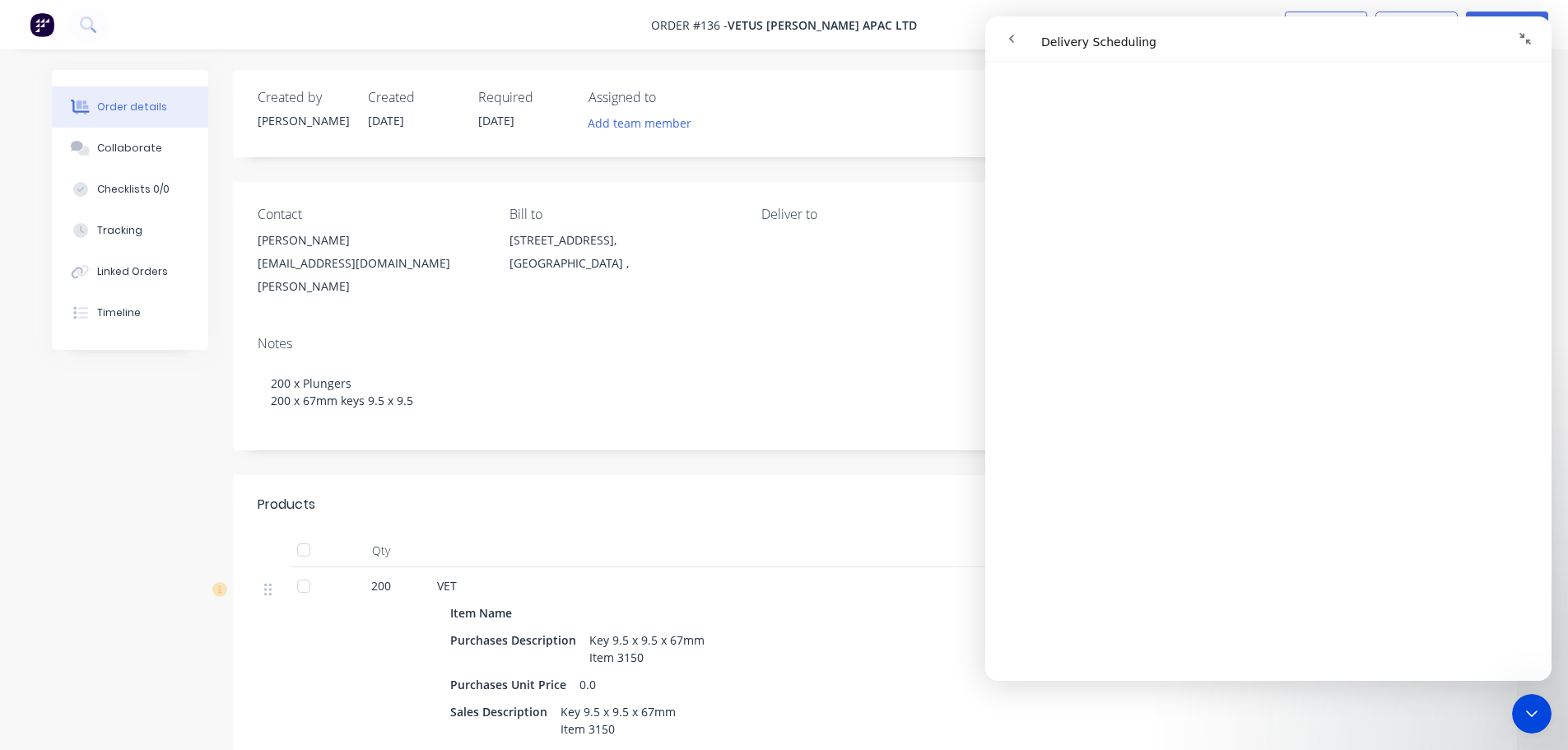
click at [906, 283] on div "Contact Jim Lee TAllen@vetus-maxwell.com Bill to 38 Canaveral Dr, Rosedale 0632…" at bounding box center [875, 252] width 1284 height 141
click at [84, 29] on icon at bounding box center [87, 23] width 13 height 13
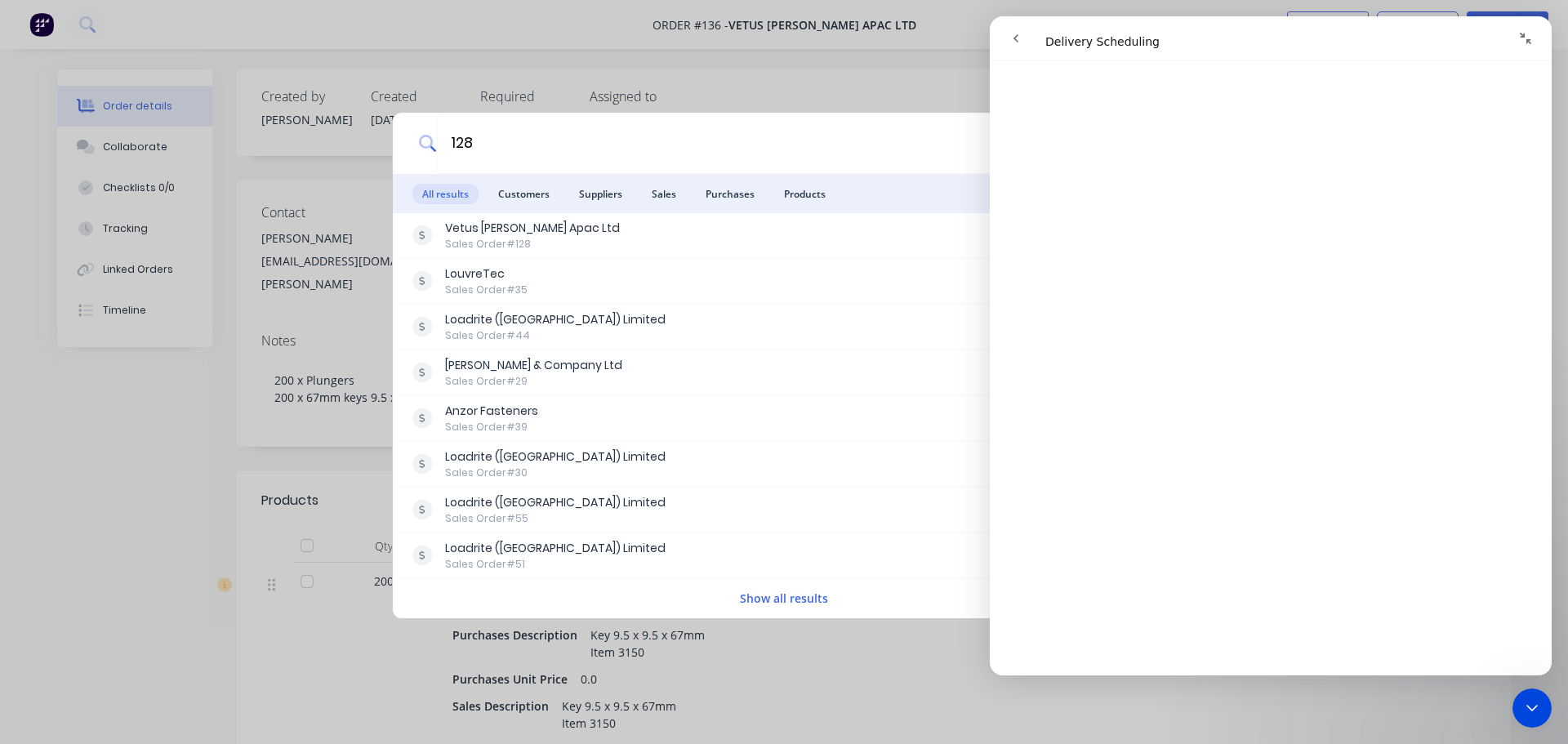
type input "128"
drag, startPoint x: 1521, startPoint y: 35, endPoint x: 1509, endPoint y: 48, distance: 17.7
click at [1521, 40] on icon "Collapse window" at bounding box center [1525, 38] width 13 height 13
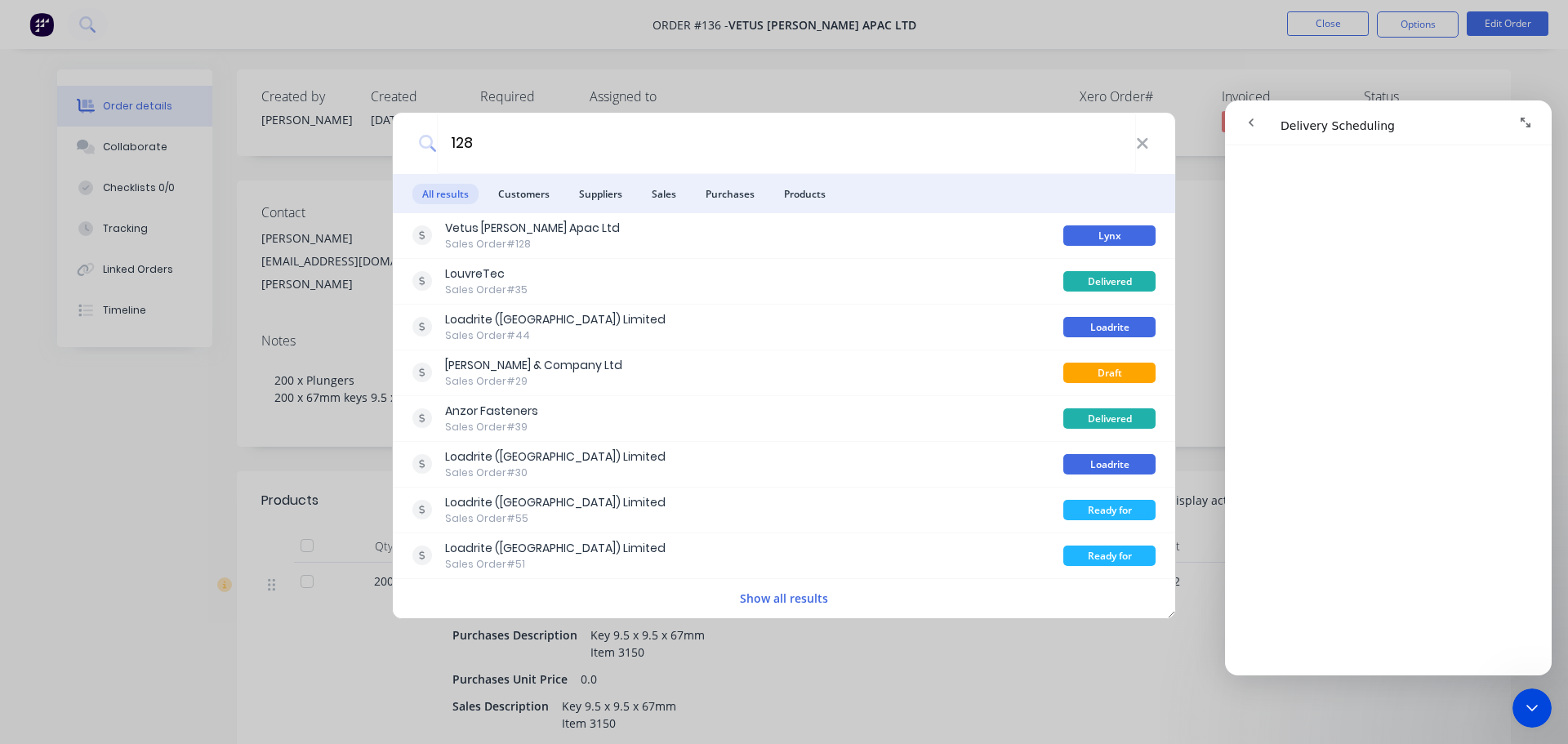
scroll to position [1629, 0]
click at [1531, 713] on icon "Close Intercom Messenger" at bounding box center [1532, 708] width 20 height 20
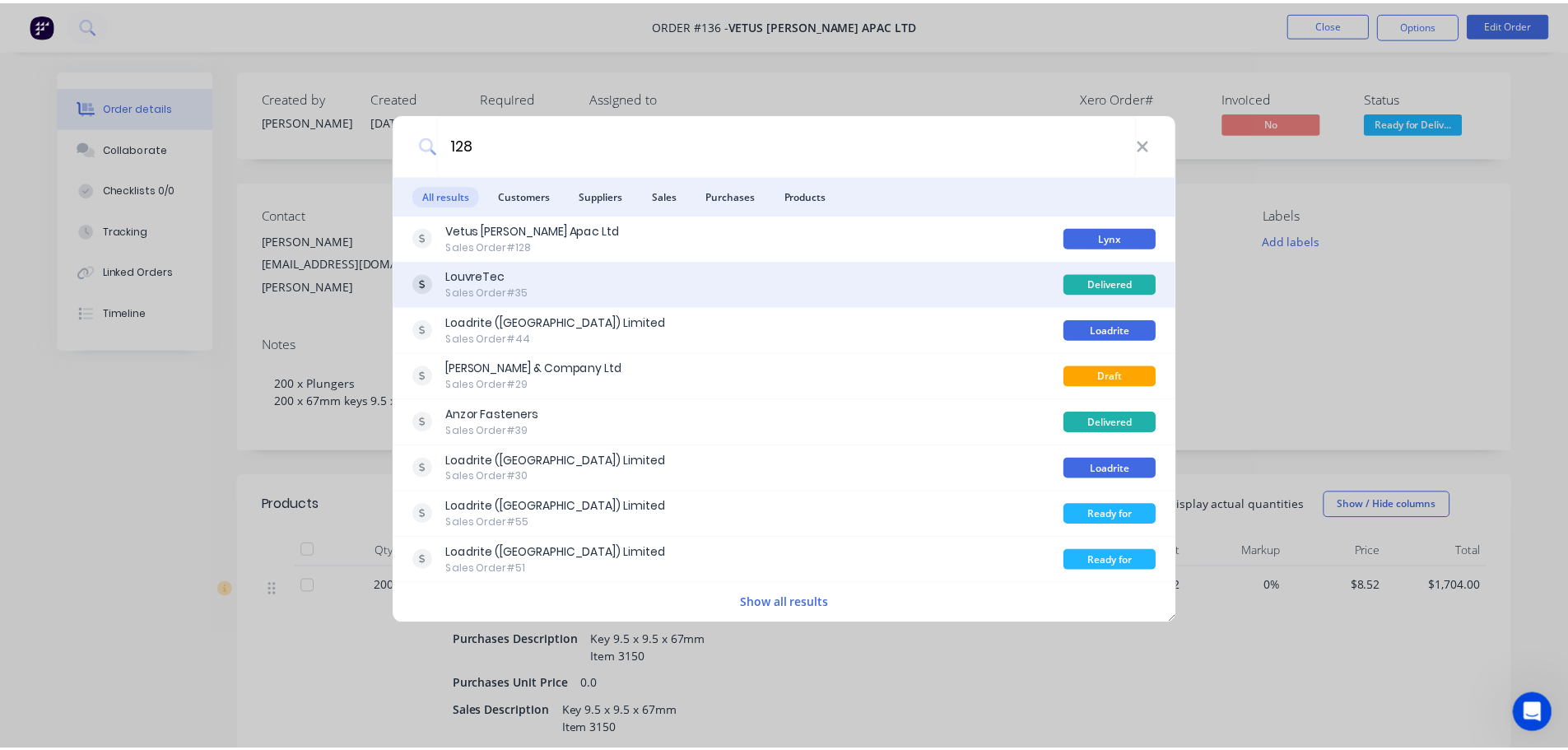
scroll to position [0, 0]
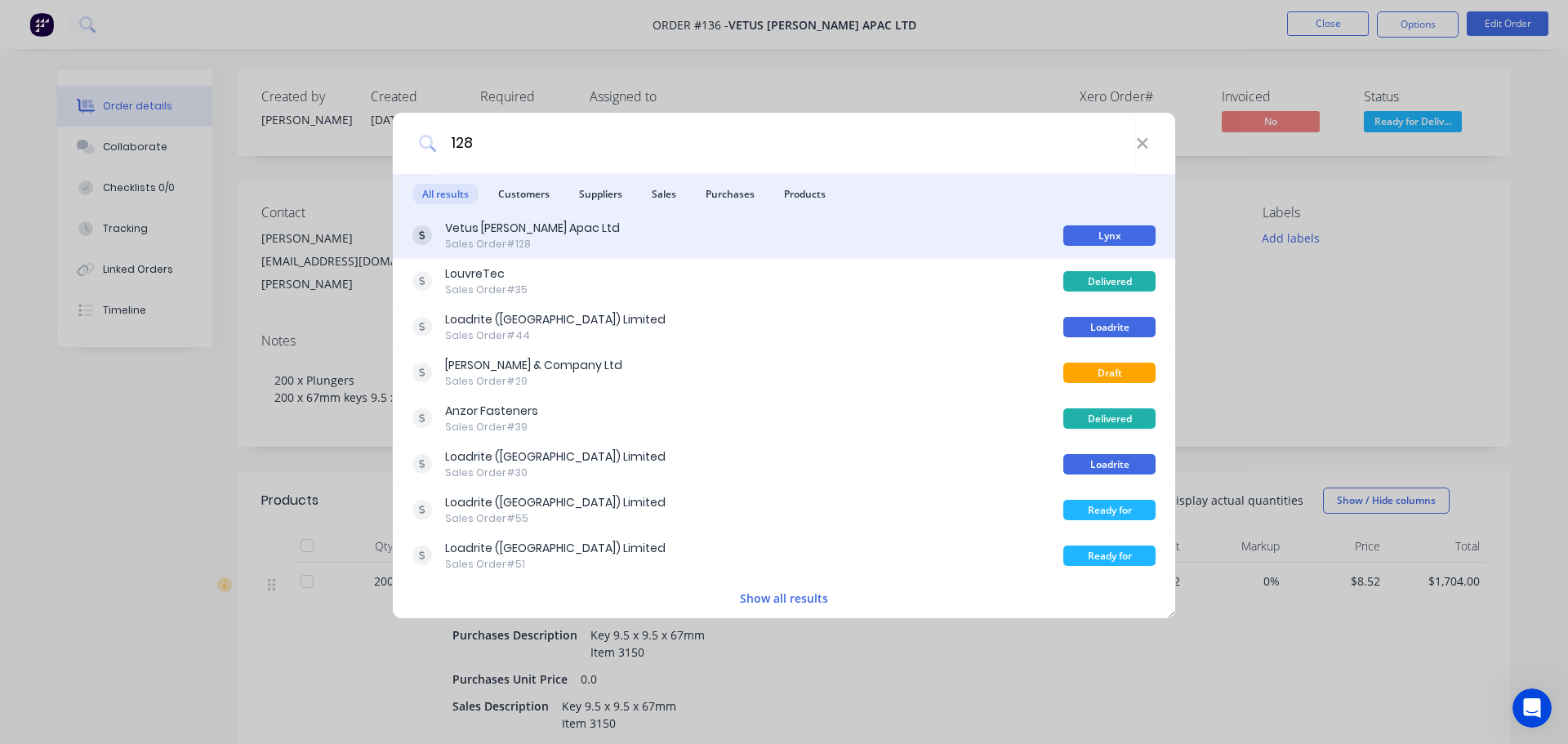
click at [531, 237] on div "Sales Order #128" at bounding box center [532, 244] width 175 height 15
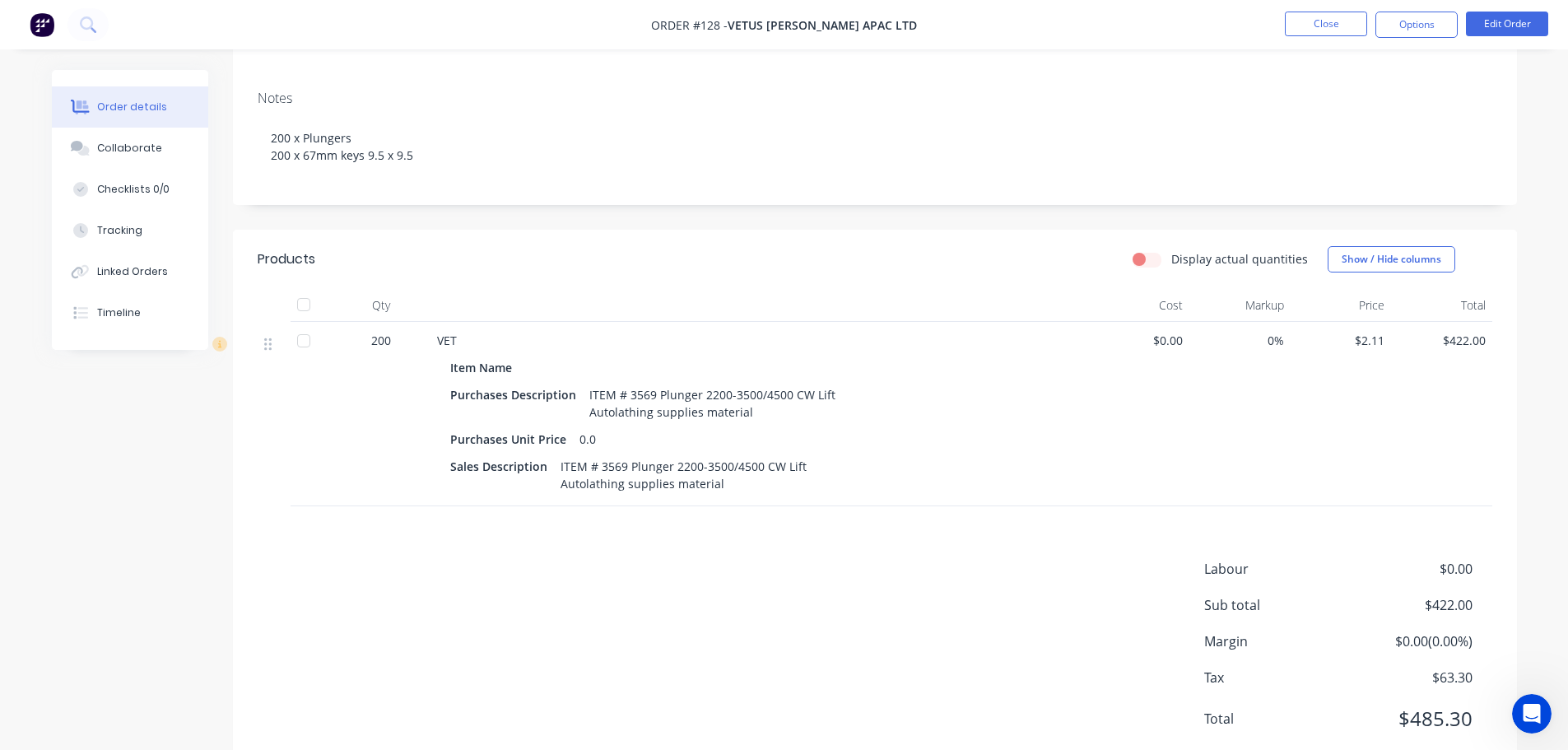
scroll to position [247, 0]
click at [1493, 23] on button "Edit Order" at bounding box center [1507, 24] width 82 height 25
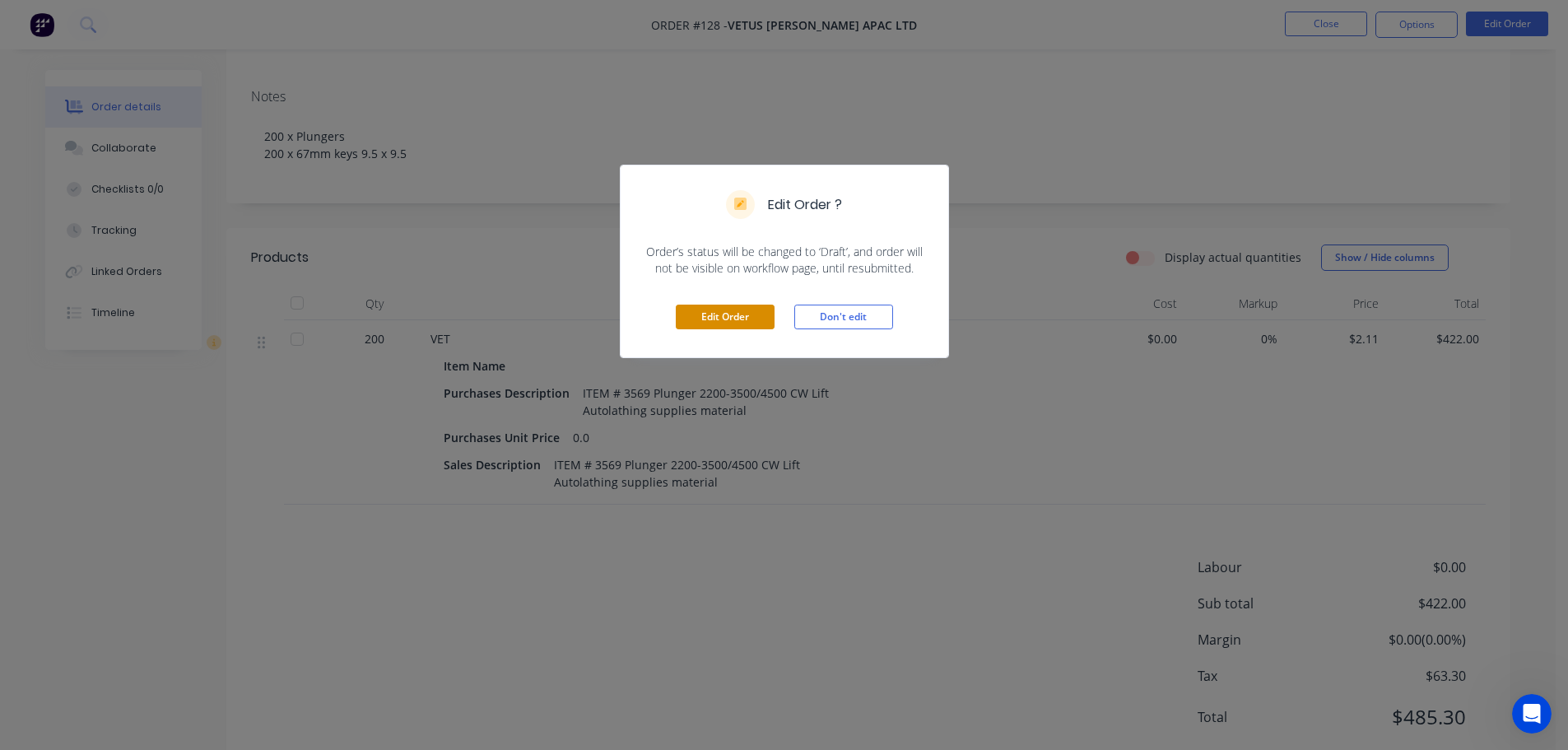
click at [732, 324] on button "Edit Order" at bounding box center [725, 317] width 99 height 25
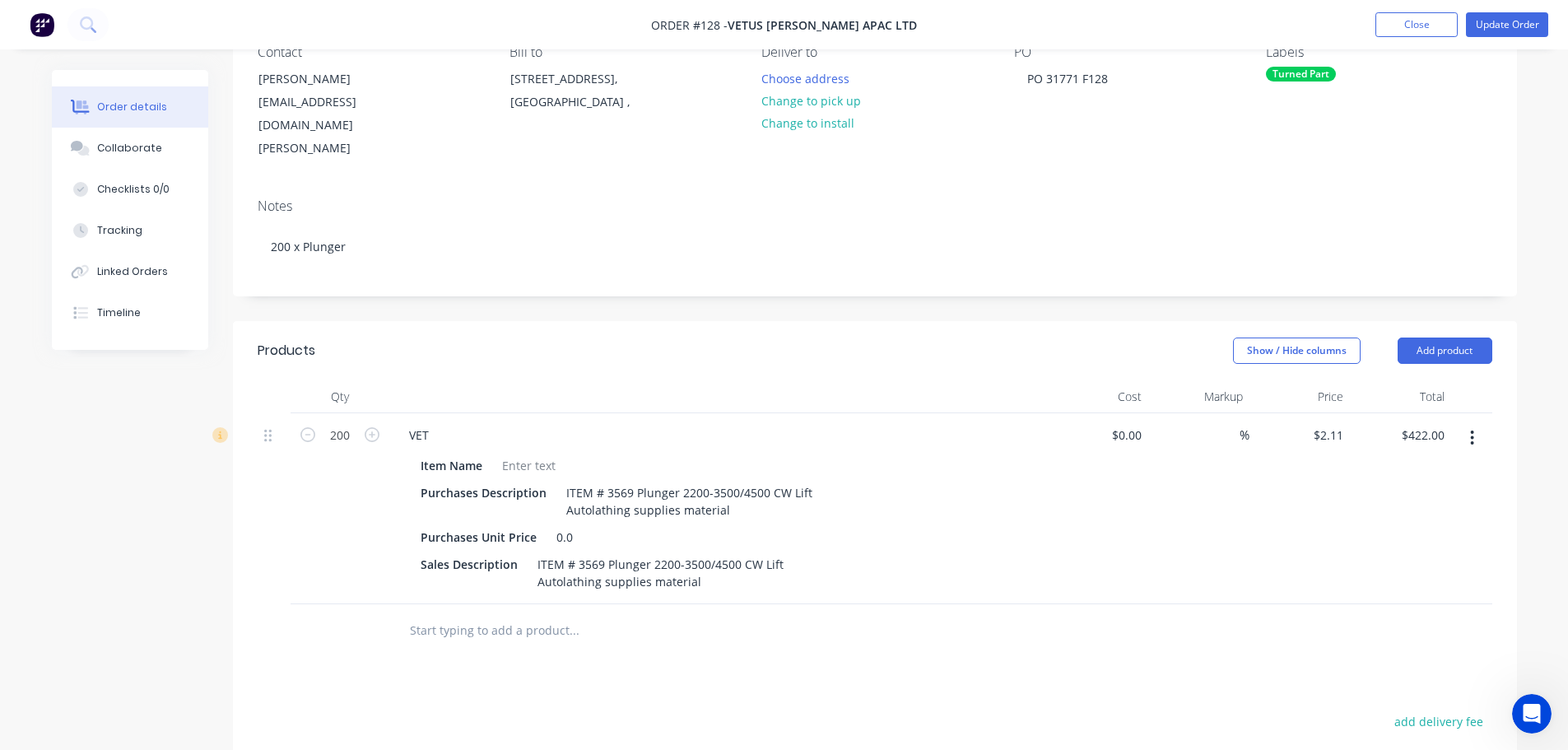
scroll to position [165, 0]
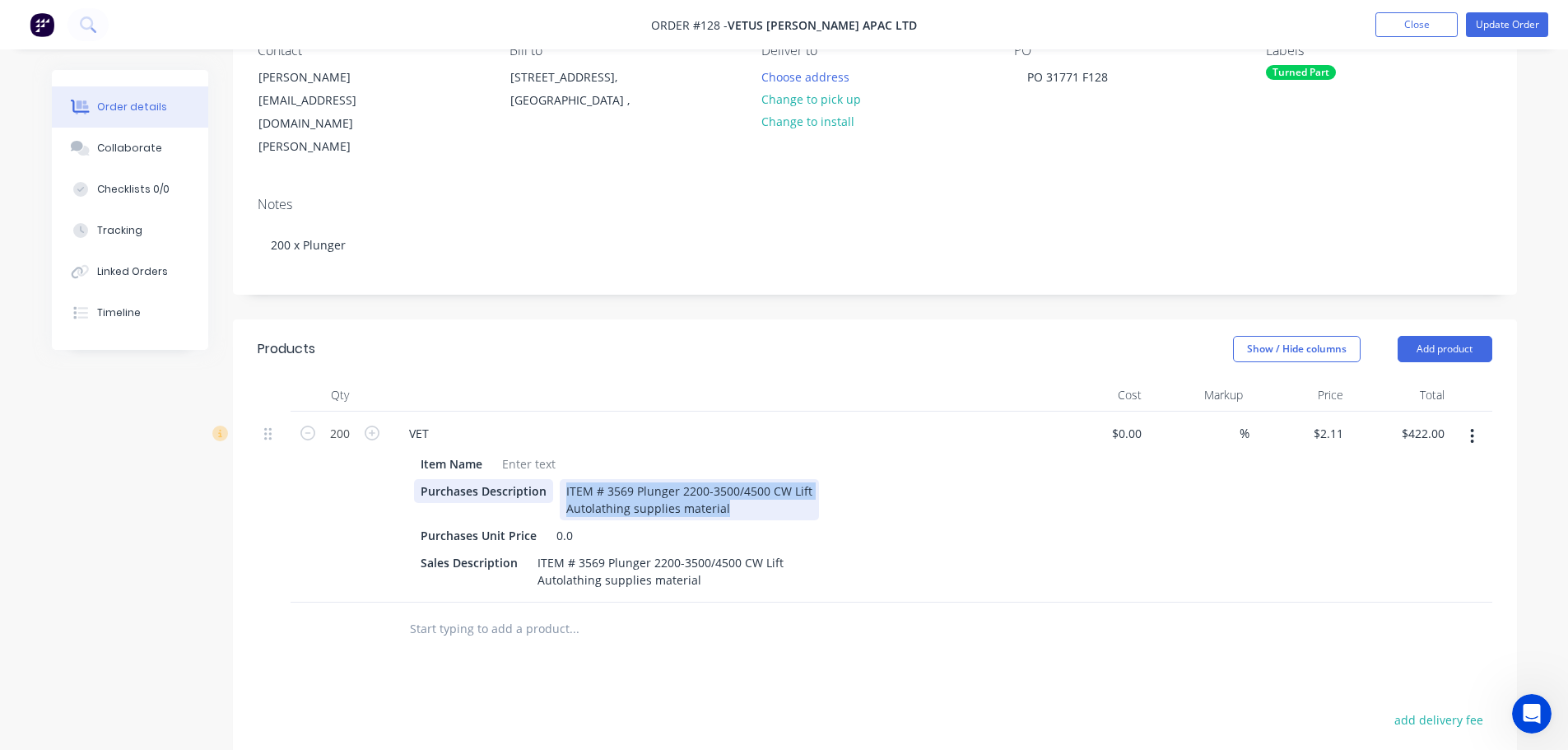
drag, startPoint x: 733, startPoint y: 492, endPoint x: 454, endPoint y: 469, distance: 279.9
click at [454, 479] on div "Purchases Description ITEM # 3569 Plunger 2200-3500/4500 CW Lift Autolathing su…" at bounding box center [714, 499] width 602 height 41
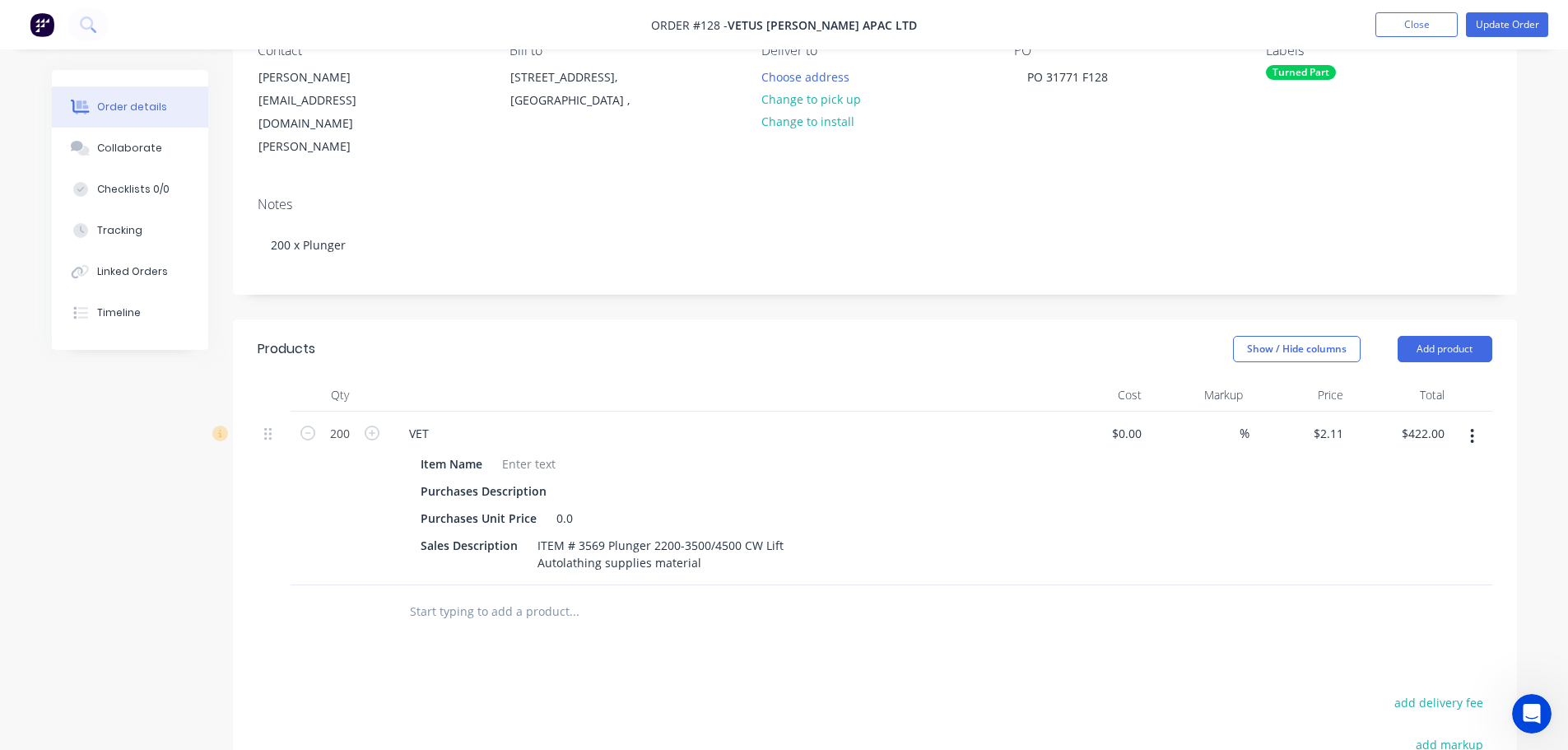
drag, startPoint x: 603, startPoint y: 473, endPoint x: 586, endPoint y: 472, distance: 17.0
click at [604, 479] on div "Purchases Description" at bounding box center [714, 490] width 602 height 24
click at [458, 479] on div "Purchases Description" at bounding box center [483, 490] width 139 height 24
drag, startPoint x: 537, startPoint y: 469, endPoint x: 377, endPoint y: 471, distance: 160.0
click at [376, 471] on div "200 VET Item Name Purchses Description Purchases Unit Price 0.0 Sales Descripti…" at bounding box center [875, 498] width 1234 height 174
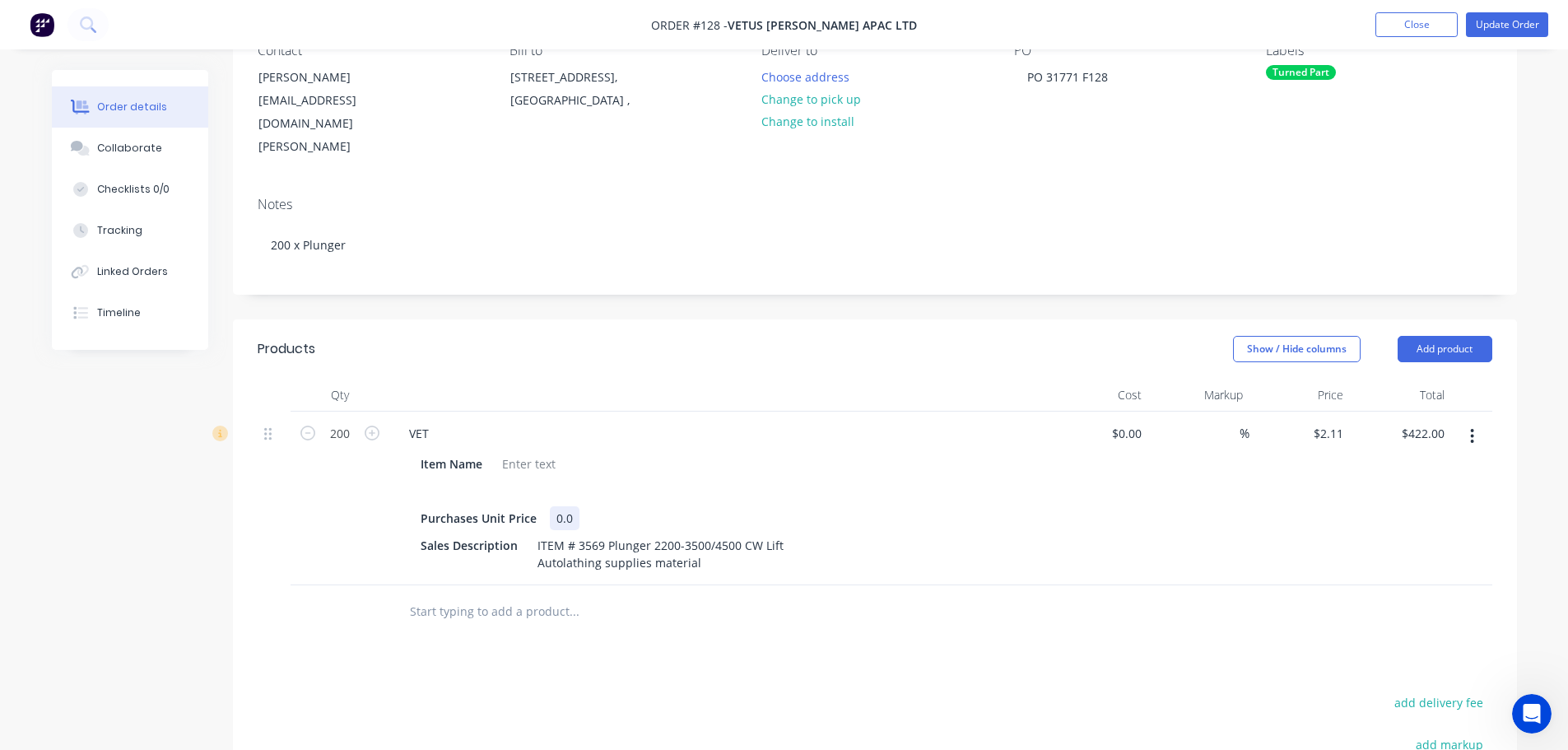
drag, startPoint x: 654, startPoint y: 480, endPoint x: 639, endPoint y: 481, distance: 15.0
click at [649, 480] on div "Item Name Purchases Unit Price 0.0 Sales Description ITEM # 3569 Plunger 2200-3…" at bounding box center [718, 511] width 645 height 126
drag, startPoint x: 569, startPoint y: 493, endPoint x: 397, endPoint y: 499, distance: 172.1
click at [396, 499] on div "Item Name Purchases Unit Price 0.0 Sales Description ITEM # 3569 Plunger 2200-3…" at bounding box center [718, 511] width 645 height 126
click at [432, 506] on div "Purchases Unit Price" at bounding box center [478, 518] width 129 height 24
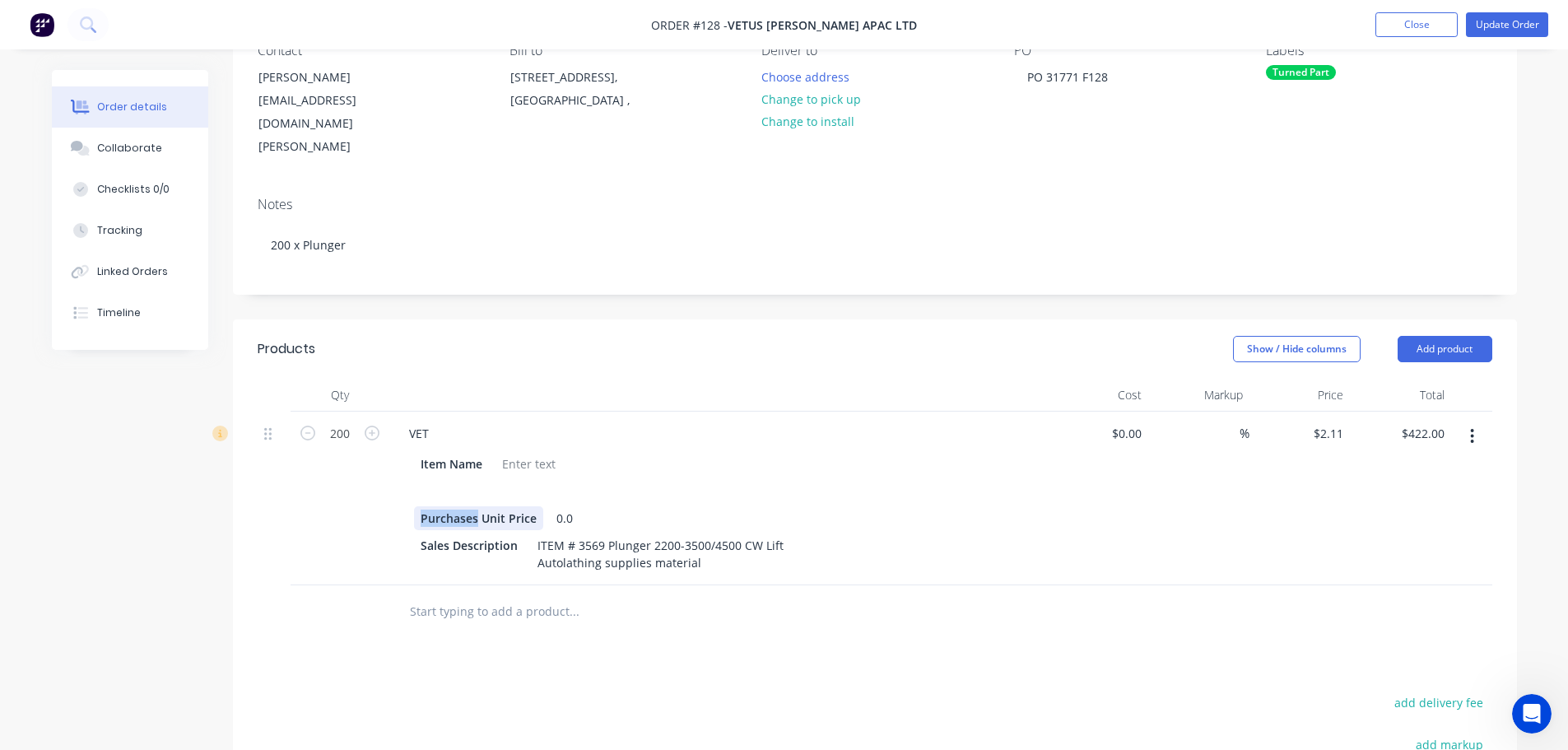
click at [432, 506] on div "Purchases Unit Price" at bounding box center [478, 518] width 129 height 24
drag, startPoint x: 507, startPoint y: 500, endPoint x: 415, endPoint y: 502, distance: 92.0
click at [414, 506] on div "Unit Price 0.0" at bounding box center [714, 518] width 602 height 24
click at [454, 506] on div "Unit Price" at bounding box center [447, 518] width 68 height 24
drag, startPoint x: 468, startPoint y: 495, endPoint x: 392, endPoint y: 501, distance: 76.2
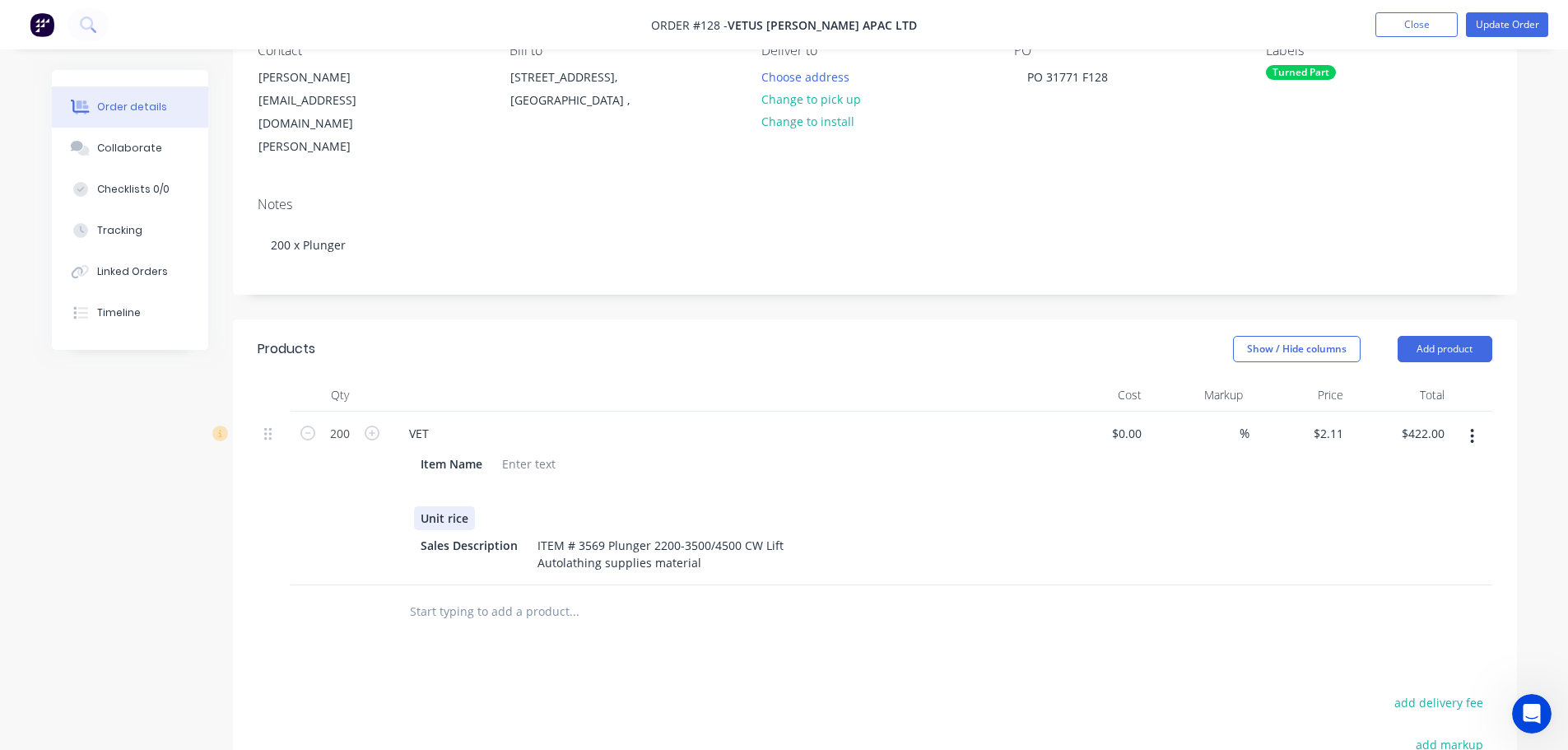
click at [391, 501] on div "VET Item Name Unit rice Sales Description ITEM # 3569 Plunger 2200-3500/4500 CW…" at bounding box center [718, 498] width 658 height 174
click at [432, 479] on div at bounding box center [426, 490] width 25 height 24
drag, startPoint x: 667, startPoint y: 486, endPoint x: 703, endPoint y: 465, distance: 41.7
click at [671, 506] on div at bounding box center [714, 518] width 602 height 24
click at [798, 452] on div "Item Name" at bounding box center [714, 463] width 602 height 24
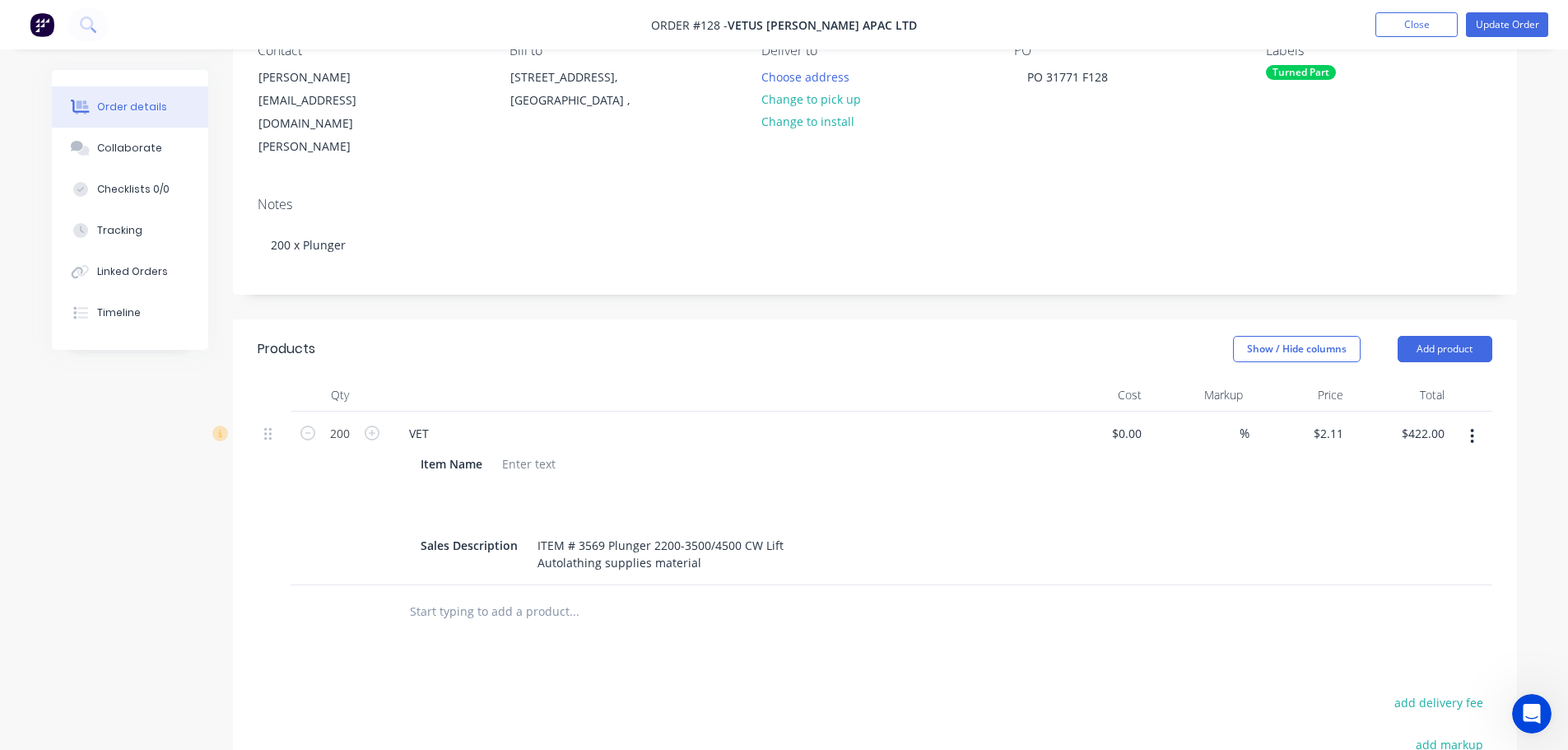
drag, startPoint x: 748, startPoint y: 625, endPoint x: 767, endPoint y: 629, distance: 19.4
click at [755, 626] on div "Products Show / Hide columns Add product Qty Cost Markup Price Total 200 VET It…" at bounding box center [875, 677] width 1284 height 715
click at [1507, 24] on button "Update Order" at bounding box center [1507, 25] width 82 height 25
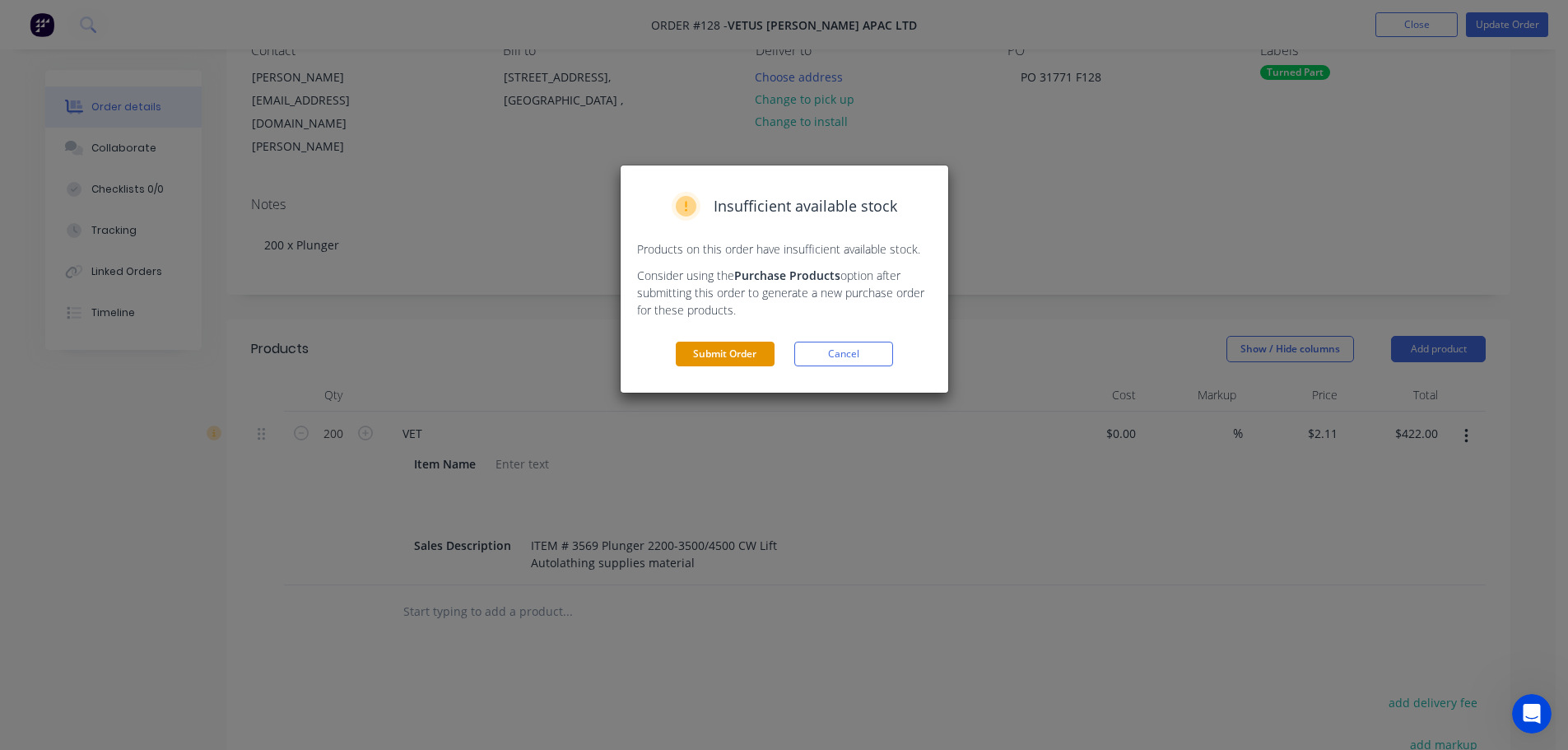
click at [709, 349] on button "Submit Order" at bounding box center [725, 354] width 99 height 25
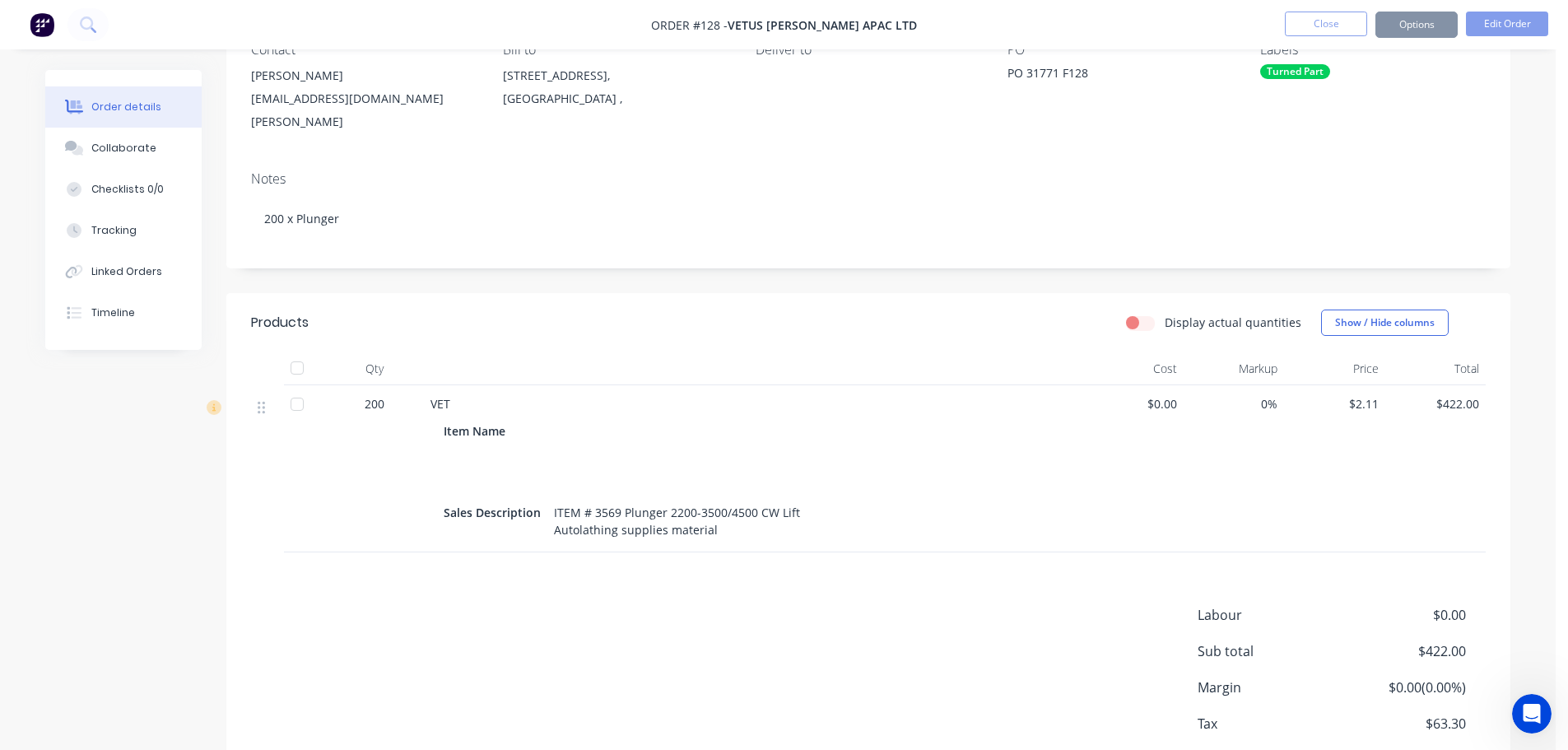
scroll to position [164, 0]
click at [265, 401] on icon at bounding box center [268, 408] width 7 height 15
click at [304, 388] on div at bounding box center [304, 405] width 33 height 33
click at [946, 420] on div "Item Name" at bounding box center [759, 431] width 619 height 24
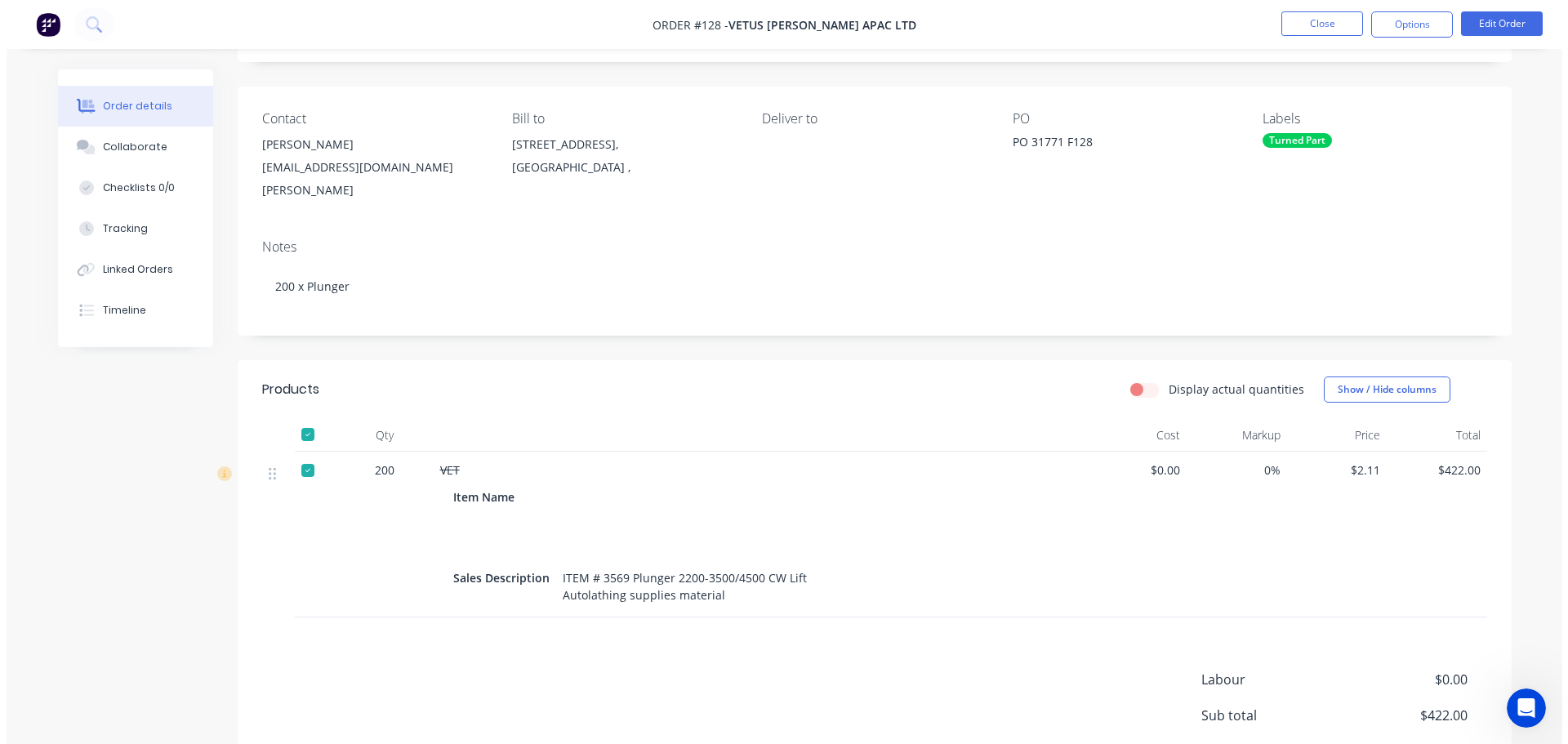
scroll to position [0, 0]
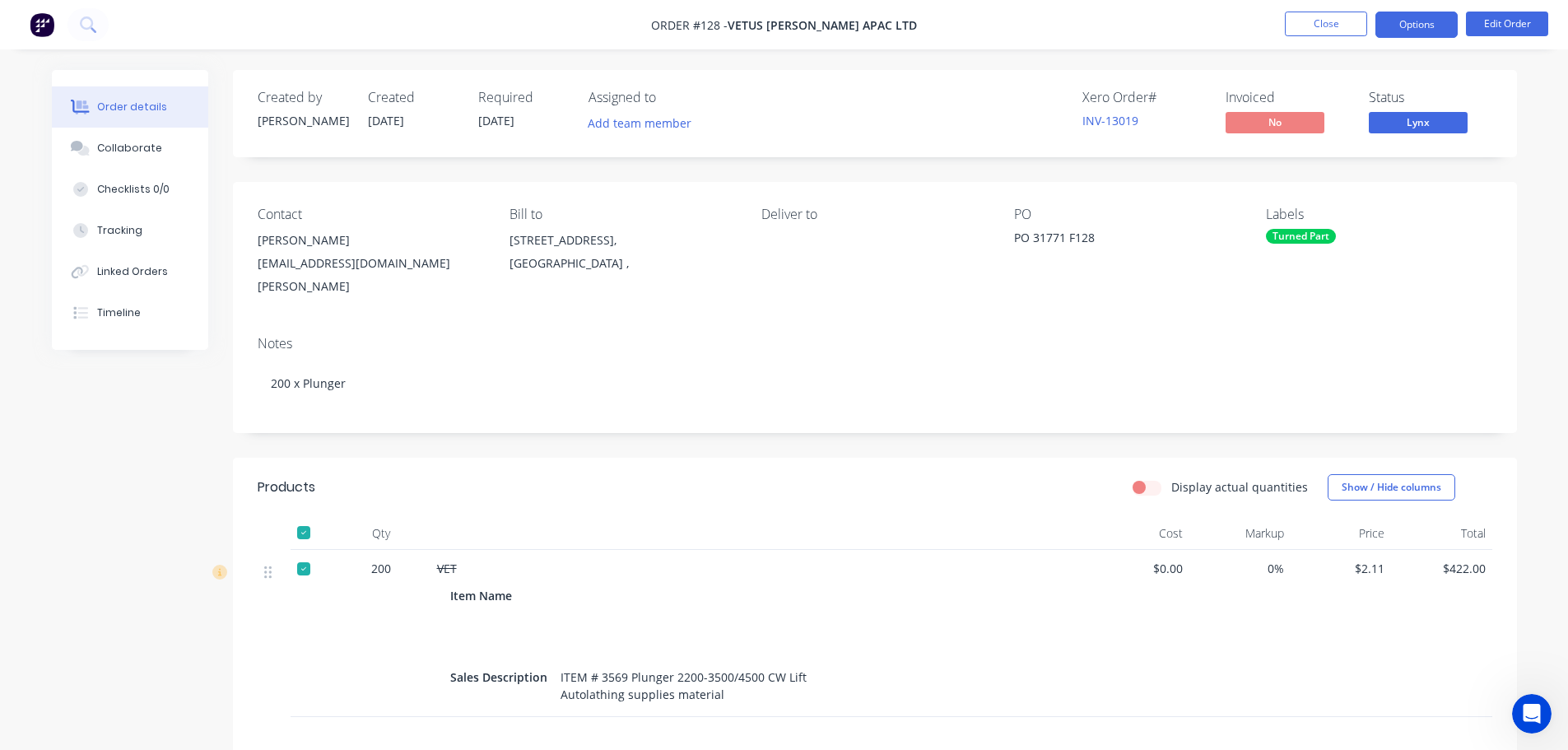
click at [1422, 26] on button "Options" at bounding box center [1416, 25] width 82 height 26
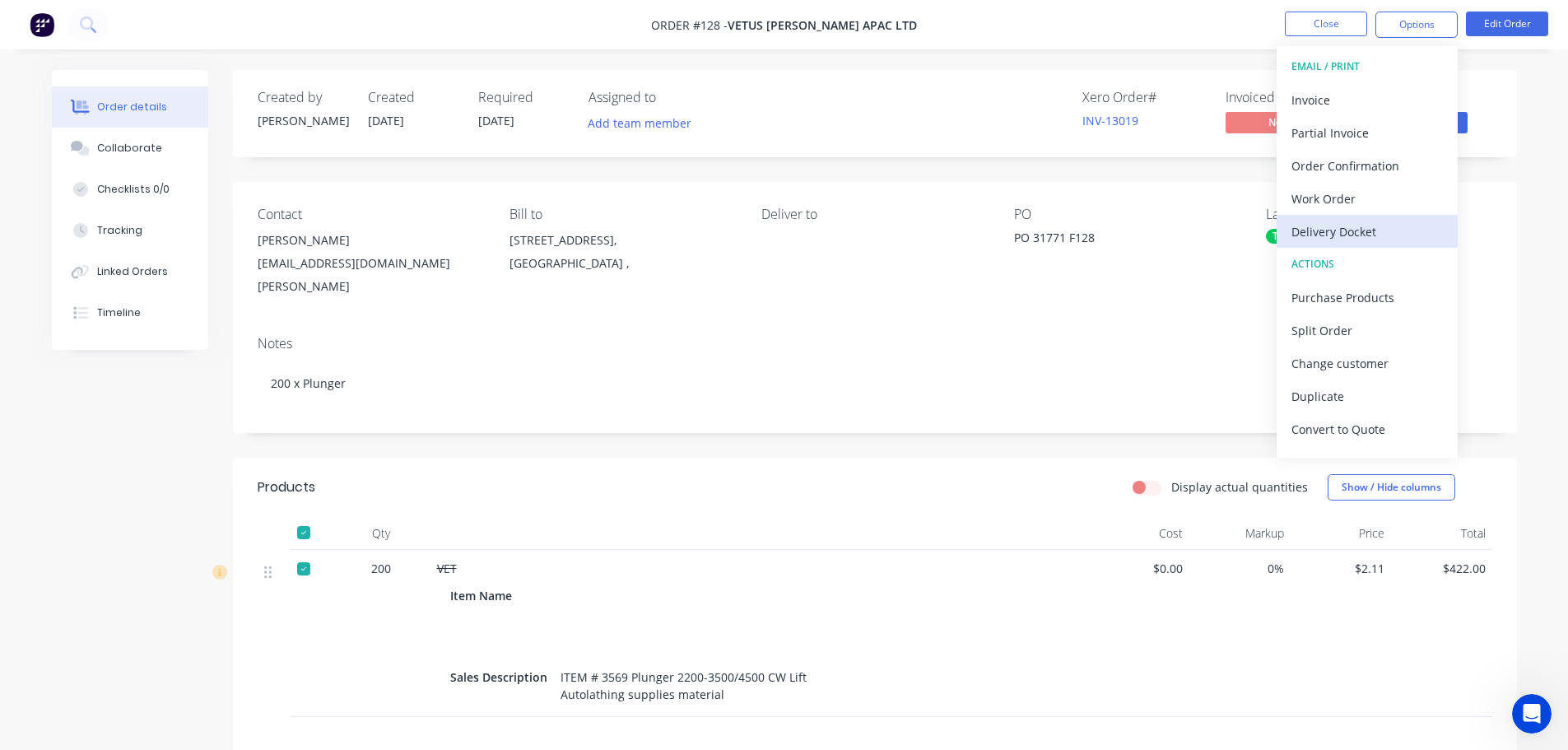
click at [1300, 227] on div "Delivery Docket" at bounding box center [1367, 232] width 152 height 24
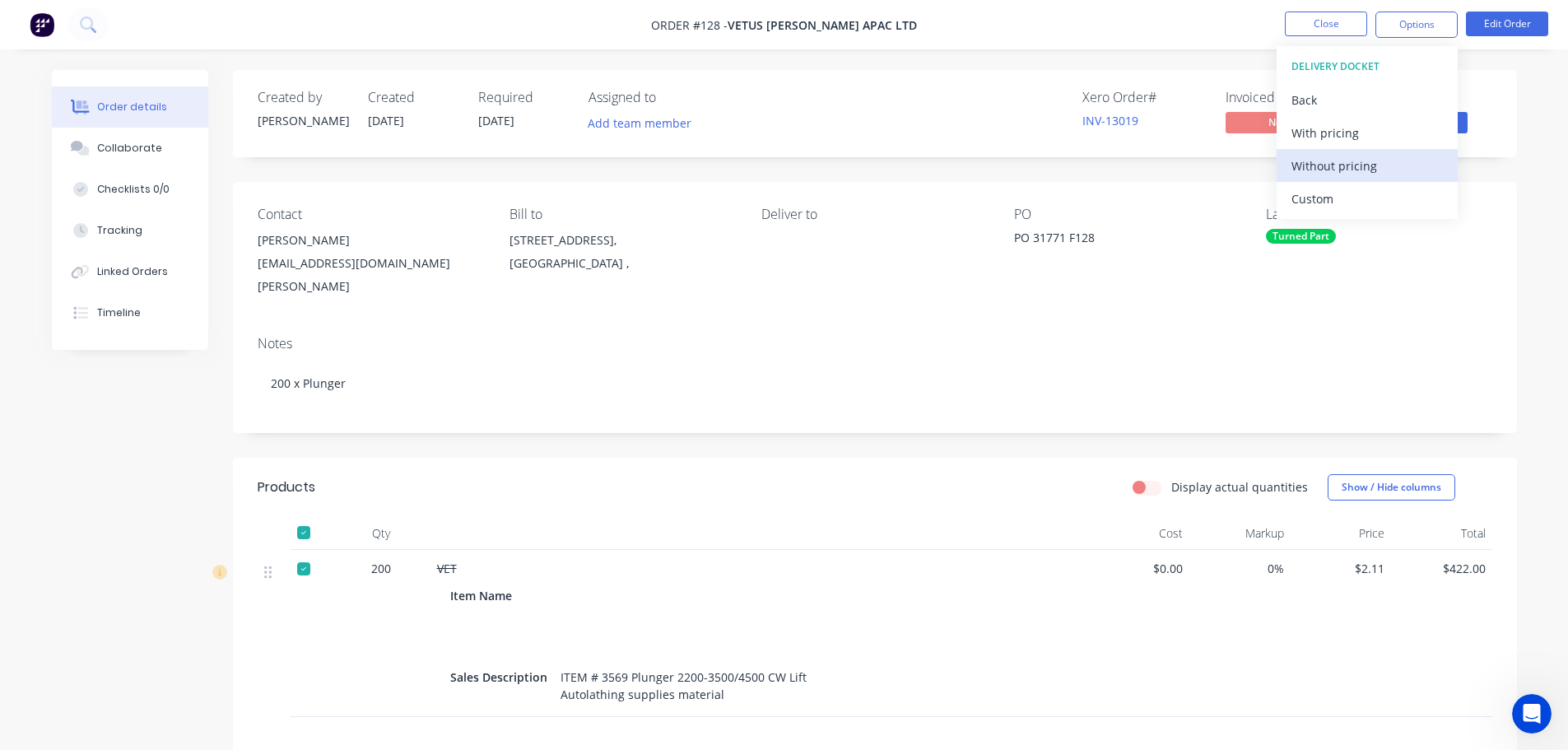
click at [1319, 167] on div "Without pricing" at bounding box center [1367, 166] width 152 height 24
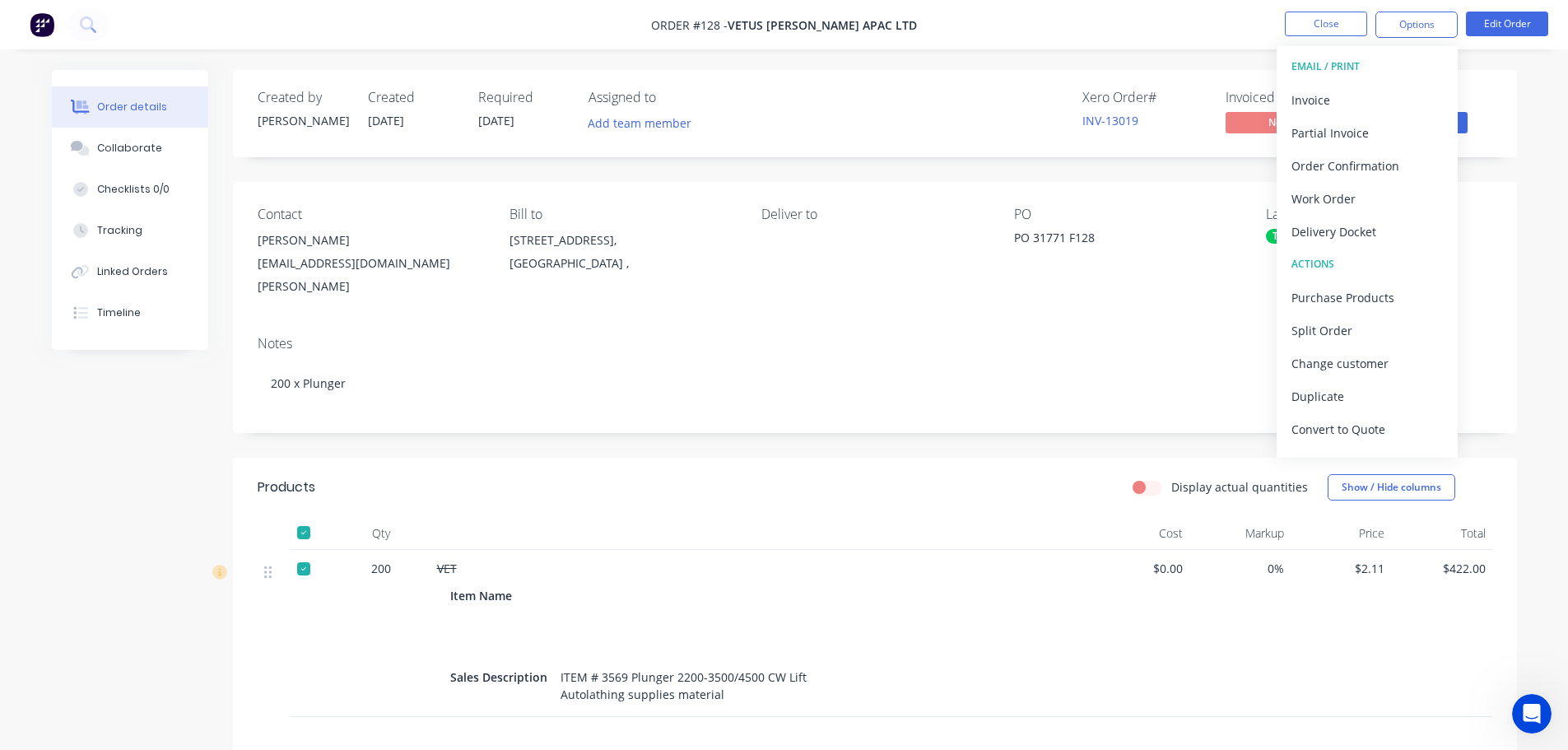
click at [821, 336] on div "Notes" at bounding box center [875, 344] width 1234 height 16
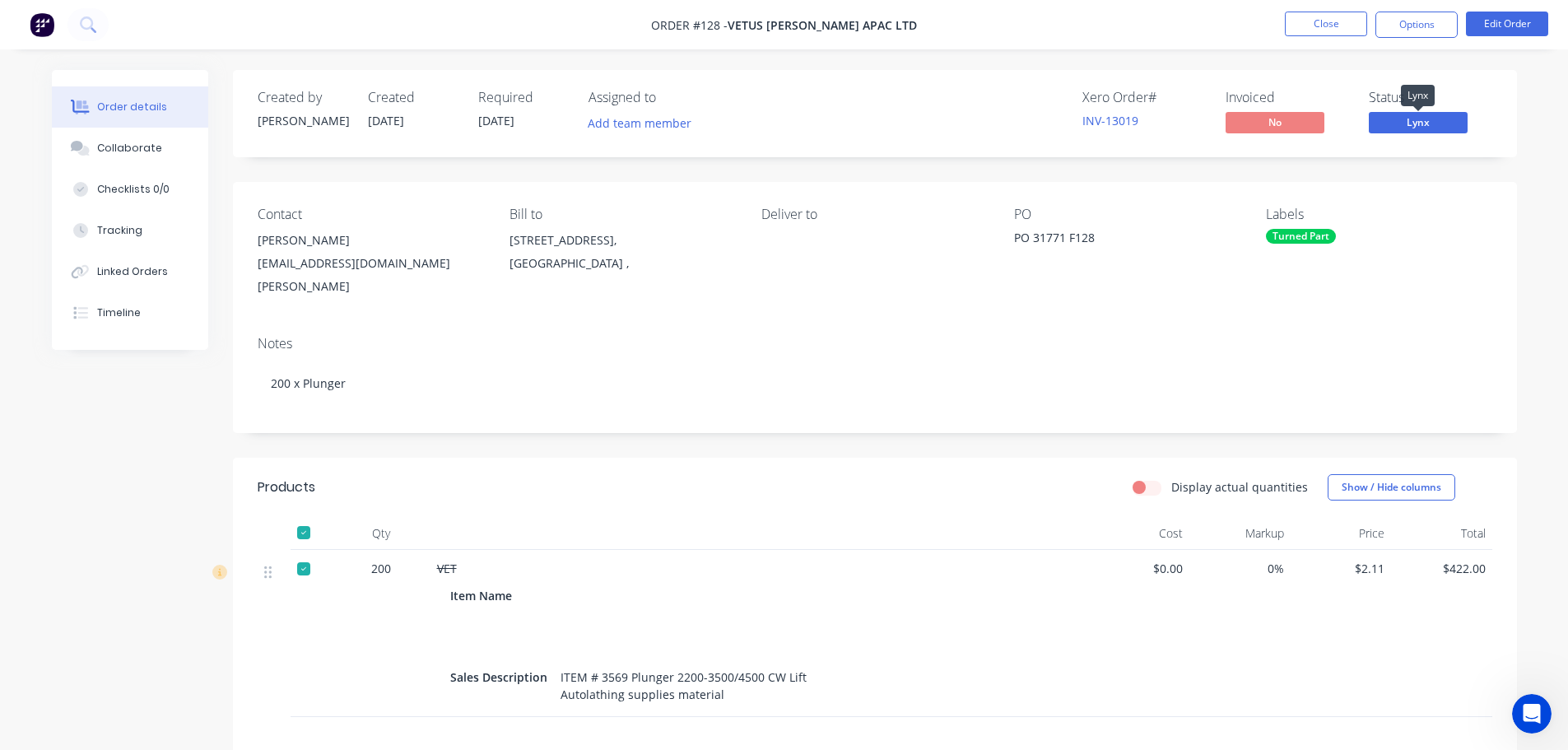
click at [1407, 119] on span "Lynx" at bounding box center [1418, 122] width 99 height 21
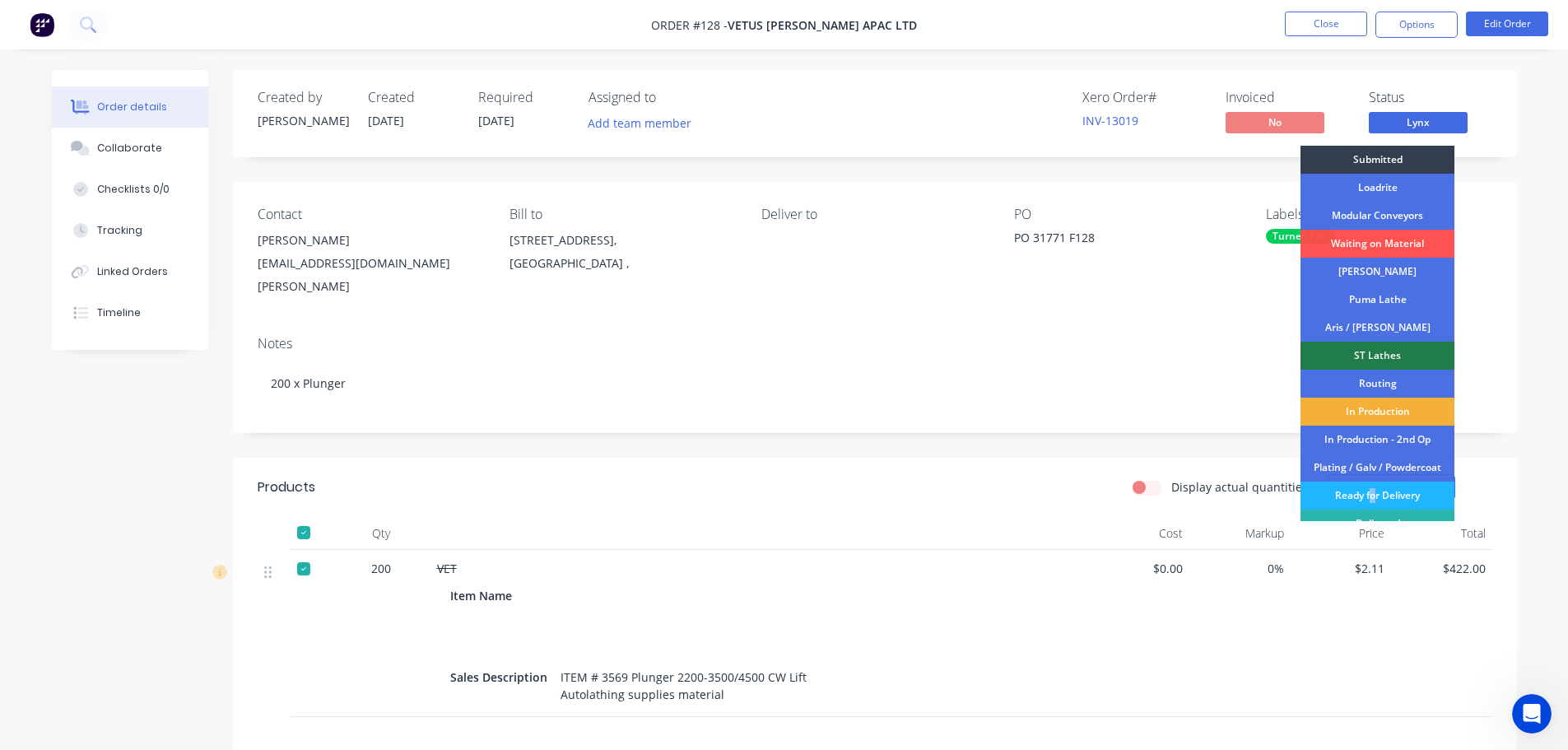
click at [1372, 495] on div "Ready for Delivery" at bounding box center [1377, 495] width 154 height 28
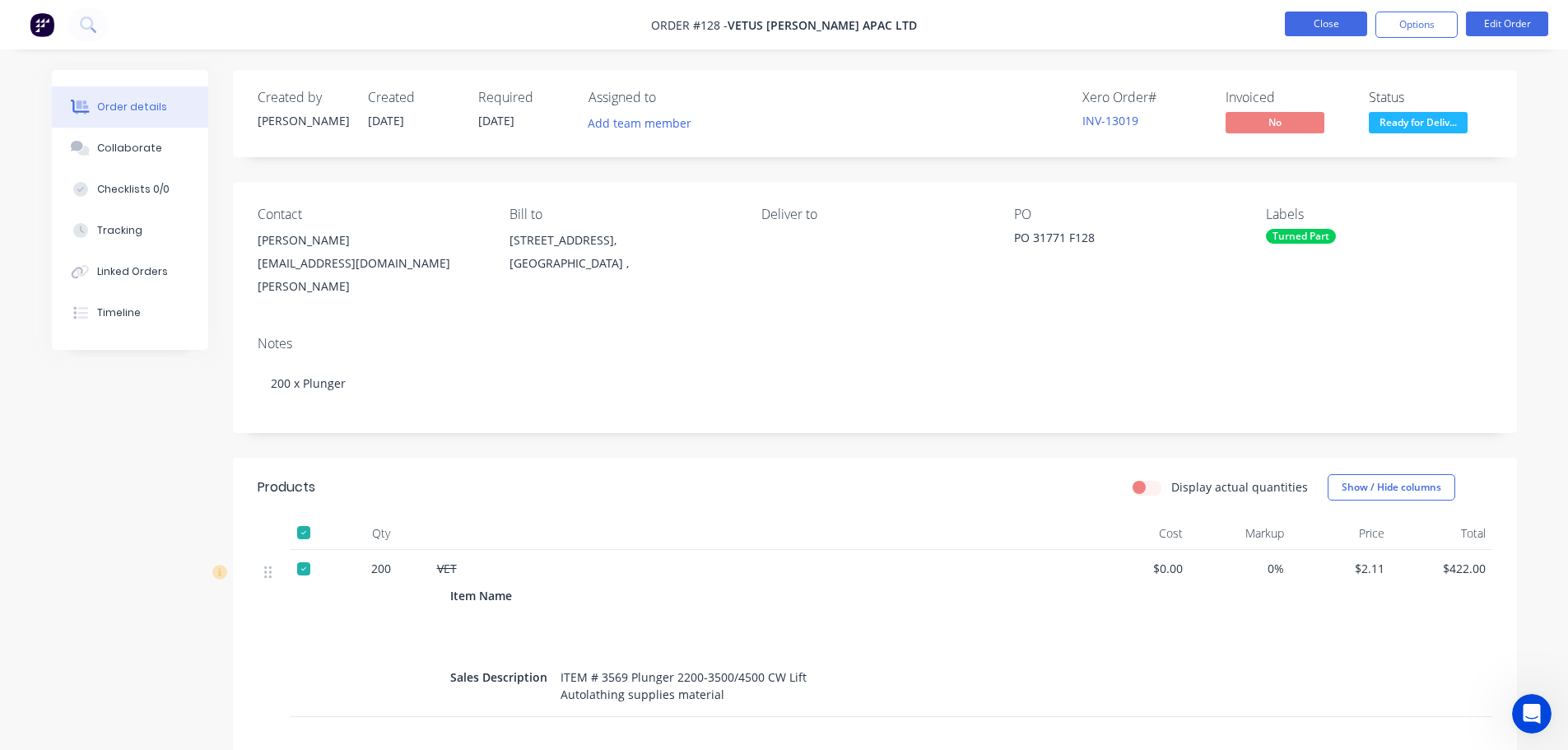
click at [1326, 23] on button "Close" at bounding box center [1326, 24] width 82 height 25
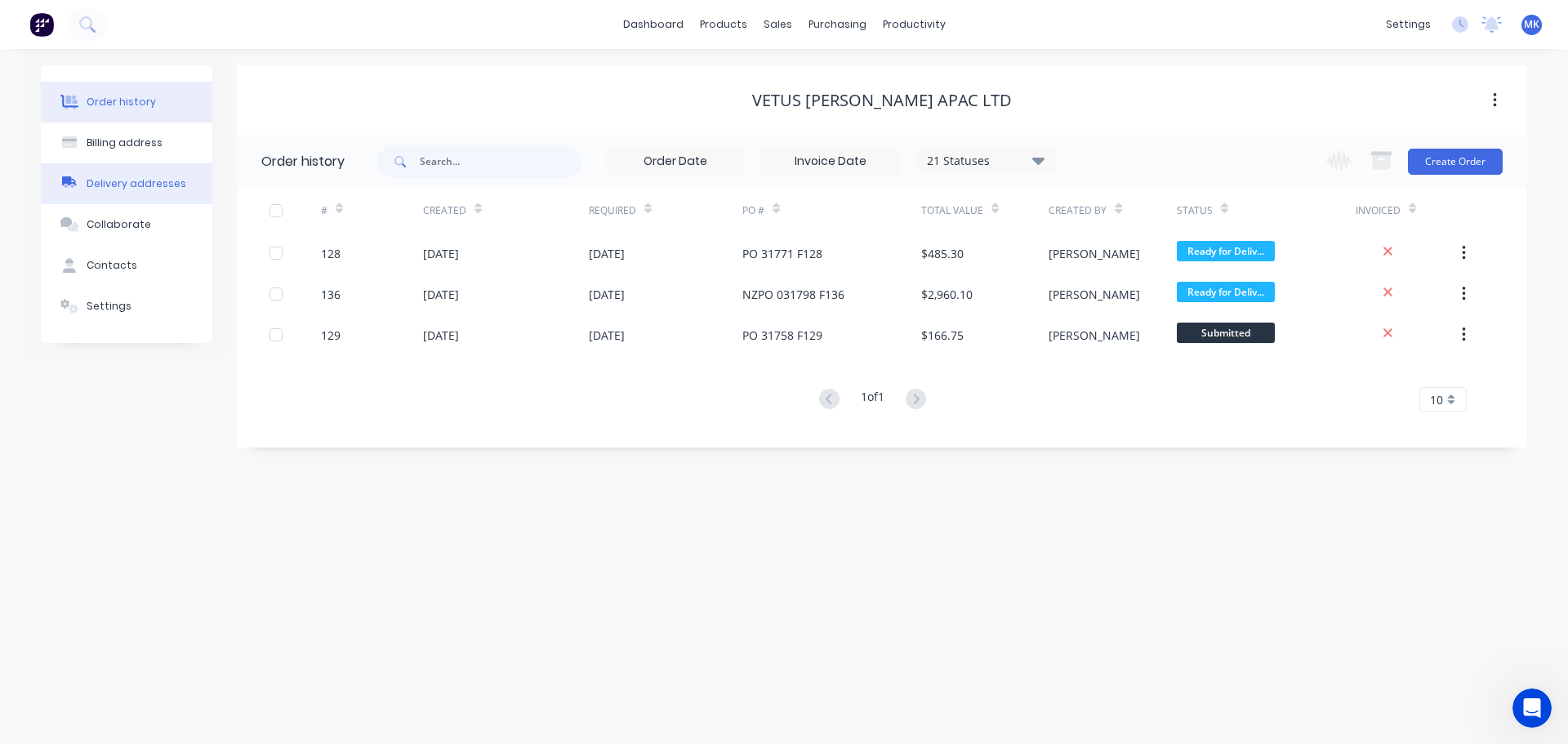
click at [160, 182] on div "Delivery addresses" at bounding box center [137, 184] width 100 height 15
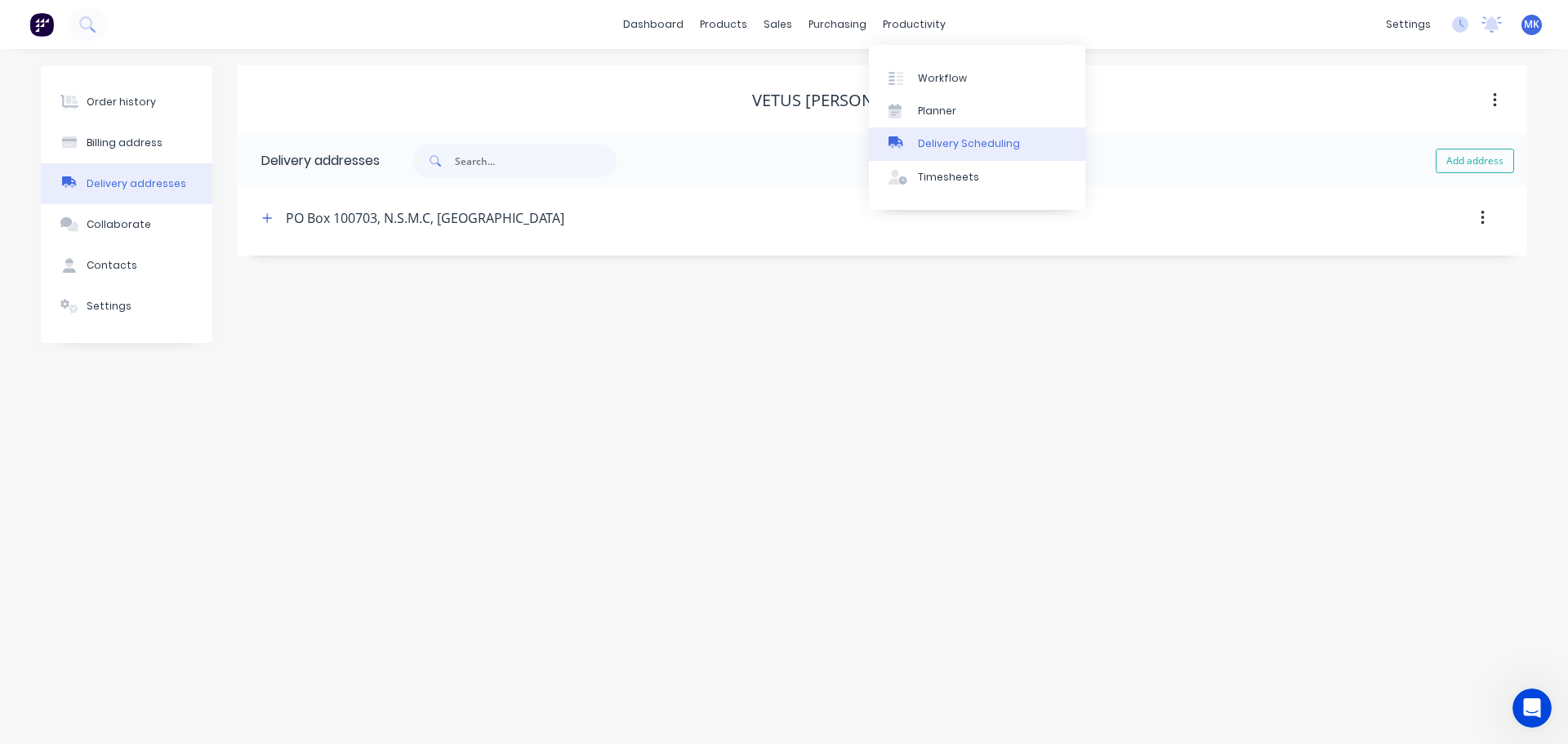
click at [952, 141] on div "Delivery Scheduling" at bounding box center [969, 144] width 102 height 15
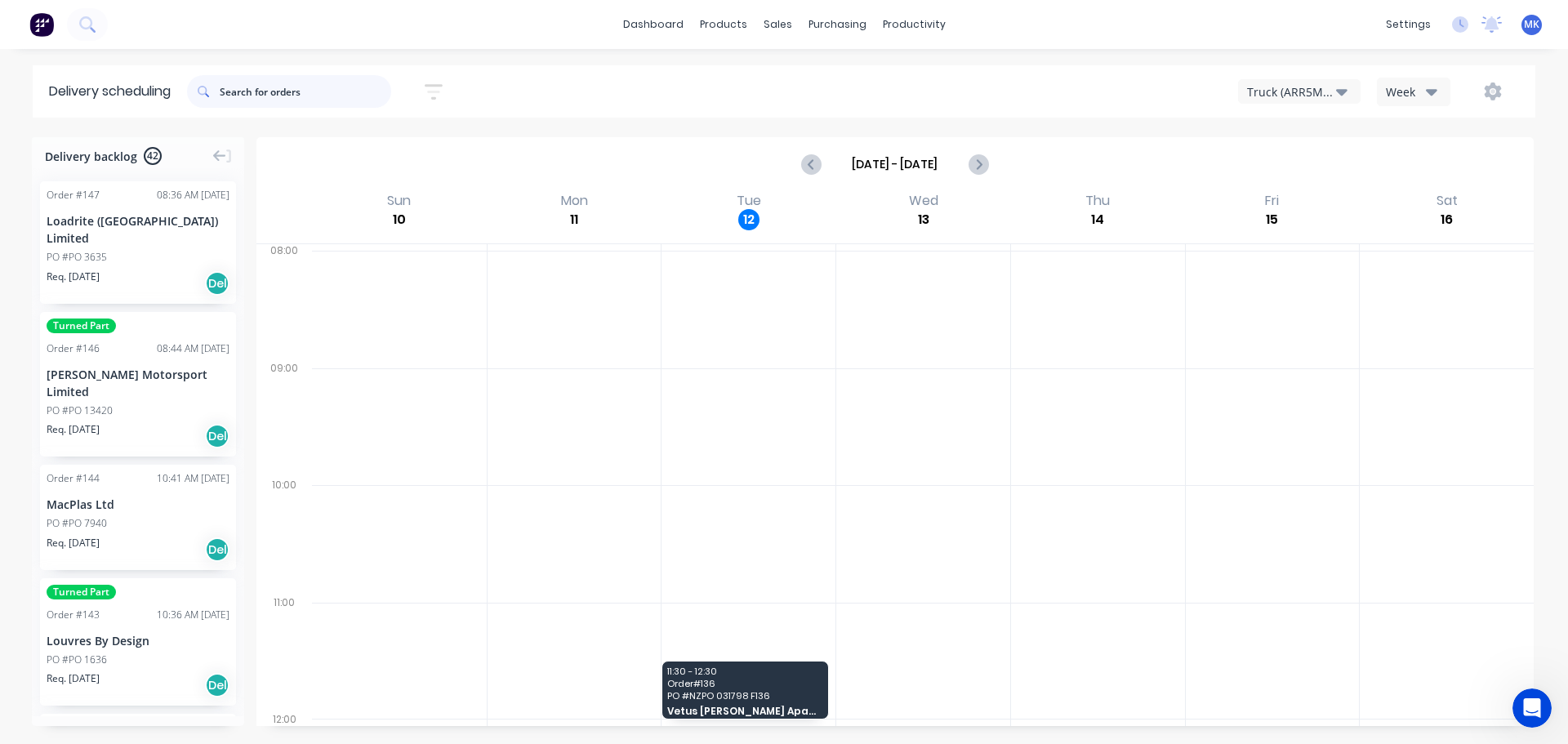
click at [295, 86] on input "text" at bounding box center [306, 92] width 172 height 33
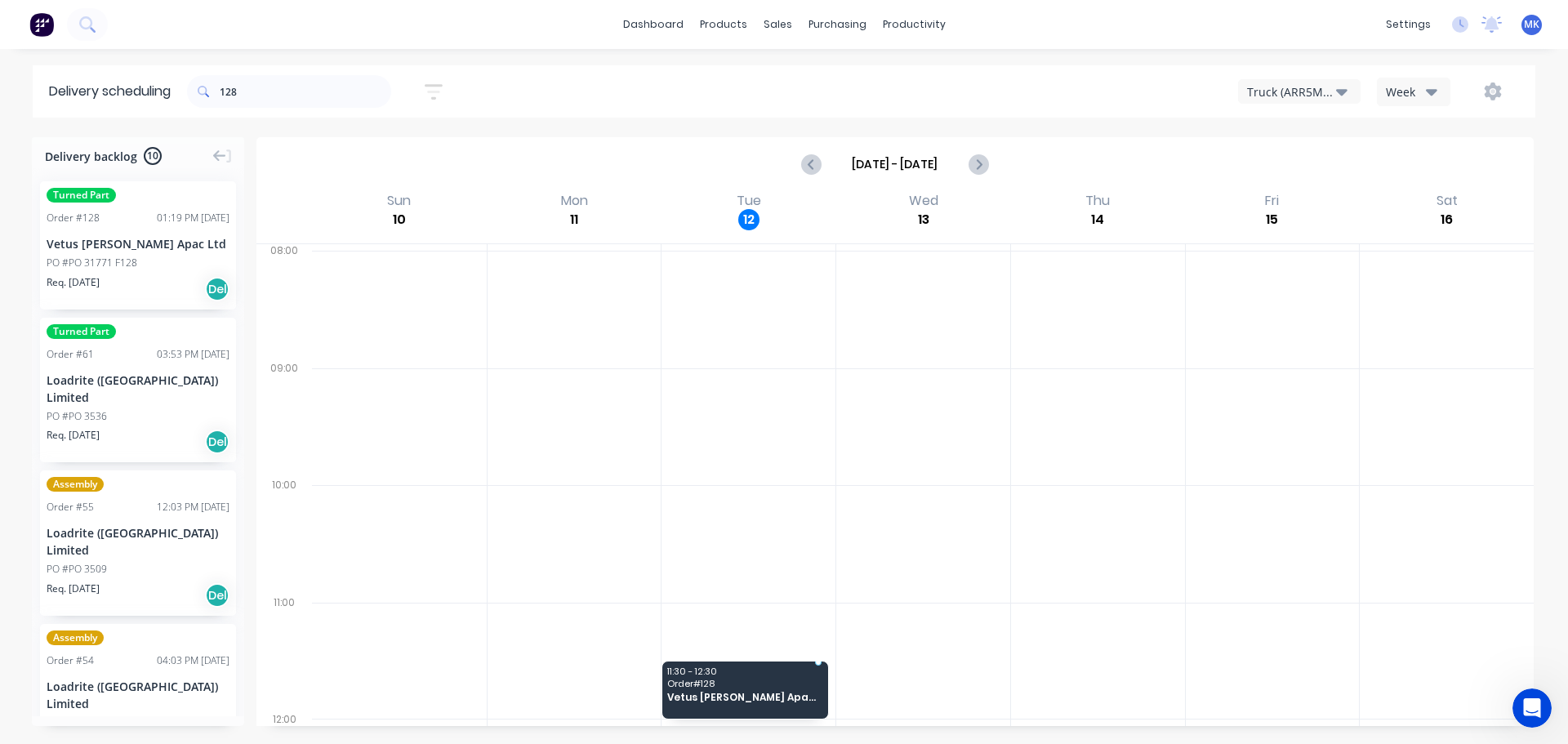
drag, startPoint x: 105, startPoint y: 238, endPoint x: 746, endPoint y: 679, distance: 778.1
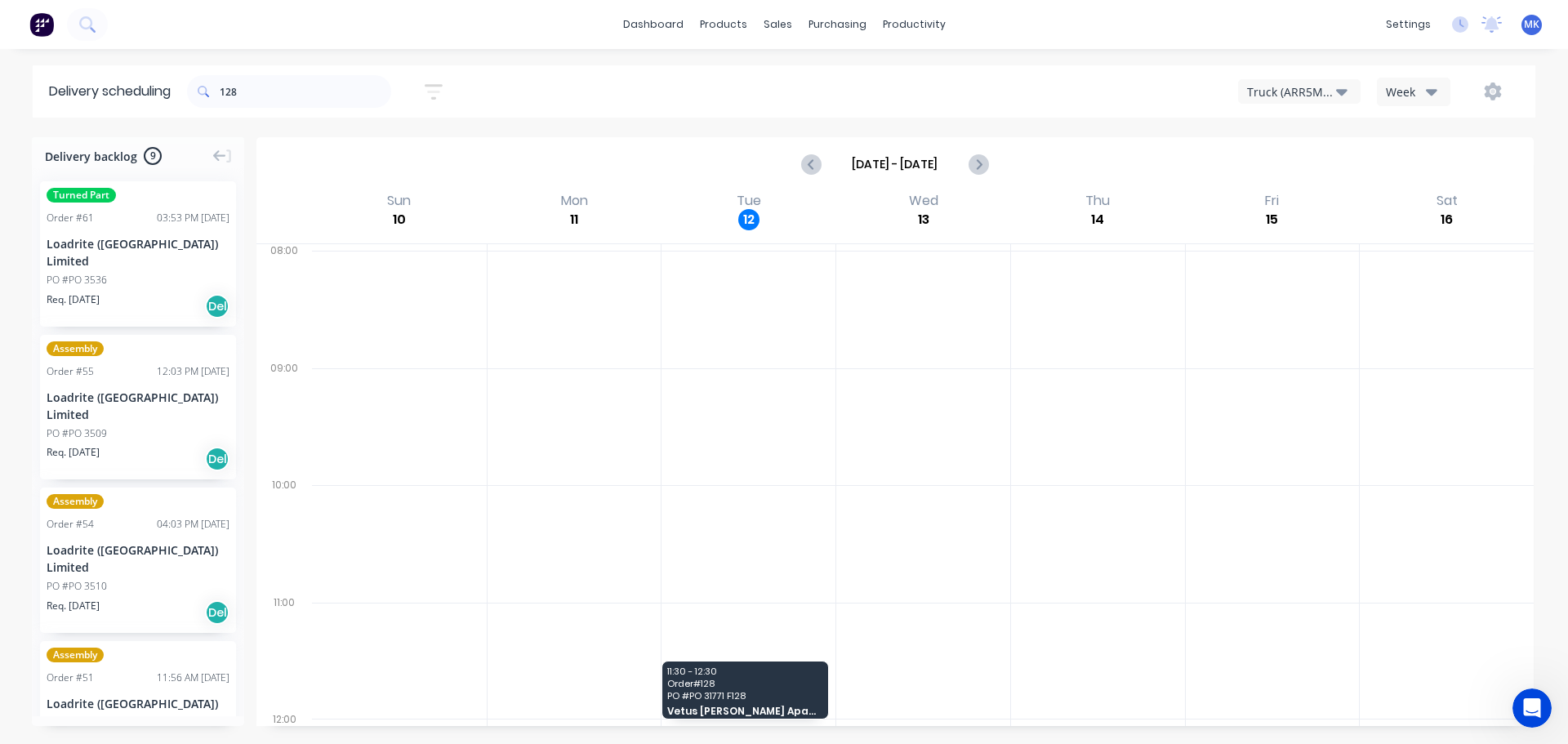
click at [234, 335] on div "Assembly Order # 55 12:03 PM 25/06/25 Loadrite (Auckland) Limited PO #PO 3509 R…" at bounding box center [138, 408] width 213 height 146
click at [1162, 686] on div at bounding box center [1098, 661] width 174 height 118
click at [1120, 735] on div "Delivery backlog 9 Turned Part Order # 61 03:53 PM 09/07/25 Loadrite (Auckland)…" at bounding box center [784, 440] width 1568 height 605
click at [1120, 725] on div "Delivery backlog 9 Turned Part Order # 61 03:53 PM 09/07/25 Loadrite (Auckland)…" at bounding box center [784, 440] width 1568 height 605
drag, startPoint x: 1120, startPoint y: 723, endPoint x: 1137, endPoint y: 448, distance: 275.5
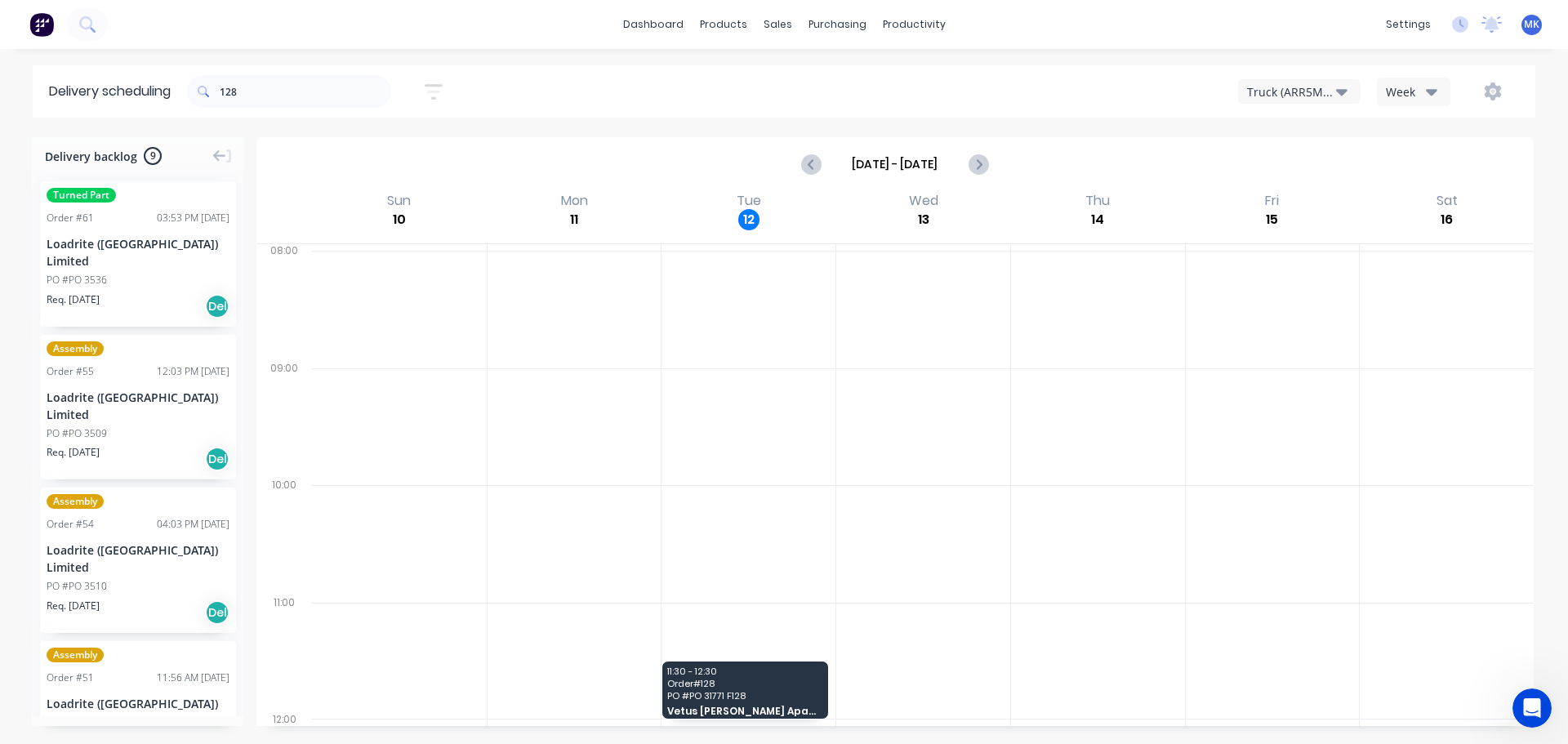
click at [1137, 448] on div at bounding box center [1098, 485] width 175 height 482
drag, startPoint x: 1109, startPoint y: 562, endPoint x: 1082, endPoint y: 375, distance: 188.9
click at [1102, 317] on div at bounding box center [1098, 485] width 174 height 468
drag, startPoint x: 1072, startPoint y: 481, endPoint x: 1256, endPoint y: 369, distance: 215.4
click at [1249, 347] on div "11:30 - 12:30 Order # 128 PO # PO 31771 F128 Vetus Maxwell Apac Ltd" at bounding box center [923, 485] width 1221 height 482
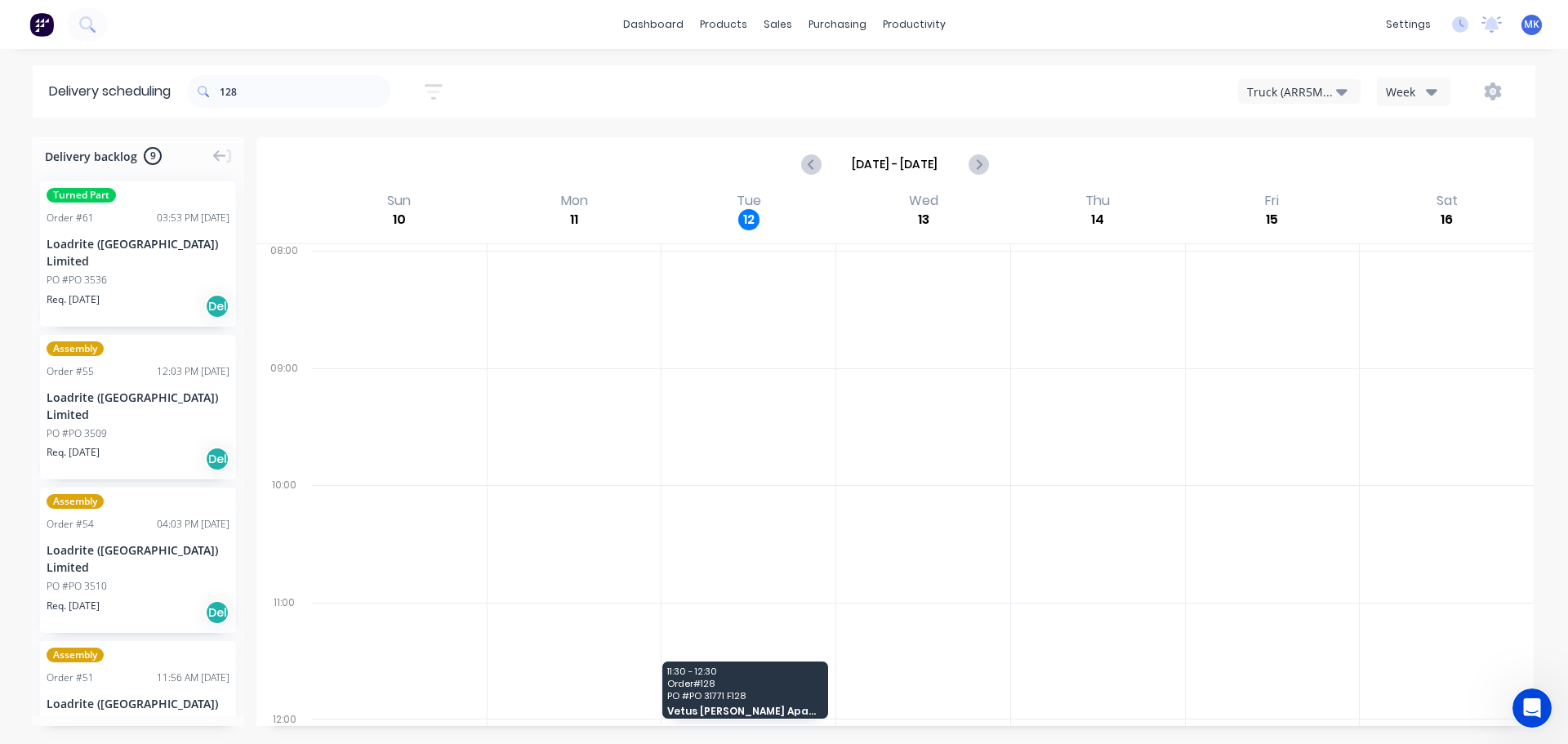
drag, startPoint x: 1282, startPoint y: 401, endPoint x: 1083, endPoint y: 379, distance: 200.2
click at [1083, 379] on div "11:30 - 12:30 Order # 128 PO # PO 31771 F128 Vetus Maxwell Apac Ltd" at bounding box center [923, 485] width 1221 height 482
click at [947, 137] on div "Delivery Scheduling" at bounding box center [969, 144] width 102 height 15
click at [943, 144] on div "Delivery Scheduling" at bounding box center [969, 144] width 102 height 15
click at [253, 87] on input "128" at bounding box center [306, 92] width 172 height 33
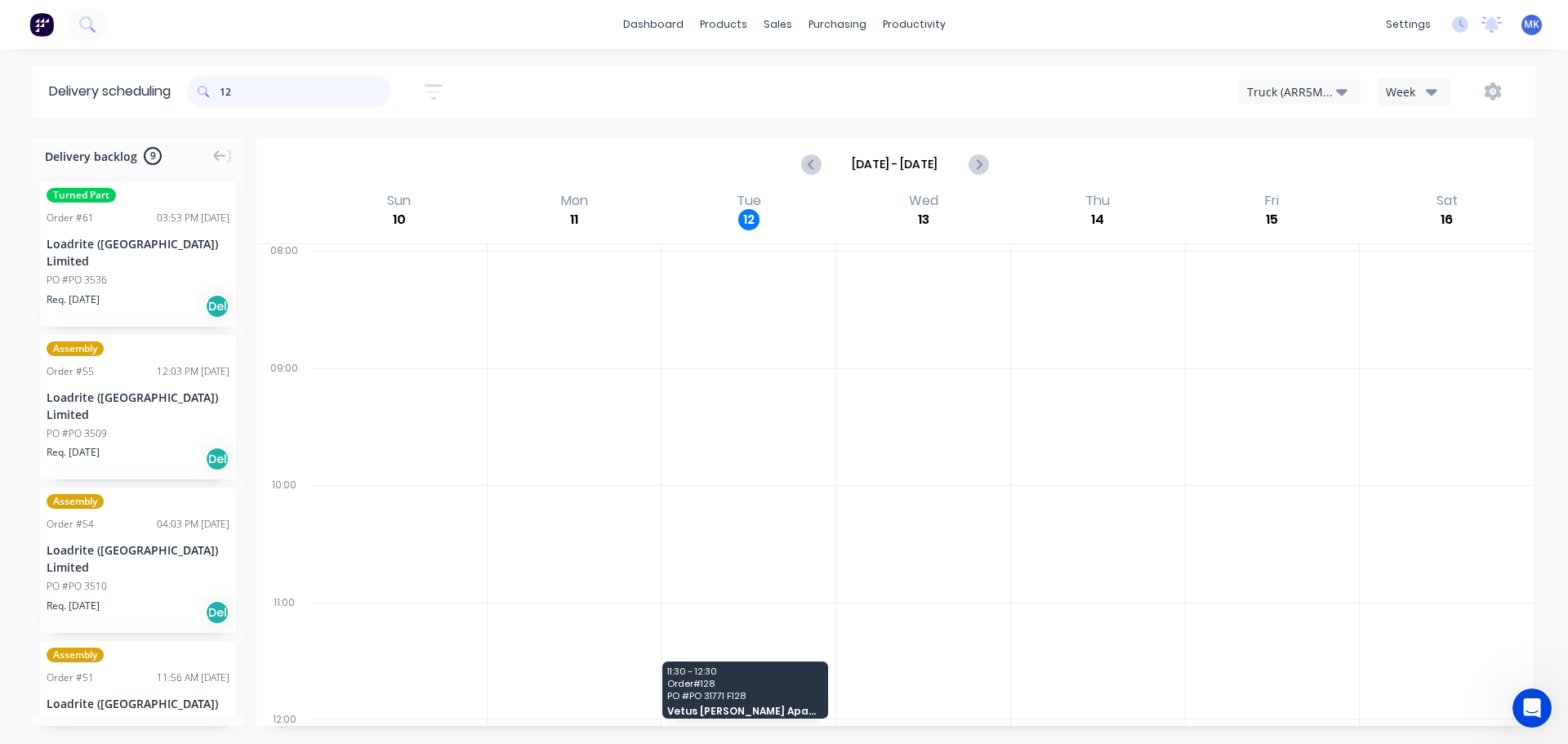
type input "1"
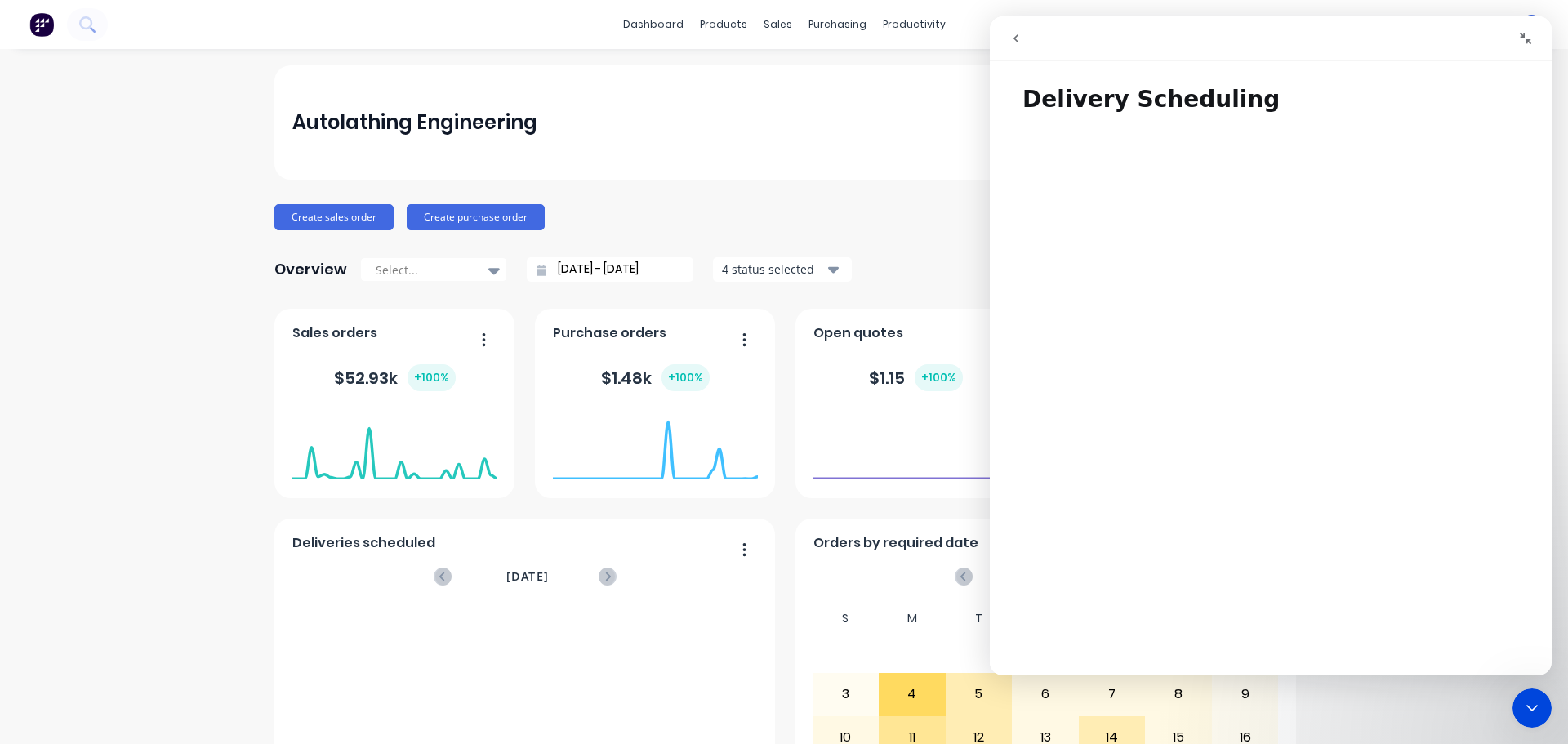
click at [1536, 698] on div "Close Intercom Messenger" at bounding box center [1532, 708] width 39 height 39
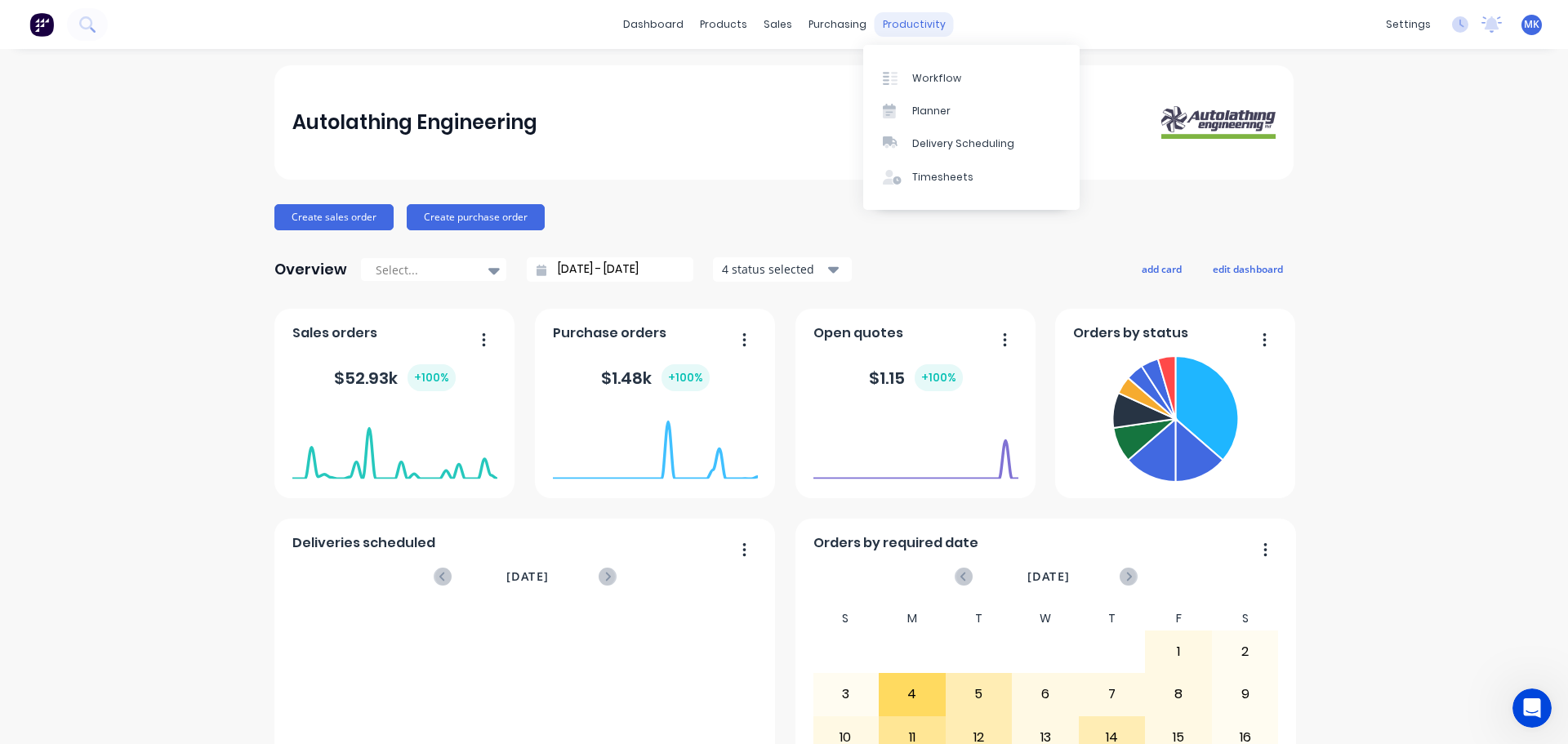
click at [910, 36] on div "productivity" at bounding box center [914, 25] width 79 height 25
click at [940, 149] on div "Delivery Scheduling" at bounding box center [963, 144] width 102 height 15
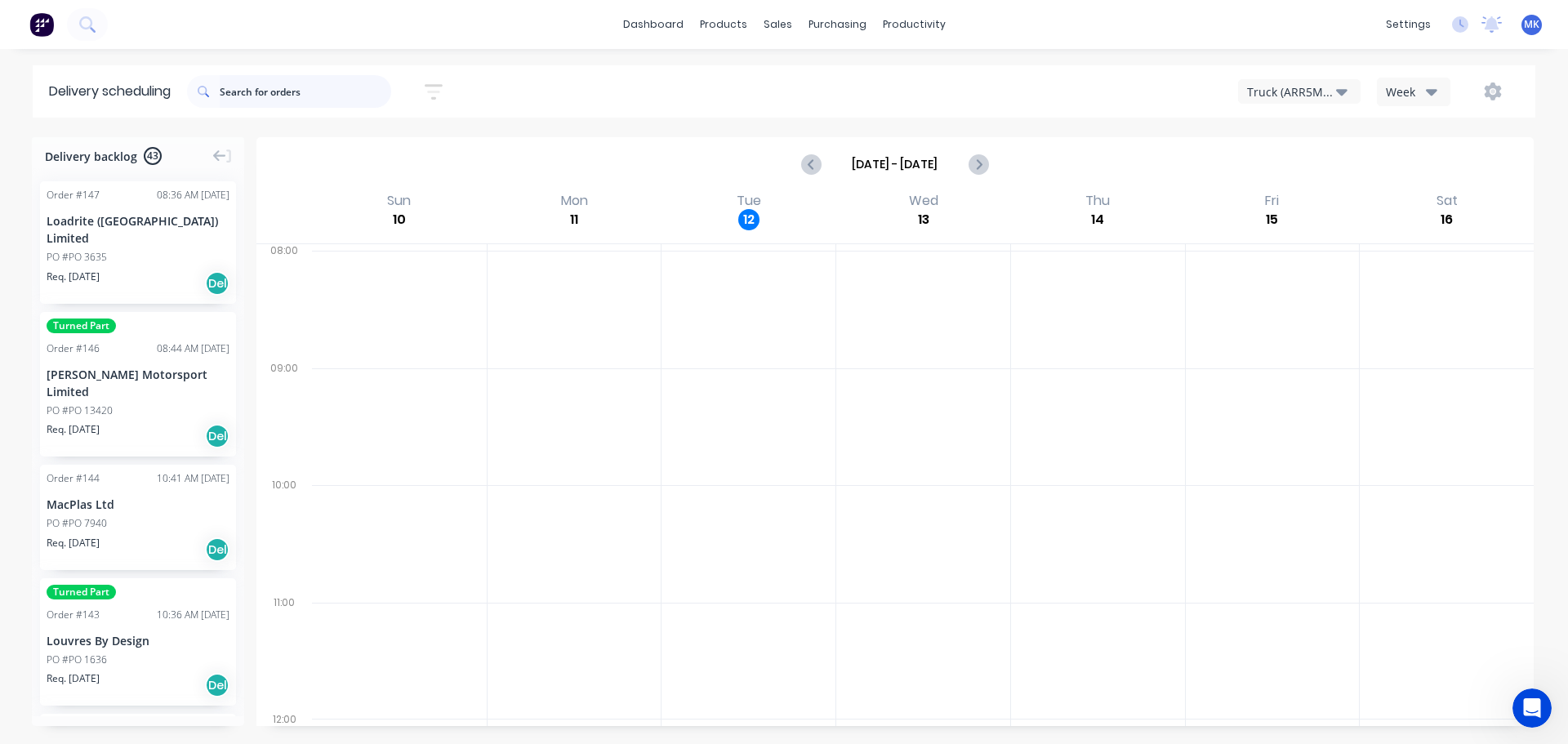
click at [247, 101] on input "text" at bounding box center [306, 92] width 172 height 33
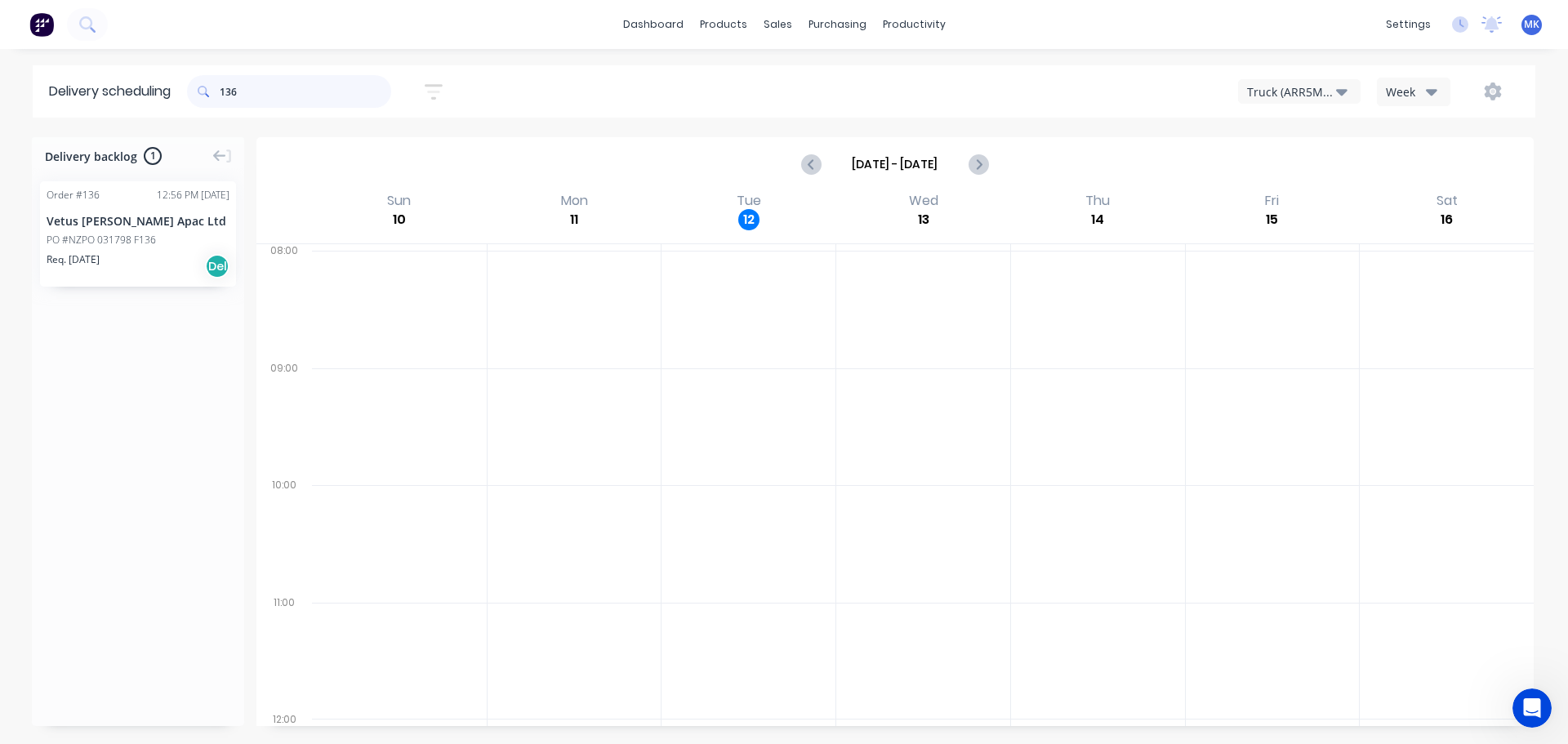
type input "136"
drag, startPoint x: 75, startPoint y: 234, endPoint x: 744, endPoint y: 669, distance: 798.0
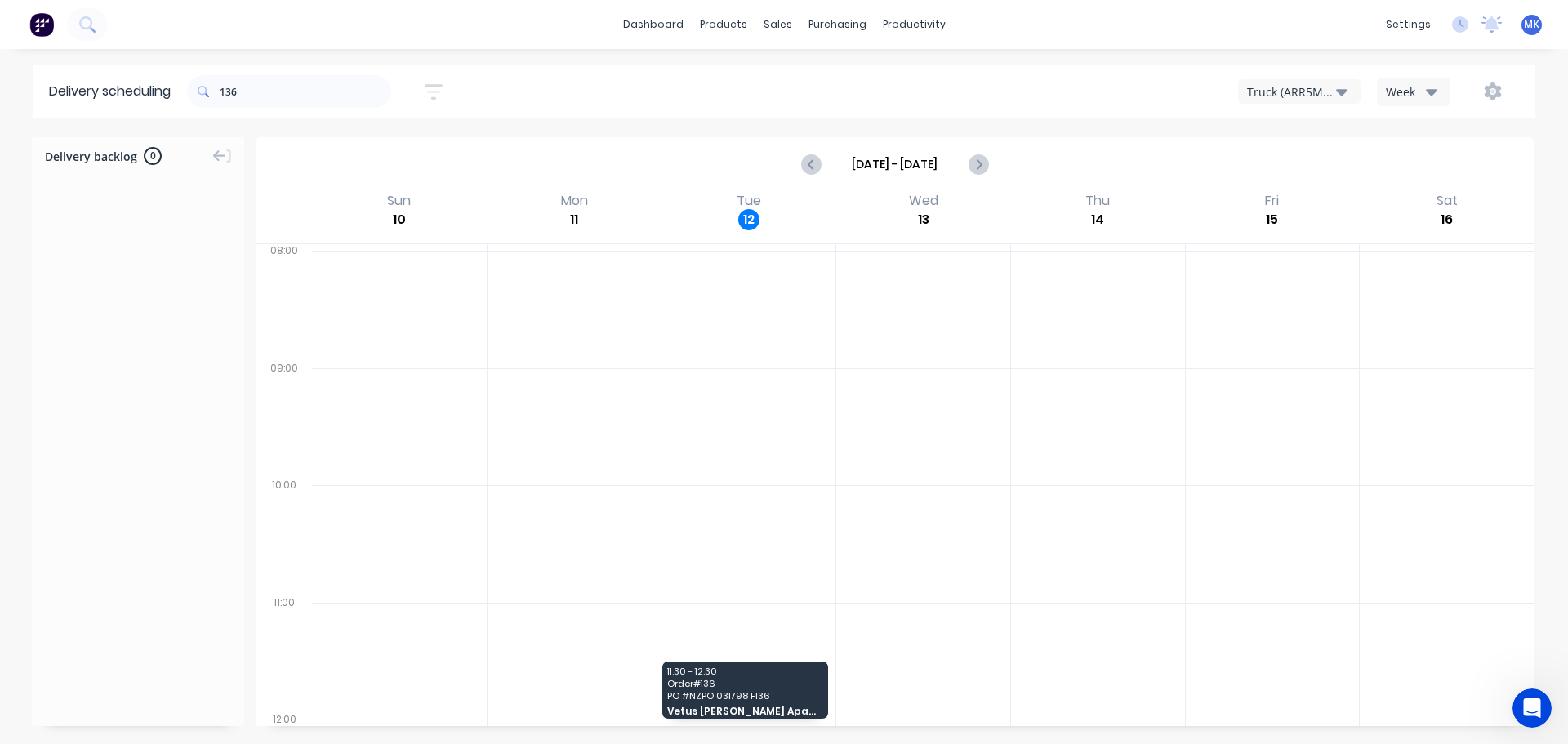
drag, startPoint x: 428, startPoint y: 679, endPoint x: 357, endPoint y: 663, distance: 72.8
click at [493, 362] on div "11:30 - 12:30 Order # 136 PO # NZPO 031798 F136 Vetus Maxwell Apac Ltd" at bounding box center [923, 485] width 1221 height 482
click at [1335, 93] on div "Truck (ARR5MM)" at bounding box center [1291, 92] width 89 height 17
click at [1418, 88] on div "Week" at bounding box center [1409, 92] width 47 height 17
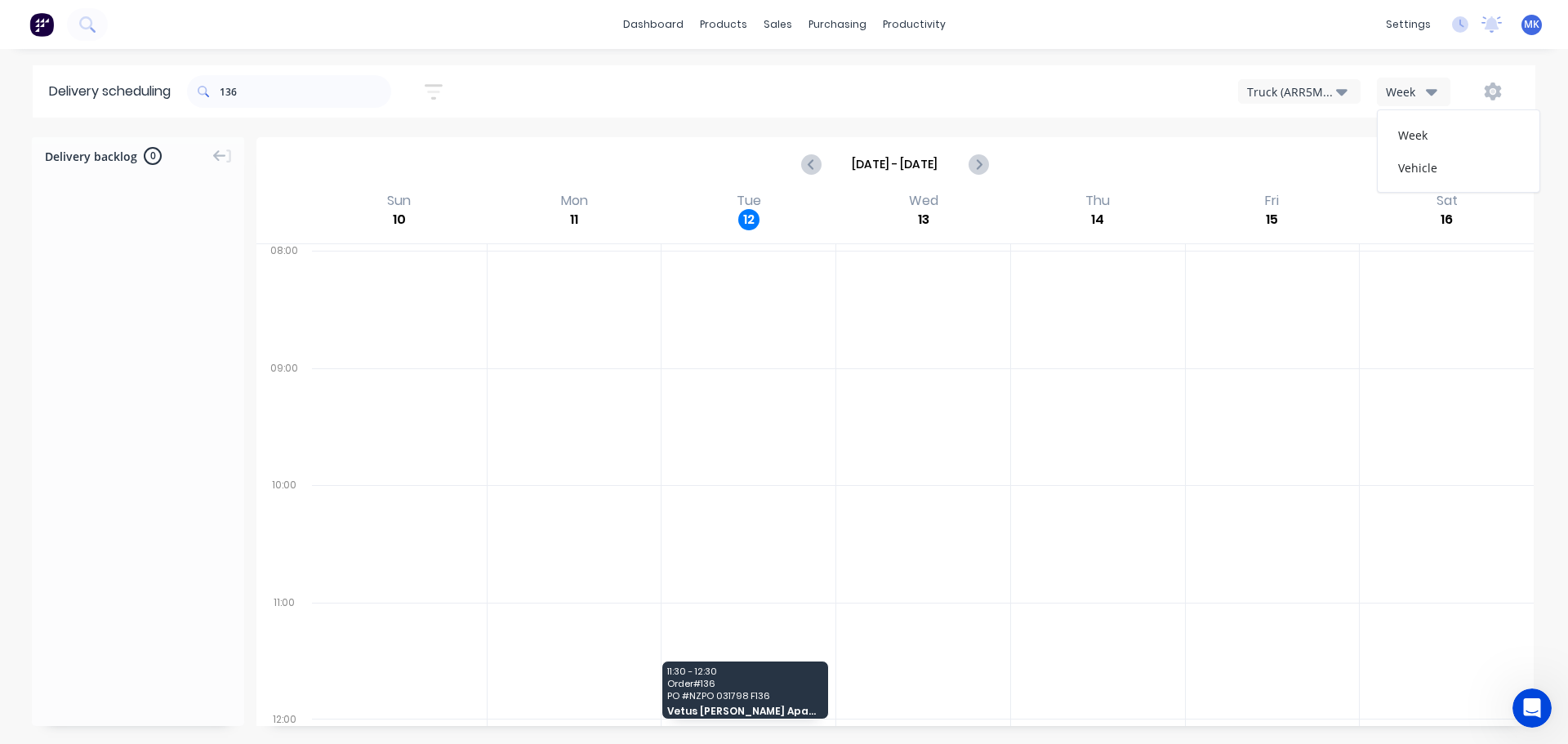
click at [1425, 88] on div "Week" at bounding box center [1409, 92] width 47 height 17
click at [1488, 92] on icon "button" at bounding box center [1493, 92] width 17 height 18
click at [1498, 87] on icon "button" at bounding box center [1493, 92] width 17 height 18
